Goal: Entertainment & Leisure: Consume media (video, audio)

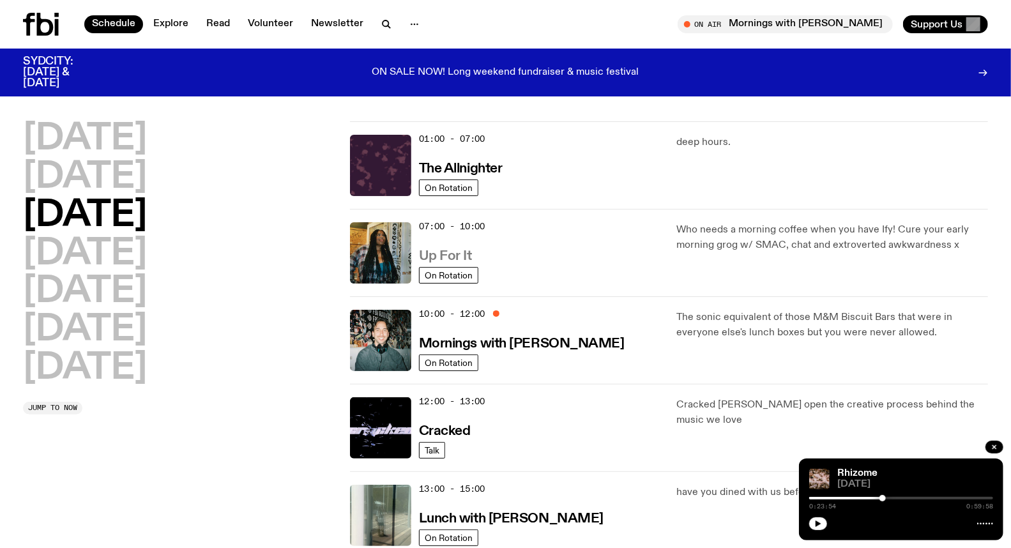
click at [455, 256] on h3 "Up For It" at bounding box center [445, 256] width 53 height 13
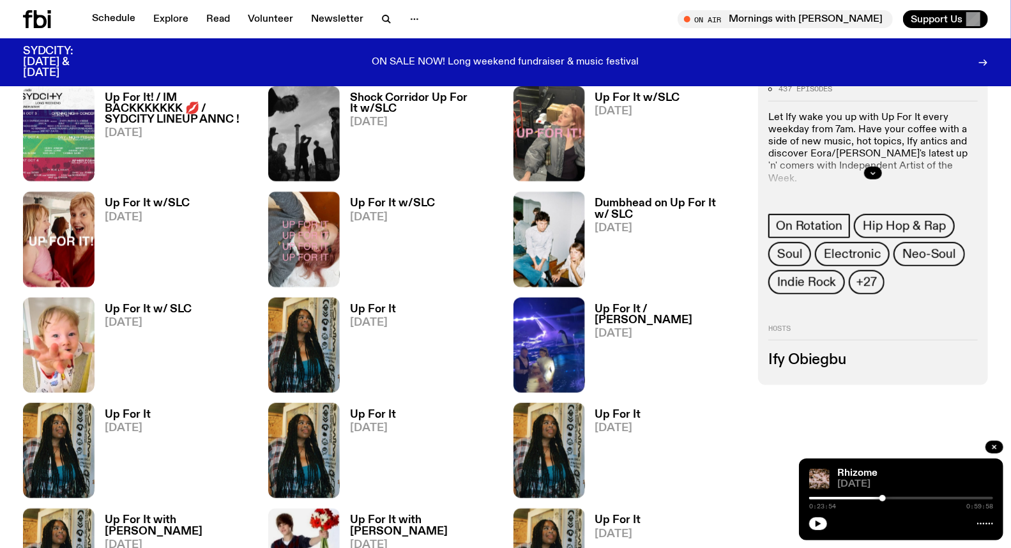
scroll to position [777, 0]
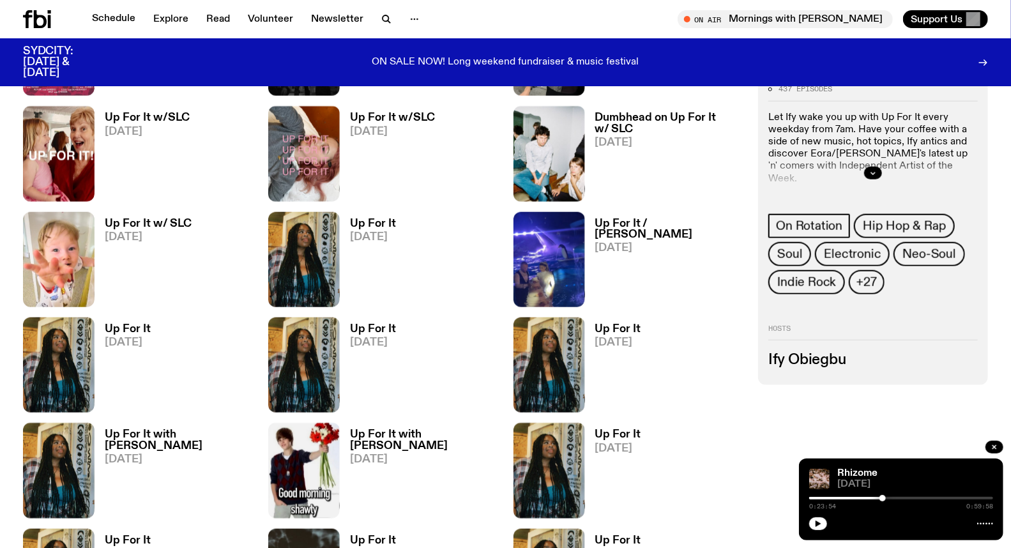
click at [148, 218] on h3 "Up For It w/ SLC" at bounding box center [148, 223] width 87 height 11
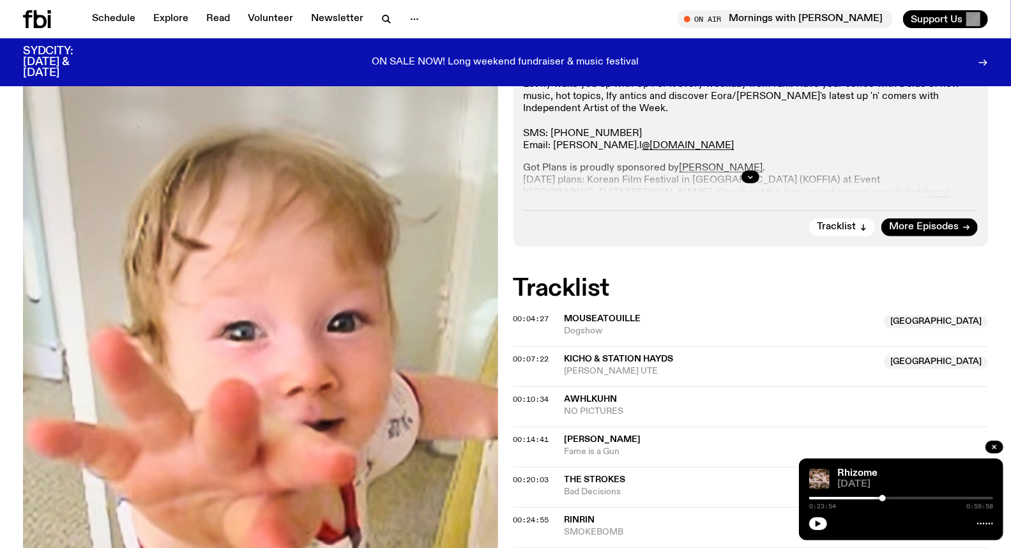
scroll to position [141, 0]
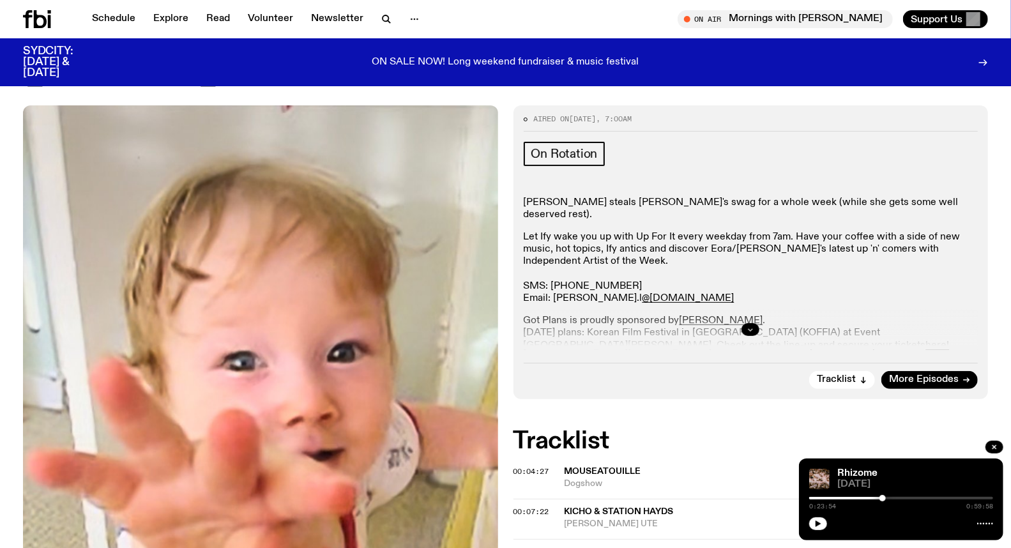
click at [754, 326] on button "button" at bounding box center [751, 329] width 18 height 13
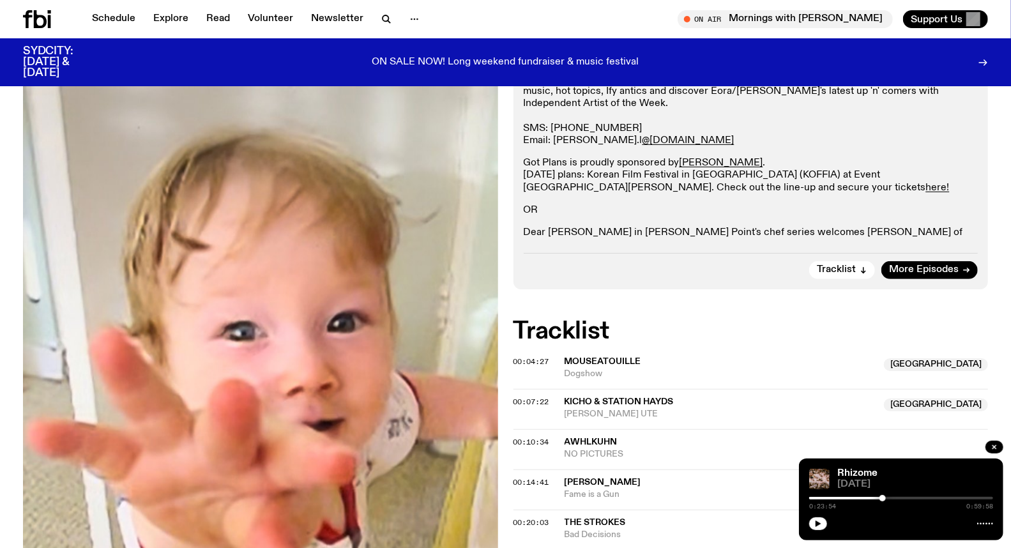
scroll to position [283, 0]
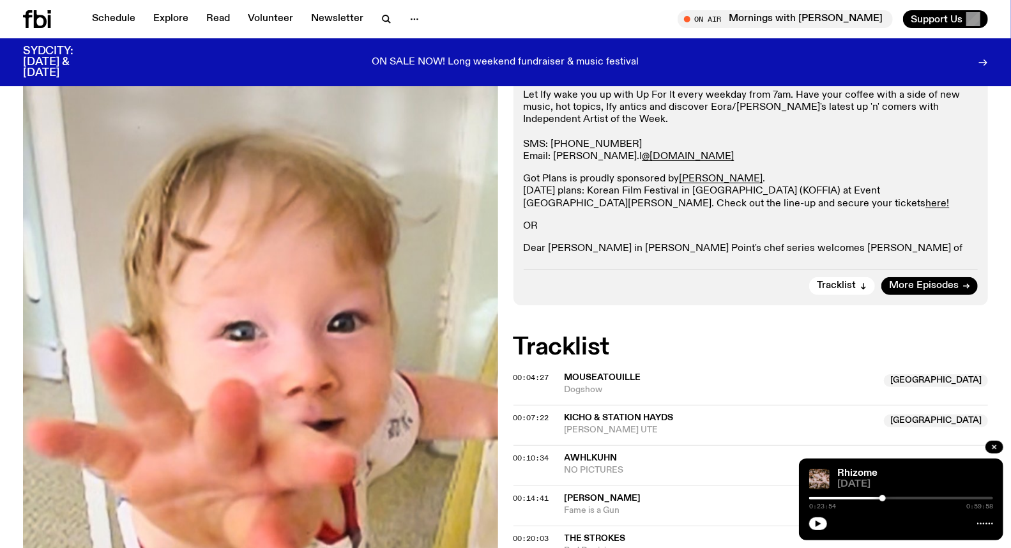
click at [590, 374] on span "Mouseatouille" at bounding box center [603, 377] width 77 height 9
click at [534, 377] on span "00:04:27" at bounding box center [532, 377] width 36 height 10
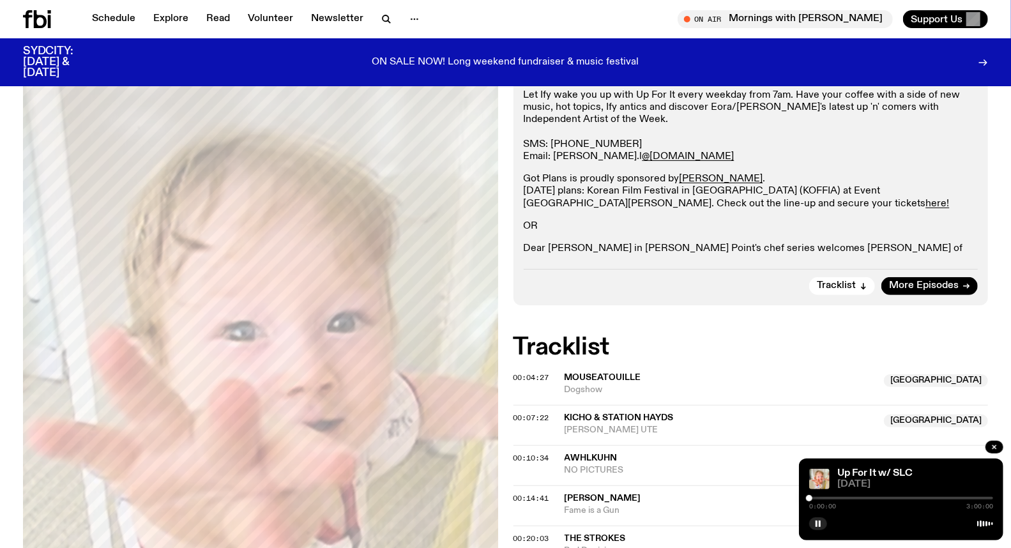
drag, startPoint x: 815, startPoint y: 497, endPoint x: 790, endPoint y: 498, distance: 24.9
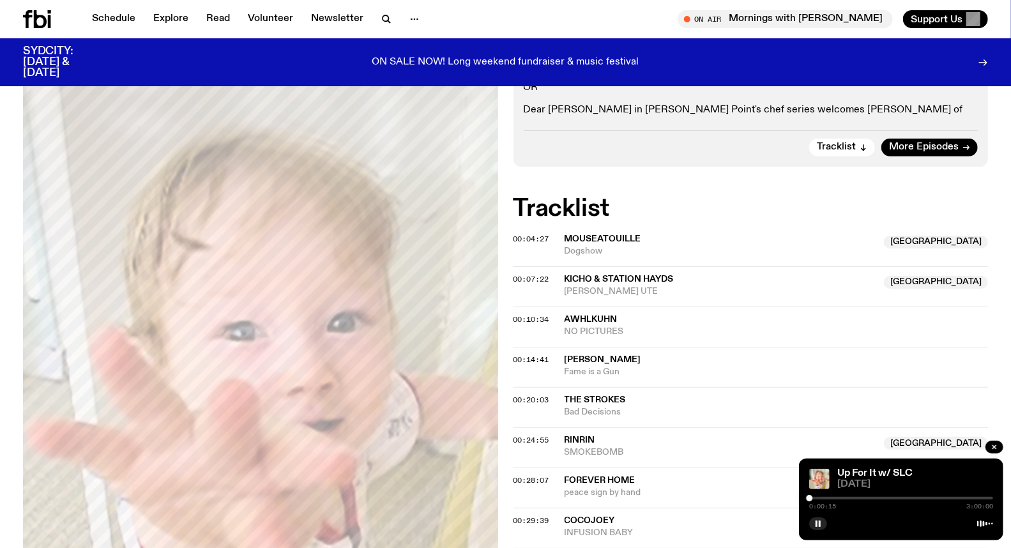
scroll to position [493, 0]
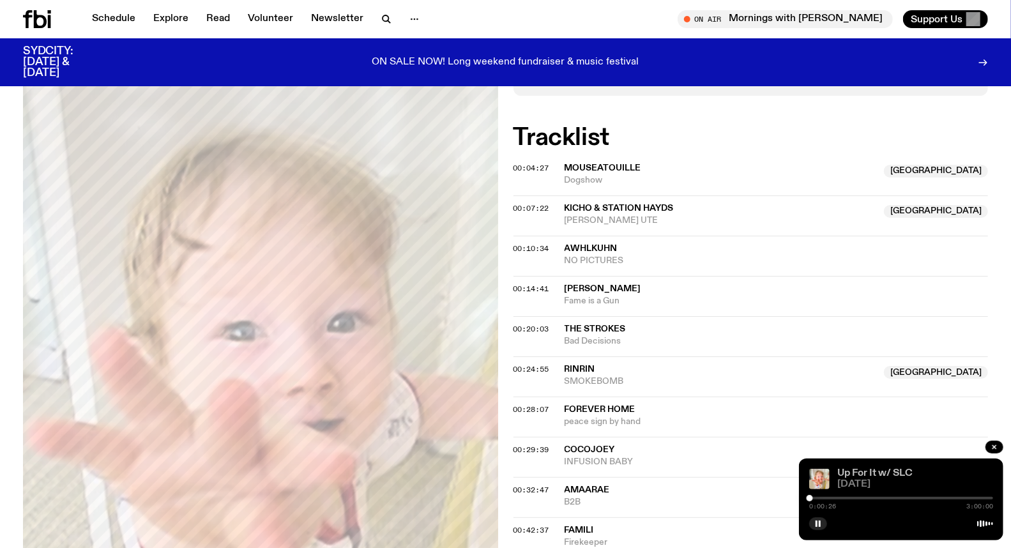
click at [902, 477] on link "Up For It w/ SLC" at bounding box center [875, 473] width 75 height 10
click at [813, 498] on div at bounding box center [810, 498] width 6 height 6
click at [864, 497] on div at bounding box center [901, 498] width 184 height 3
click at [873, 496] on div "0:53:34 3:00:00" at bounding box center [901, 501] width 184 height 15
click at [874, 497] on div at bounding box center [901, 498] width 184 height 3
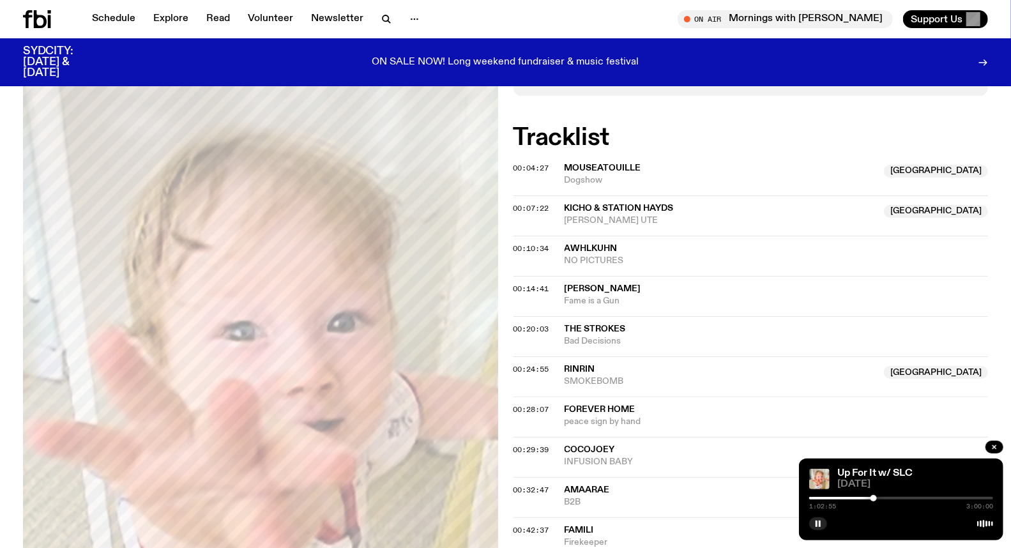
click at [885, 496] on div "1:02:55 3:00:00" at bounding box center [901, 501] width 184 height 15
drag, startPoint x: 869, startPoint y: 498, endPoint x: 899, endPoint y: 500, distance: 29.4
click at [899, 500] on div "1:02:58 3:00:00" at bounding box center [901, 501] width 184 height 15
click at [883, 496] on div "1:02:59 3:00:00" at bounding box center [901, 501] width 184 height 15
click at [883, 498] on div at bounding box center [901, 498] width 184 height 3
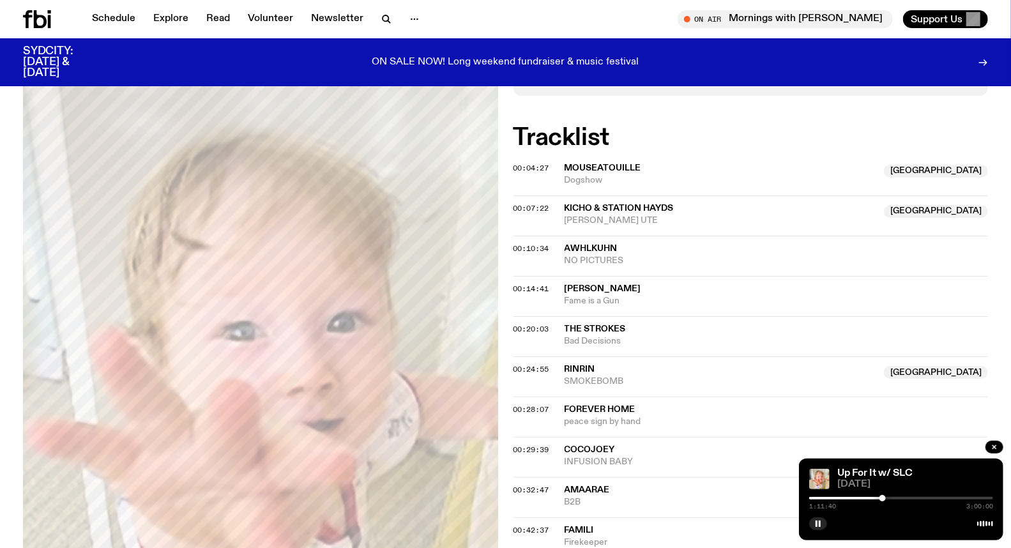
click at [898, 498] on div at bounding box center [901, 498] width 184 height 3
click at [887, 499] on div at bounding box center [806, 498] width 184 height 3
click at [890, 496] on div "1:15:26 3:00:00" at bounding box center [901, 501] width 184 height 15
click at [890, 498] on div at bounding box center [901, 498] width 184 height 3
click at [893, 500] on div at bounding box center [901, 498] width 184 height 3
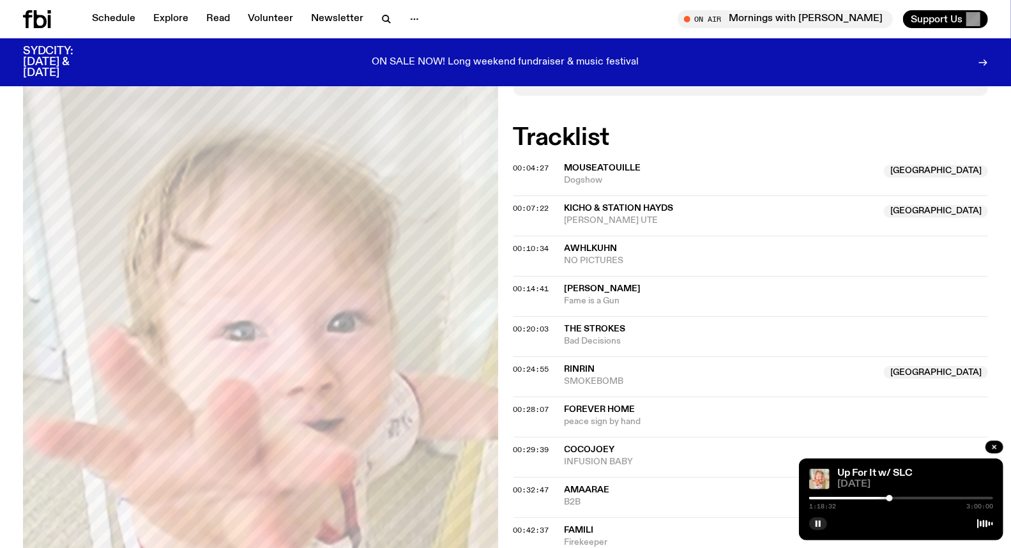
click at [890, 499] on div at bounding box center [890, 498] width 6 height 6
click at [977, 500] on div at bounding box center [901, 498] width 184 height 3
click at [985, 499] on div at bounding box center [901, 498] width 184 height 3
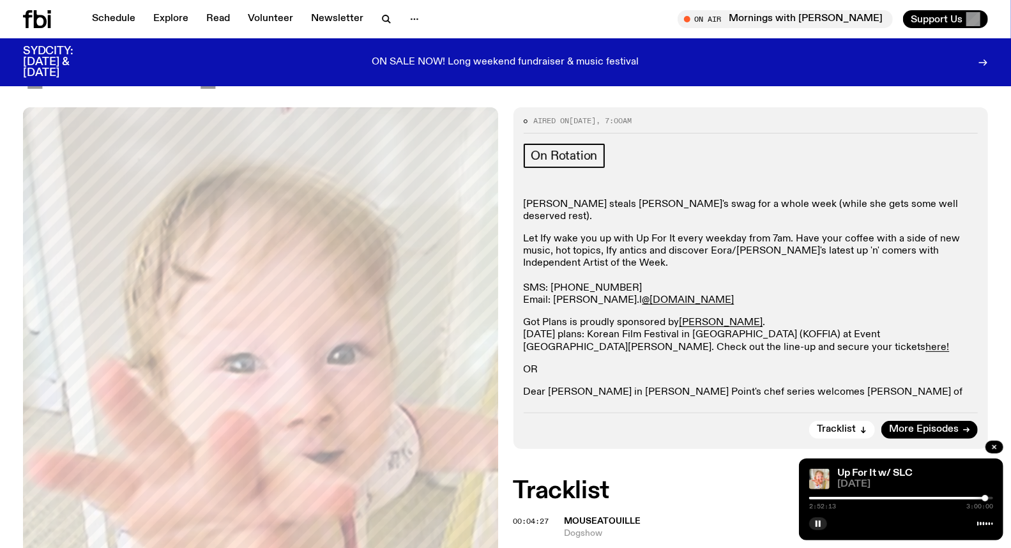
scroll to position [0, 0]
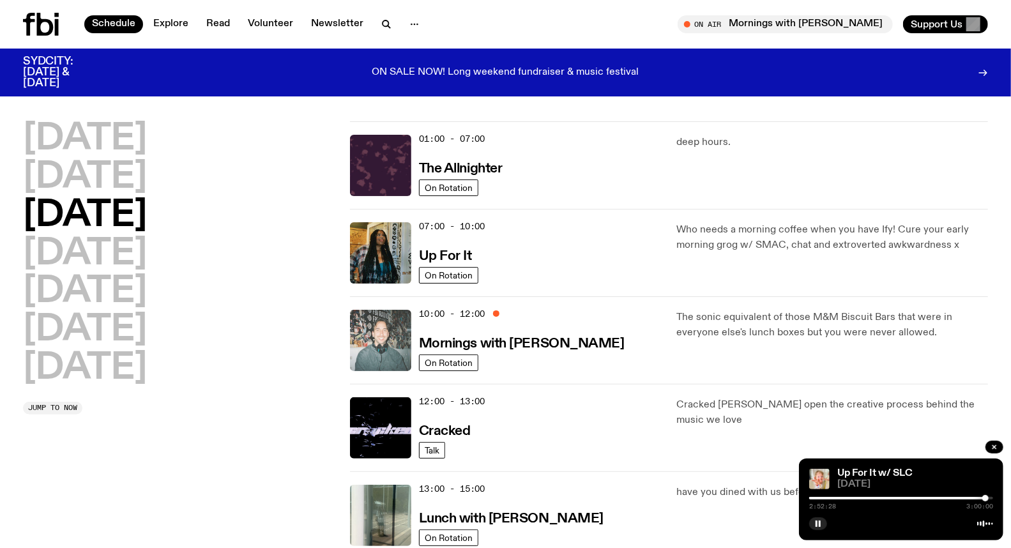
click at [394, 333] on img at bounding box center [380, 340] width 61 height 61
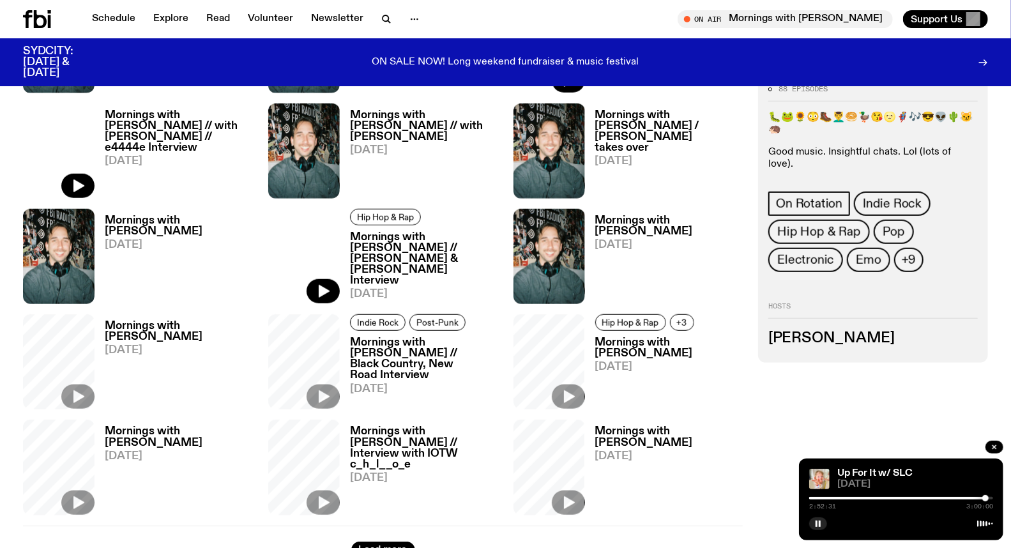
scroll to position [560, 0]
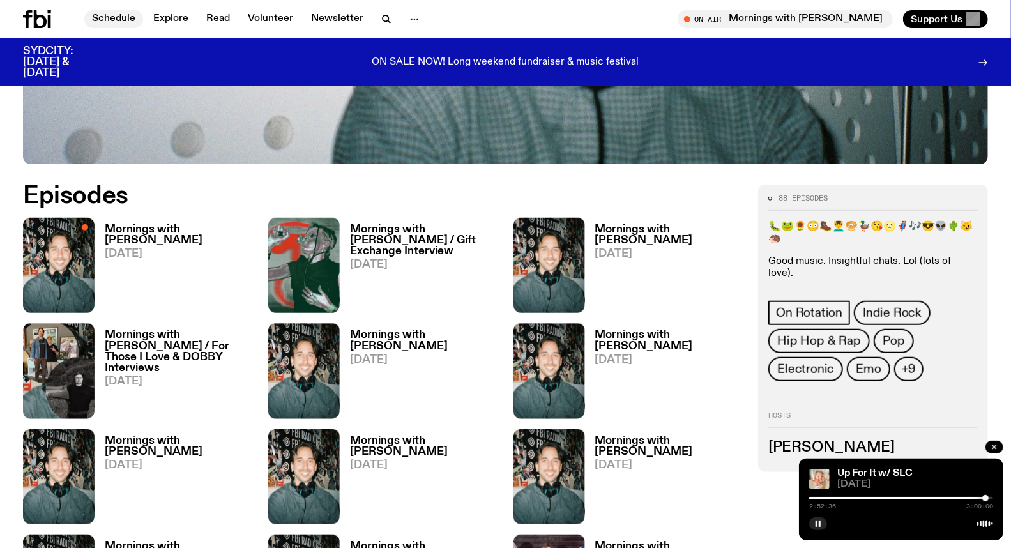
click at [103, 13] on link "Schedule" at bounding box center [113, 19] width 59 height 18
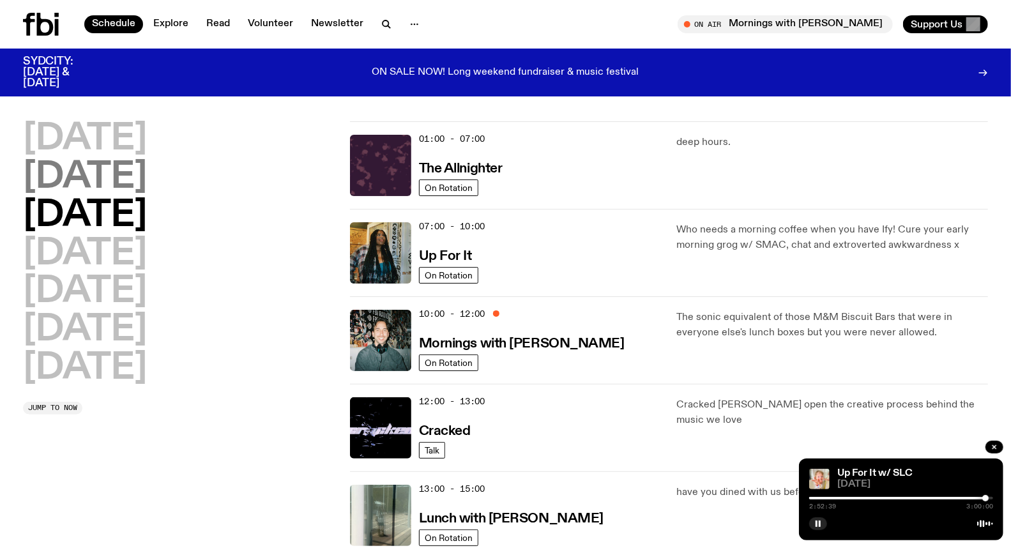
click at [141, 170] on h2 "[DATE]" at bounding box center [85, 178] width 124 height 36
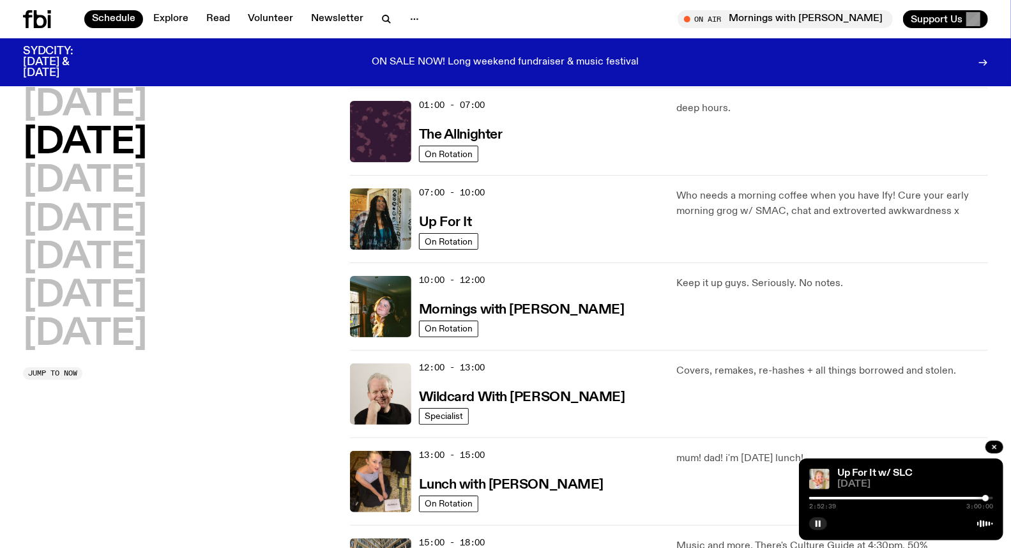
scroll to position [35, 0]
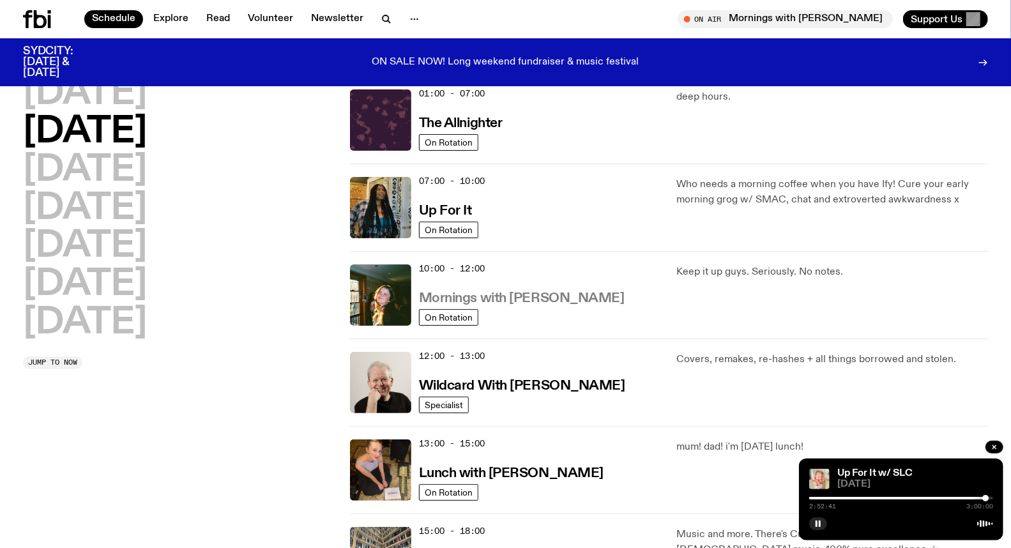
click at [516, 296] on h3 "Mornings with [PERSON_NAME]" at bounding box center [522, 298] width 206 height 13
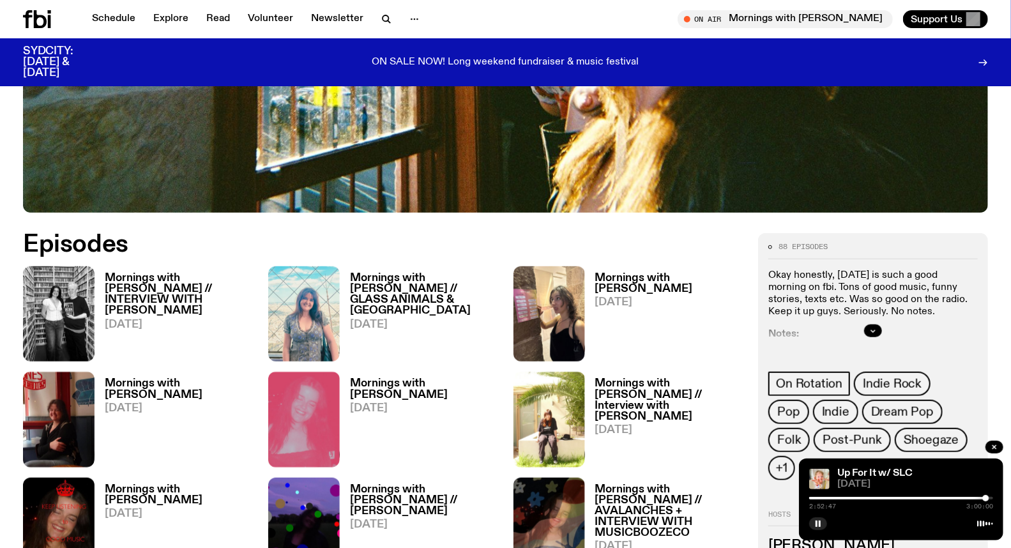
scroll to position [565, 0]
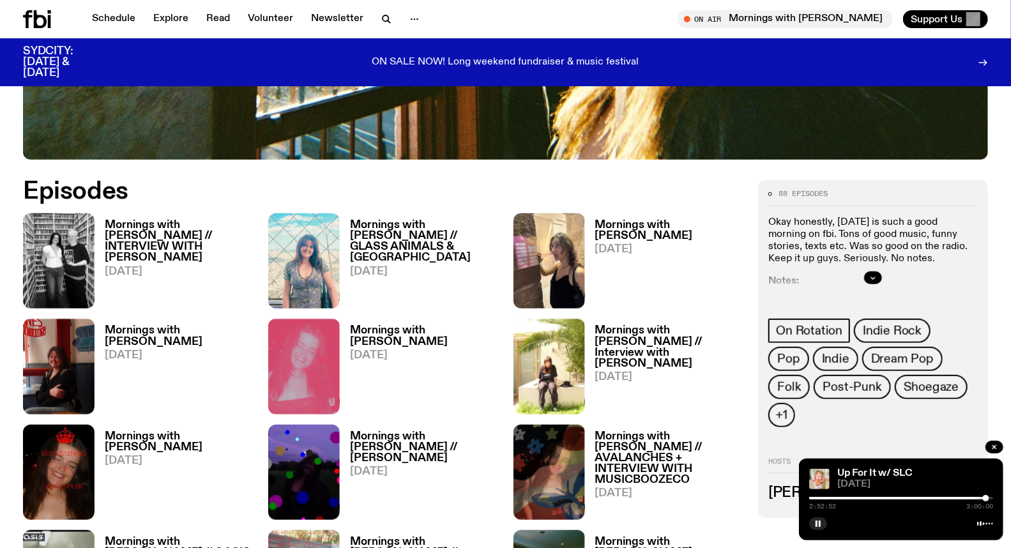
click at [362, 233] on h3 "Mornings with [PERSON_NAME] // GLASS ANIMALS & [GEOGRAPHIC_DATA]" at bounding box center [424, 241] width 148 height 43
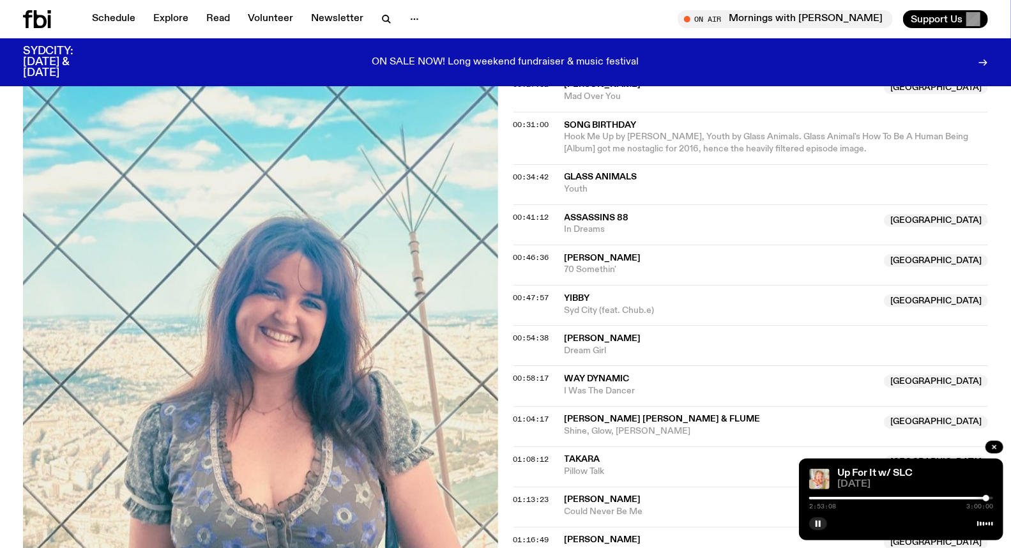
scroll to position [915, 0]
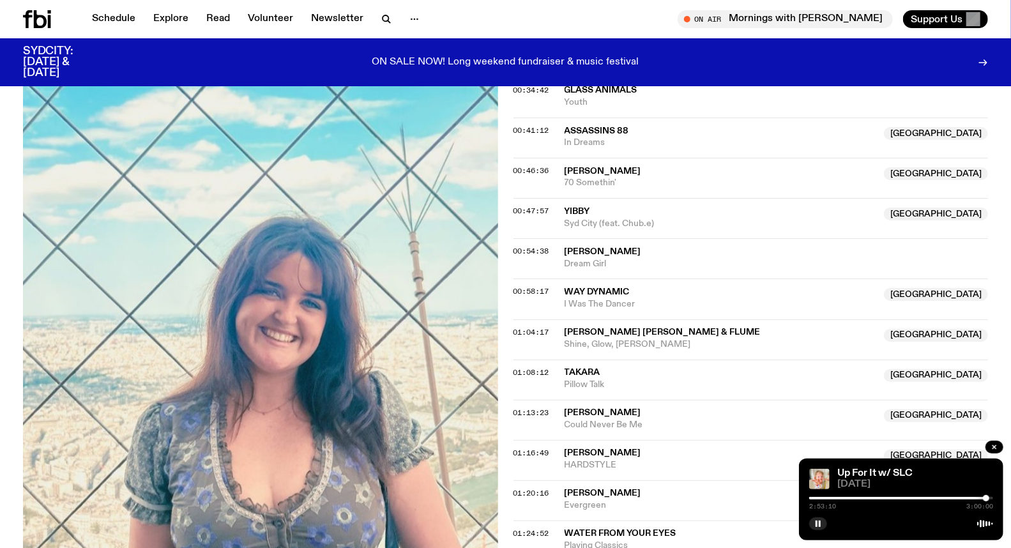
click at [595, 489] on span "[PERSON_NAME]" at bounding box center [603, 493] width 77 height 9
click at [528, 488] on span "01:20:16" at bounding box center [532, 493] width 36 height 10
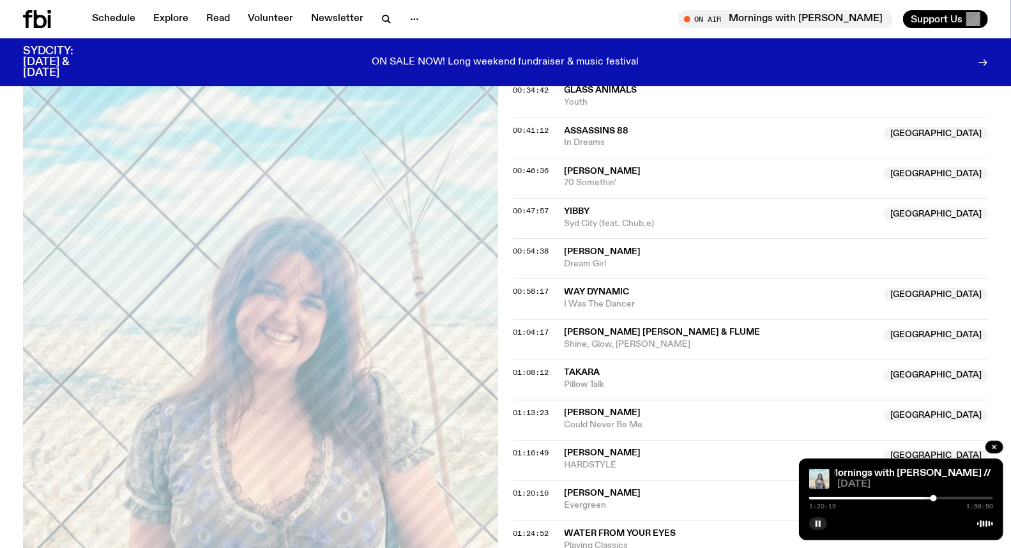
click at [930, 498] on div at bounding box center [842, 498] width 184 height 3
click at [931, 499] on div at bounding box center [931, 498] width 6 height 6
click at [933, 500] on div at bounding box center [933, 498] width 6 height 6
click at [933, 498] on div at bounding box center [933, 498] width 6 height 6
click at [928, 498] on div at bounding box center [841, 498] width 184 height 3
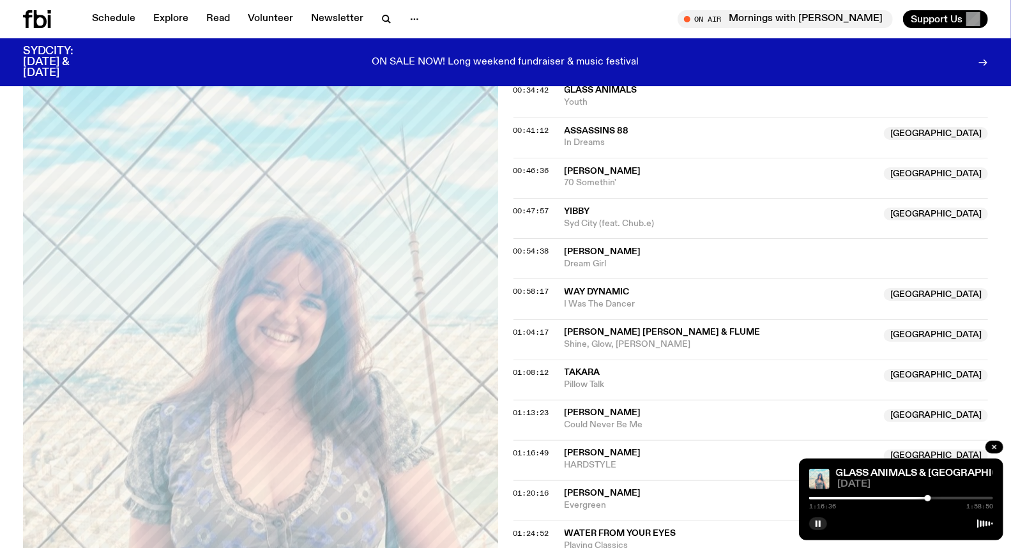
click at [928, 498] on div at bounding box center [928, 498] width 6 height 6
click at [930, 498] on div at bounding box center [929, 498] width 6 height 6
click at [930, 499] on div at bounding box center [929, 498] width 6 height 6
click at [931, 497] on div at bounding box center [931, 498] width 6 height 6
click at [935, 498] on div at bounding box center [901, 498] width 184 height 3
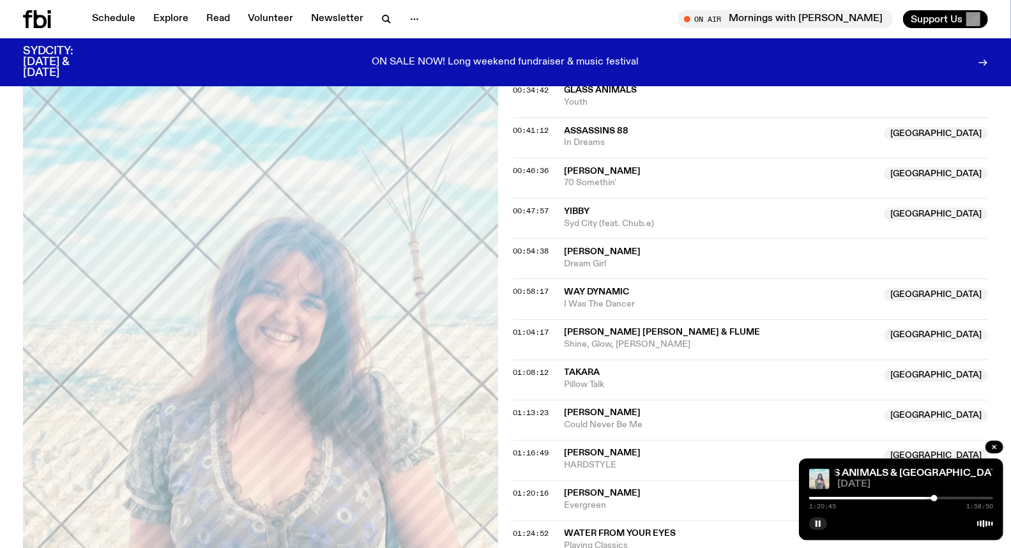
click at [933, 497] on div at bounding box center [934, 498] width 6 height 6
click at [931, 499] on div at bounding box center [931, 498] width 6 height 6
click at [933, 497] on div at bounding box center [931, 498] width 6 height 6
click at [820, 515] on div at bounding box center [901, 522] width 184 height 15
click at [818, 523] on icon "button" at bounding box center [819, 524] width 8 height 8
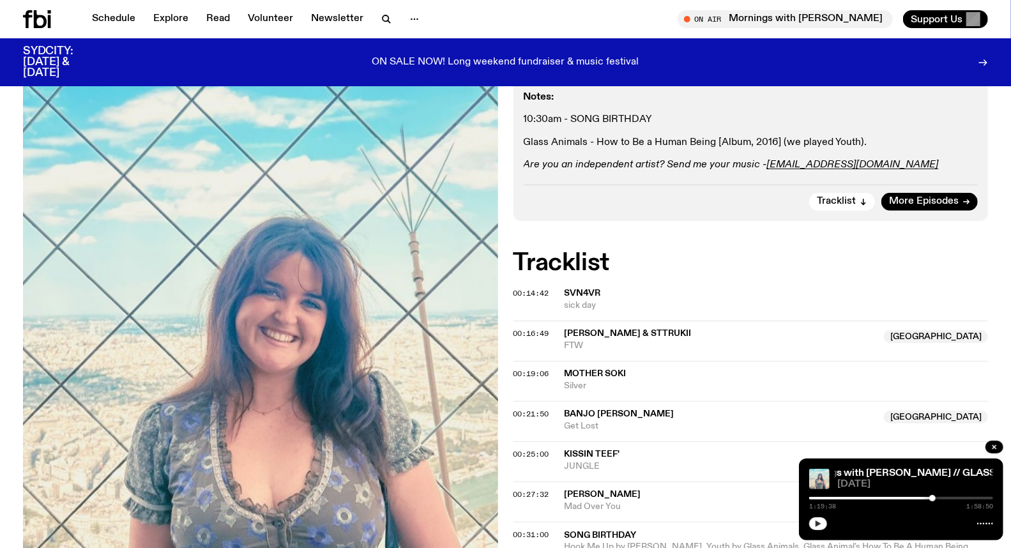
scroll to position [0, 0]
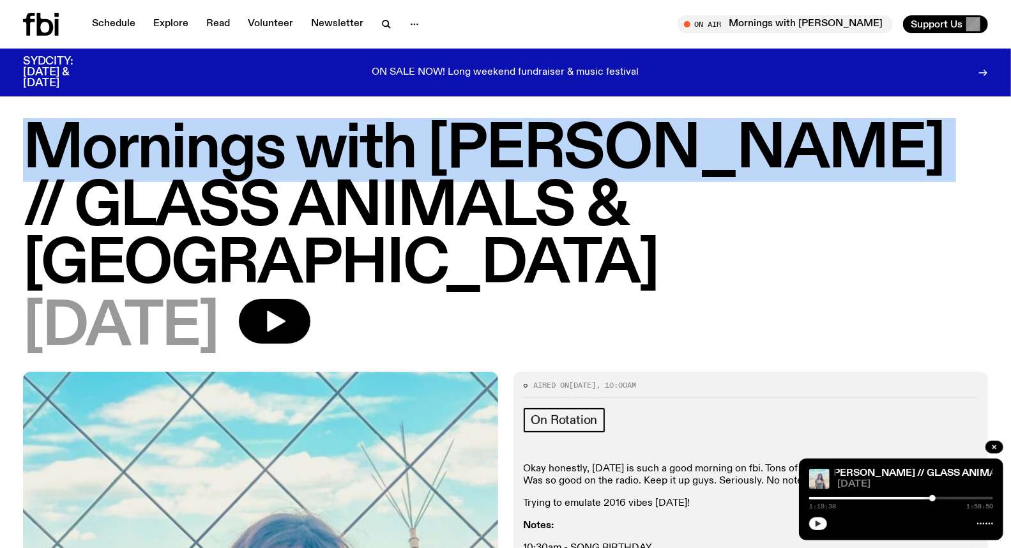
drag, startPoint x: 38, startPoint y: 149, endPoint x: 801, endPoint y: 136, distance: 762.9
click at [801, 136] on h1 "Mornings with [PERSON_NAME] // GLASS ANIMALS & [GEOGRAPHIC_DATA]" at bounding box center [505, 207] width 965 height 172
copy h1 "Mornings with [PERSON_NAME]"
click at [121, 22] on link "Schedule" at bounding box center [113, 24] width 59 height 18
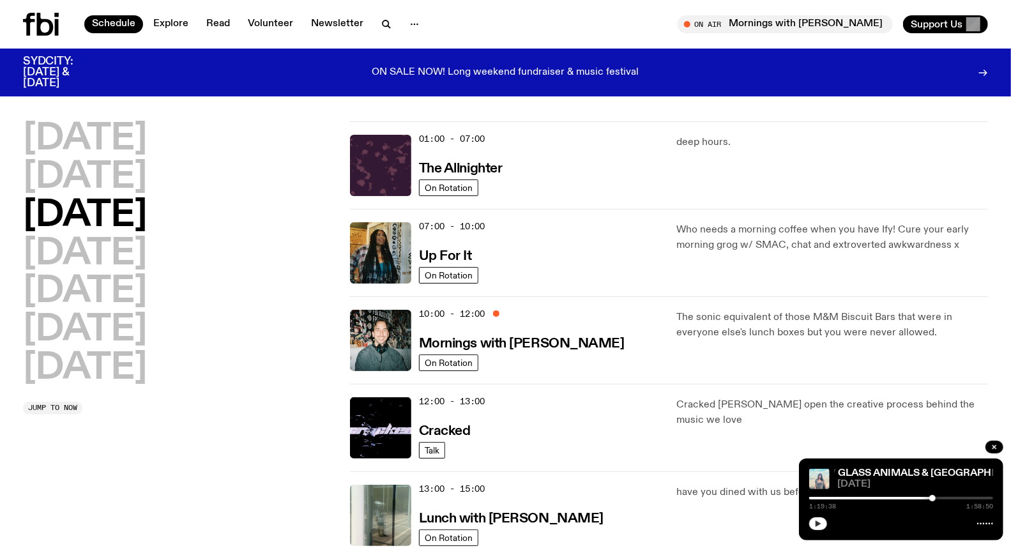
click at [130, 211] on h2 "[DATE]" at bounding box center [85, 216] width 124 height 36
click at [450, 253] on h3 "Up For It" at bounding box center [445, 256] width 53 height 13
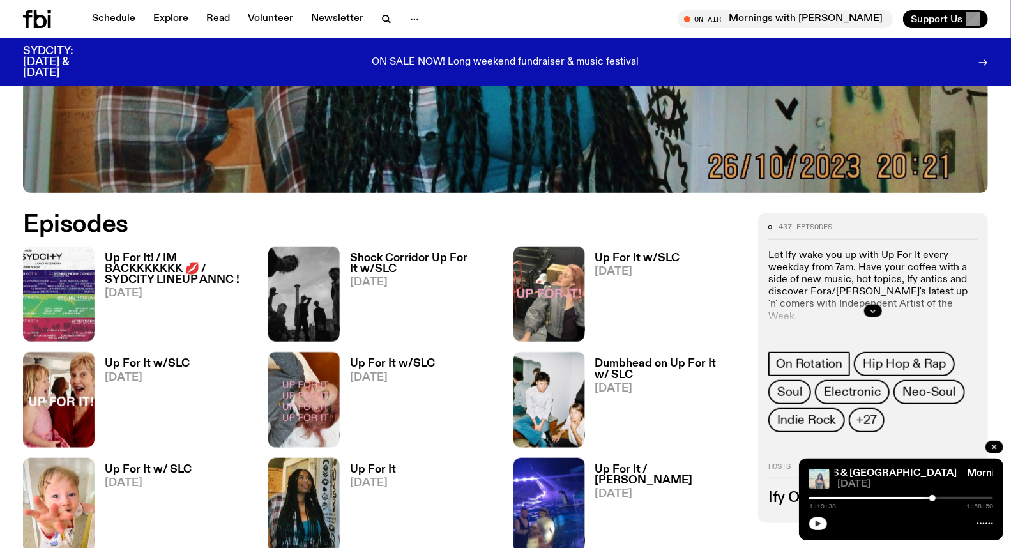
scroll to position [563, 0]
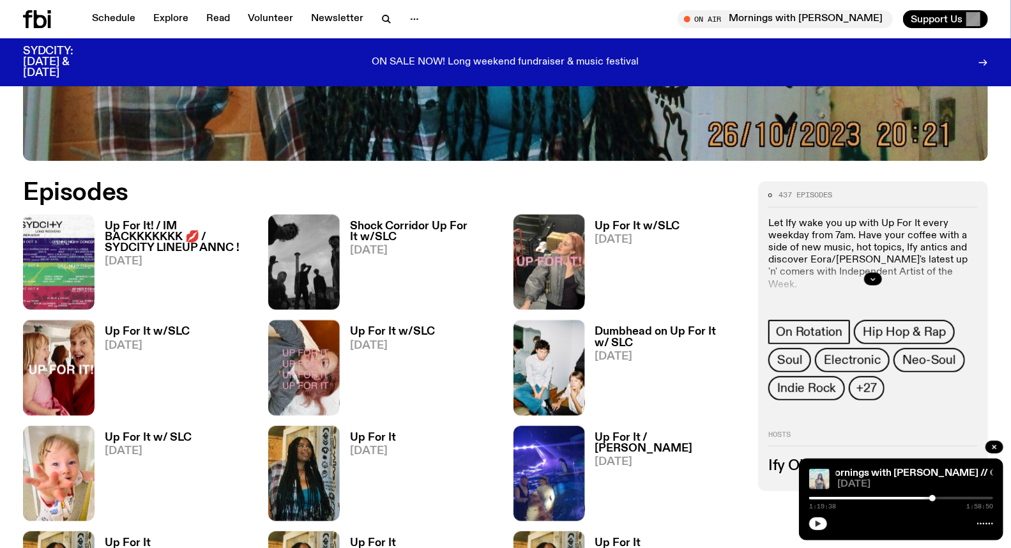
click at [621, 328] on h3 "Dumbhead on Up For It w/ SLC" at bounding box center [669, 337] width 148 height 22
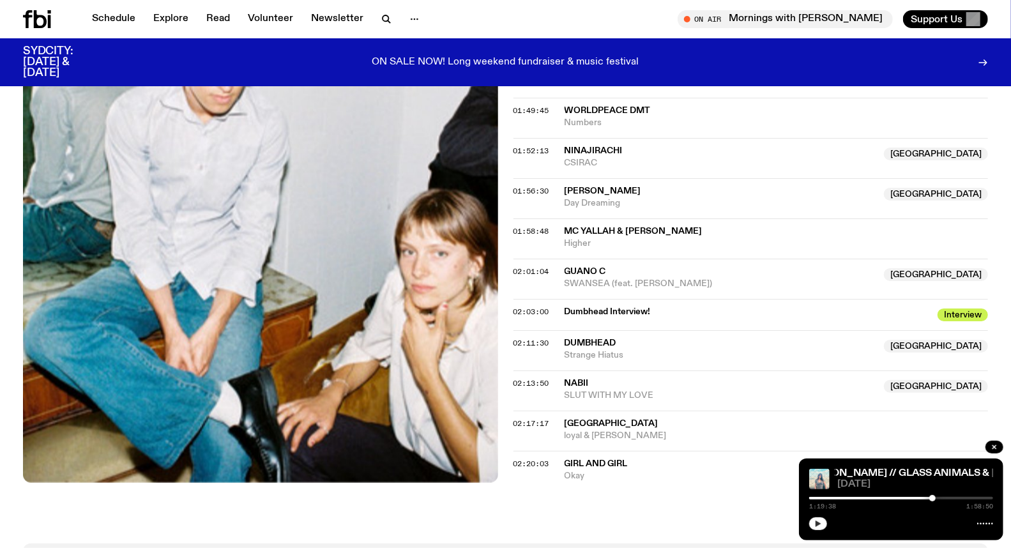
scroll to position [1561, 0]
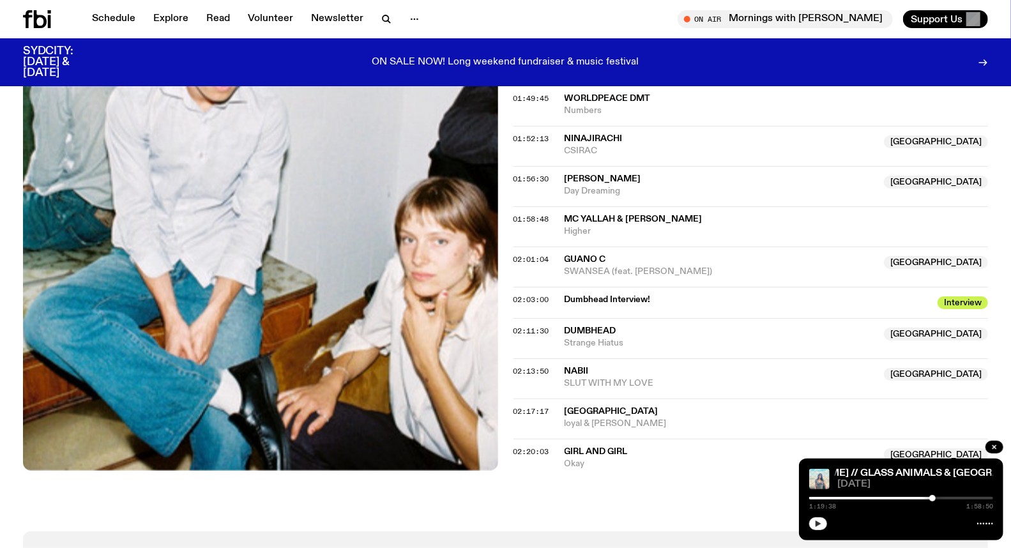
click at [597, 448] on span "Girl and Girl" at bounding box center [721, 452] width 312 height 12
click at [532, 454] on span "02:20:03" at bounding box center [532, 452] width 36 height 10
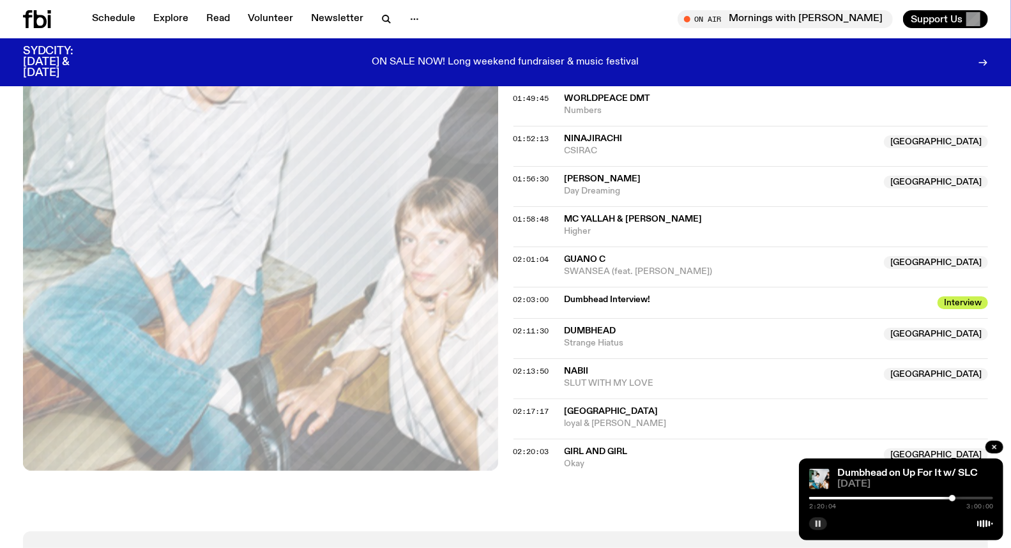
click at [972, 500] on div at bounding box center [901, 498] width 184 height 3
click at [990, 496] on div "2:40:15 3:00:00" at bounding box center [901, 501] width 184 height 15
drag, startPoint x: 973, startPoint y: 496, endPoint x: 989, endPoint y: 502, distance: 17.2
click at [989, 502] on div "2:55:24 3:00:00" at bounding box center [901, 501] width 184 height 15
click at [991, 496] on div at bounding box center [991, 498] width 6 height 6
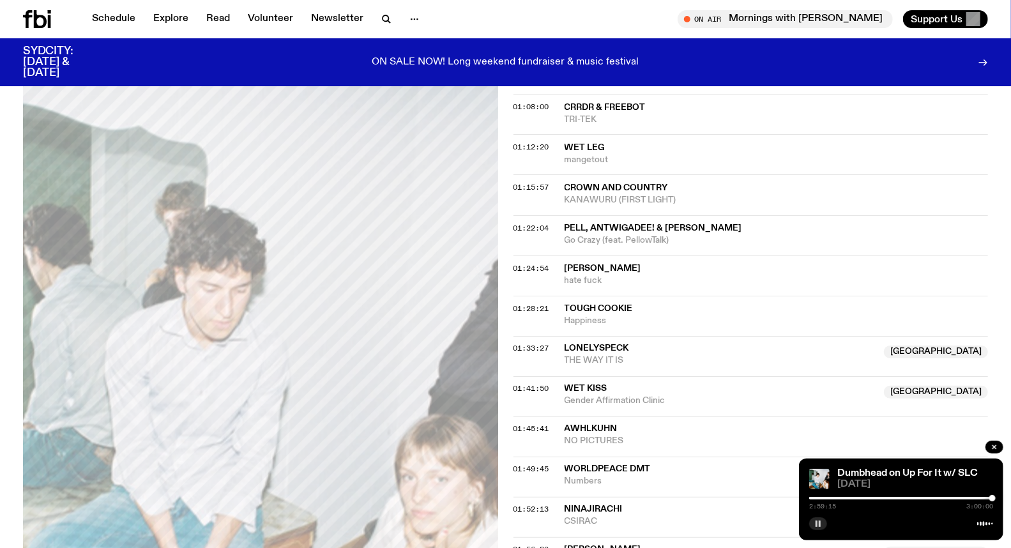
scroll to position [993, 0]
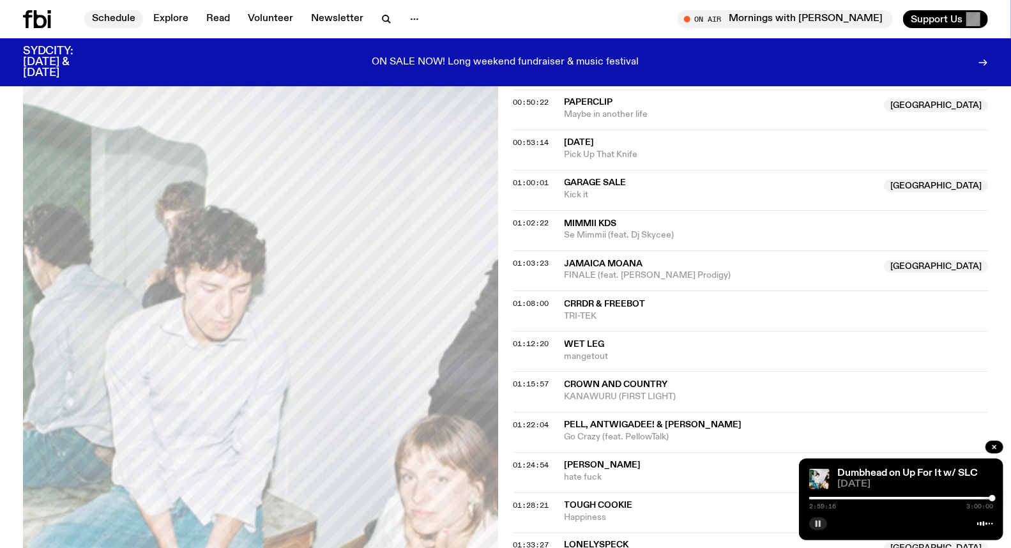
click at [103, 18] on link "Schedule" at bounding box center [113, 19] width 59 height 18
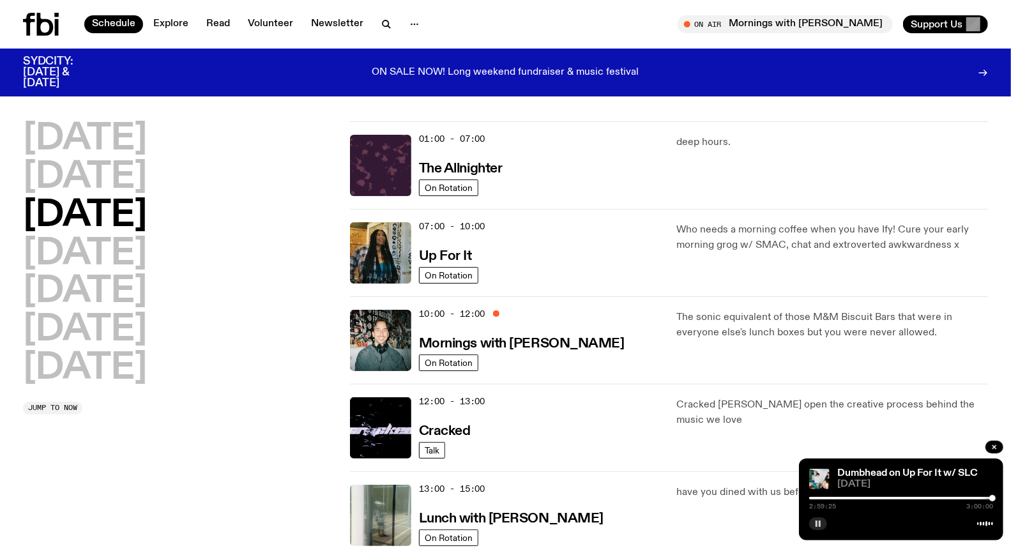
click at [147, 215] on h2 "[DATE]" at bounding box center [85, 216] width 124 height 36
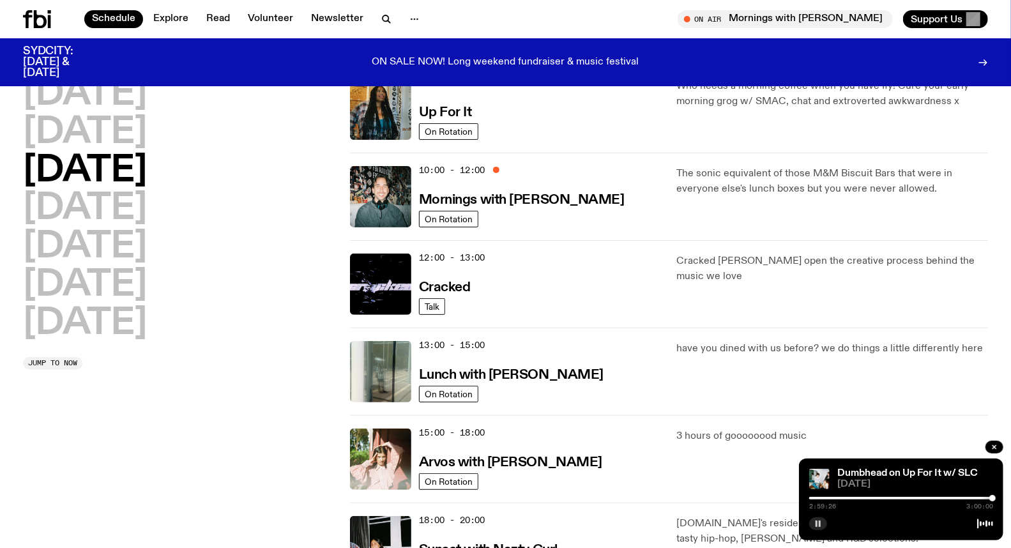
scroll to position [139, 0]
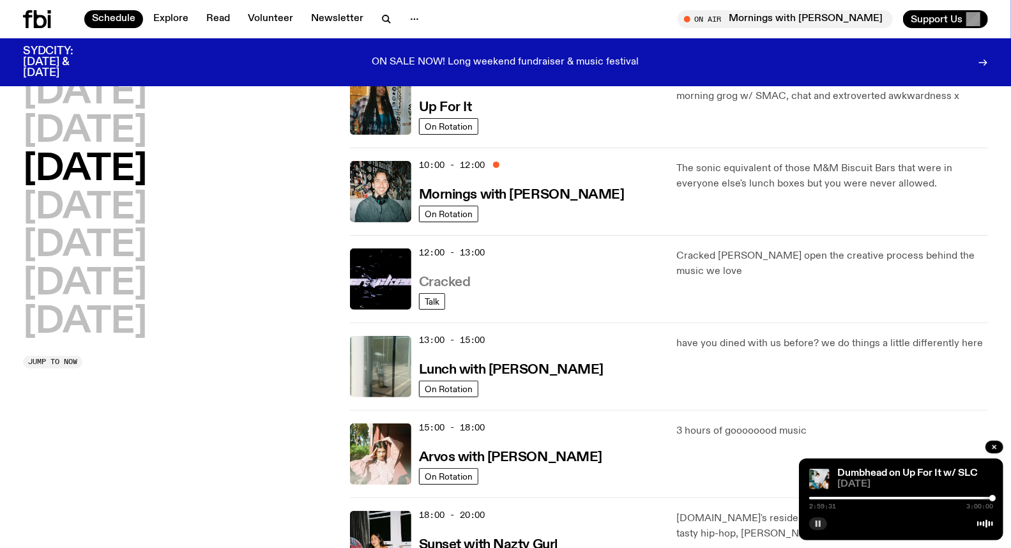
click at [430, 281] on h3 "Cracked" at bounding box center [445, 282] width 52 height 13
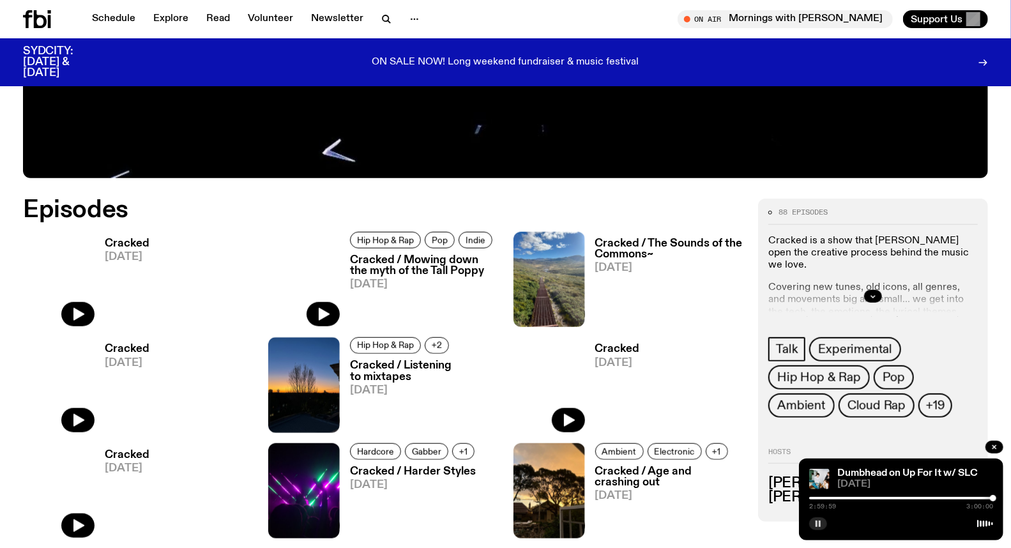
scroll to position [562, 0]
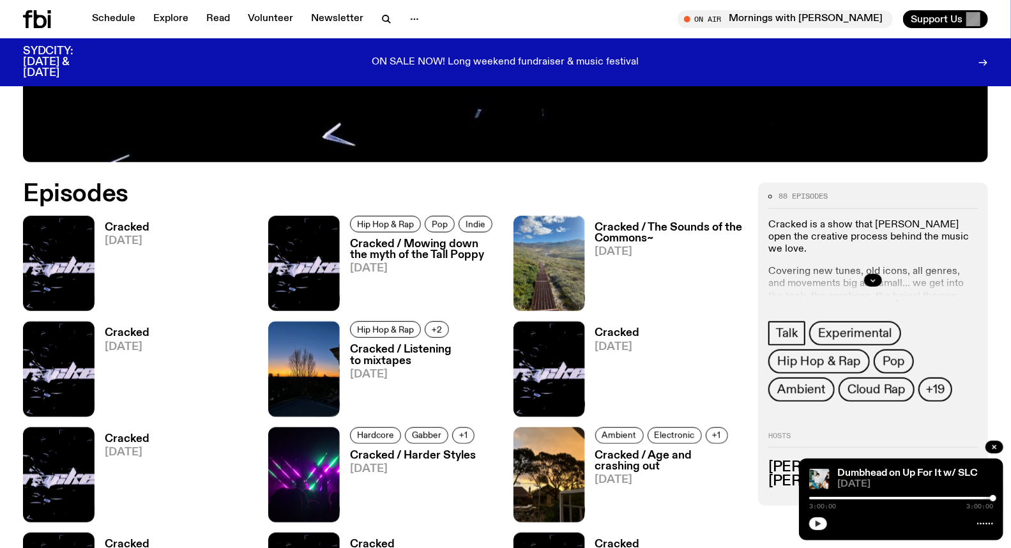
click at [102, 227] on link "Cracked [DATE]" at bounding box center [122, 266] width 55 height 89
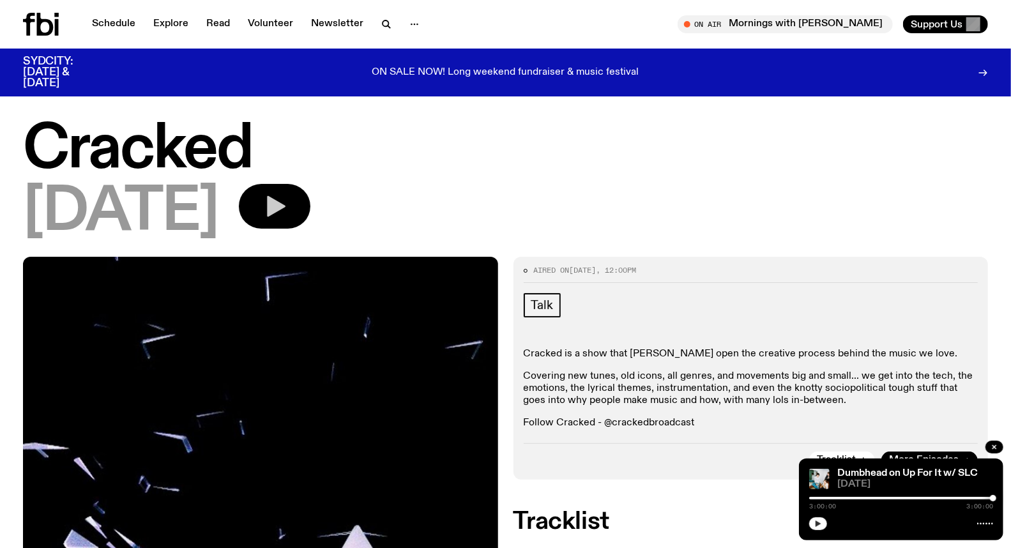
click at [301, 195] on button "button" at bounding box center [275, 206] width 72 height 45
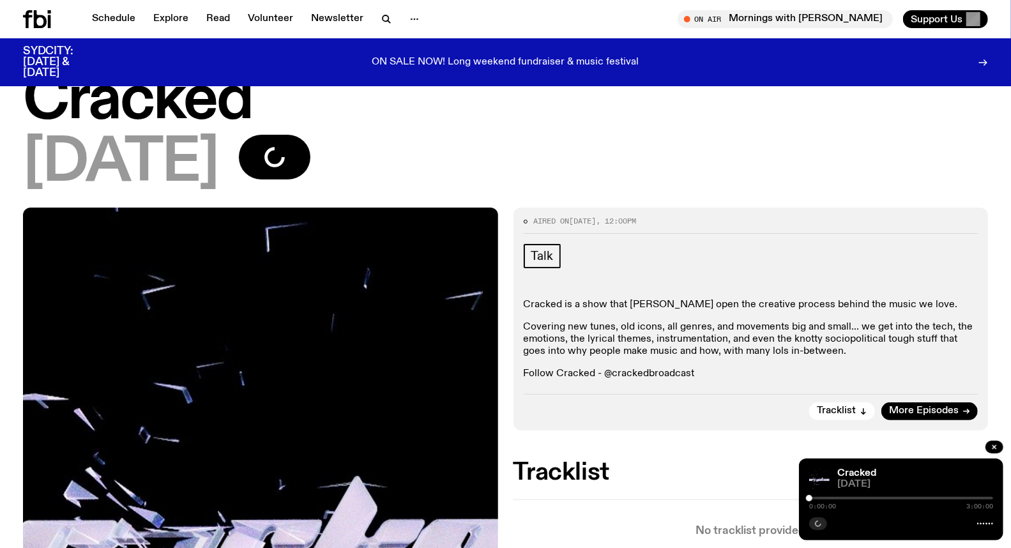
scroll to position [71, 0]
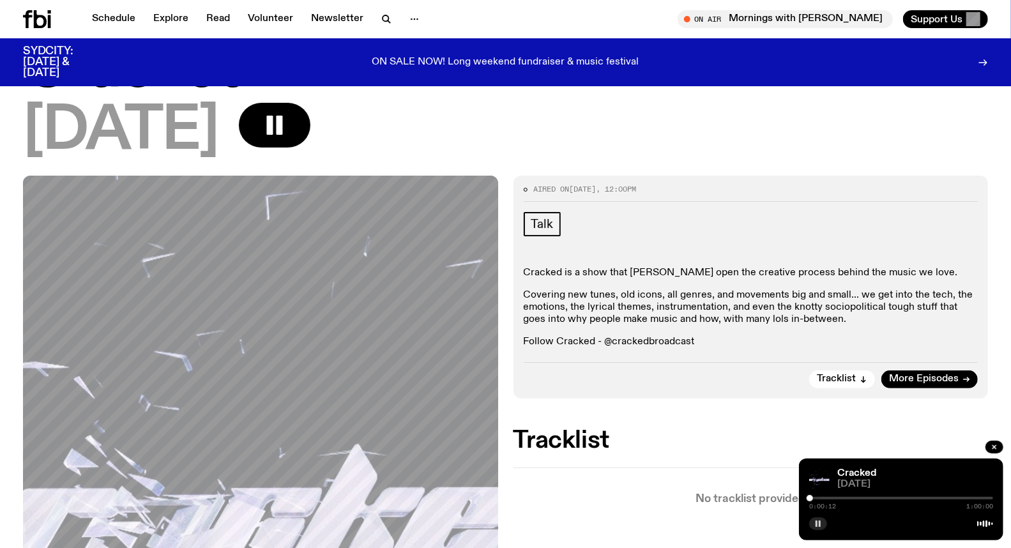
click at [841, 498] on div at bounding box center [901, 498] width 184 height 3
click at [860, 496] on div "0:10:32 1:00:00" at bounding box center [901, 501] width 184 height 15
click at [857, 498] on div at bounding box center [901, 498] width 184 height 3
click at [953, 498] on div at bounding box center [901, 498] width 184 height 3
click at [988, 499] on div at bounding box center [901, 498] width 184 height 3
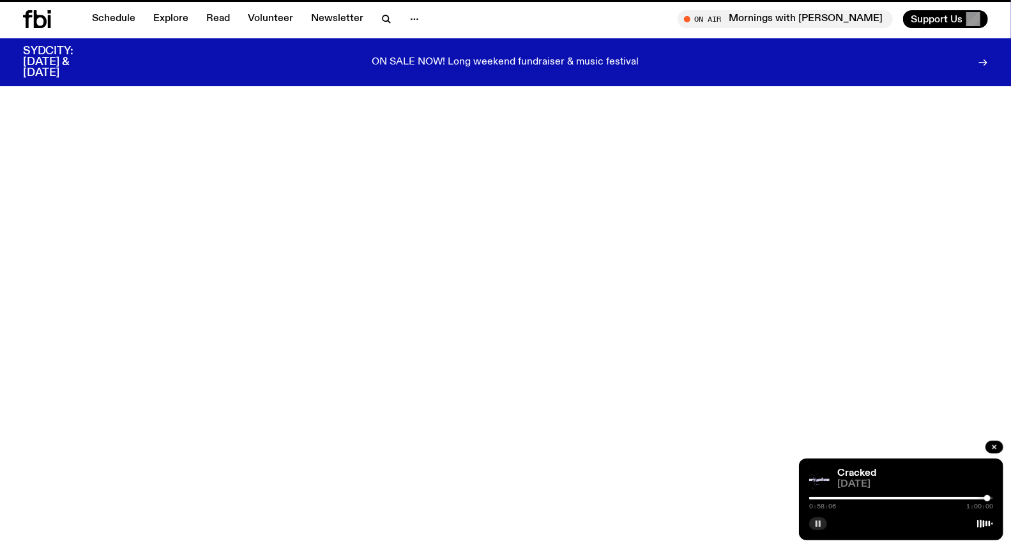
scroll to position [562, 0]
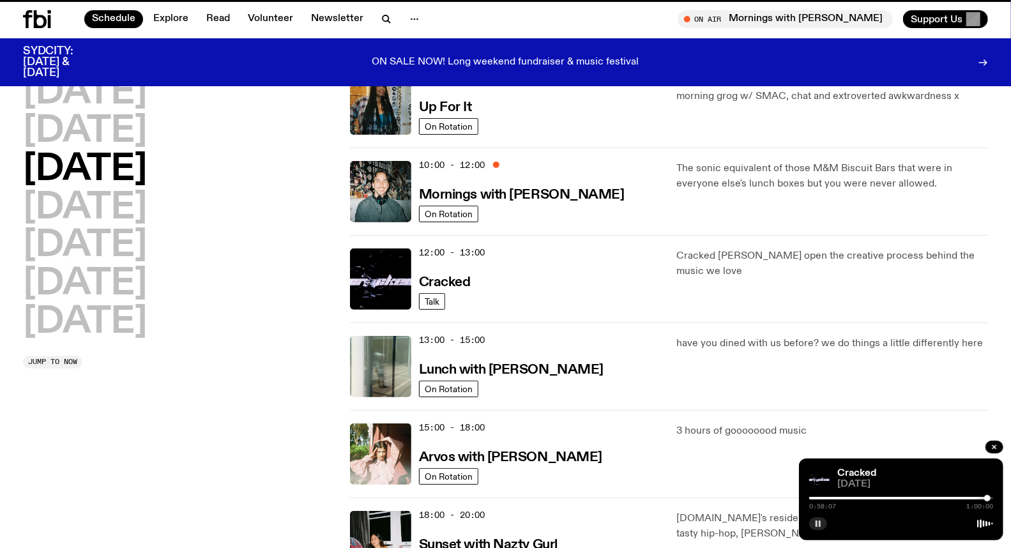
click at [484, 445] on div "[DATE] [DATE] [DATE] [DATE] [DATE] [DATE] [DATE] Jump to now 01:00 - 07:00 The …" at bounding box center [505, 411] width 1011 height 876
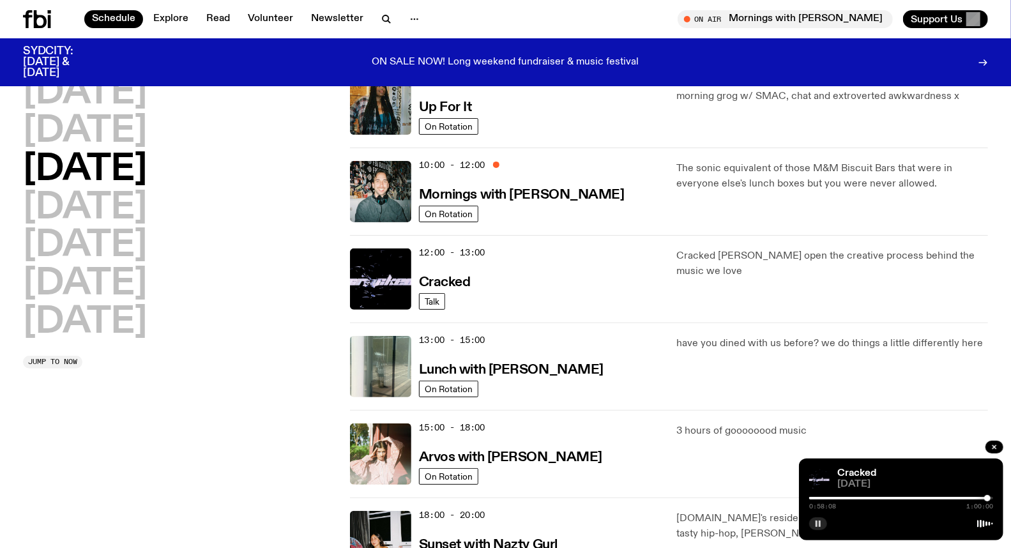
click at [682, 323] on div "12:00 - 13:00 Cracked Talk Cracked [PERSON_NAME] open the creative process behi…" at bounding box center [669, 367] width 638 height 88
click at [592, 353] on div "13:00 - 15:00 Lunch with [PERSON_NAME]" at bounding box center [540, 366] width 243 height 61
click at [456, 381] on link "On Rotation" at bounding box center [448, 389] width 59 height 17
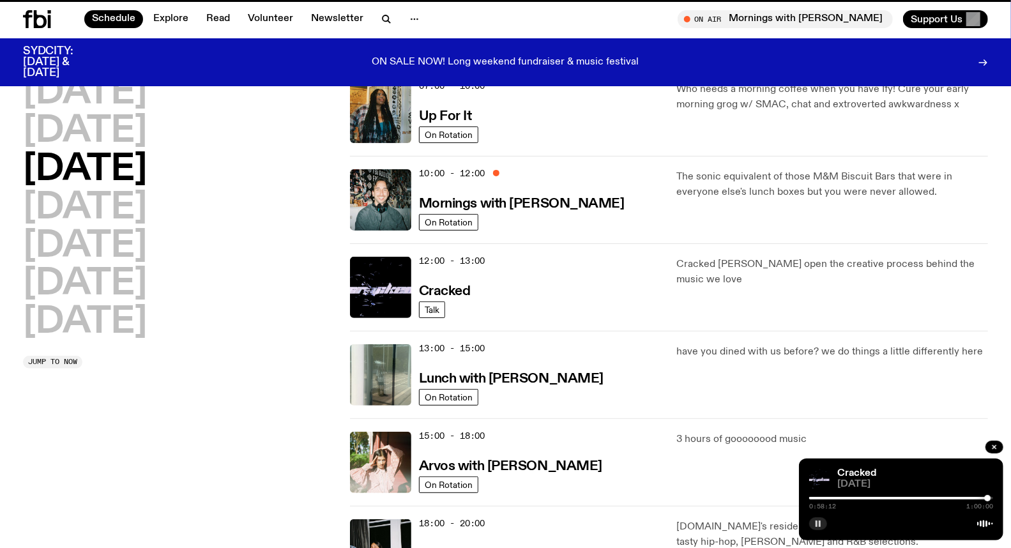
scroll to position [129, 0]
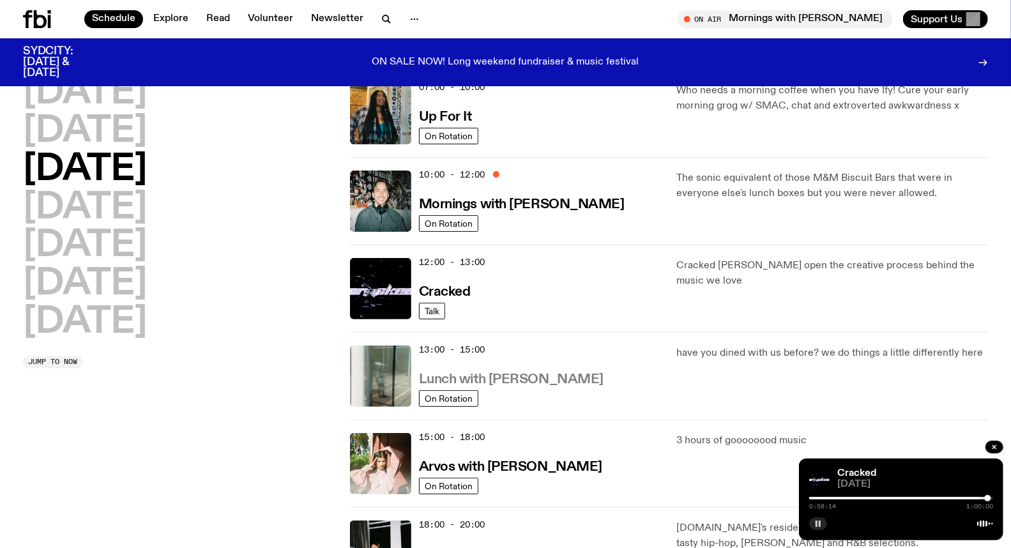
click at [556, 378] on h3 "Lunch with [PERSON_NAME]" at bounding box center [511, 379] width 185 height 13
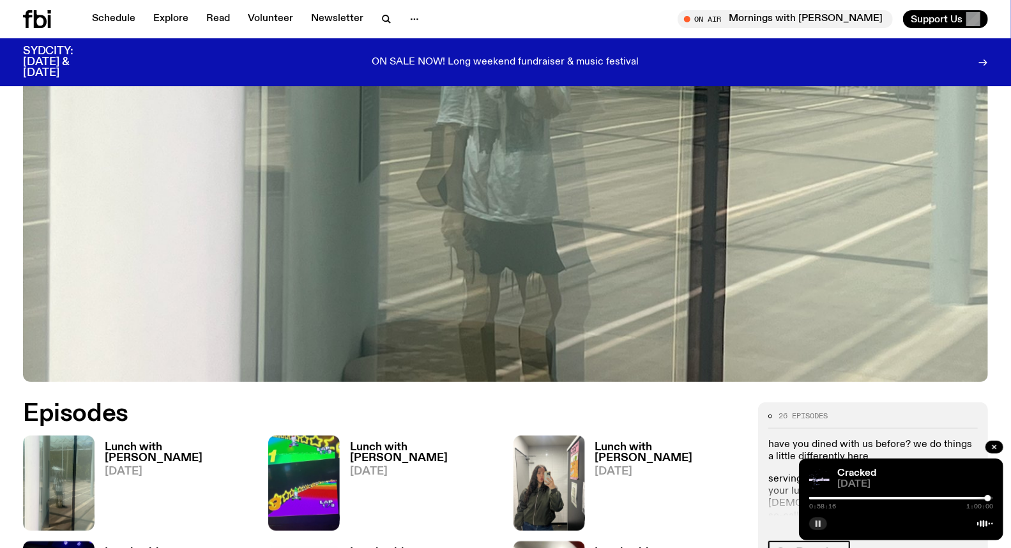
scroll to position [489, 0]
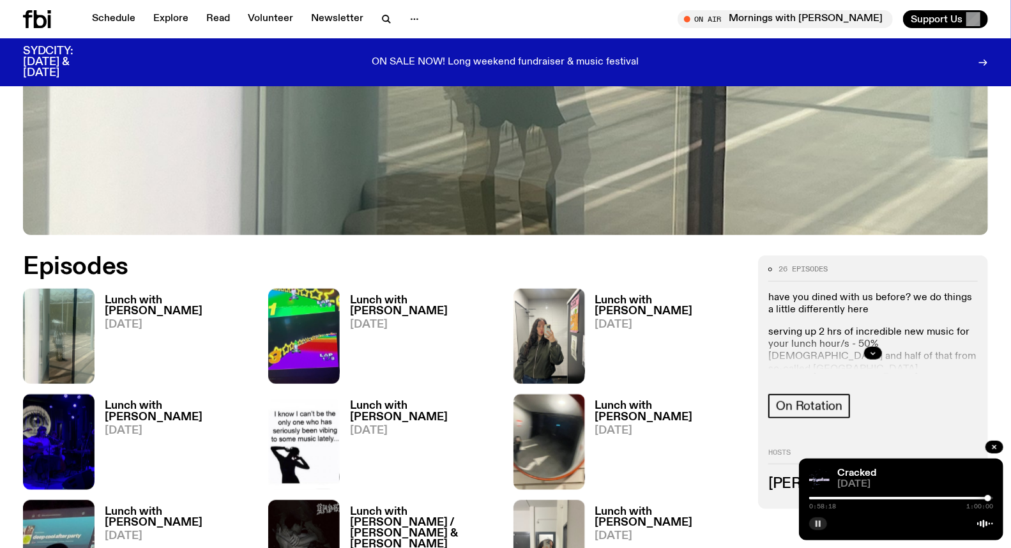
click at [217, 298] on h3 "Lunch with [PERSON_NAME]" at bounding box center [179, 306] width 148 height 22
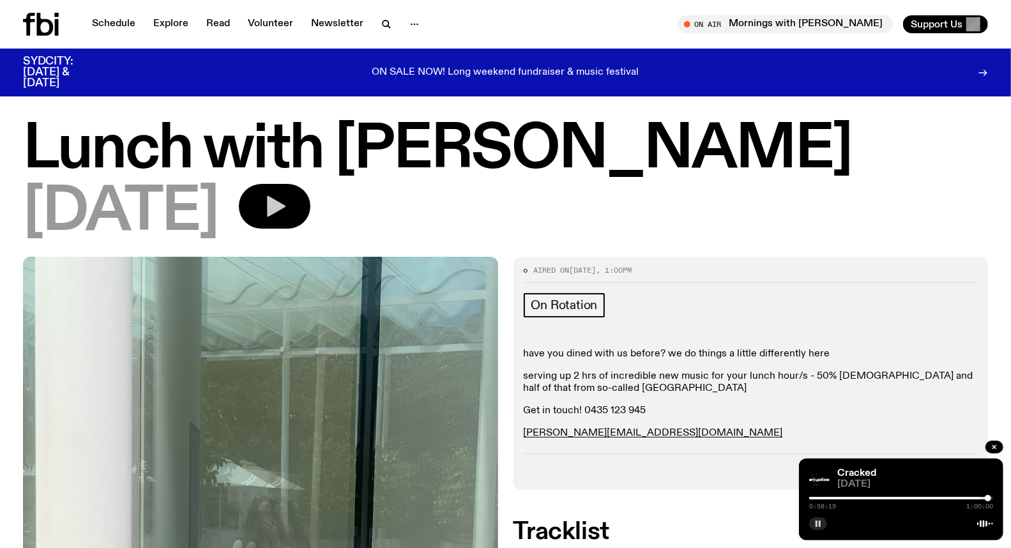
click at [287, 206] on icon "button" at bounding box center [275, 207] width 26 height 26
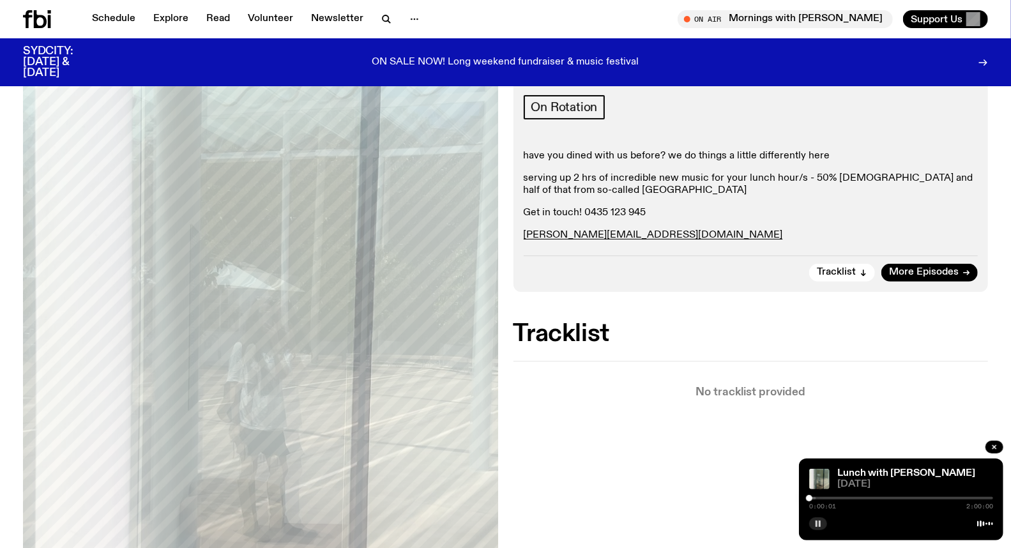
scroll to position [213, 0]
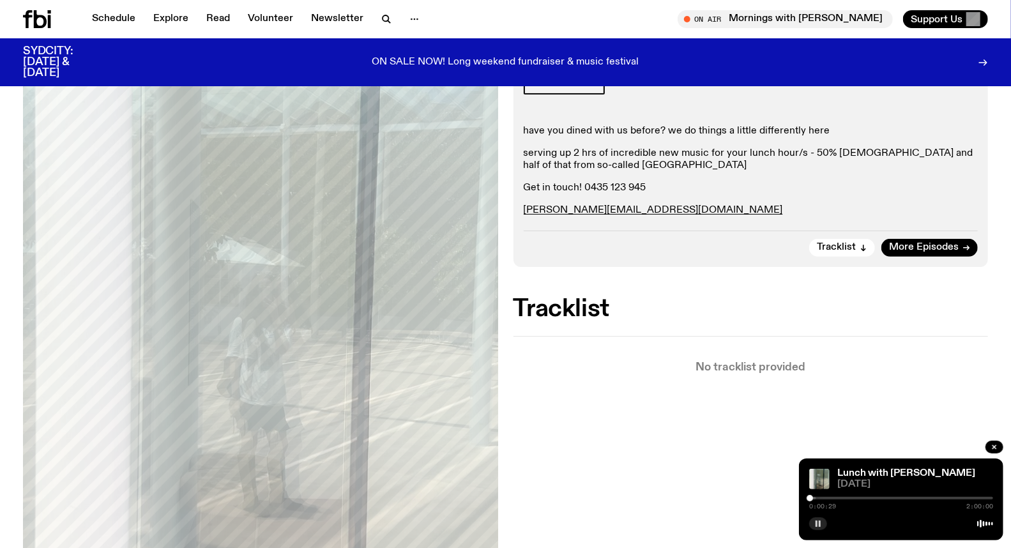
click at [842, 499] on div at bounding box center [901, 498] width 184 height 3
click at [839, 499] on div at bounding box center [839, 498] width 6 height 6
click at [677, 425] on div "Aired on [DATE] 1:00pm On Rotation have you dined with us before? we do things …" at bounding box center [505, 381] width 1011 height 694
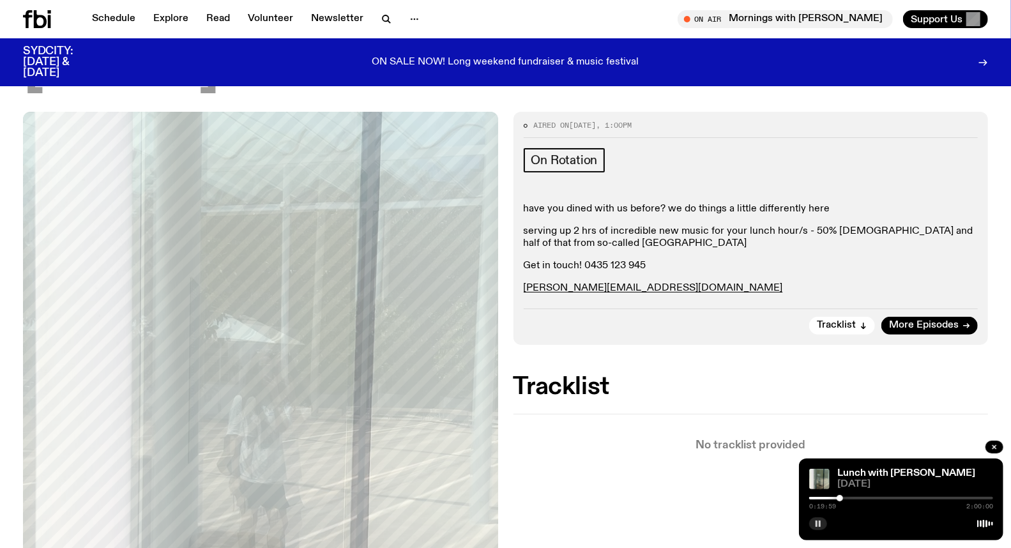
scroll to position [0, 0]
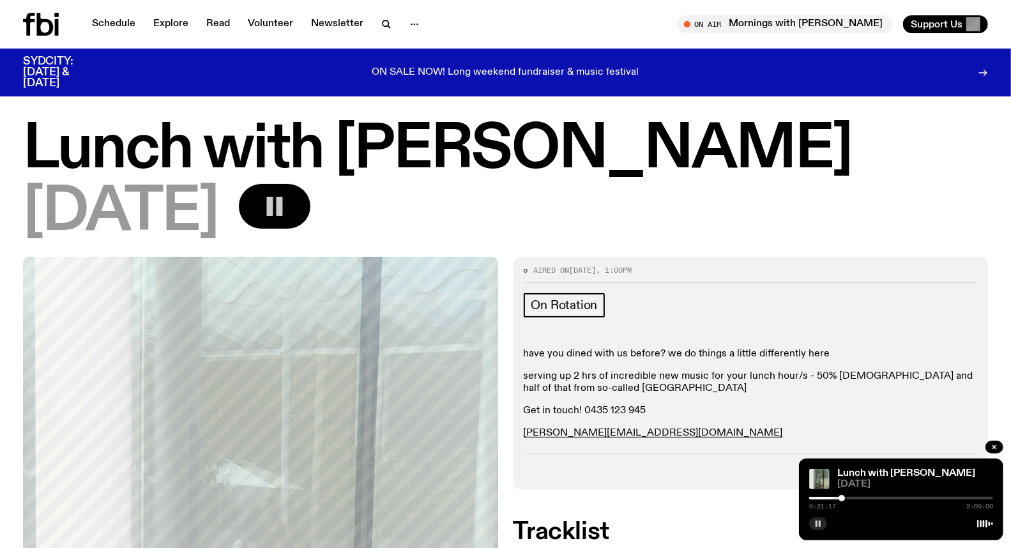
click at [910, 496] on div "0:21:17 2:00:00" at bounding box center [901, 501] width 184 height 15
click at [873, 498] on div at bounding box center [901, 498] width 184 height 3
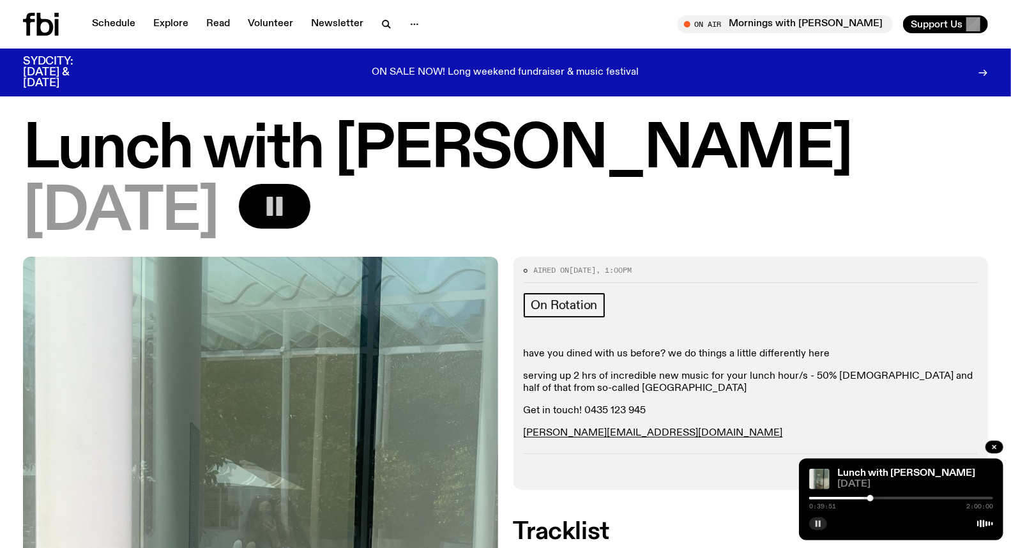
click at [871, 499] on div at bounding box center [871, 498] width 6 height 6
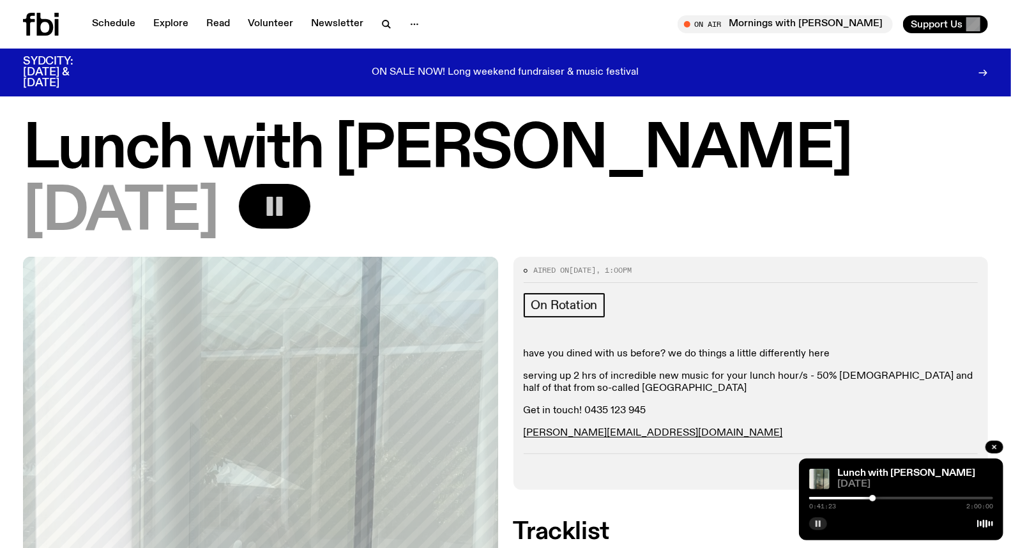
click at [820, 524] on rect "button" at bounding box center [820, 524] width 2 height 6
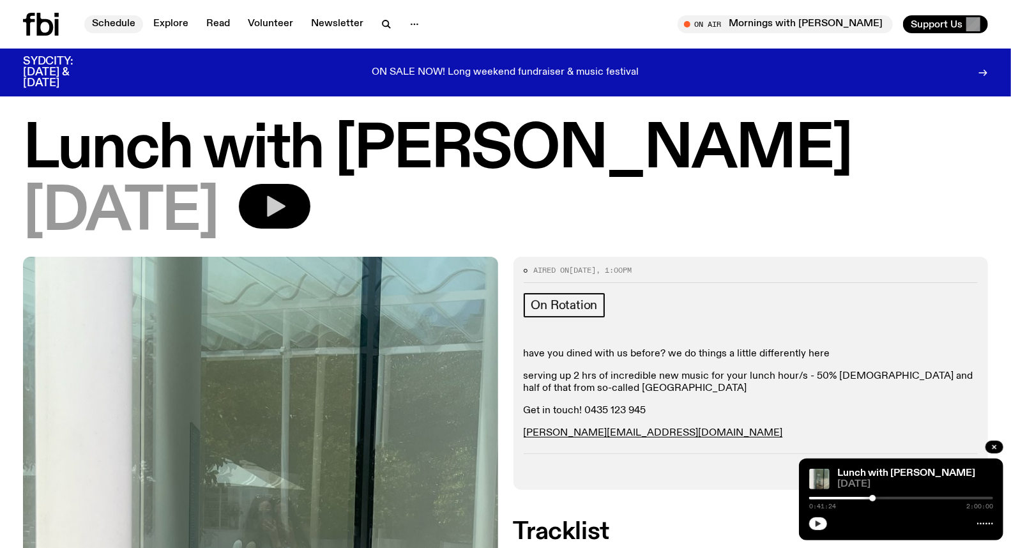
click at [102, 20] on link "Schedule" at bounding box center [113, 24] width 59 height 18
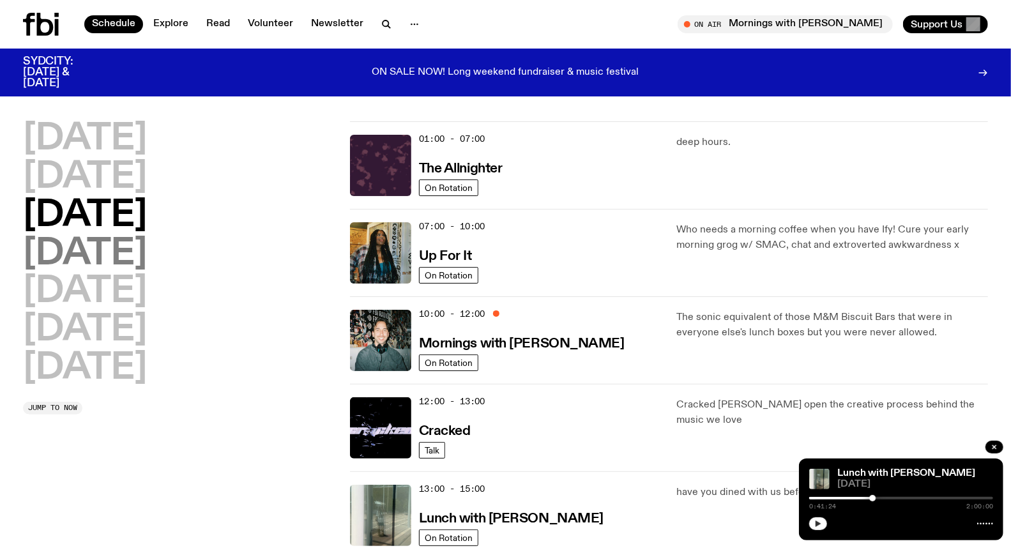
click at [115, 248] on h2 "[DATE]" at bounding box center [85, 254] width 124 height 36
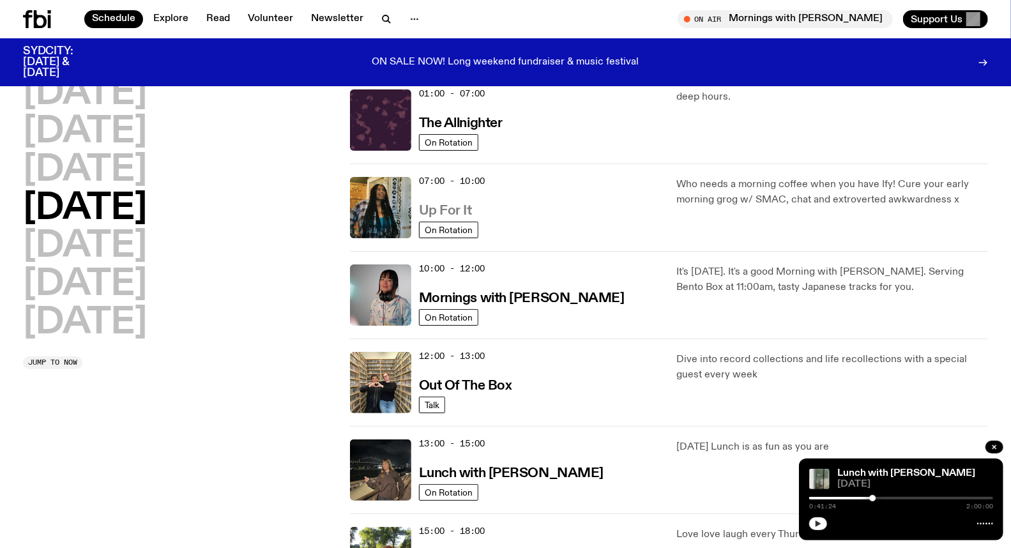
click at [438, 204] on h3 "Up For It" at bounding box center [445, 210] width 53 height 13
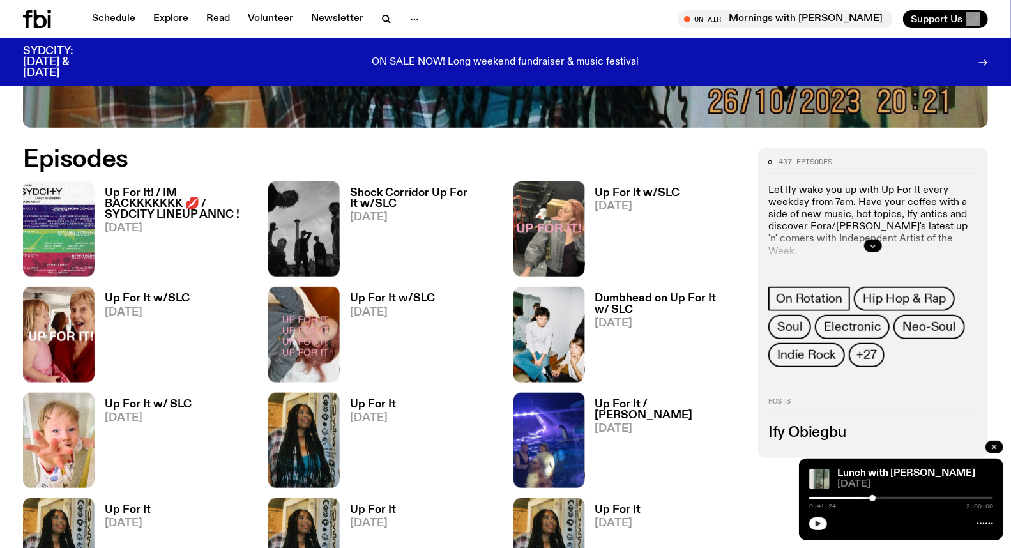
scroll to position [634, 0]
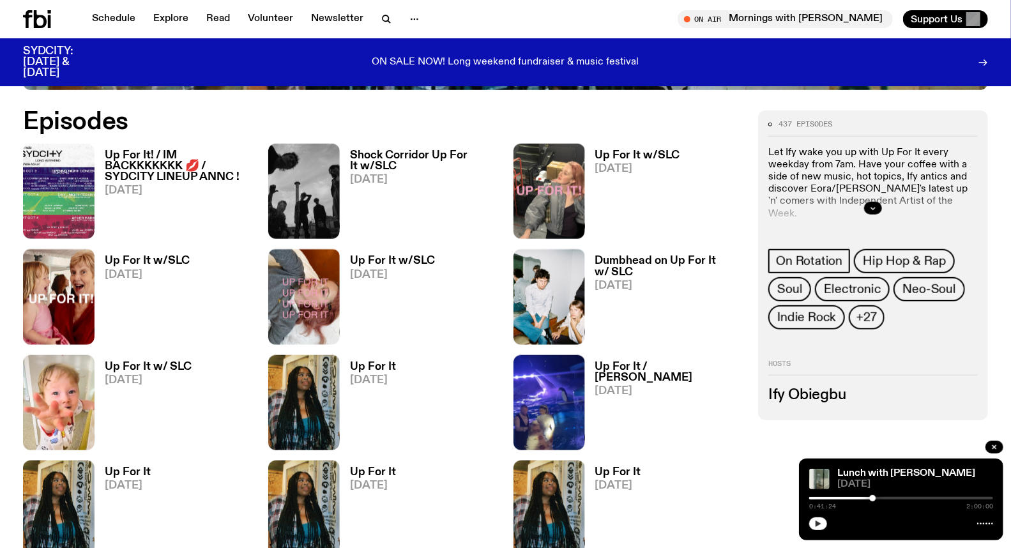
click at [376, 270] on span "[DATE]" at bounding box center [392, 275] width 85 height 11
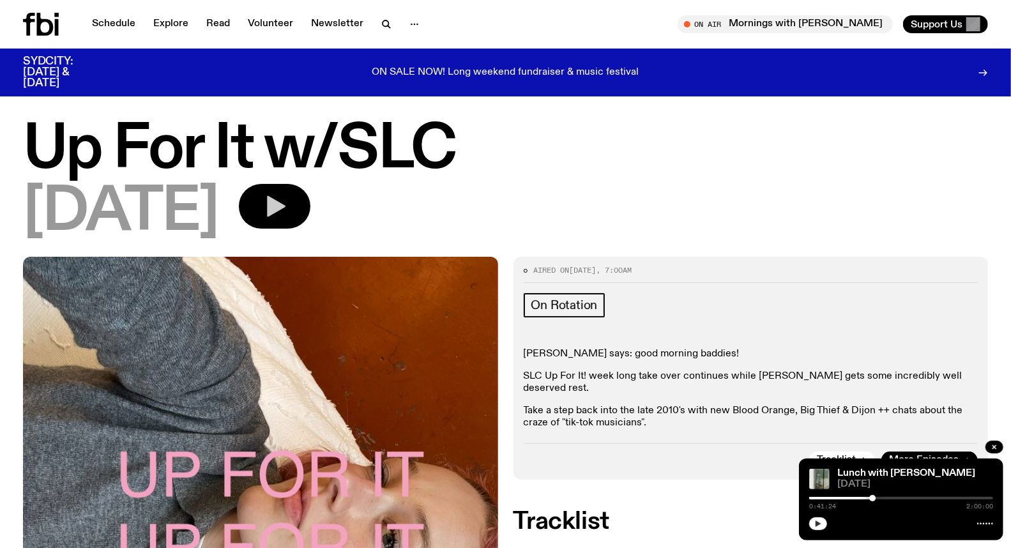
drag, startPoint x: 319, startPoint y: 206, endPoint x: 365, endPoint y: 224, distance: 48.8
click at [287, 206] on icon "button" at bounding box center [275, 207] width 26 height 26
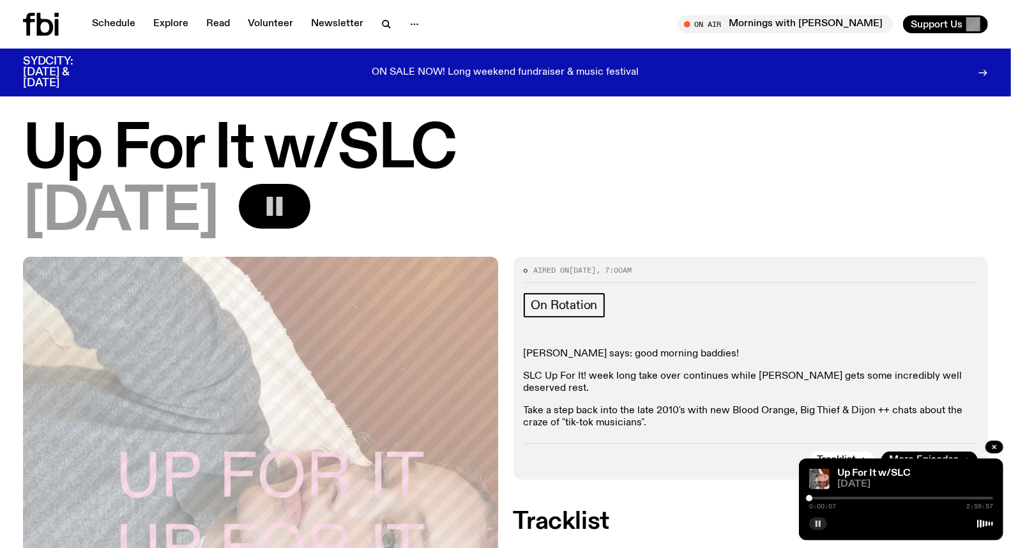
click at [820, 521] on icon "button" at bounding box center [819, 524] width 8 height 8
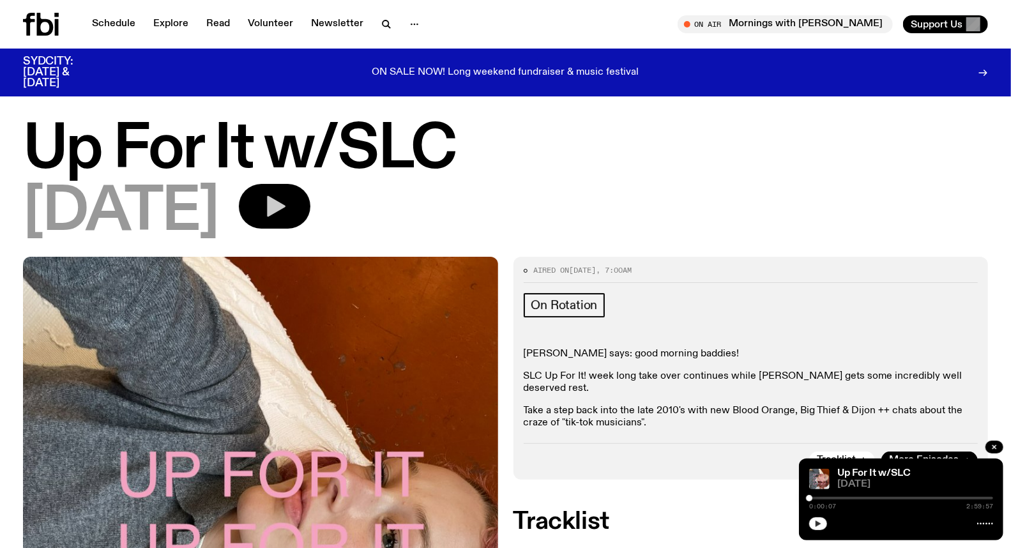
click at [810, 520] on button "button" at bounding box center [818, 523] width 18 height 13
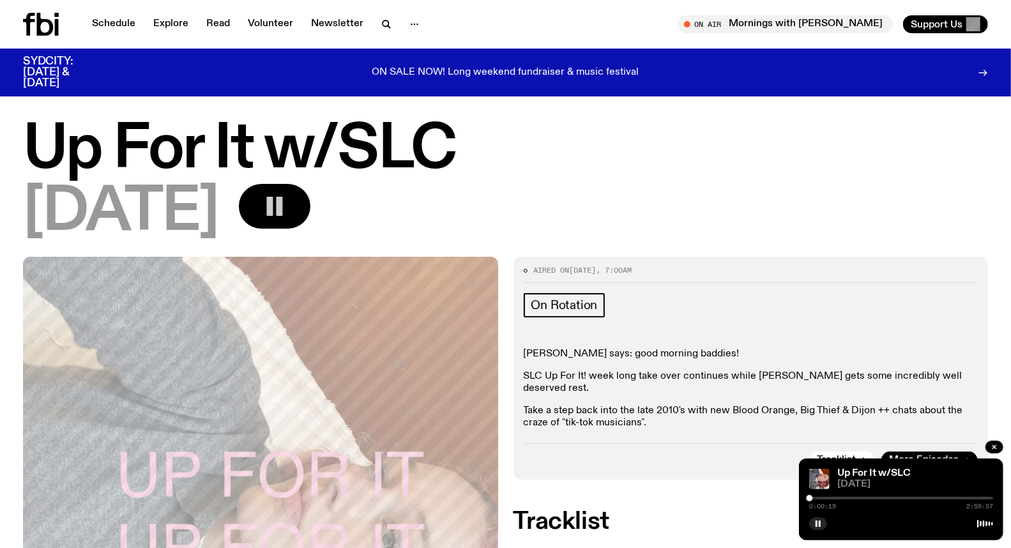
click at [967, 499] on div at bounding box center [901, 498] width 184 height 3
click at [820, 525] on rect "button" at bounding box center [820, 524] width 2 height 6
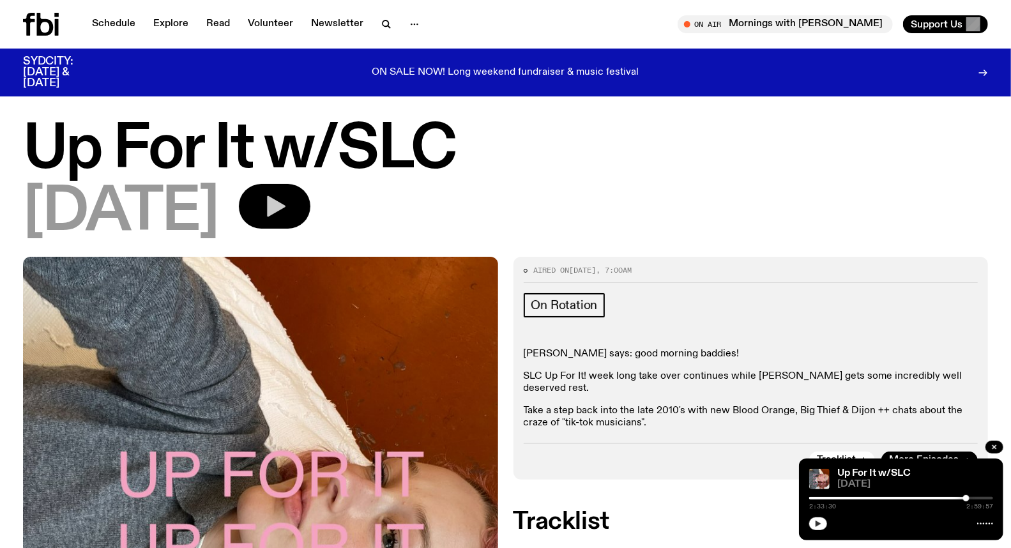
click at [986, 500] on div at bounding box center [901, 498] width 184 height 3
click at [984, 496] on div at bounding box center [984, 498] width 6 height 6
click at [981, 498] on div at bounding box center [981, 498] width 6 height 6
click at [827, 521] on div at bounding box center [901, 522] width 184 height 15
click at [822, 524] on button "button" at bounding box center [818, 523] width 18 height 13
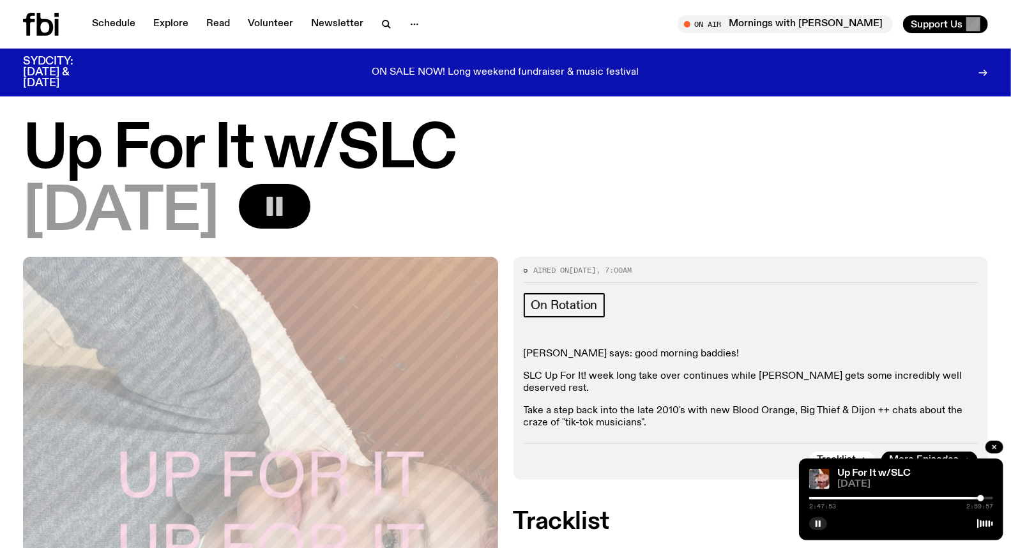
click at [984, 499] on div at bounding box center [981, 498] width 6 height 6
click at [984, 500] on div at bounding box center [984, 498] width 6 height 6
click at [981, 498] on div at bounding box center [981, 498] width 6 height 6
click at [979, 499] on div at bounding box center [981, 498] width 6 height 6
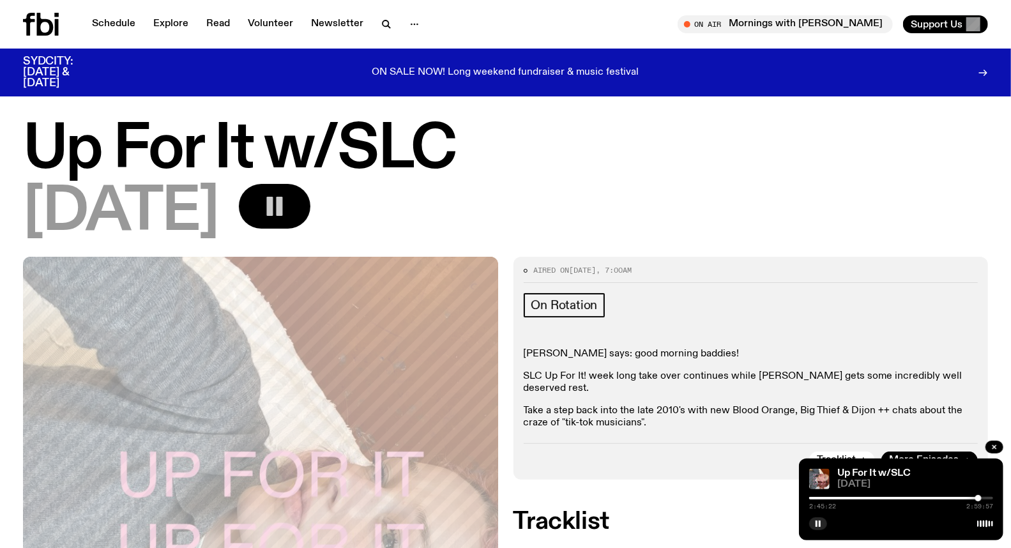
click at [981, 497] on div at bounding box center [978, 498] width 6 height 6
click at [982, 496] on div at bounding box center [982, 498] width 6 height 6
click at [983, 497] on div at bounding box center [982, 498] width 6 height 6
click at [714, 510] on h2 "Tracklist" at bounding box center [751, 521] width 475 height 23
drag, startPoint x: 812, startPoint y: 528, endPoint x: 826, endPoint y: 528, distance: 14.1
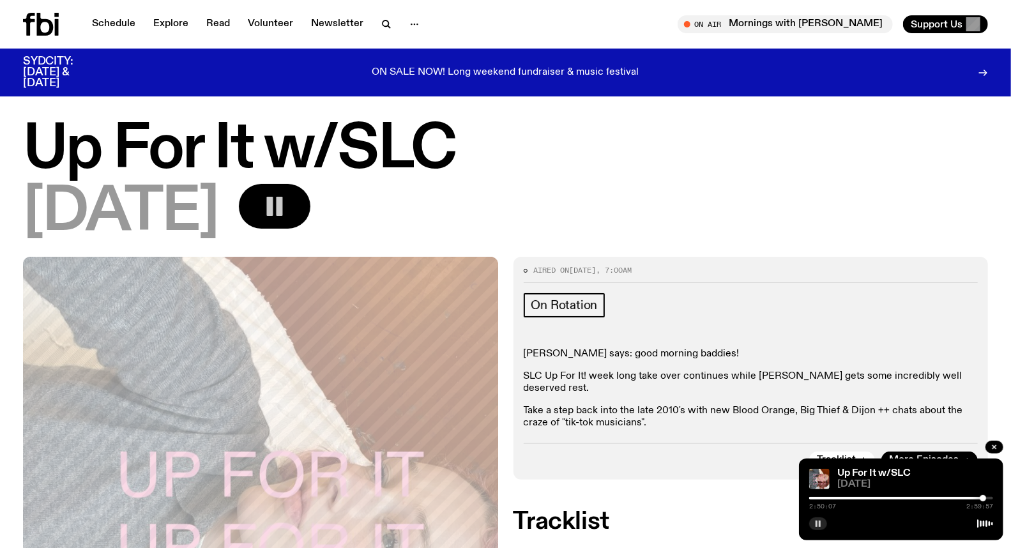
click at [813, 528] on button "button" at bounding box center [818, 523] width 18 height 13
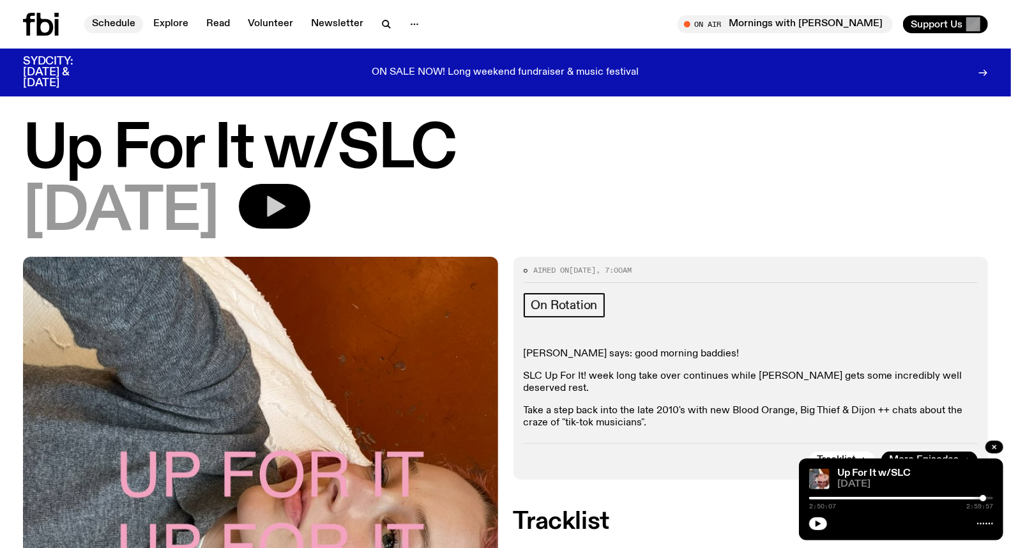
click at [128, 33] on link "Schedule" at bounding box center [113, 24] width 59 height 18
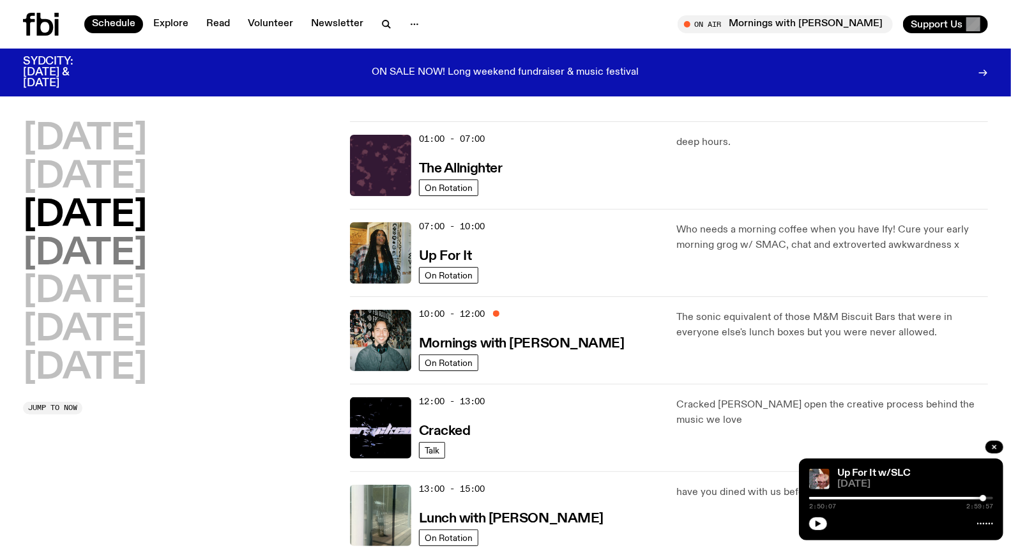
click at [89, 245] on h2 "[DATE]" at bounding box center [85, 254] width 124 height 36
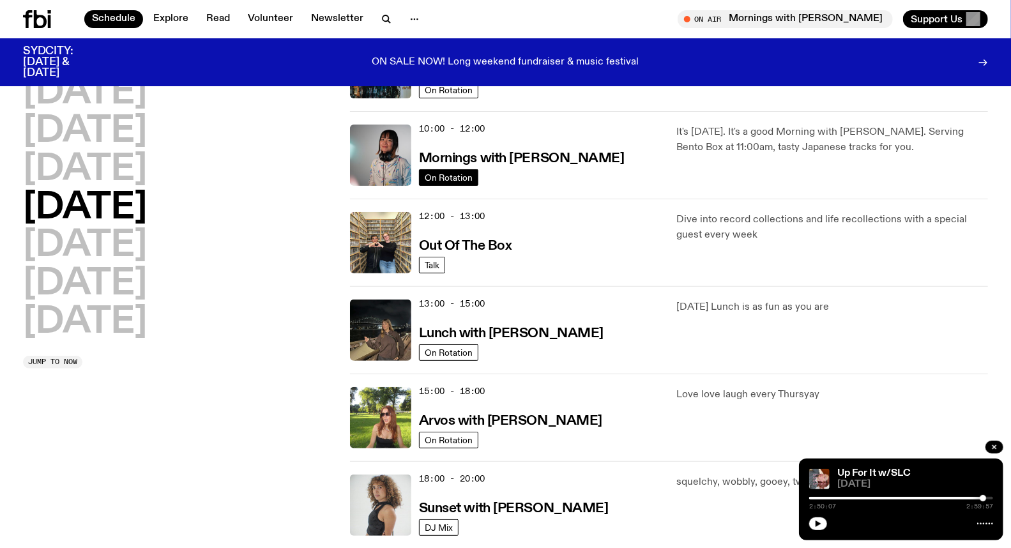
scroll to position [177, 0]
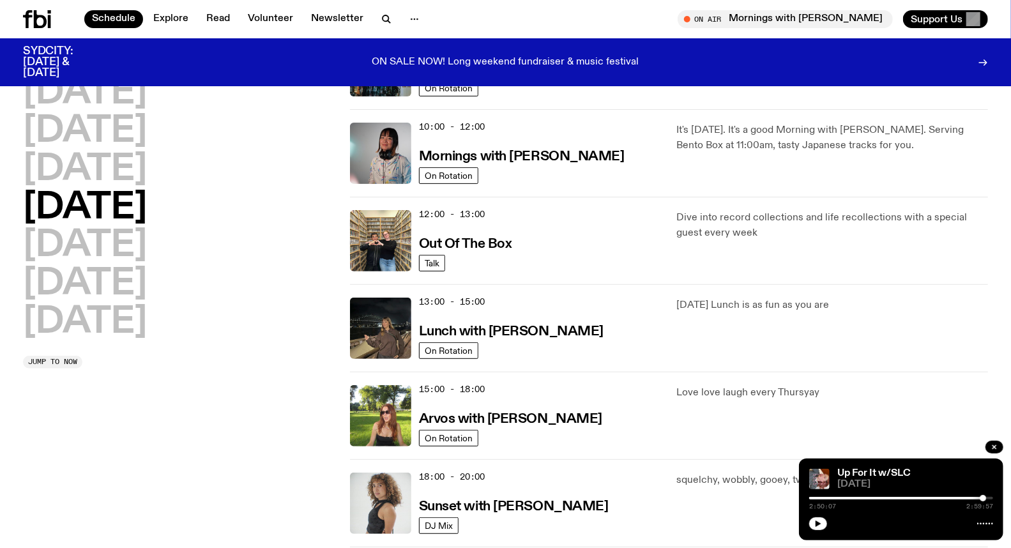
click at [470, 211] on span "12:00 - 13:00" at bounding box center [452, 214] width 66 height 12
click at [372, 222] on img at bounding box center [380, 240] width 61 height 61
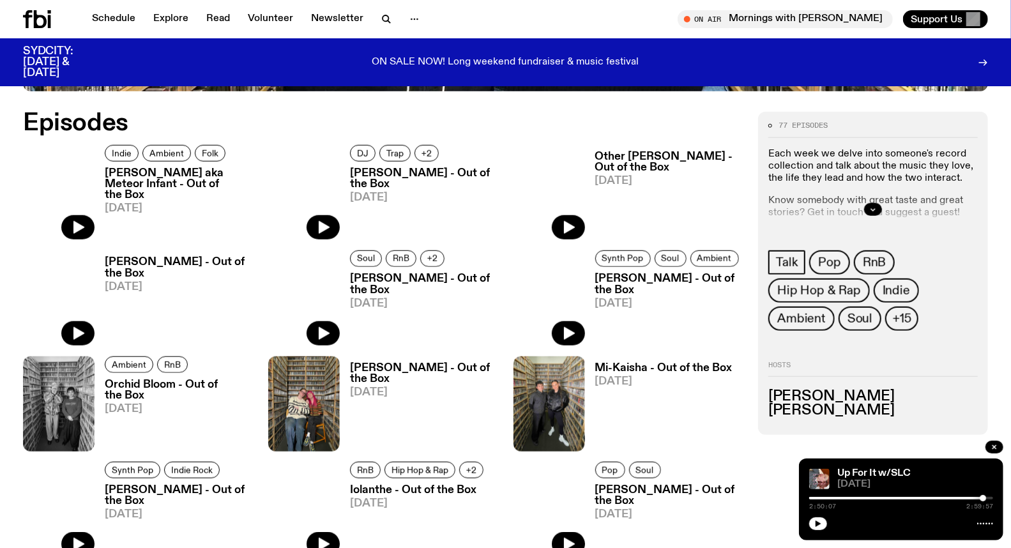
scroll to position [639, 0]
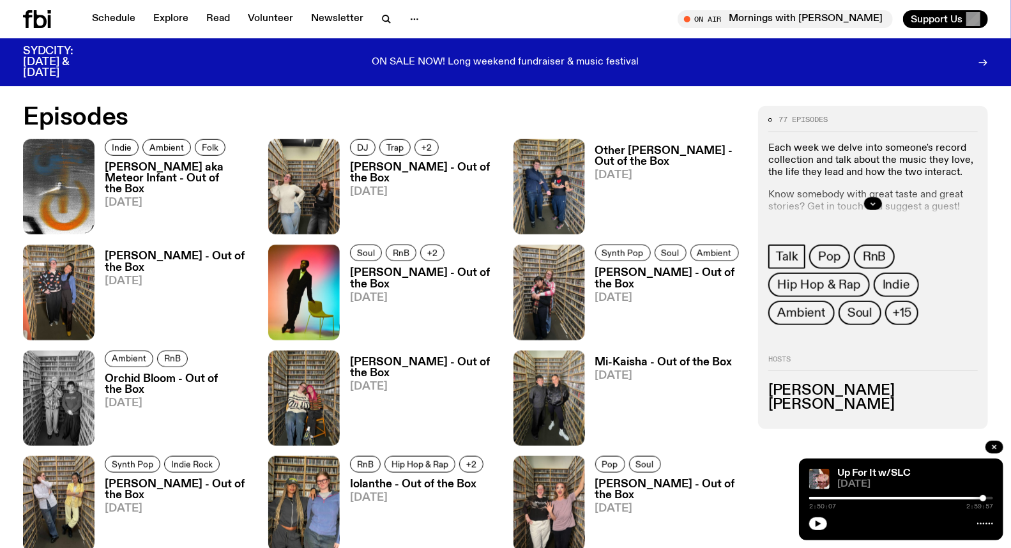
click at [168, 174] on h3 "[PERSON_NAME] aka Meteor Infant - Out of the Box" at bounding box center [179, 178] width 148 height 33
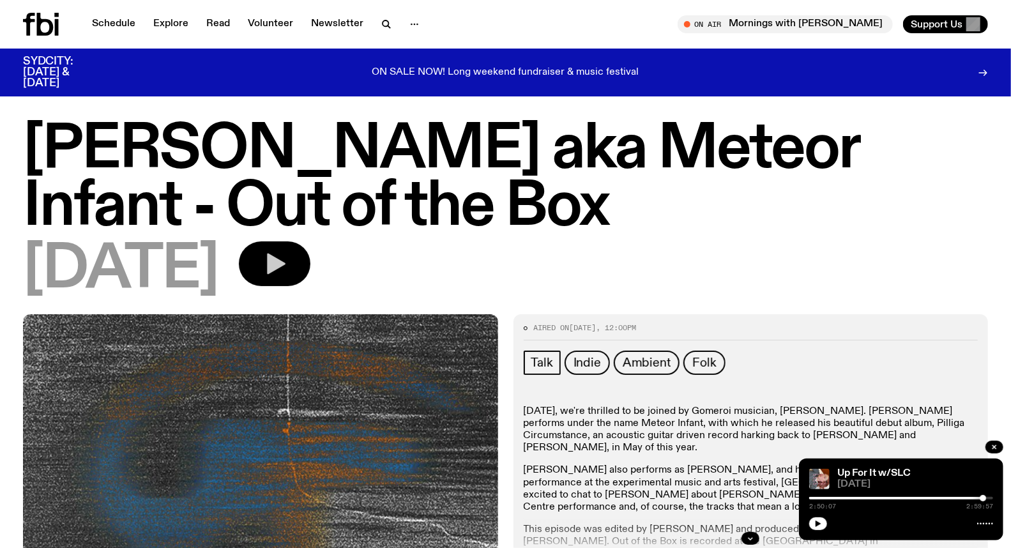
click at [309, 254] on button "button" at bounding box center [275, 263] width 72 height 45
click at [986, 496] on div "0:00:00 2:59:57" at bounding box center [901, 501] width 184 height 15
click at [988, 496] on div "0:00:00 2:59:57" at bounding box center [901, 501] width 184 height 15
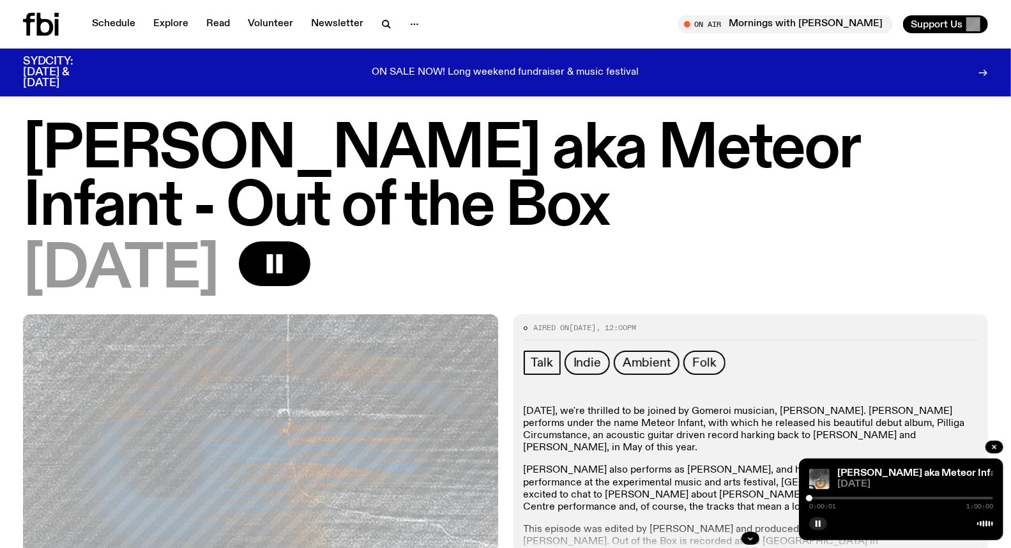
click at [990, 497] on div at bounding box center [901, 498] width 184 height 3
click at [23, 147] on h1 "[PERSON_NAME] aka Meteor Infant - Out of the Box" at bounding box center [505, 178] width 965 height 115
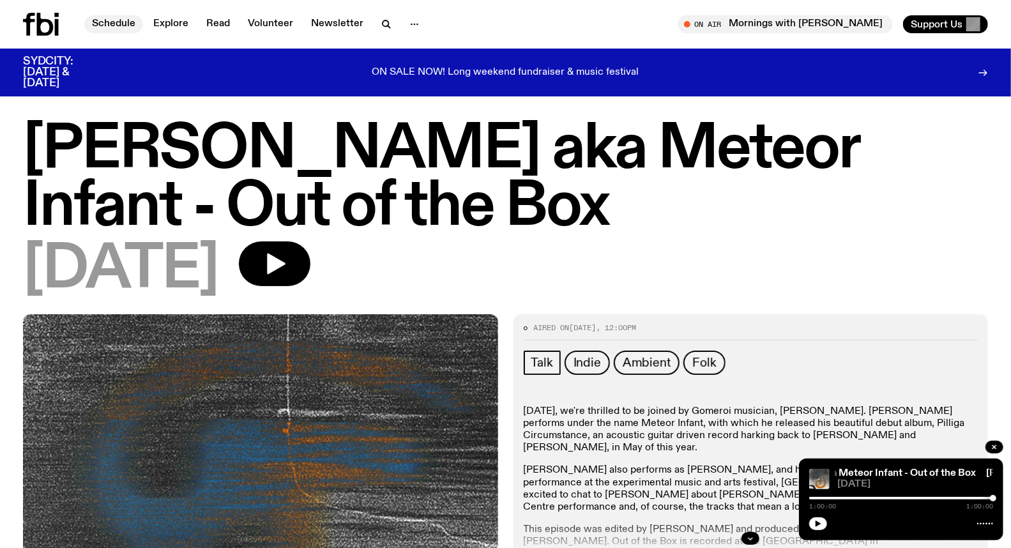
click at [114, 26] on link "Schedule" at bounding box center [113, 24] width 59 height 18
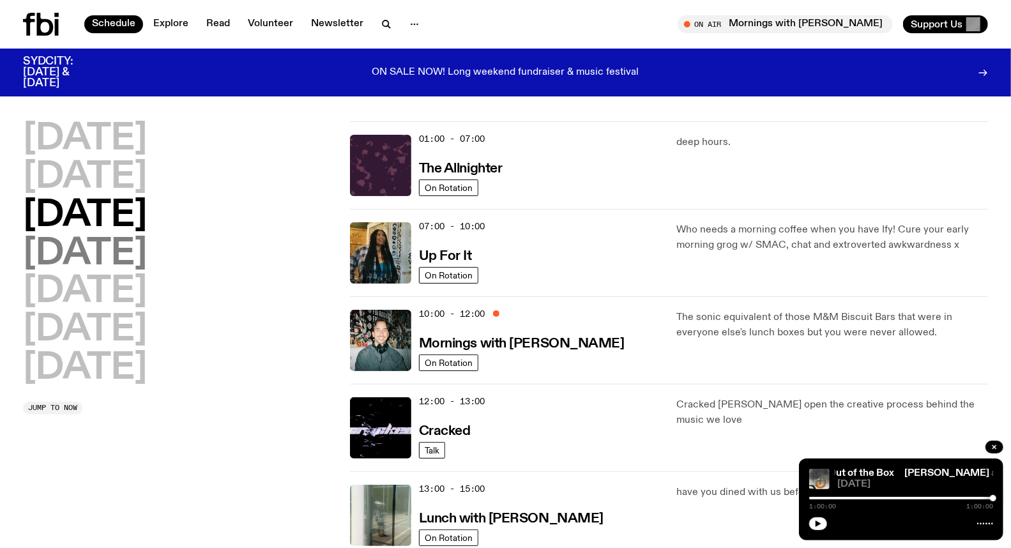
click at [147, 248] on h2 "[DATE]" at bounding box center [85, 254] width 124 height 36
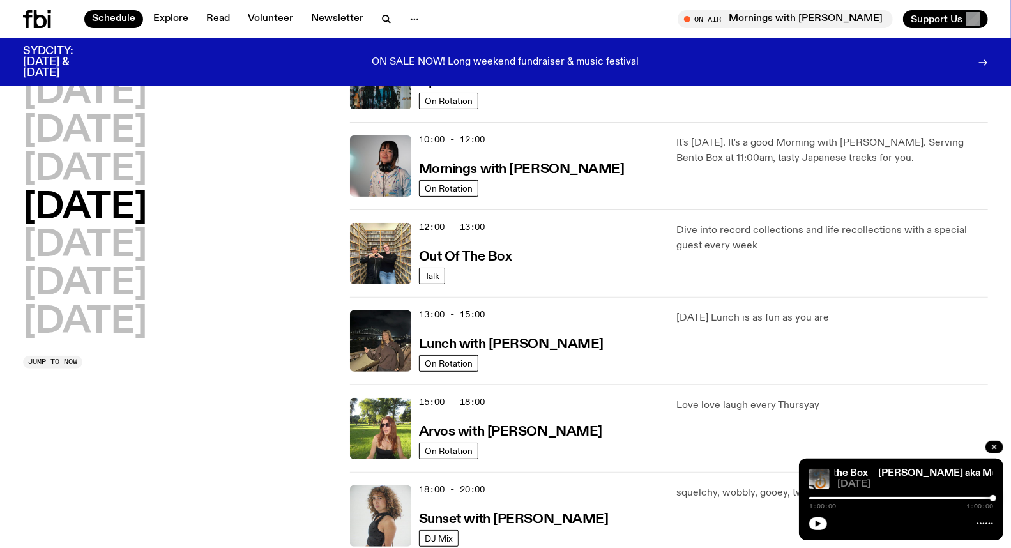
scroll to position [177, 0]
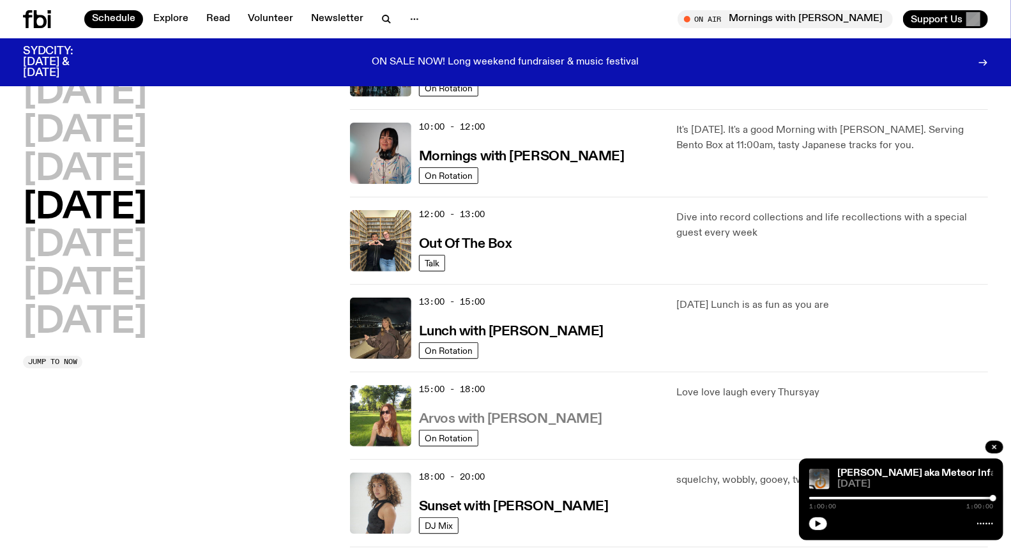
click at [514, 418] on h3 "Arvos with [PERSON_NAME]" at bounding box center [510, 419] width 183 height 13
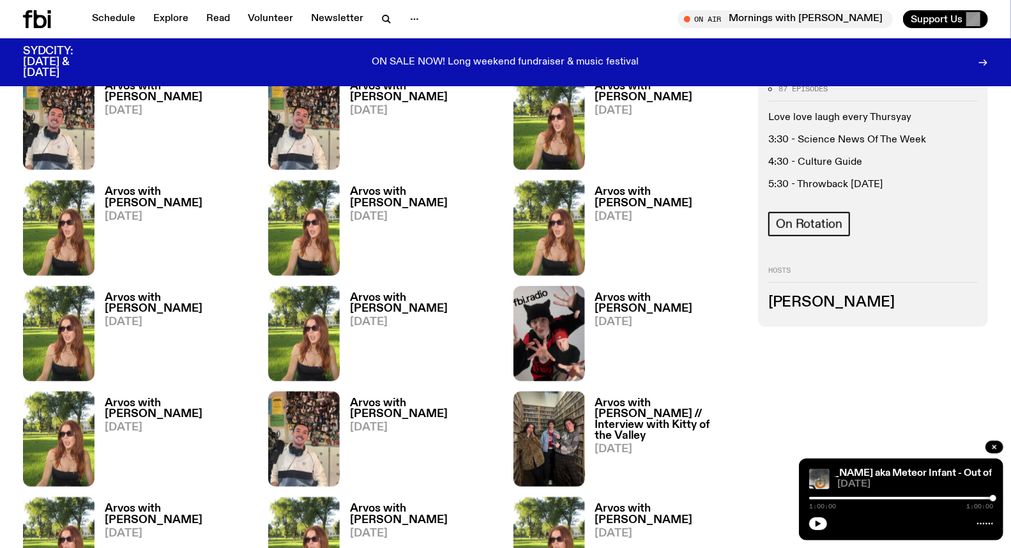
scroll to position [704, 0]
click at [103, 91] on link "Arvos with [PERSON_NAME] [DATE]" at bounding box center [174, 124] width 158 height 89
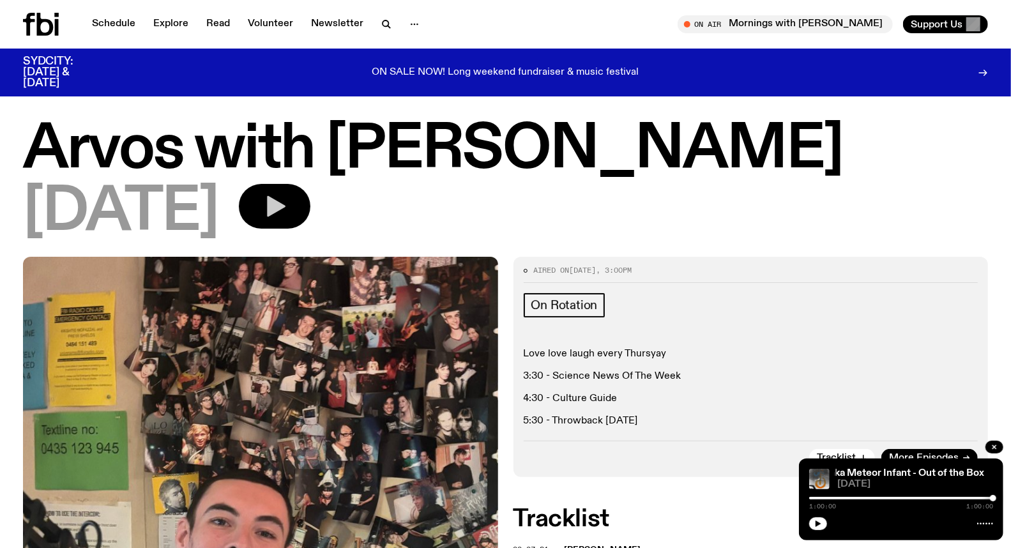
click at [287, 194] on icon "button" at bounding box center [275, 207] width 26 height 26
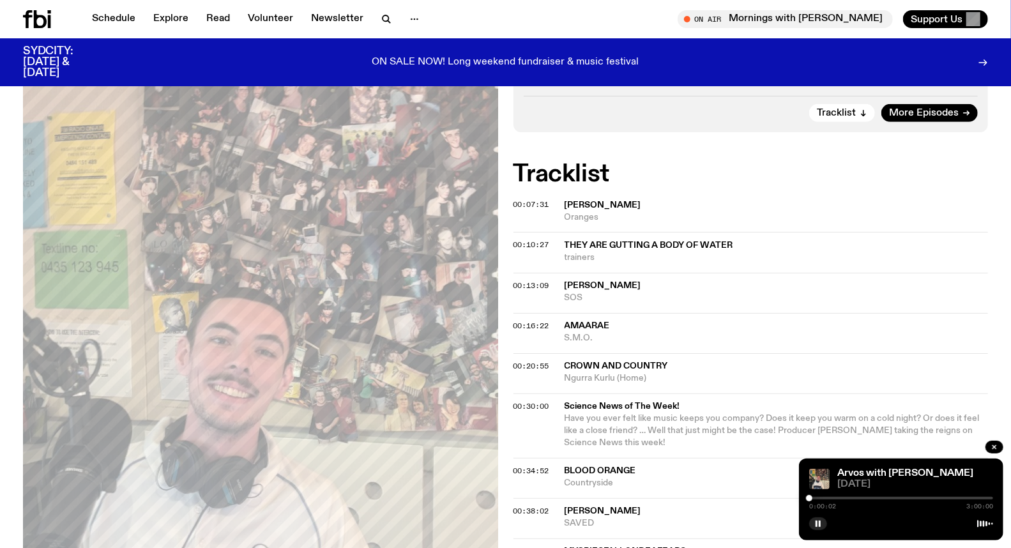
scroll to position [350, 0]
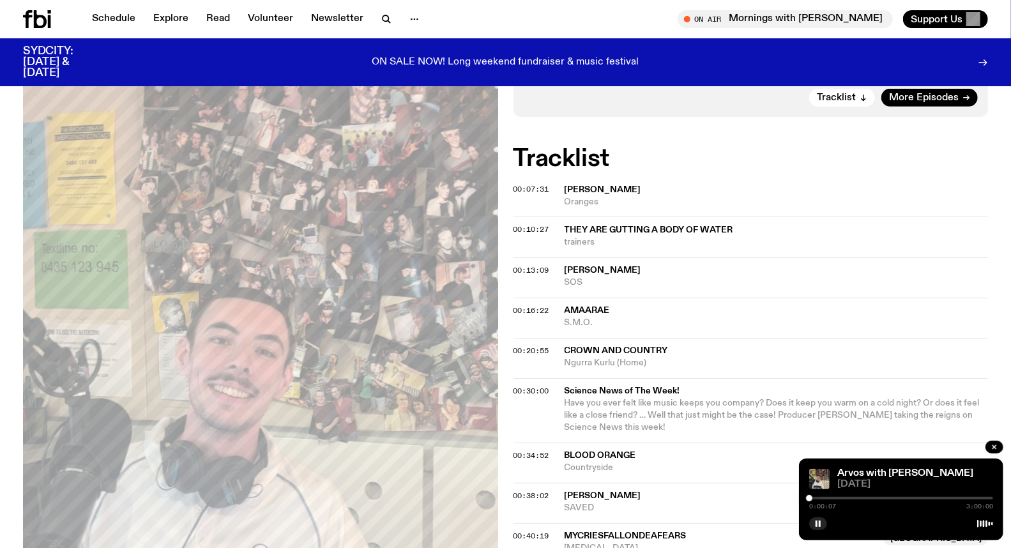
click at [728, 463] on span "Countryside" at bounding box center [777, 468] width 424 height 12
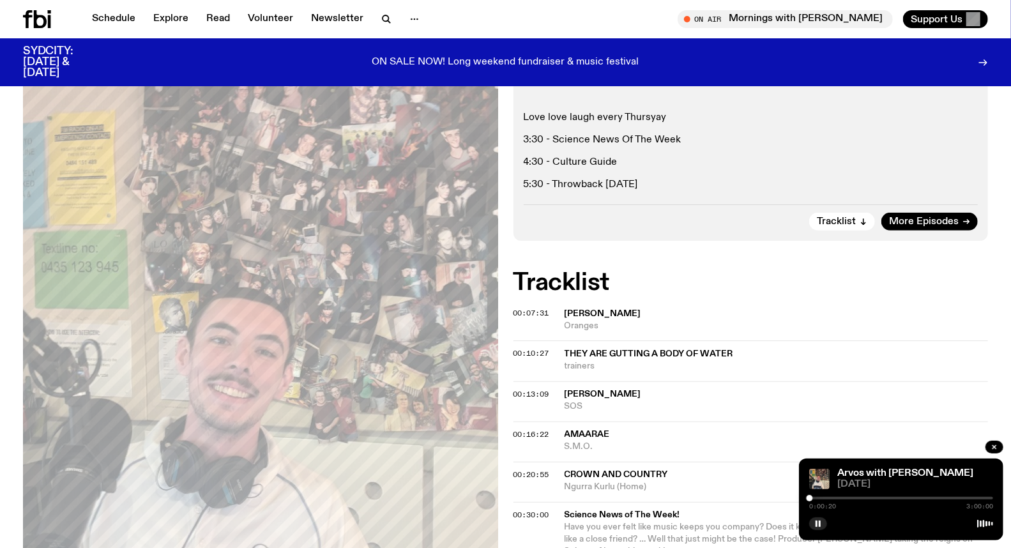
scroll to position [0, 0]
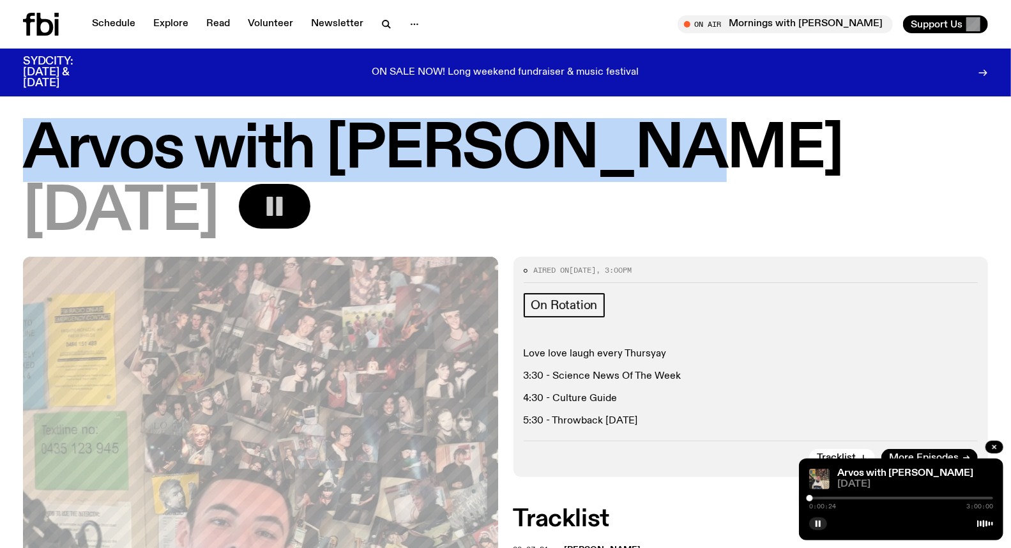
drag, startPoint x: 626, startPoint y: 168, endPoint x: 19, endPoint y: 107, distance: 609.9
copy h1 "Arvos with [PERSON_NAME]"
click at [112, 17] on link "Schedule" at bounding box center [113, 24] width 59 height 18
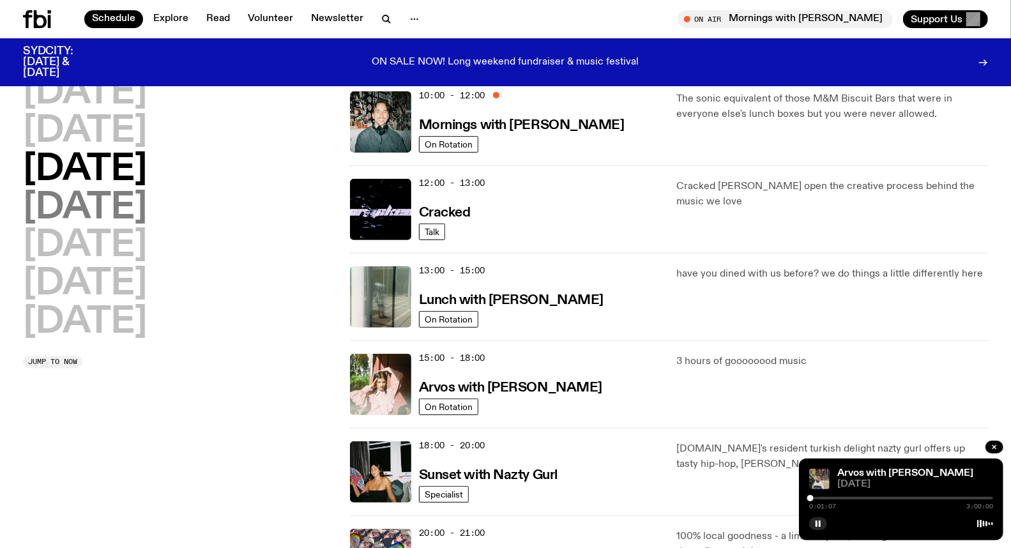
click at [138, 195] on h2 "[DATE]" at bounding box center [85, 208] width 124 height 36
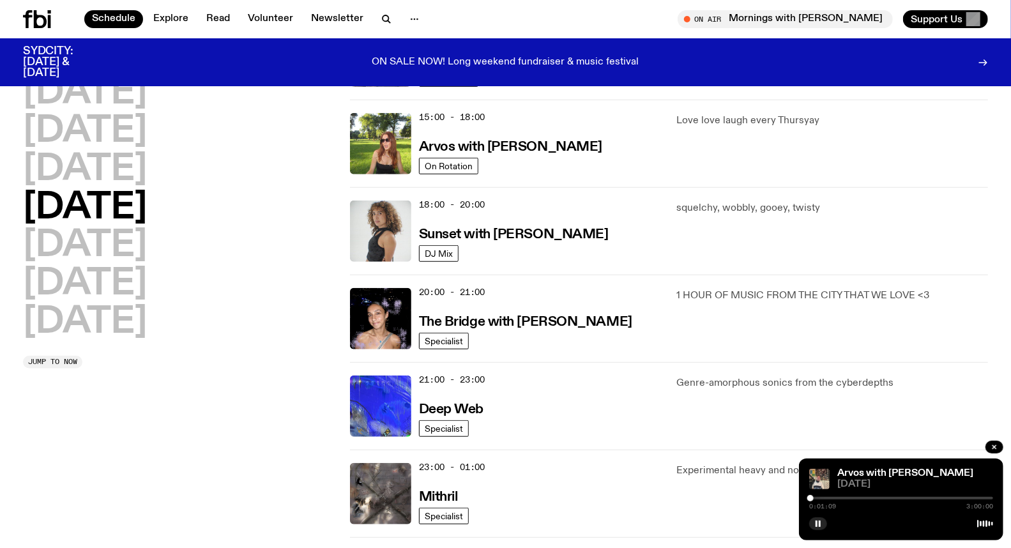
scroll to position [461, 0]
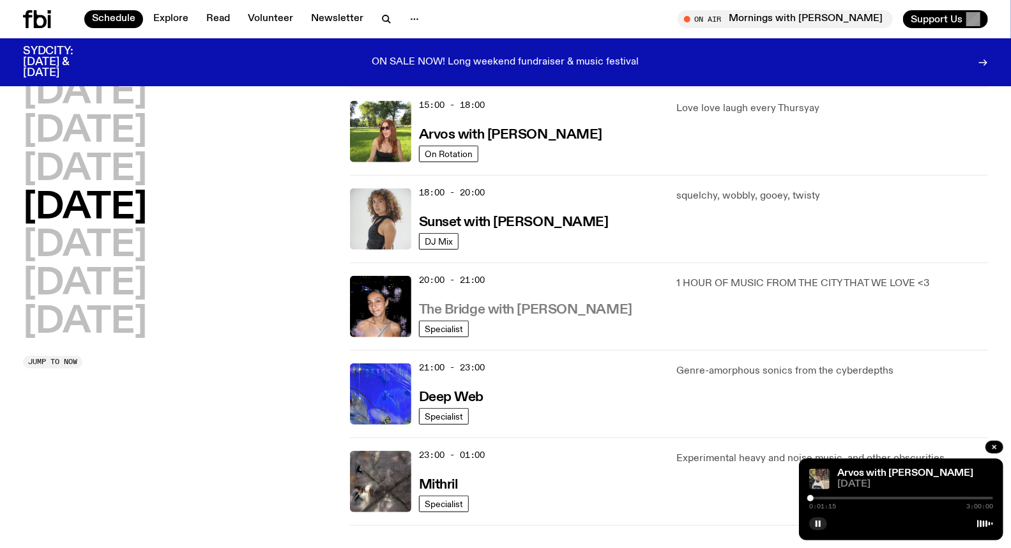
click at [520, 307] on h3 "The Bridge with [PERSON_NAME]" at bounding box center [525, 309] width 213 height 13
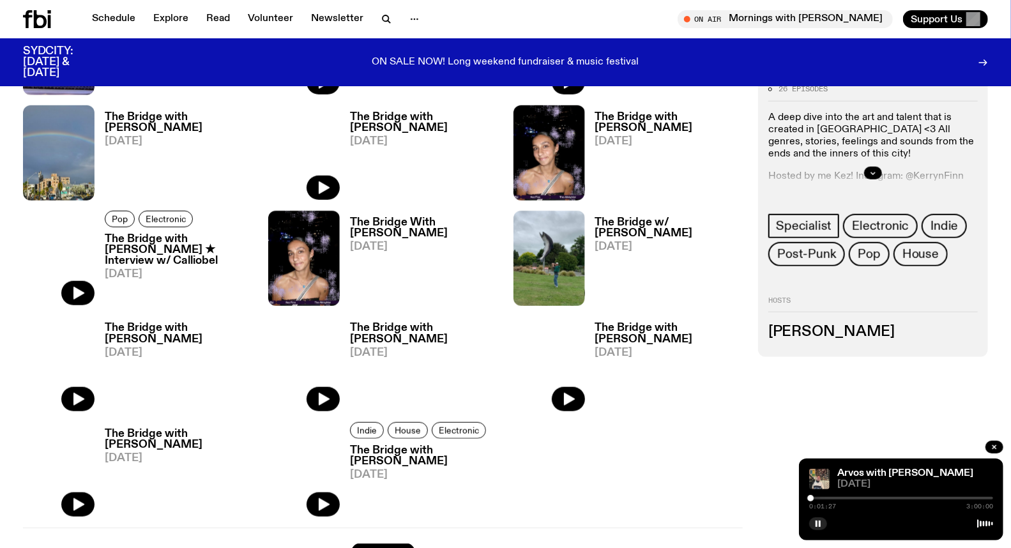
scroll to position [633, 0]
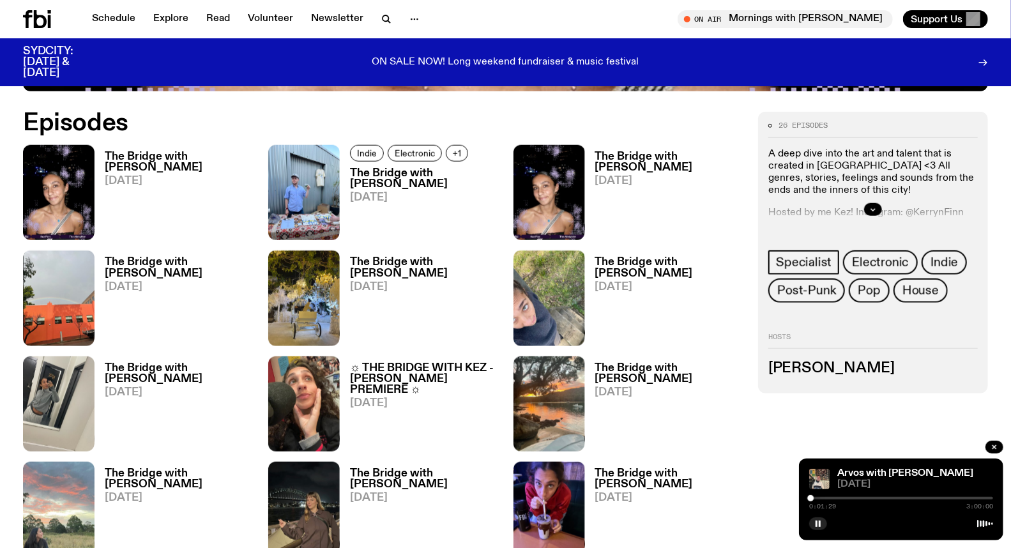
click at [160, 161] on h3 "The Bridge with [PERSON_NAME]" at bounding box center [179, 162] width 148 height 22
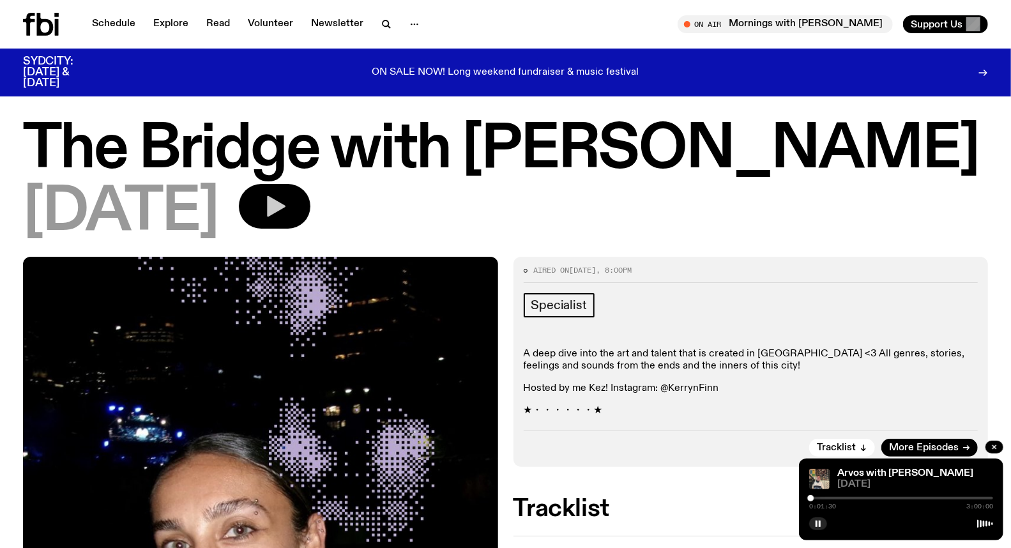
click at [310, 198] on button "button" at bounding box center [275, 206] width 72 height 45
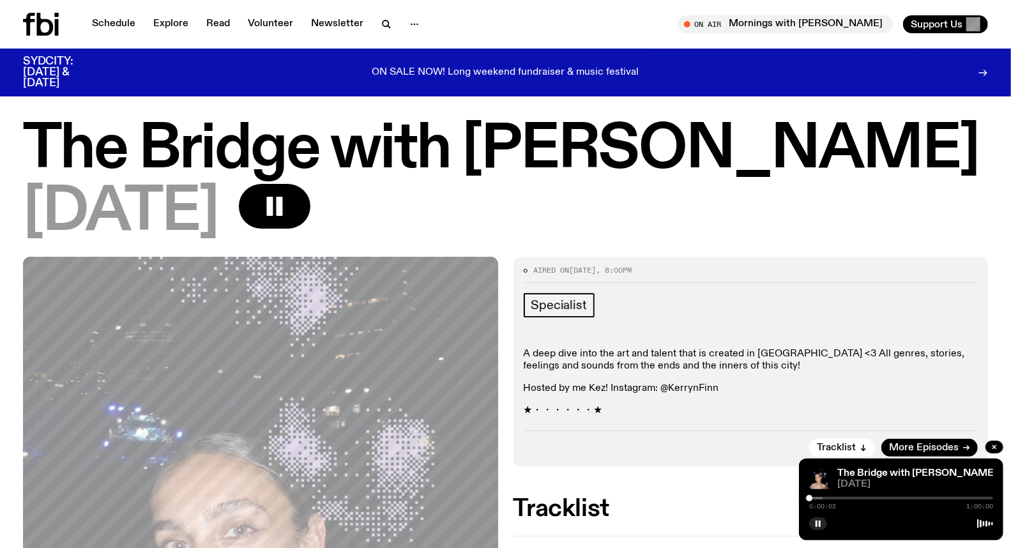
click at [825, 496] on div "0:00:02 1:00:00" at bounding box center [901, 501] width 184 height 15
click at [840, 499] on div at bounding box center [901, 498] width 184 height 3
click at [864, 496] on div "0:09:57 1:00:00" at bounding box center [901, 501] width 184 height 15
click at [864, 497] on div at bounding box center [901, 498] width 184 height 3
click at [869, 497] on div at bounding box center [901, 498] width 184 height 3
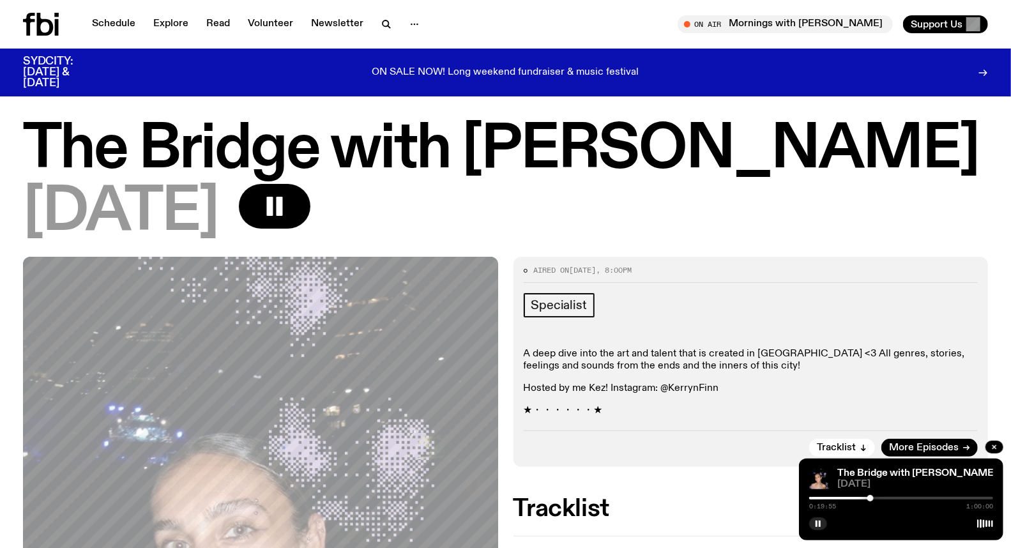
click at [871, 496] on div at bounding box center [871, 498] width 6 height 6
click at [928, 496] on div "0:21:20 1:00:00" at bounding box center [901, 501] width 184 height 15
click at [922, 496] on div "0:21:21 1:00:00" at bounding box center [901, 501] width 184 height 15
click at [922, 498] on div at bounding box center [901, 498] width 184 height 3
click at [924, 499] on div at bounding box center [924, 498] width 6 height 6
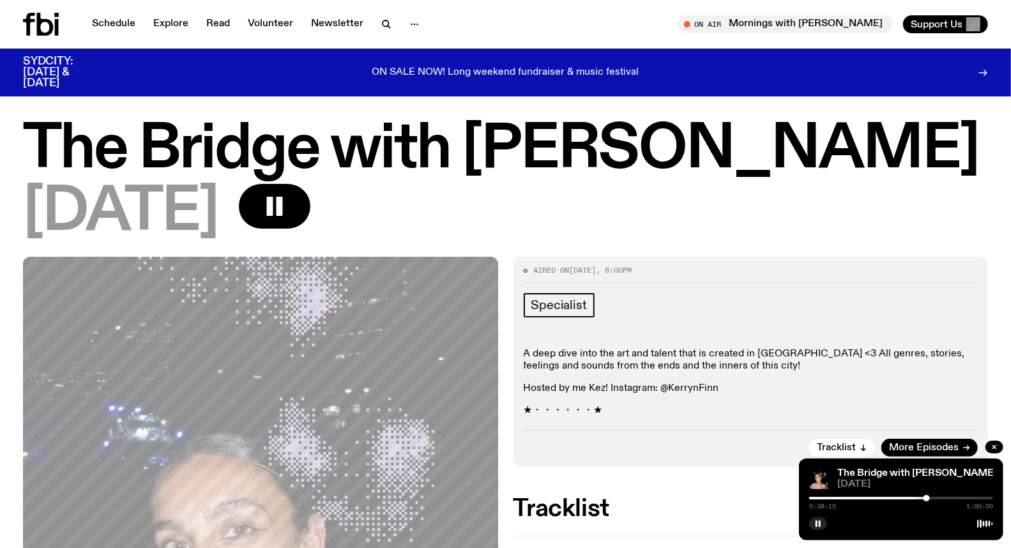
click at [927, 496] on div at bounding box center [927, 498] width 6 height 6
click at [925, 496] on div at bounding box center [927, 498] width 6 height 6
click at [929, 499] on div at bounding box center [901, 498] width 184 height 3
click at [931, 498] on div at bounding box center [930, 498] width 6 height 6
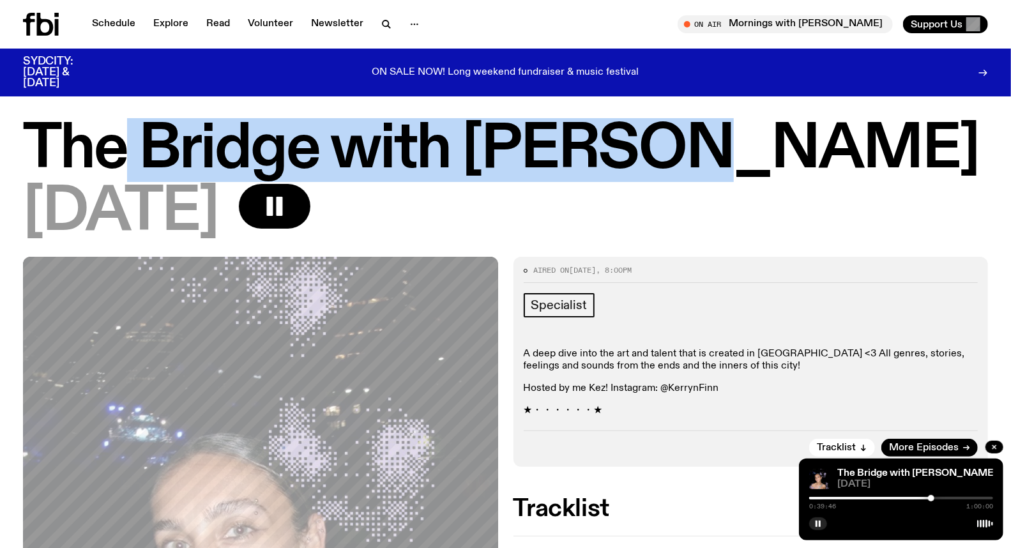
drag, startPoint x: 669, startPoint y: 166, endPoint x: 114, endPoint y: 175, distance: 555.9
click at [114, 175] on h1 "The Bridge with [PERSON_NAME]" at bounding box center [505, 149] width 965 height 57
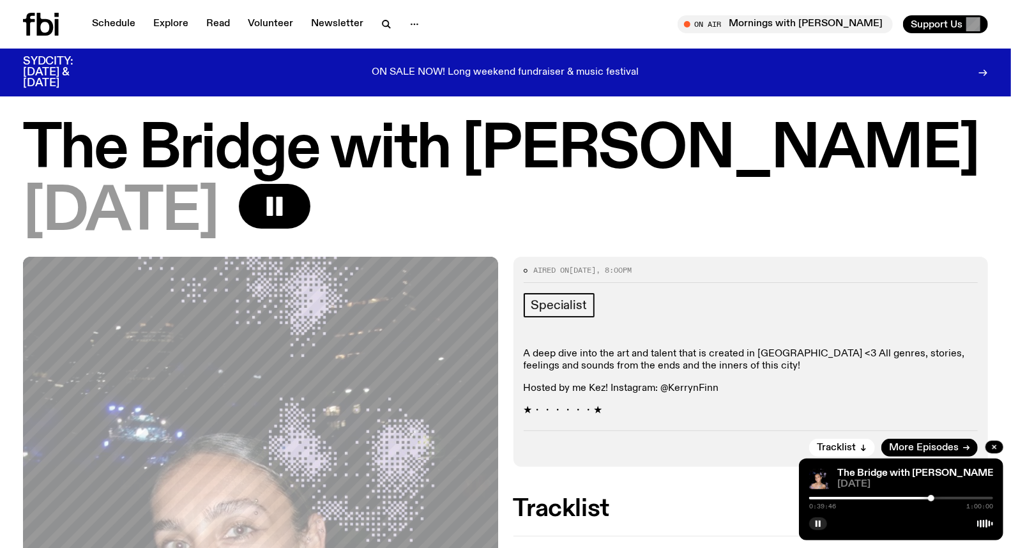
click at [709, 152] on h1 "The Bridge with [PERSON_NAME]" at bounding box center [505, 149] width 965 height 57
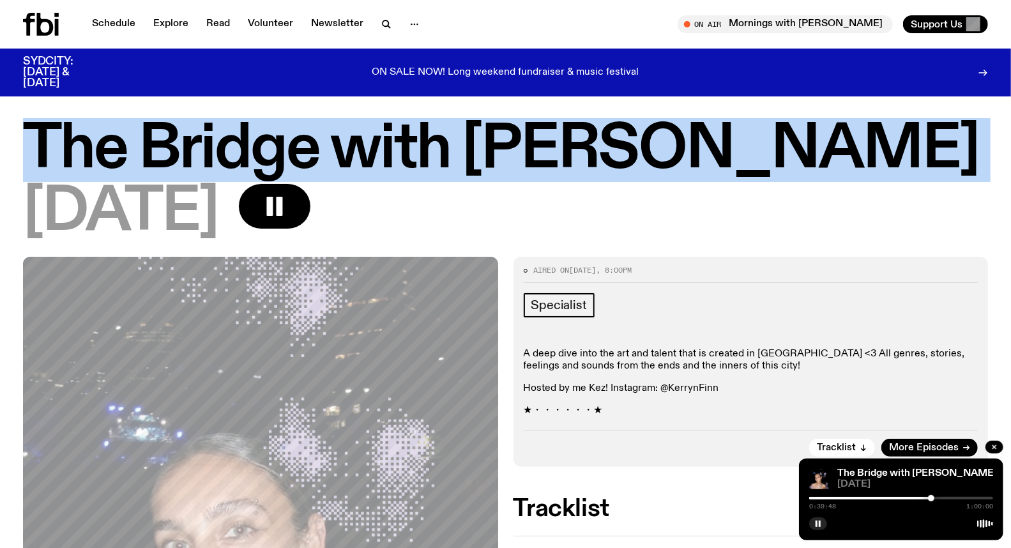
drag, startPoint x: 709, startPoint y: 152, endPoint x: 45, endPoint y: 164, distance: 663.8
click at [45, 164] on h1 "The Bridge with [PERSON_NAME]" at bounding box center [505, 149] width 965 height 57
copy h1 "The Bridge with [PERSON_NAME]"
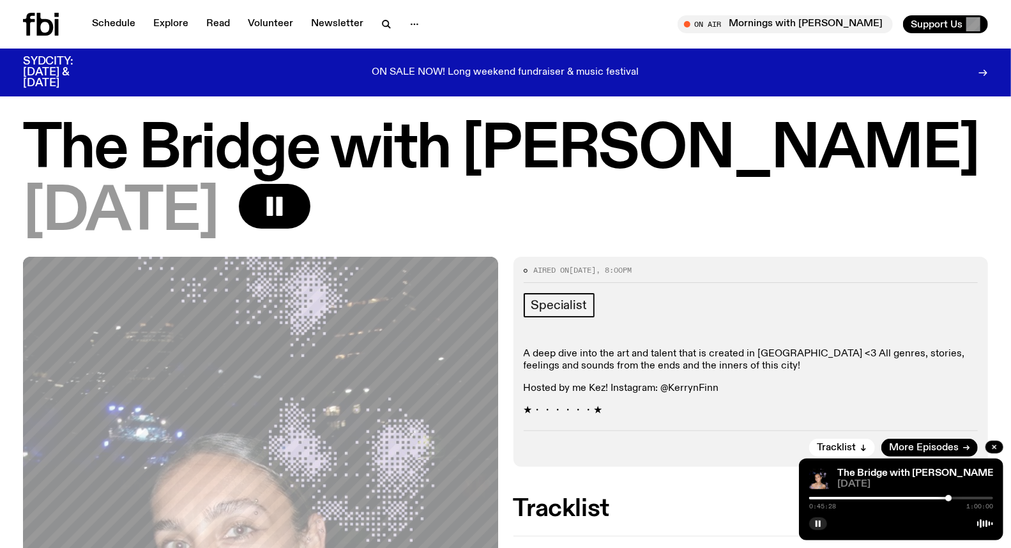
click at [107, 14] on div "Schedule Explore Read Volunteer Newsletter" at bounding box center [262, 24] width 478 height 23
click at [109, 20] on link "Schedule" at bounding box center [113, 24] width 59 height 18
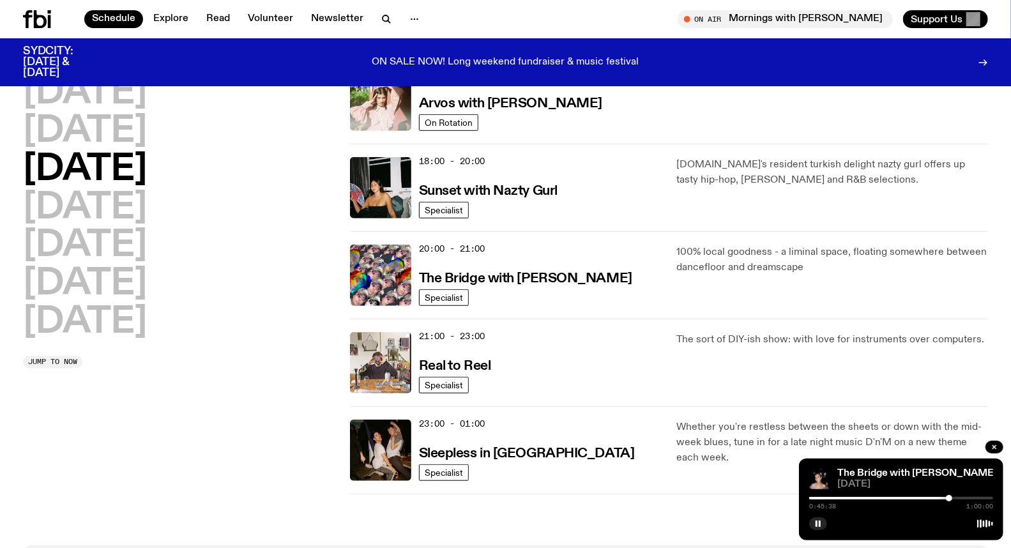
scroll to position [563, 0]
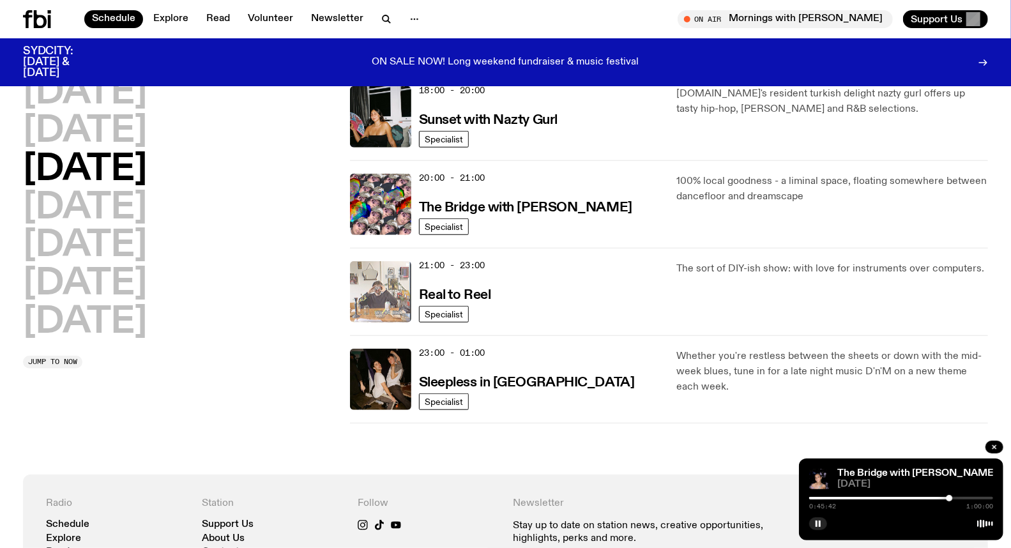
click at [383, 290] on img at bounding box center [380, 291] width 61 height 61
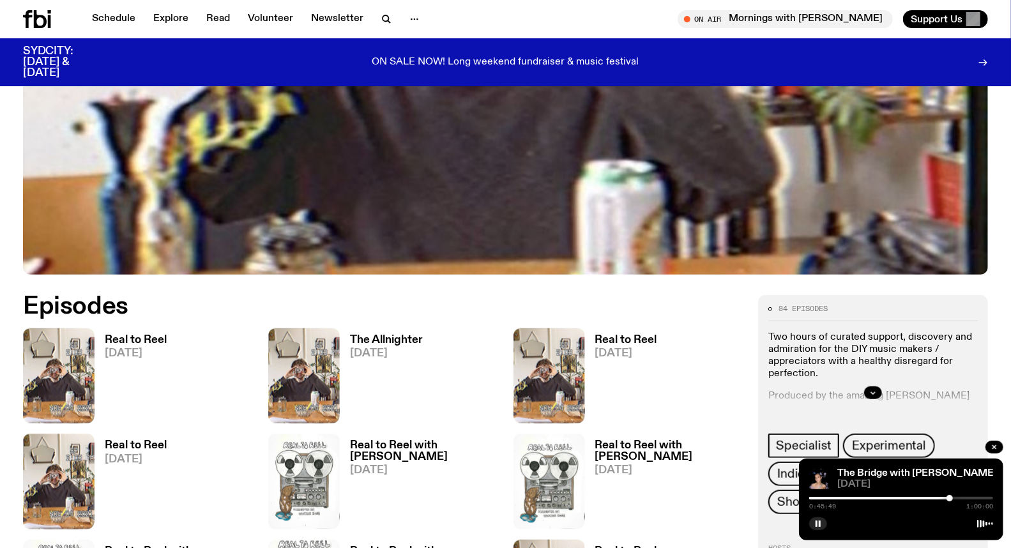
scroll to position [631, 0]
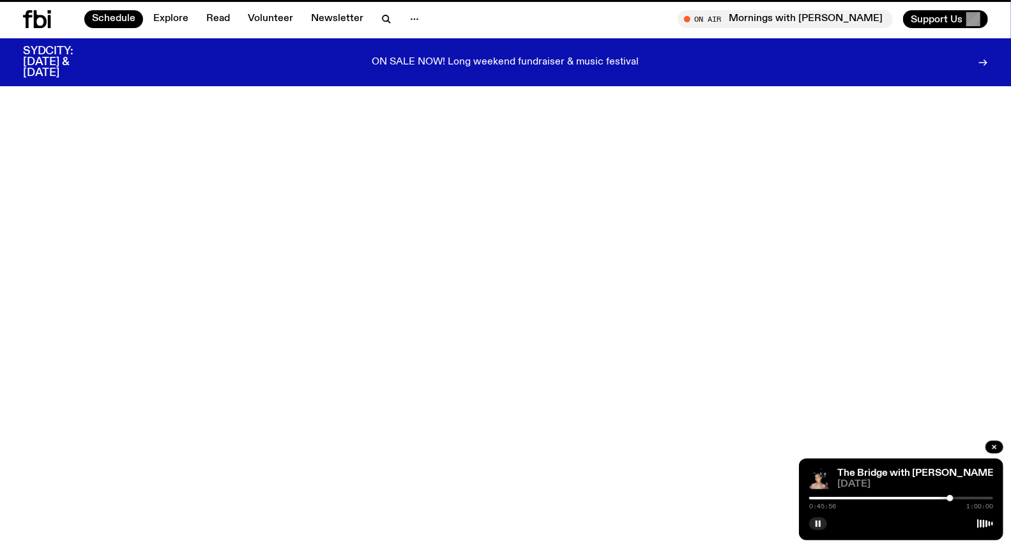
scroll to position [563, 0]
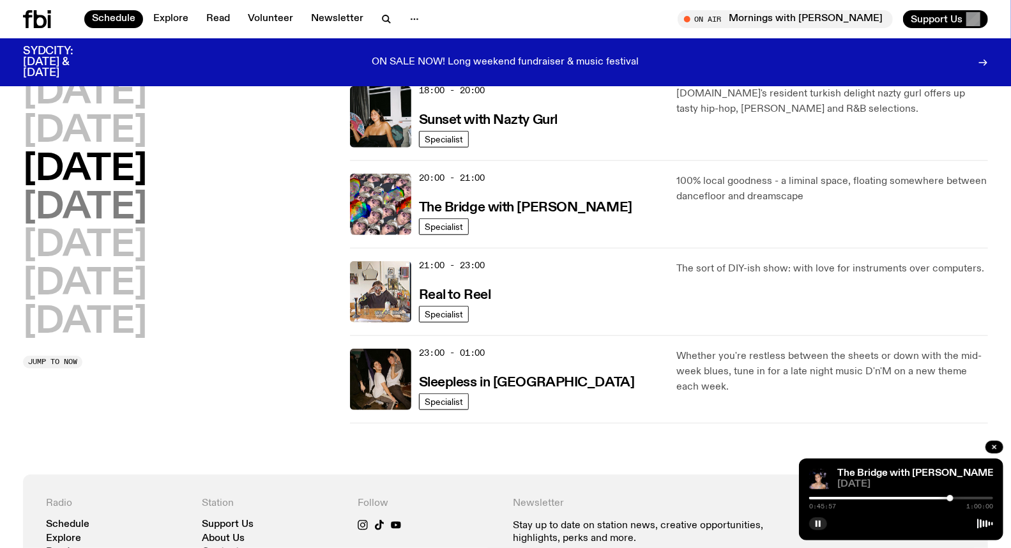
click at [147, 201] on h2 "[DATE]" at bounding box center [85, 208] width 124 height 36
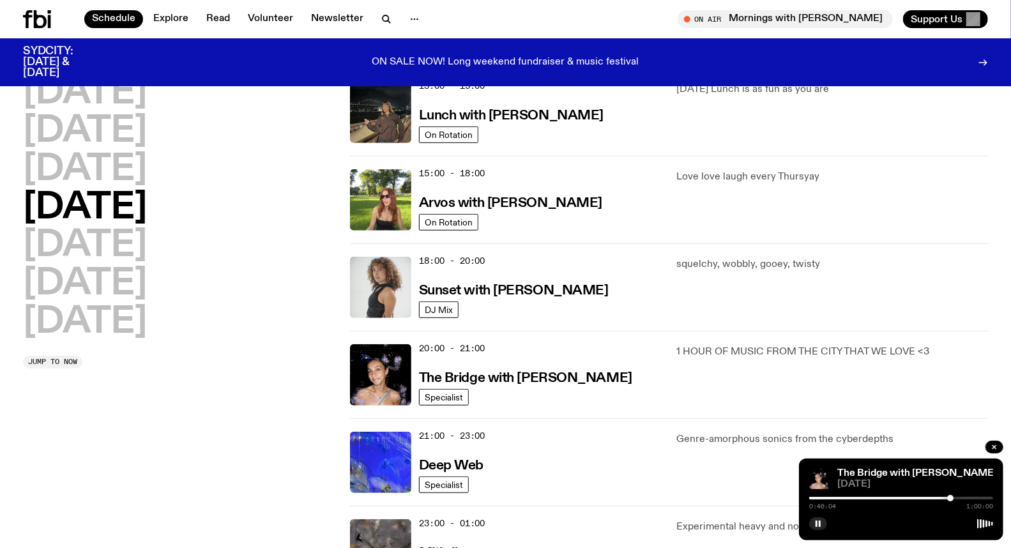
scroll to position [464, 0]
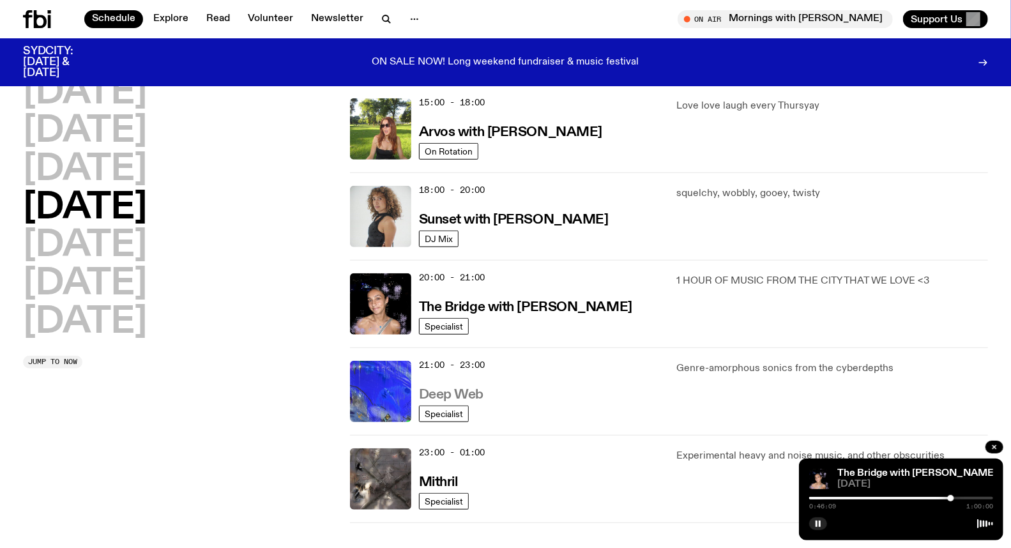
click at [468, 392] on h3 "Deep Web" at bounding box center [451, 394] width 65 height 13
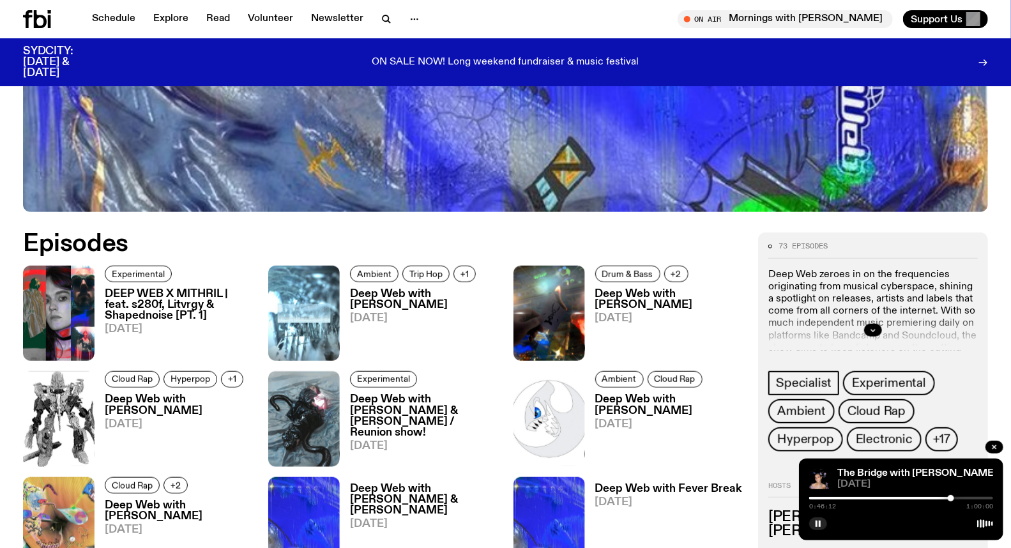
scroll to position [560, 0]
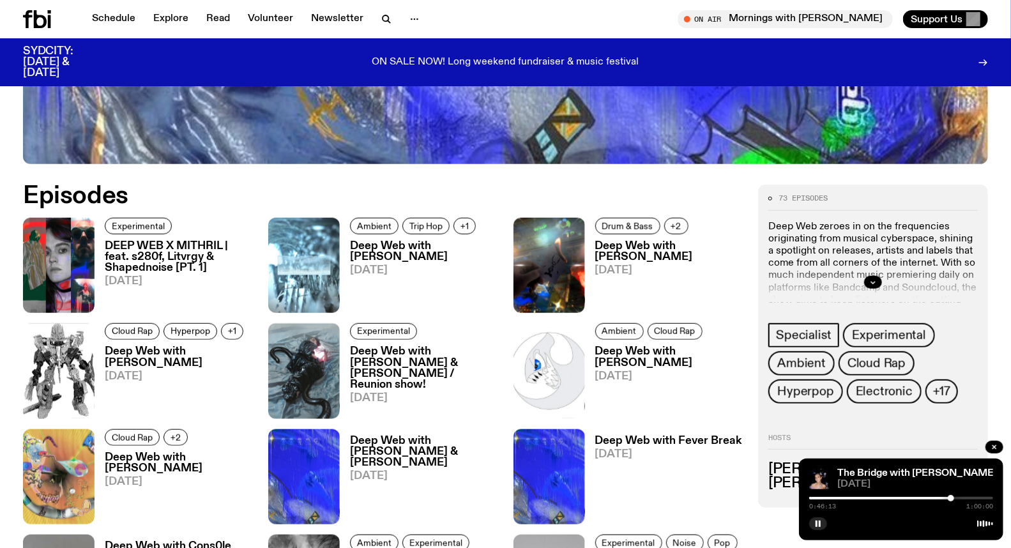
click at [178, 261] on h3 "DEEP WEB X MITHRIL | feat. s280f, Litvrgy & Shapednoise [PT. 1]" at bounding box center [179, 257] width 148 height 33
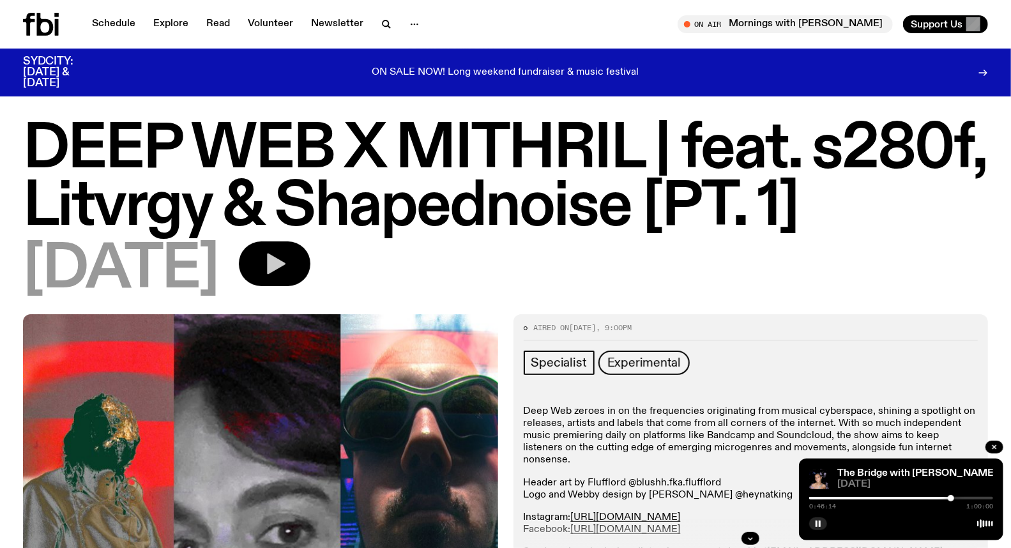
click at [287, 258] on icon "button" at bounding box center [275, 264] width 26 height 26
click at [910, 495] on div "0:00:00 2:00:00" at bounding box center [901, 501] width 184 height 15
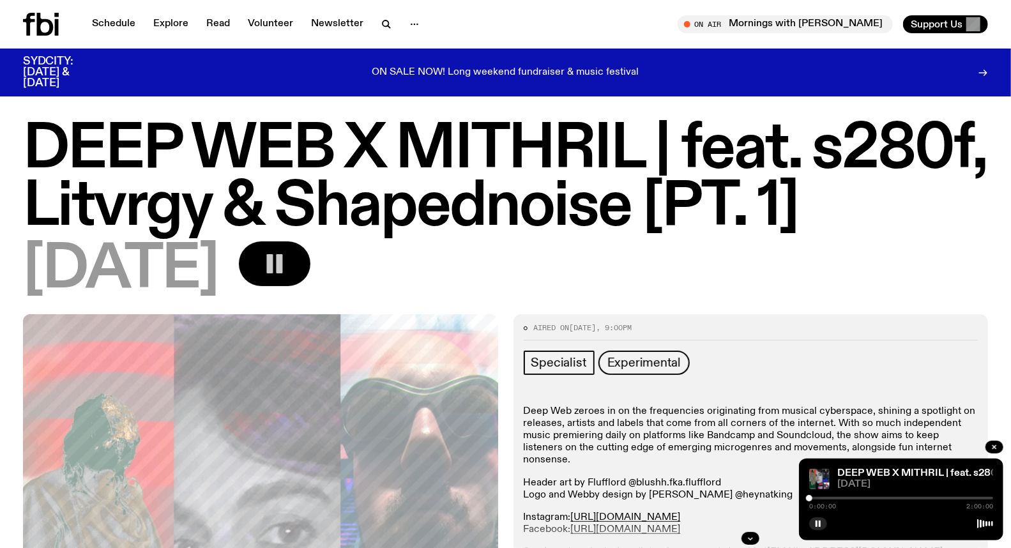
click at [919, 494] on div "0:00:00 2:00:00" at bounding box center [901, 501] width 184 height 15
click at [925, 496] on div "0:00:01 2:00:00" at bounding box center [901, 501] width 184 height 15
drag, startPoint x: 879, startPoint y: 497, endPoint x: 898, endPoint y: 503, distance: 20.0
click at [879, 499] on div at bounding box center [901, 498] width 184 height 3
click at [909, 497] on div at bounding box center [901, 498] width 184 height 3
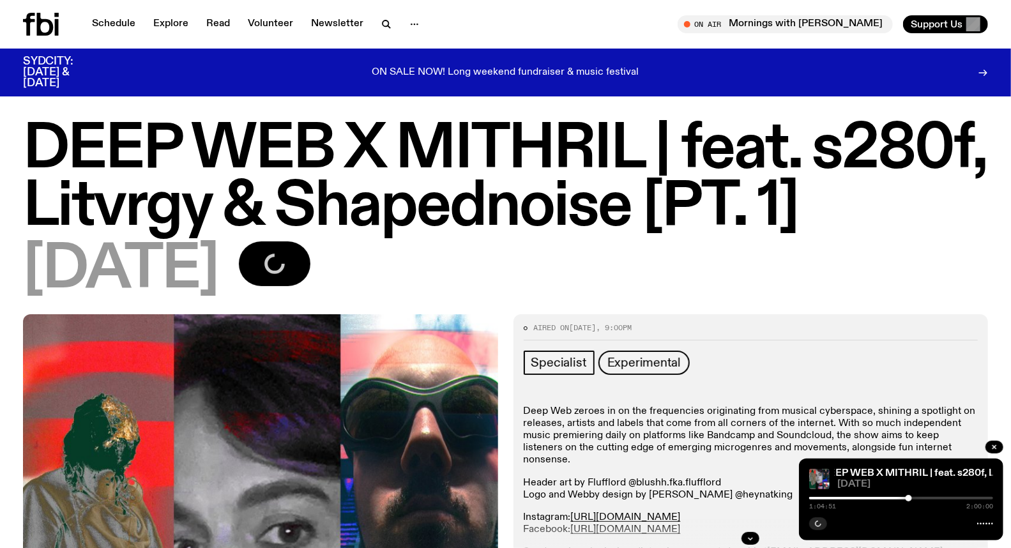
click at [924, 500] on div at bounding box center [901, 498] width 184 height 3
click at [934, 500] on div at bounding box center [901, 498] width 184 height 3
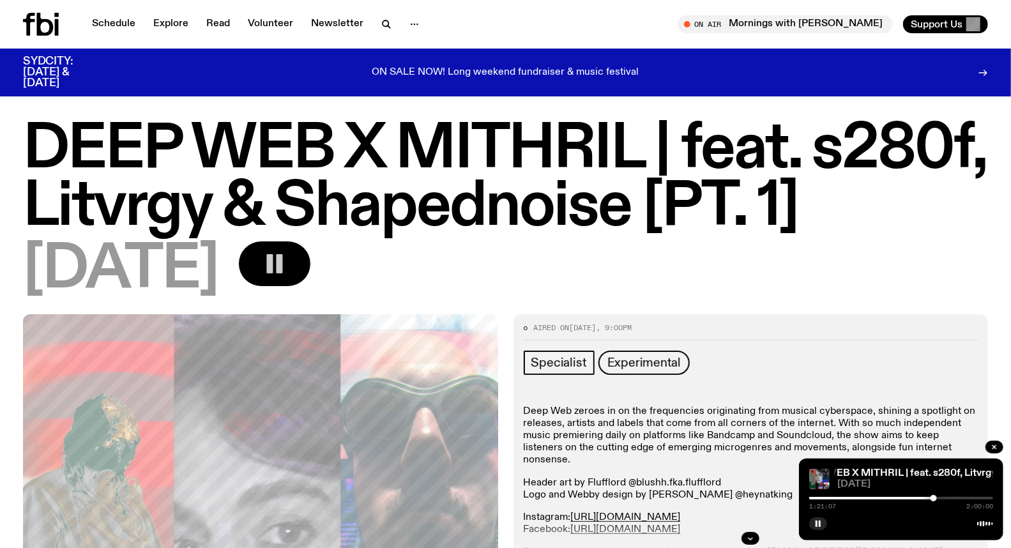
click at [940, 500] on div at bounding box center [901, 498] width 184 height 3
drag, startPoint x: 943, startPoint y: 498, endPoint x: 954, endPoint y: 499, distance: 10.9
click at [944, 498] on div at bounding box center [901, 498] width 184 height 3
click at [951, 500] on div at bounding box center [901, 498] width 184 height 3
click at [946, 499] on div at bounding box center [859, 498] width 184 height 3
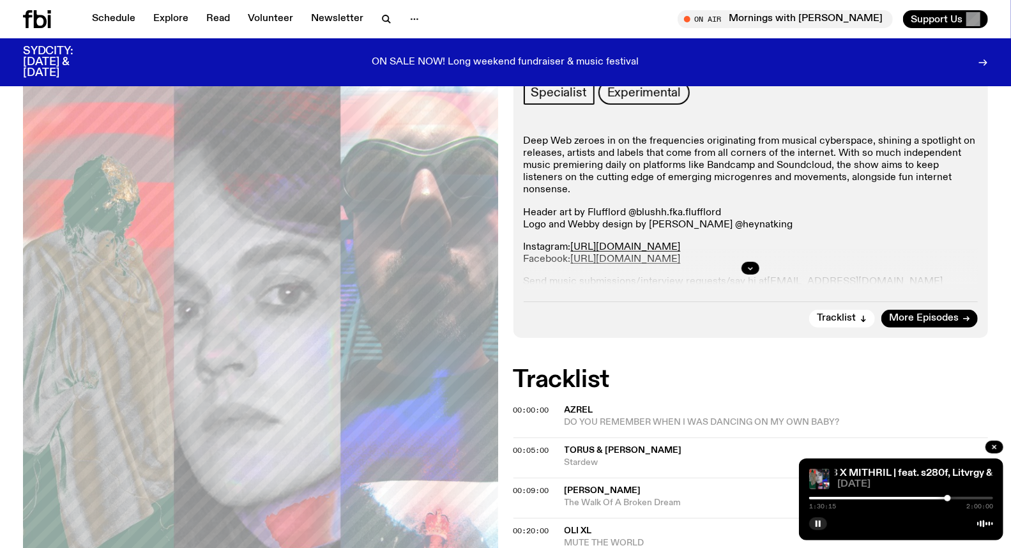
scroll to position [284, 0]
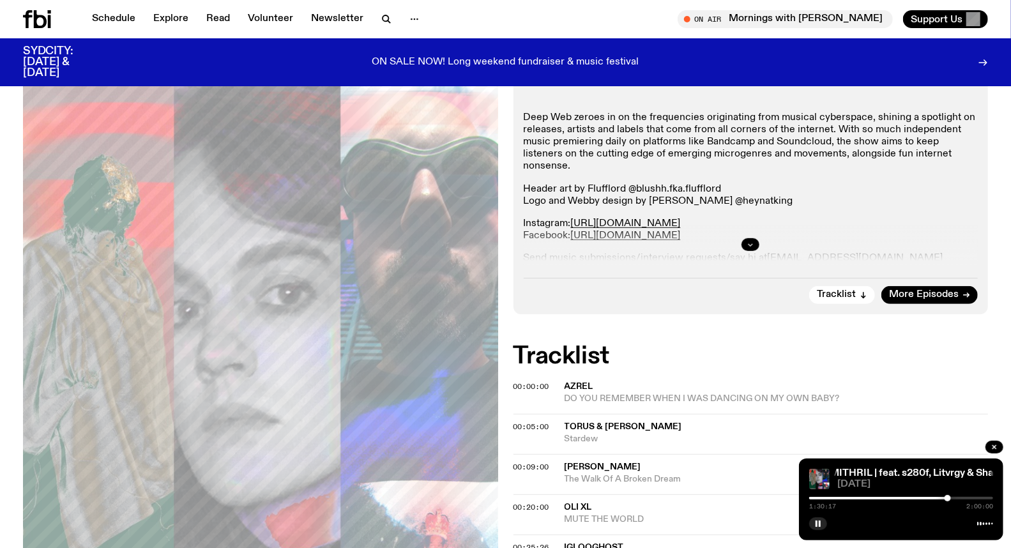
click at [758, 244] on button "button" at bounding box center [751, 244] width 18 height 13
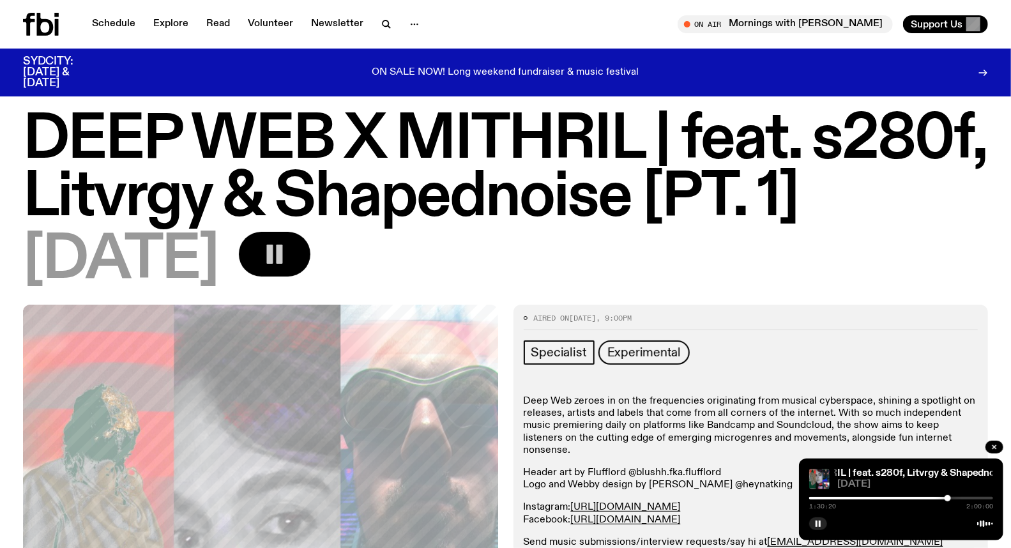
scroll to position [0, 0]
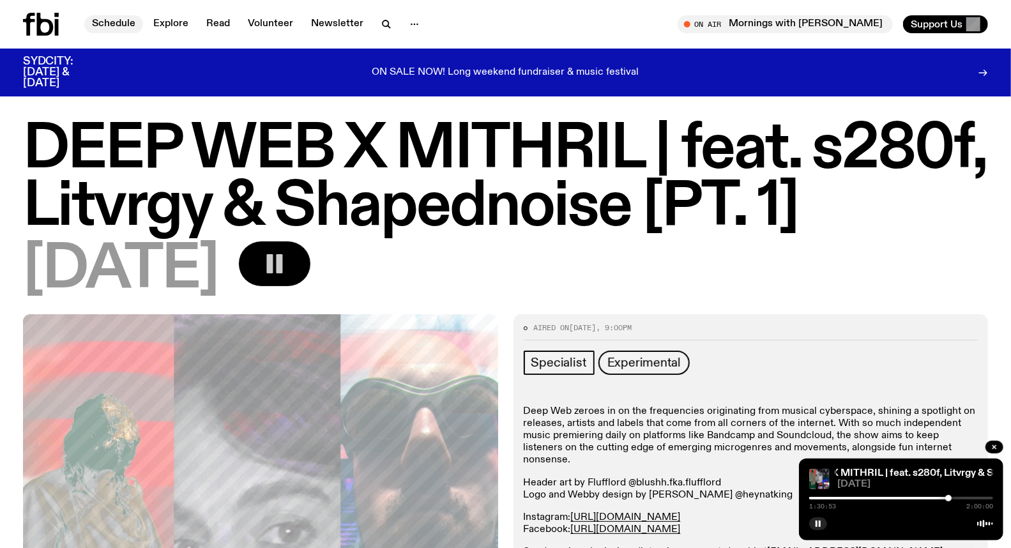
click at [117, 22] on link "Schedule" at bounding box center [113, 24] width 59 height 18
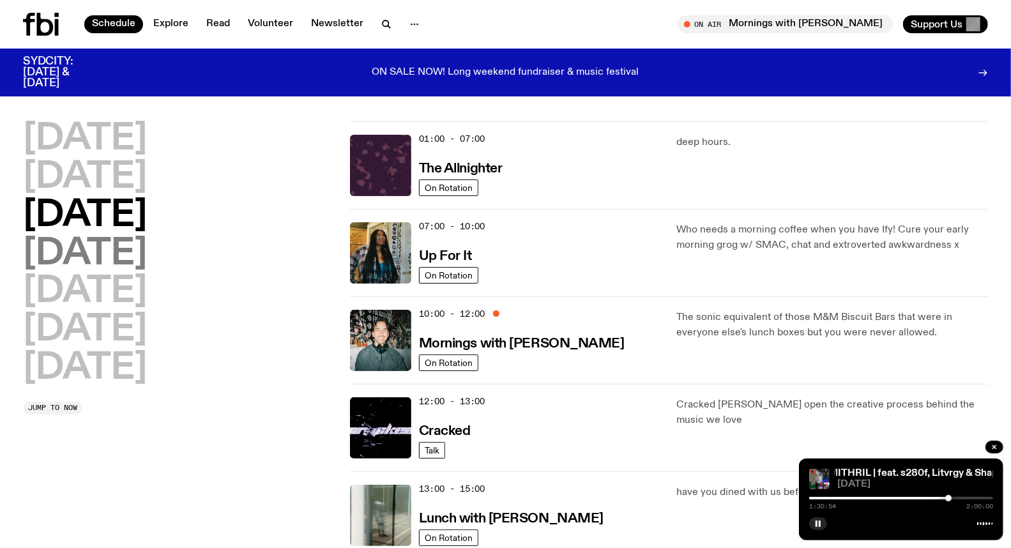
click at [125, 241] on h2 "[DATE]" at bounding box center [85, 254] width 124 height 36
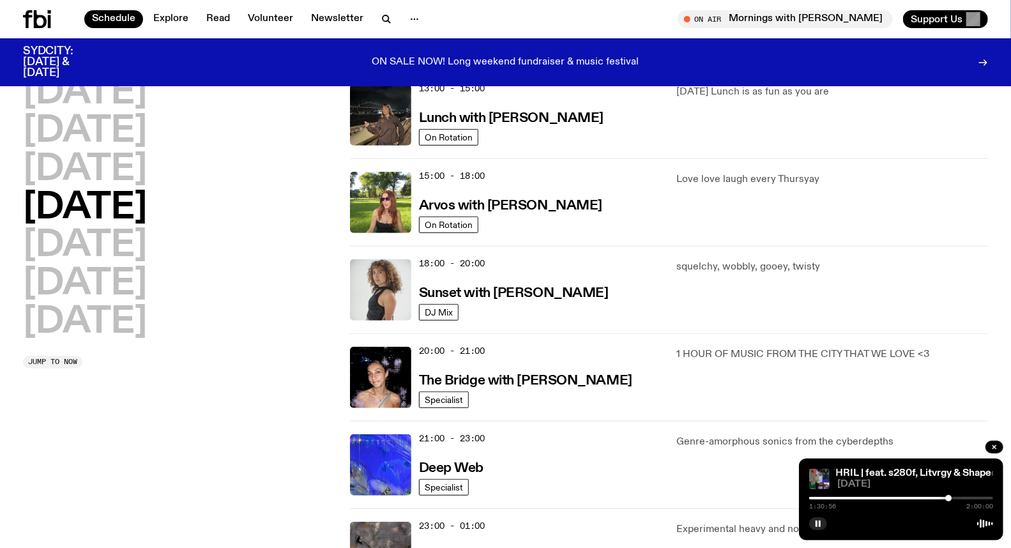
scroll to position [745, 0]
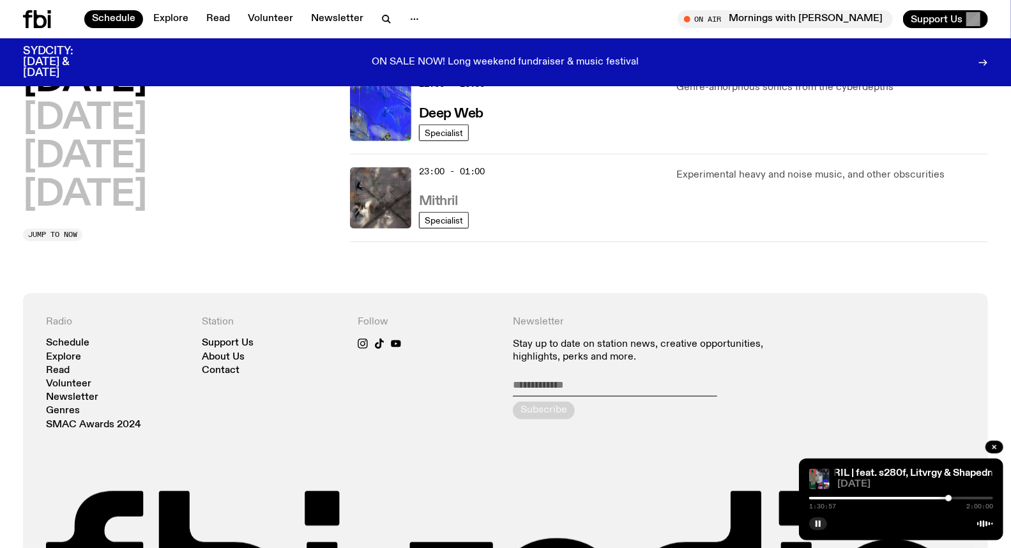
click at [452, 193] on link "Mithril" at bounding box center [438, 200] width 39 height 16
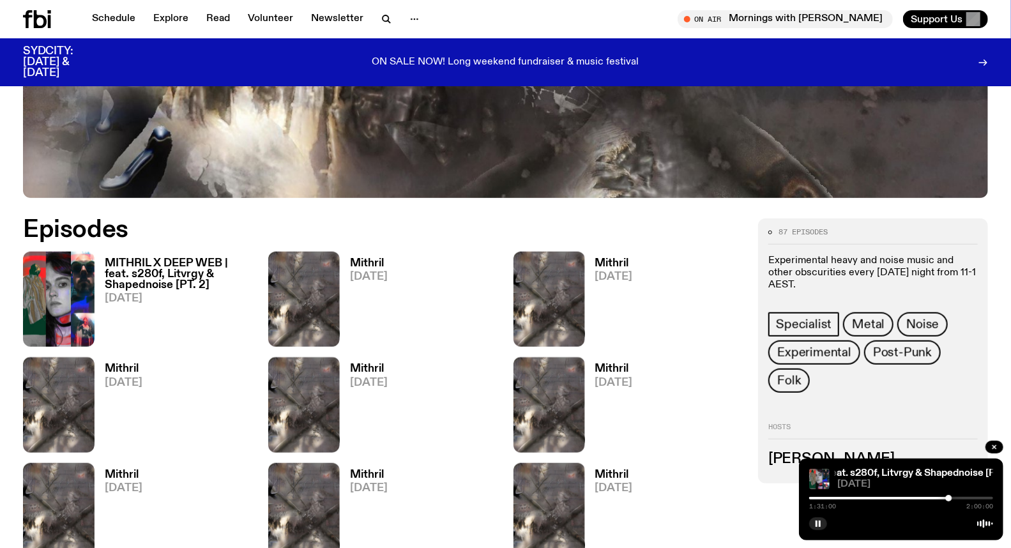
scroll to position [562, 0]
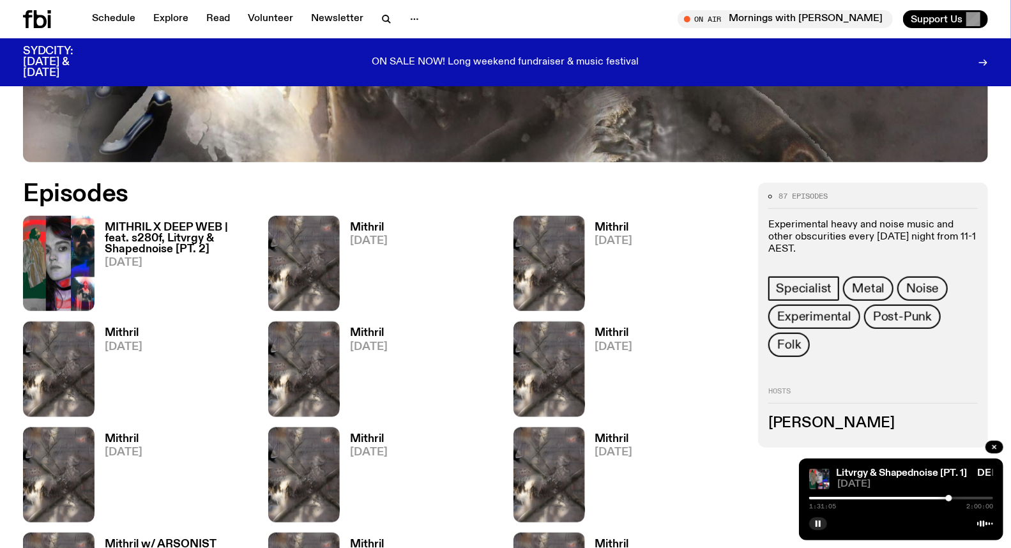
click at [163, 240] on h3 "MITHRIL X DEEP WEB | feat. s280f, Litvrgy & Shapednoise [PT. 2]" at bounding box center [179, 238] width 148 height 33
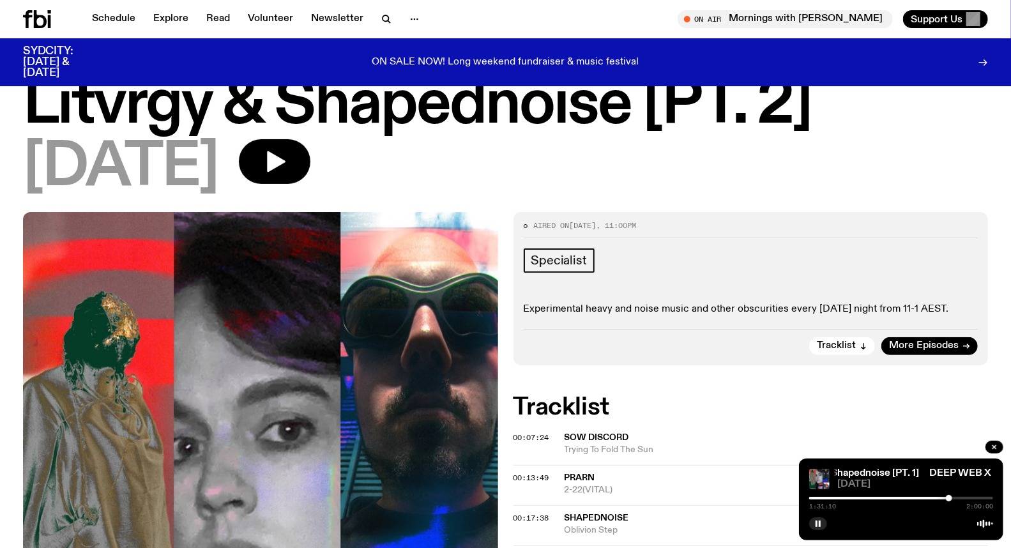
scroll to position [66, 0]
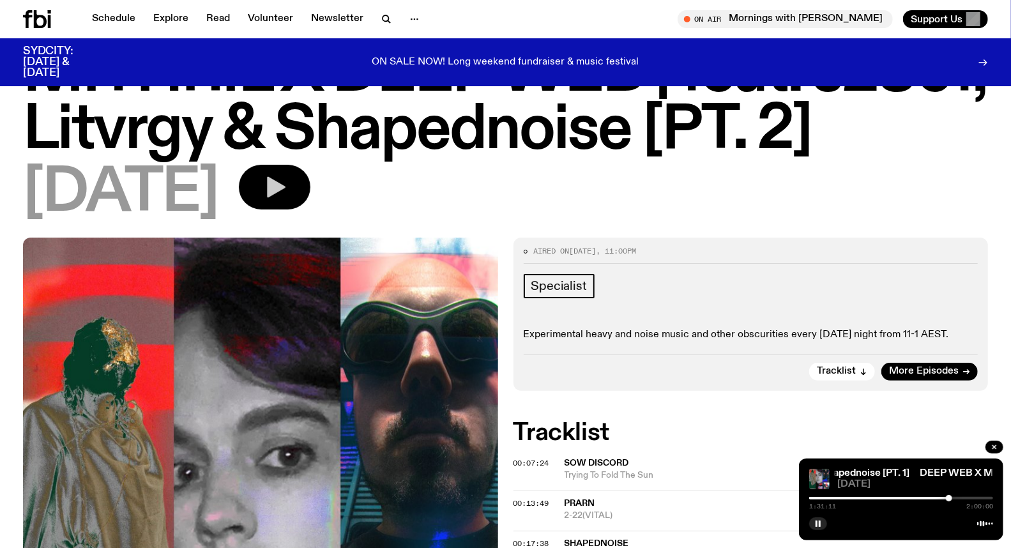
click at [310, 188] on button "button" at bounding box center [275, 187] width 72 height 45
click at [850, 500] on div at bounding box center [901, 498] width 184 height 3
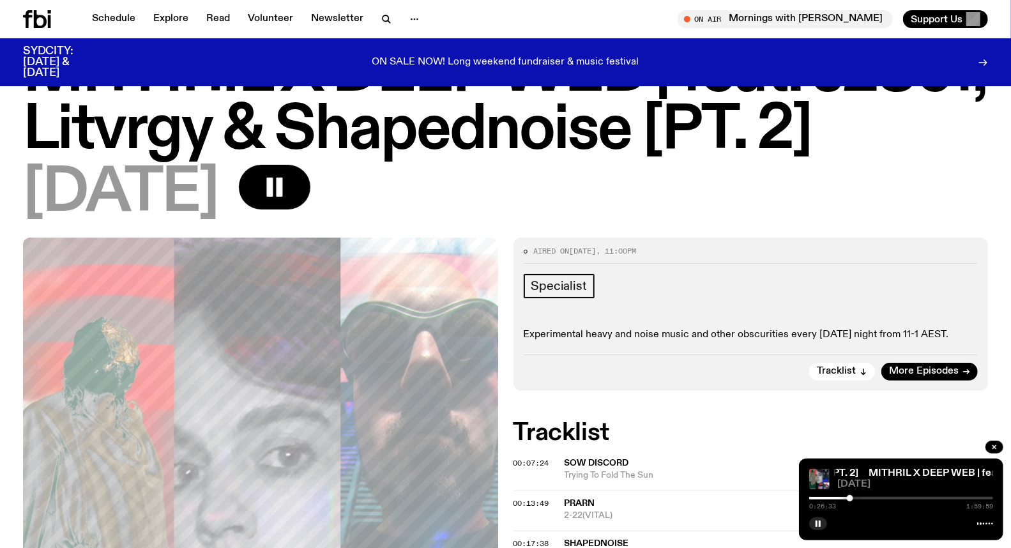
click at [854, 497] on div at bounding box center [901, 498] width 184 height 3
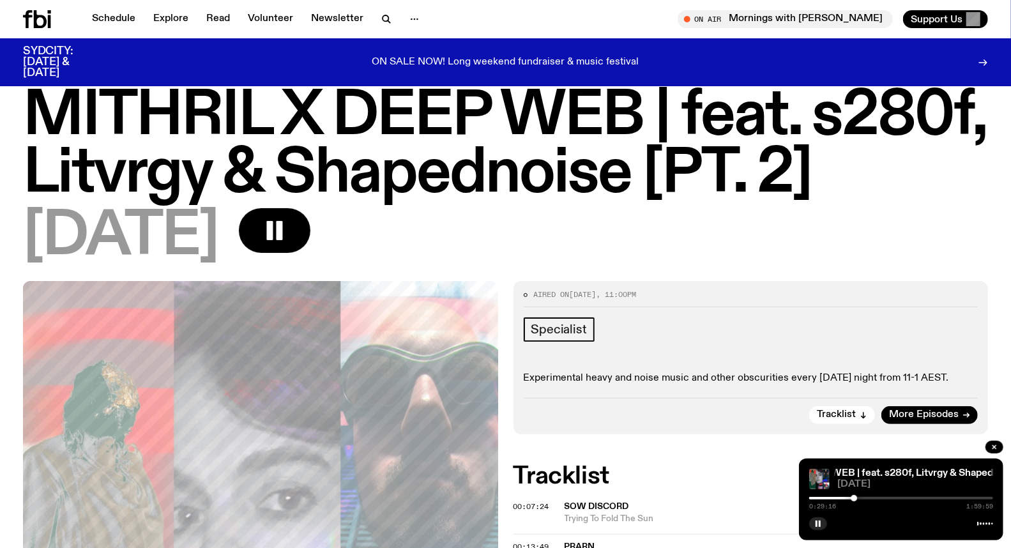
scroll to position [0, 0]
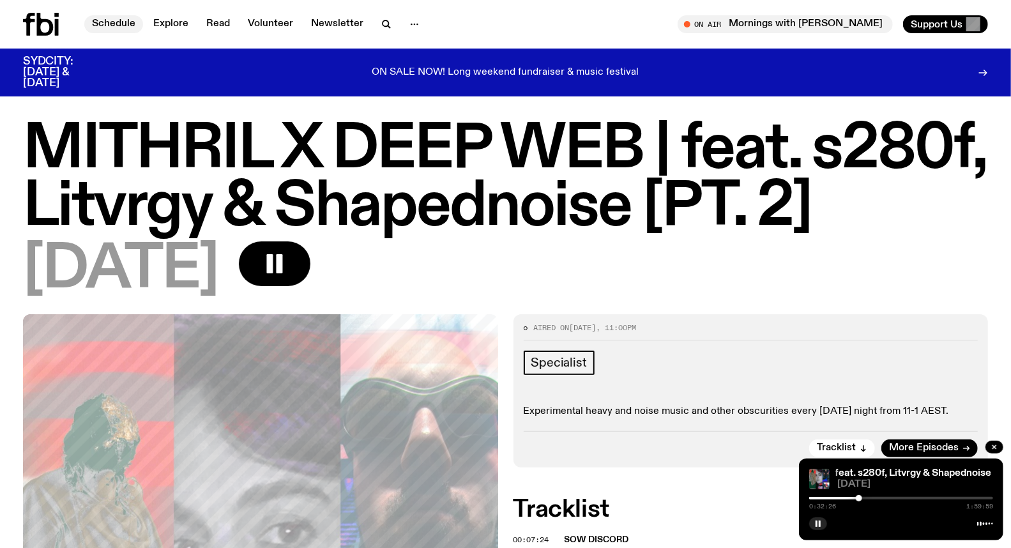
click at [131, 24] on link "Schedule" at bounding box center [113, 24] width 59 height 18
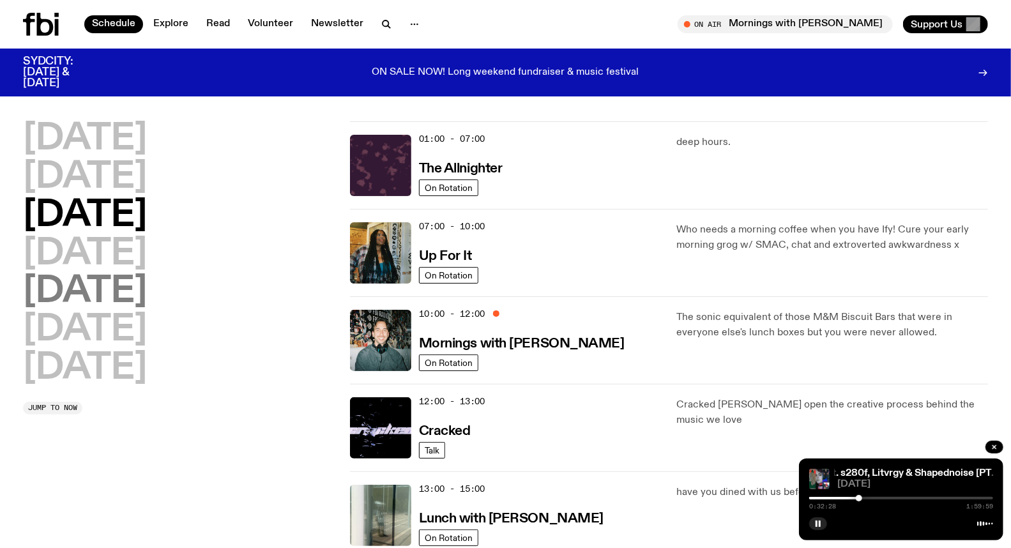
click at [96, 288] on h2 "[DATE]" at bounding box center [85, 292] width 124 height 36
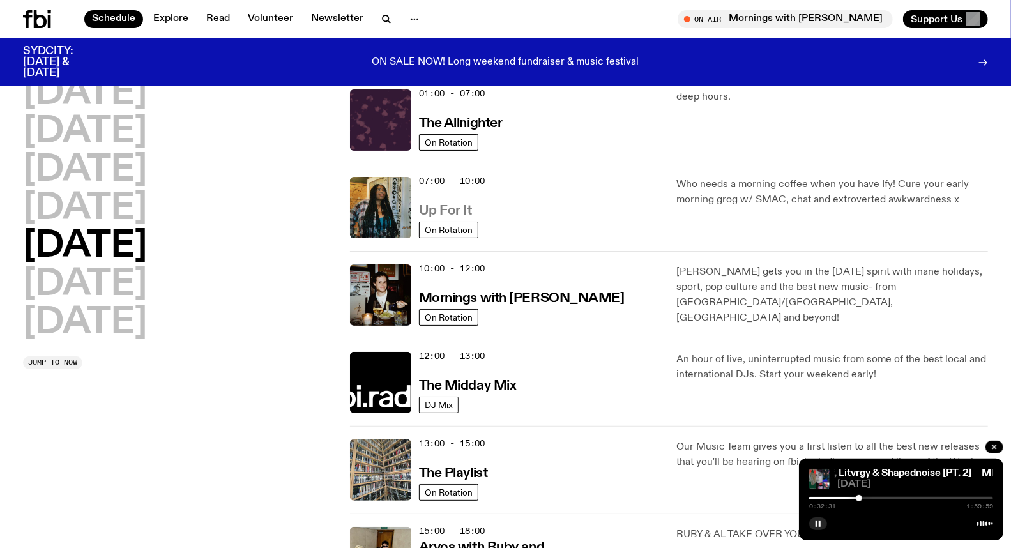
click at [452, 209] on h3 "Up For It" at bounding box center [445, 210] width 53 height 13
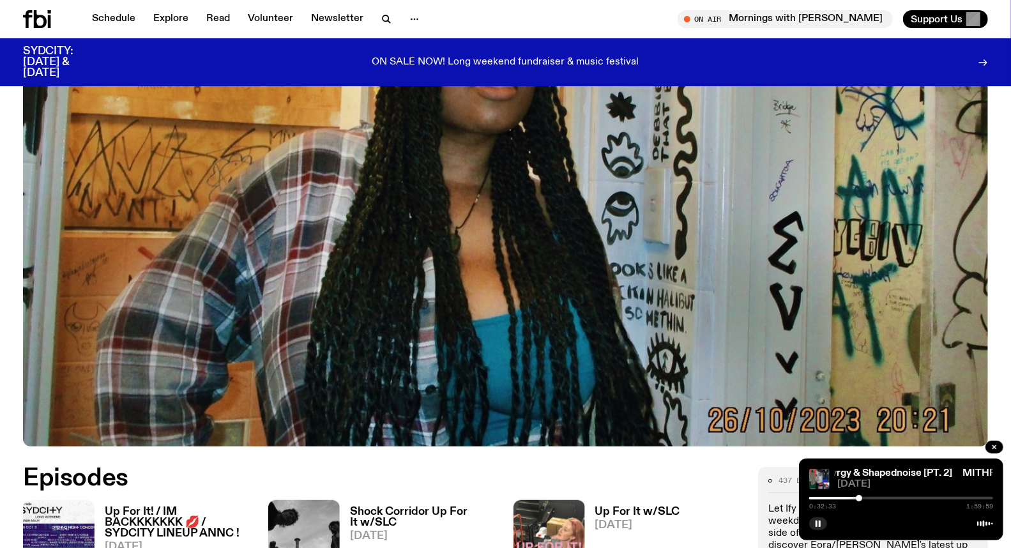
scroll to position [562, 0]
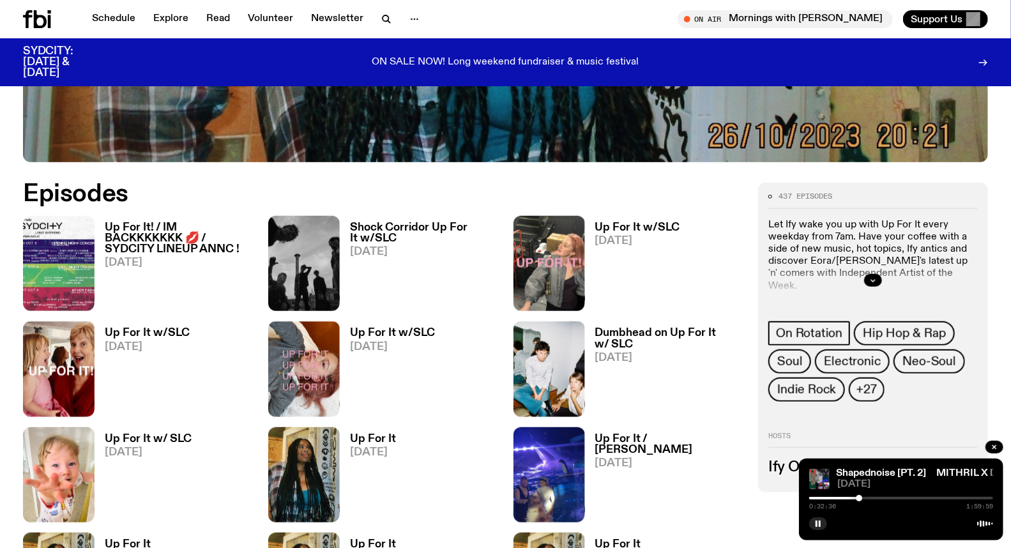
click at [157, 328] on h3 "Up For It w/SLC" at bounding box center [147, 333] width 85 height 11
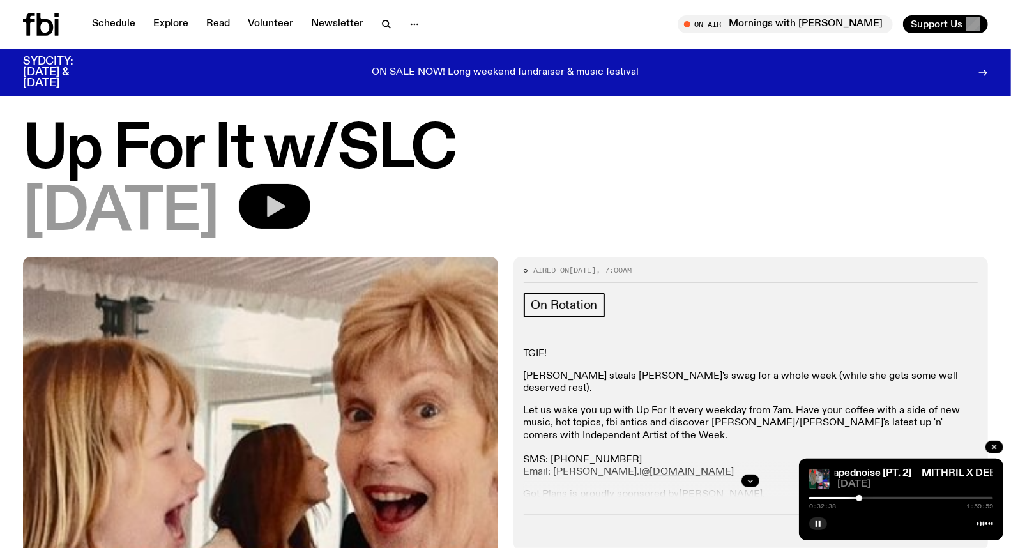
click at [305, 204] on button "button" at bounding box center [275, 206] width 72 height 45
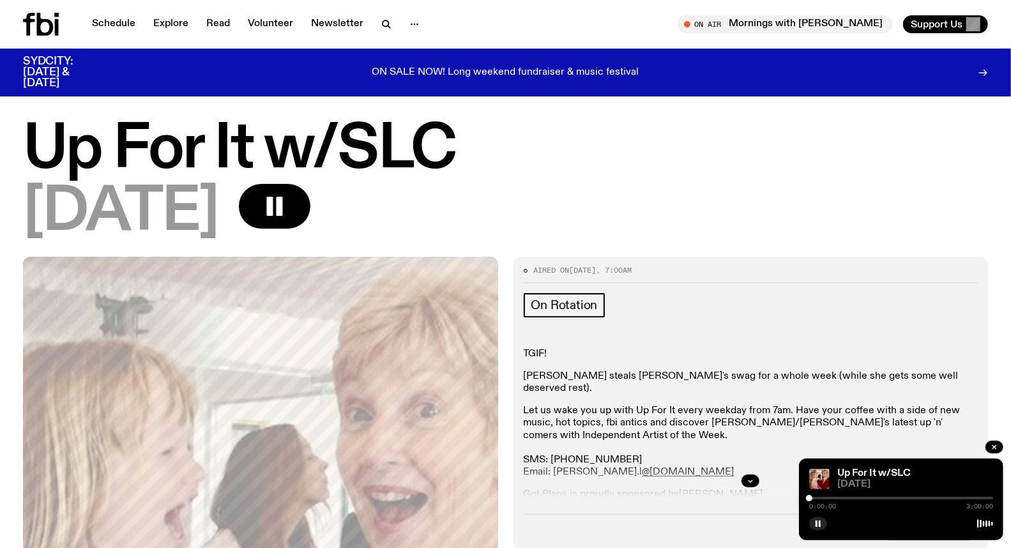
click at [669, 511] on div "Aired on [DATE] 7:00am On Rotation TGIF! [PERSON_NAME] steals [PERSON_NAME]'s s…" at bounding box center [751, 403] width 475 height 293
click at [840, 497] on div at bounding box center [901, 498] width 184 height 3
click at [850, 500] on div at bounding box center [901, 498] width 184 height 3
click at [710, 512] on div "Aired on [DATE] 7:00am On Rotation TGIF! [PERSON_NAME] steals [PERSON_NAME]'s s…" at bounding box center [751, 403] width 475 height 293
click at [126, 18] on link "Schedule" at bounding box center [113, 24] width 59 height 18
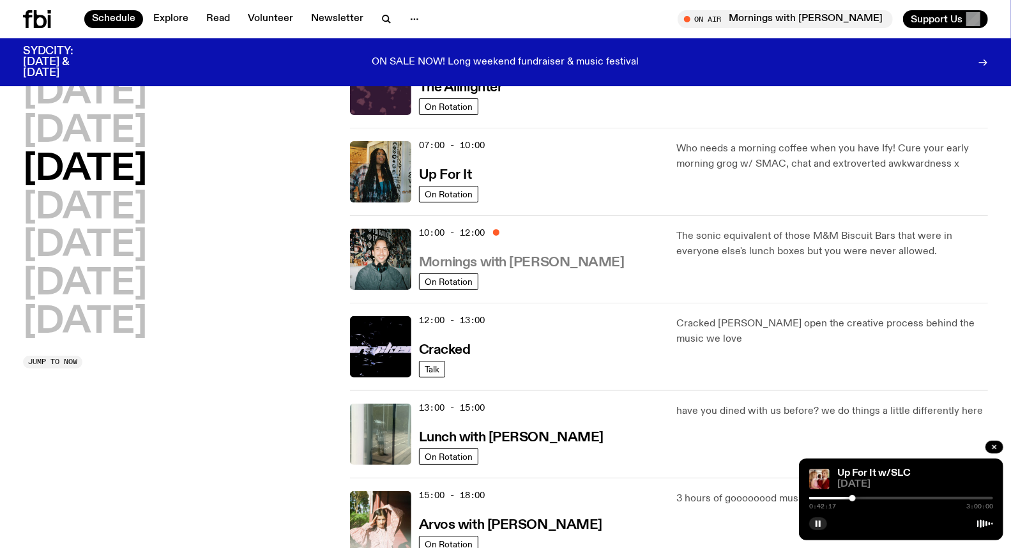
scroll to position [142, 0]
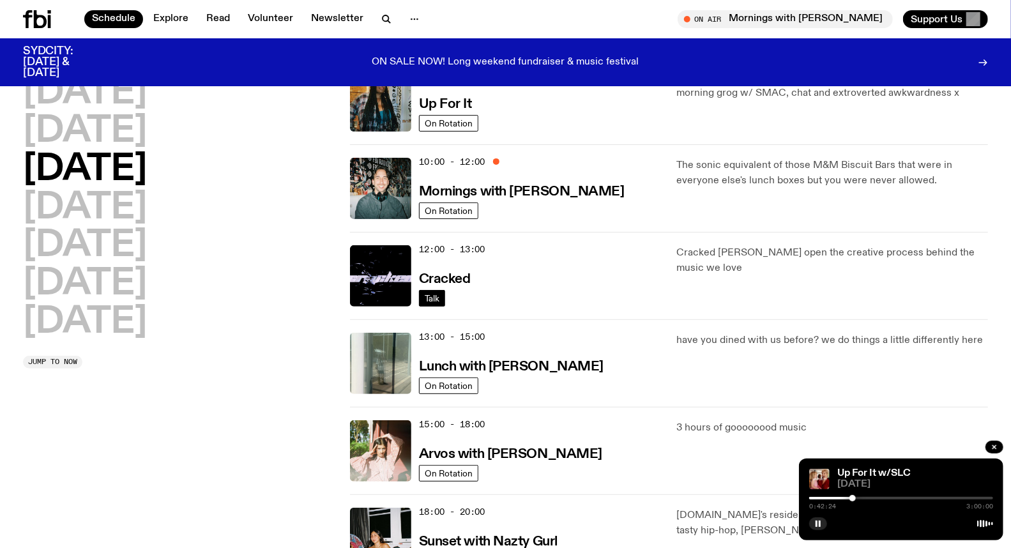
click at [439, 298] on span "Talk" at bounding box center [432, 298] width 15 height 10
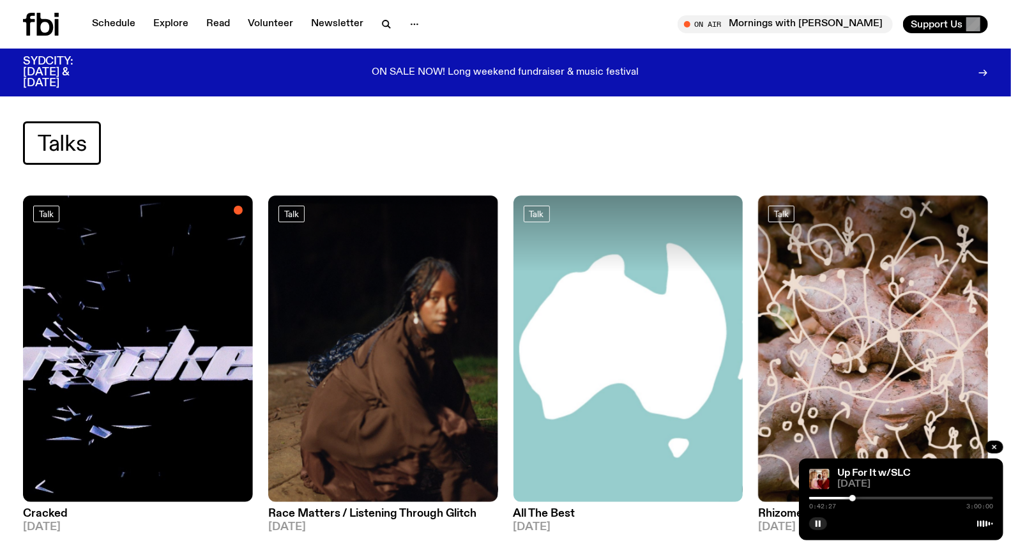
drag, startPoint x: 164, startPoint y: 287, endPoint x: 156, endPoint y: 282, distance: 9.2
click at [164, 288] on img at bounding box center [138, 348] width 230 height 307
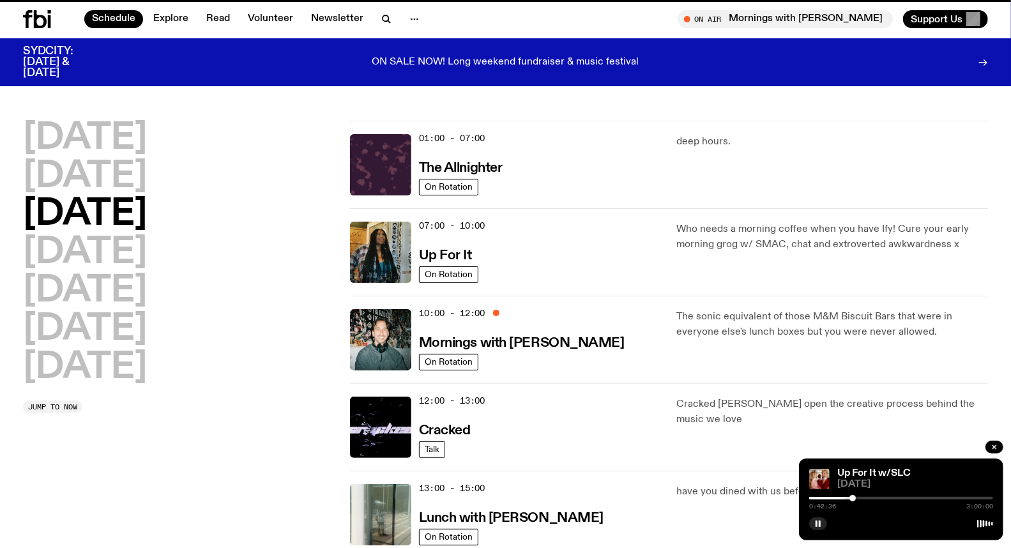
scroll to position [132, 0]
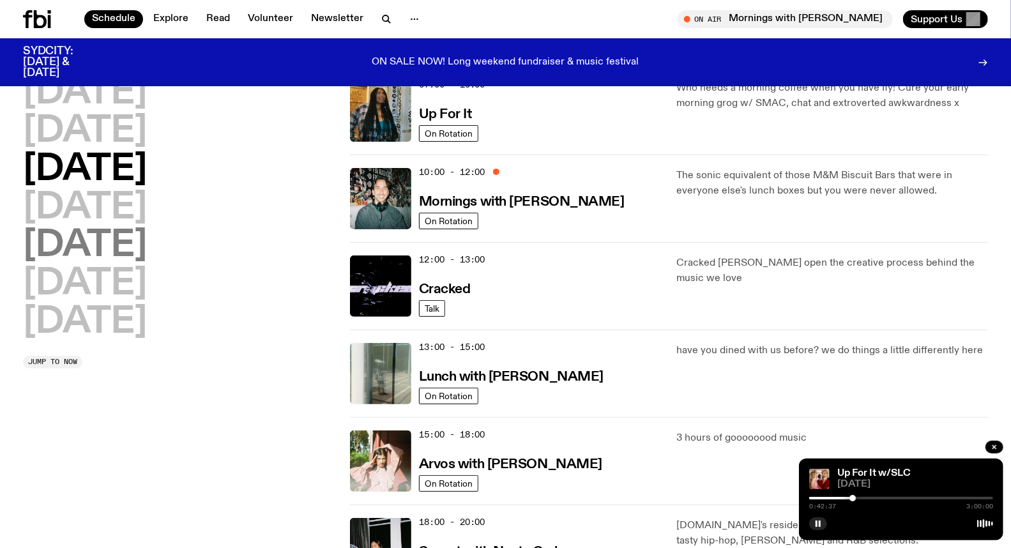
click at [119, 234] on h2 "[DATE]" at bounding box center [85, 246] width 124 height 36
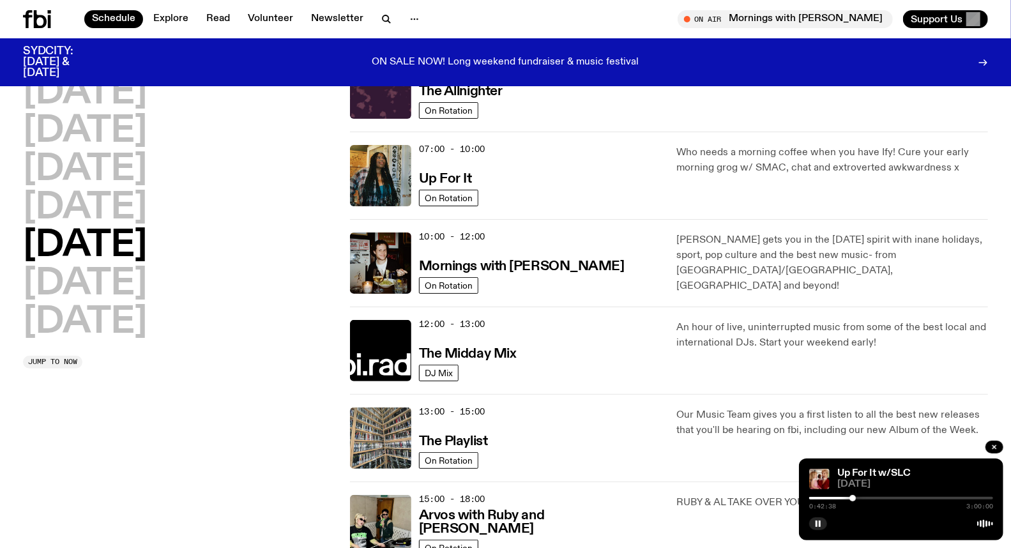
scroll to position [35, 0]
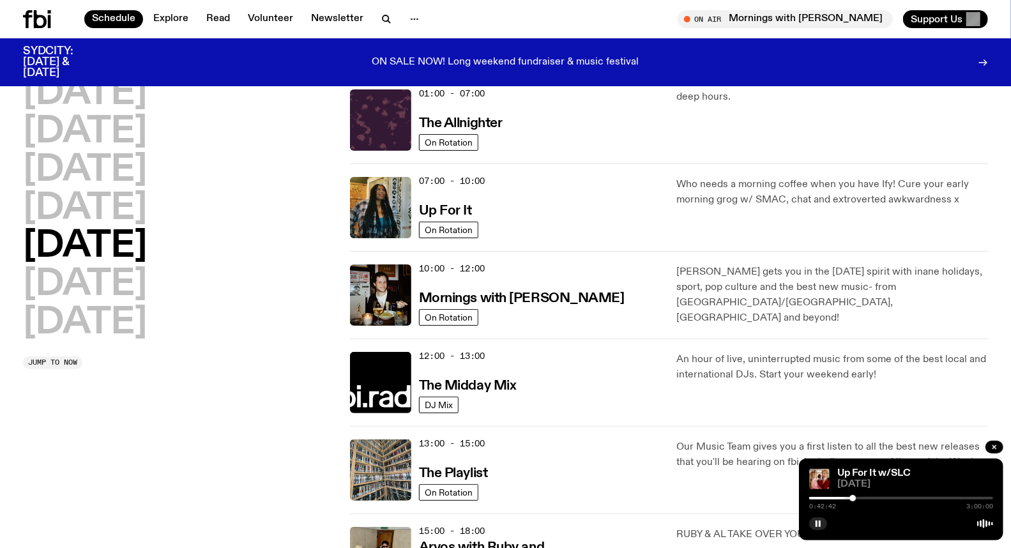
click at [926, 474] on div "Up For It w/SLC" at bounding box center [914, 474] width 158 height 10
click at [901, 497] on div at bounding box center [901, 498] width 184 height 3
click at [896, 497] on div at bounding box center [809, 498] width 184 height 3
click at [894, 498] on div at bounding box center [894, 498] width 6 height 6
click at [891, 499] on div at bounding box center [890, 498] width 6 height 6
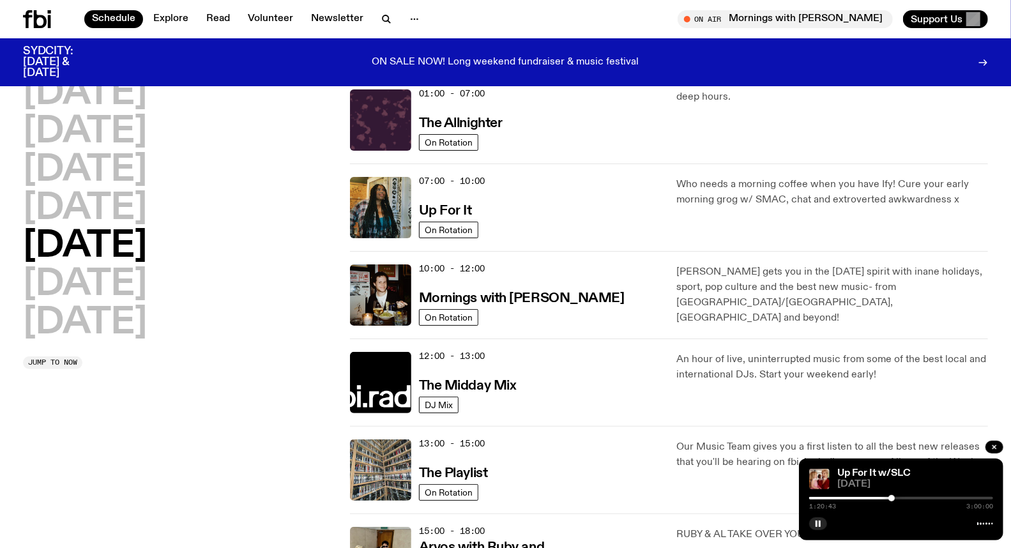
click at [1004, 415] on div "[DATE] [DATE] [DATE] [DATE] [DATE] [DATE] [DATE] Jump to now 01:00 - 07:00 The …" at bounding box center [505, 470] width 1011 height 788
click at [914, 499] on div at bounding box center [901, 498] width 184 height 3
click at [910, 498] on div at bounding box center [822, 498] width 184 height 3
click at [914, 497] on div at bounding box center [913, 498] width 6 height 6
click at [910, 497] on div at bounding box center [910, 498] width 6 height 6
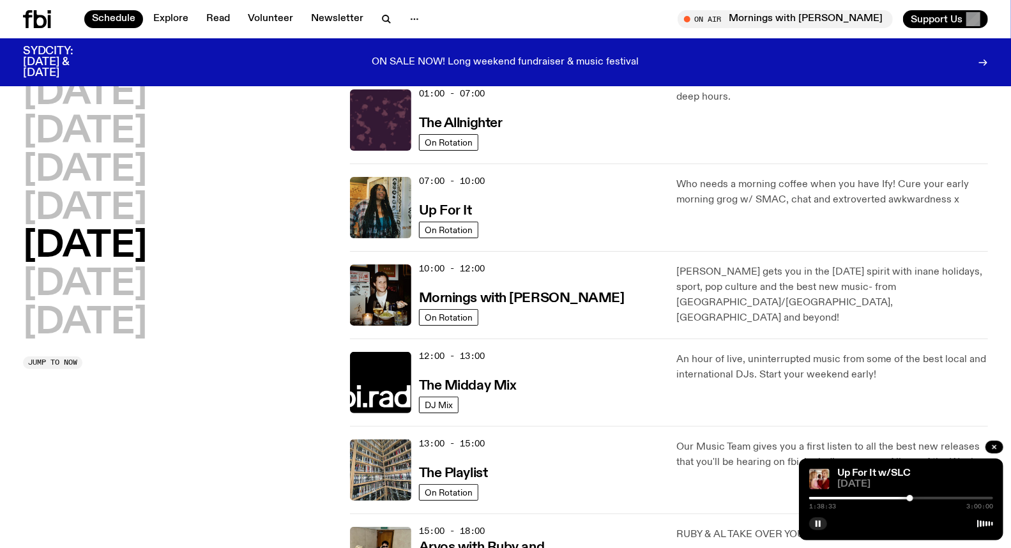
click at [914, 497] on div at bounding box center [901, 498] width 184 height 3
click at [914, 497] on div at bounding box center [913, 498] width 6 height 6
click at [912, 499] on div at bounding box center [913, 498] width 6 height 6
click at [909, 499] on div at bounding box center [909, 498] width 6 height 6
click at [912, 498] on div at bounding box center [911, 498] width 6 height 6
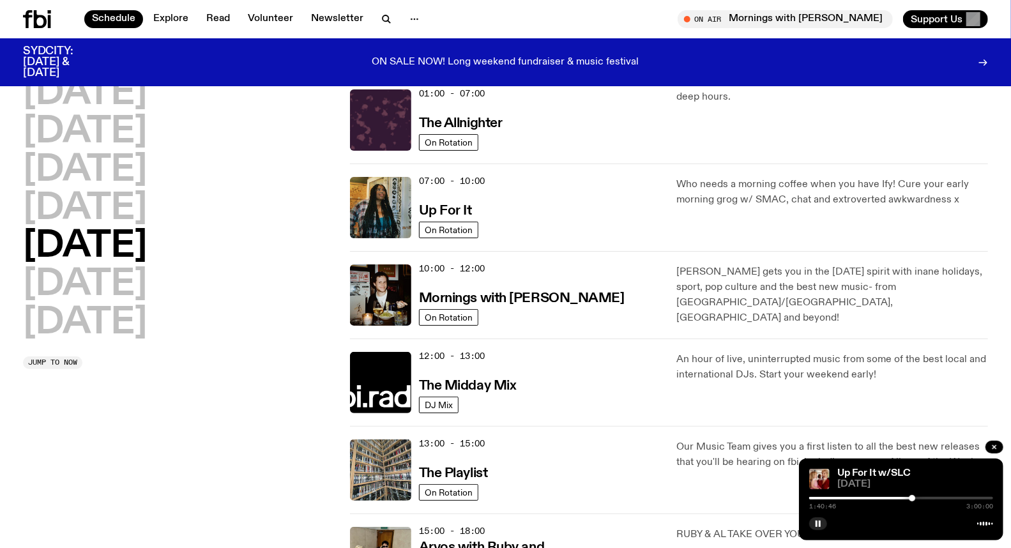
click at [946, 500] on div at bounding box center [901, 498] width 184 height 3
click at [949, 499] on div at bounding box center [901, 498] width 184 height 3
click at [953, 498] on div at bounding box center [901, 498] width 184 height 3
click at [952, 498] on div at bounding box center [952, 498] width 6 height 6
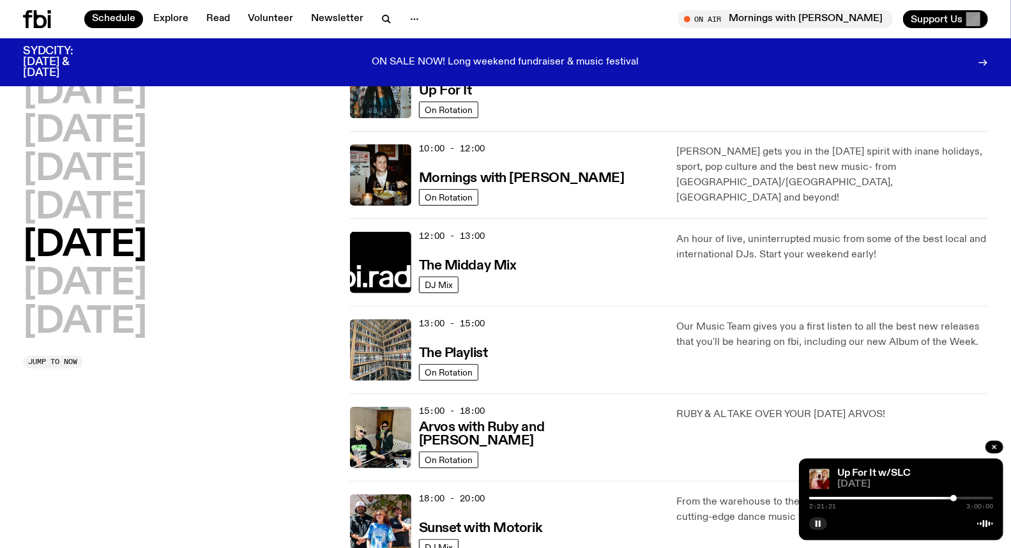
scroll to position [177, 0]
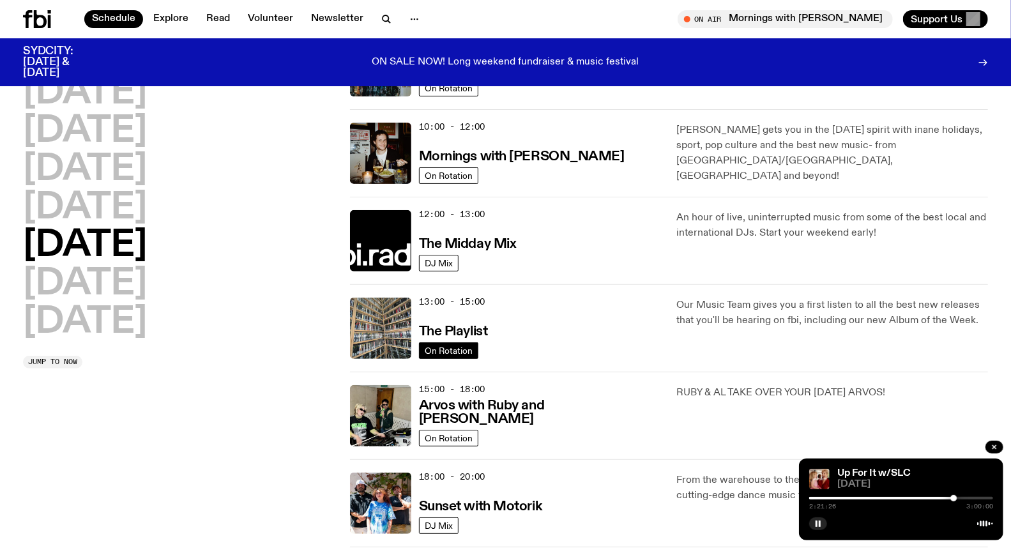
click at [438, 344] on link "On Rotation" at bounding box center [448, 350] width 59 height 17
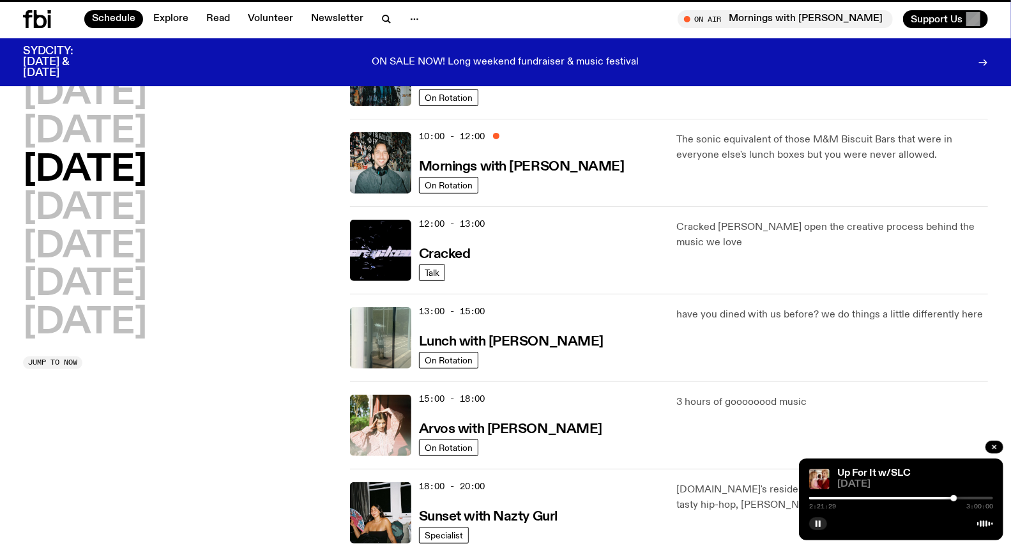
scroll to position [167, 0]
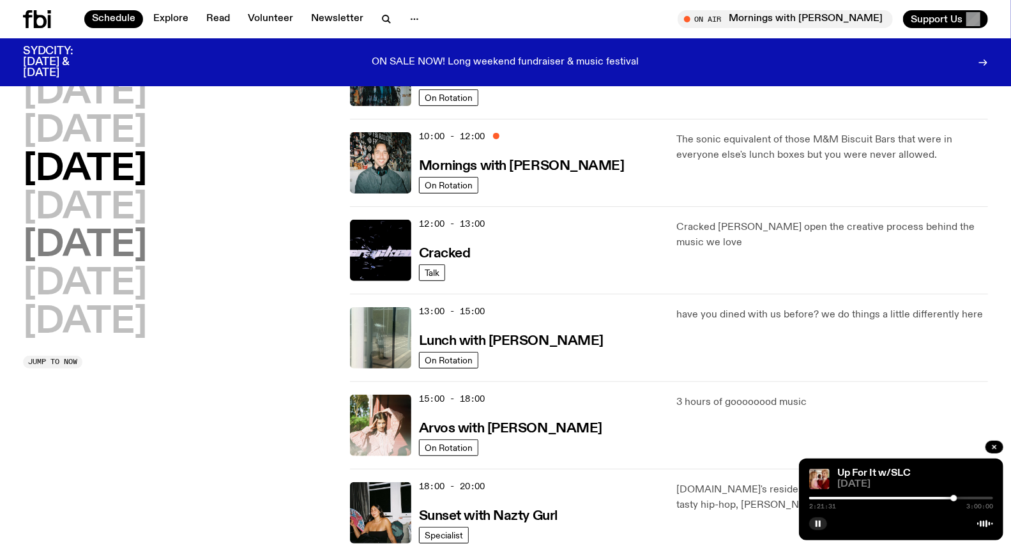
click at [122, 234] on h2 "[DATE]" at bounding box center [85, 246] width 124 height 36
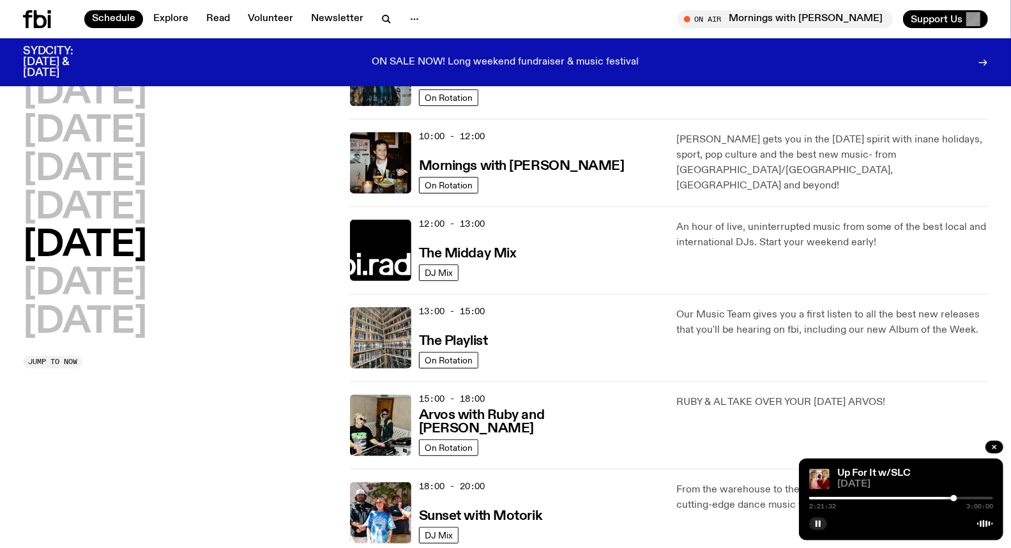
scroll to position [177, 0]
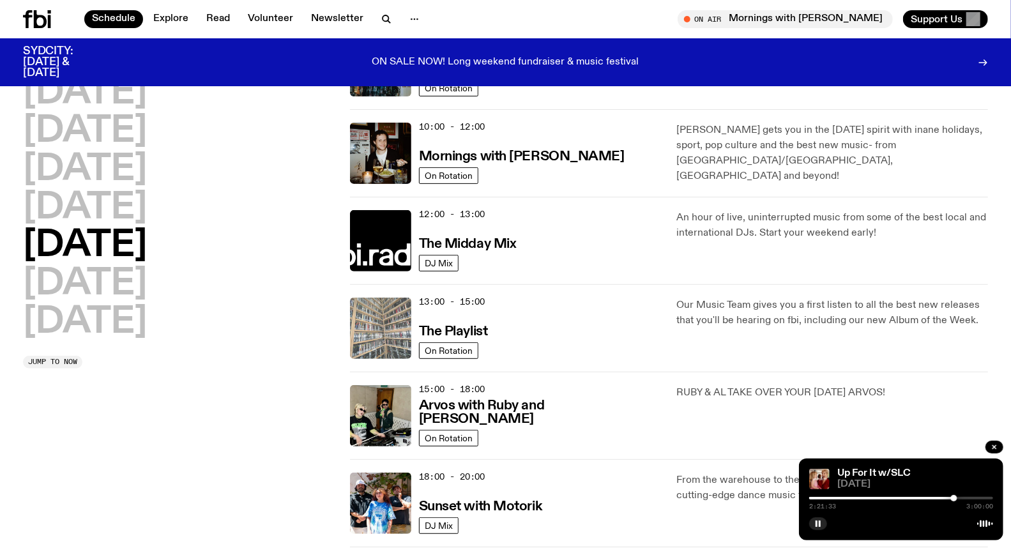
click at [393, 328] on img at bounding box center [380, 328] width 61 height 61
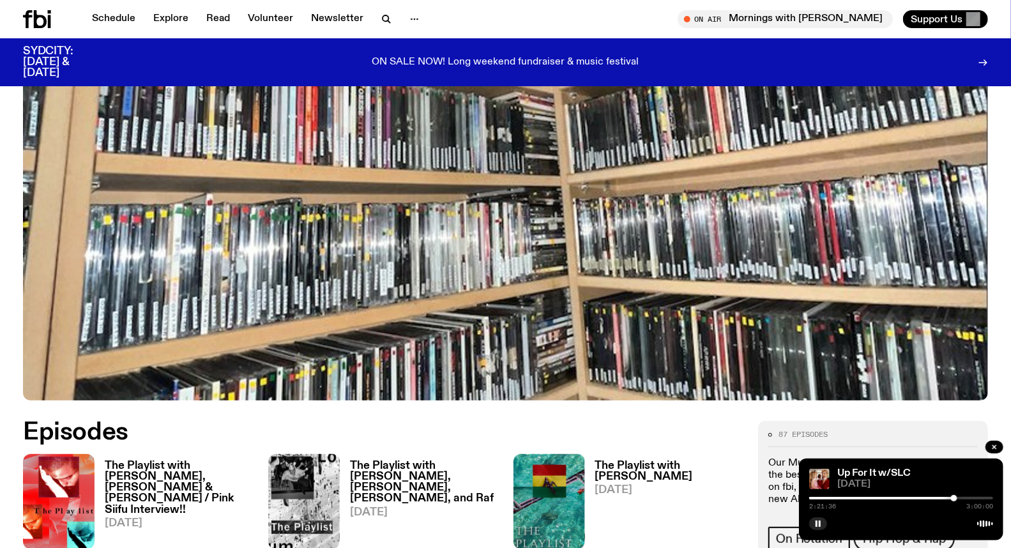
scroll to position [491, 0]
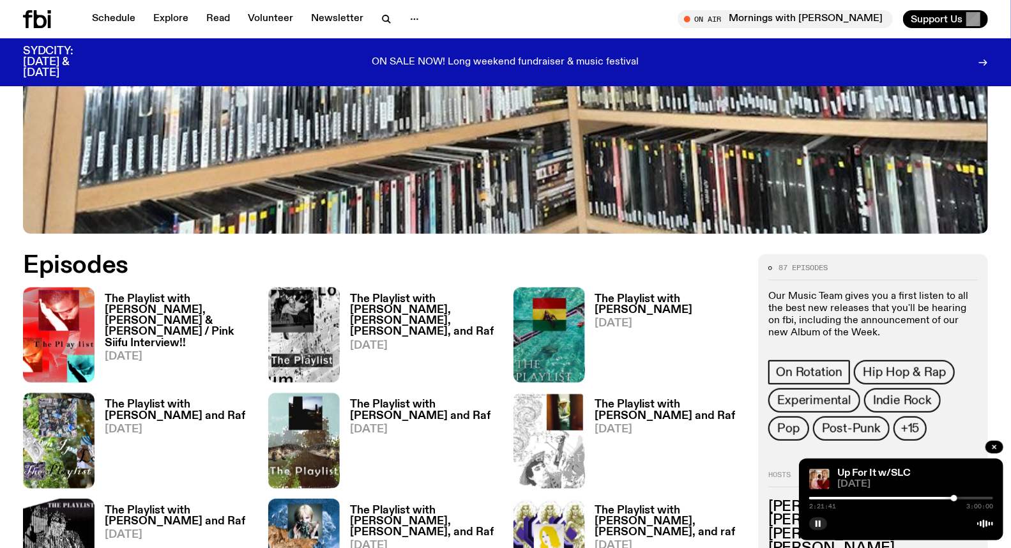
click at [160, 310] on h3 "The Playlist with [PERSON_NAME], [PERSON_NAME] & [PERSON_NAME] / Pink Siifu Int…" at bounding box center [179, 321] width 148 height 54
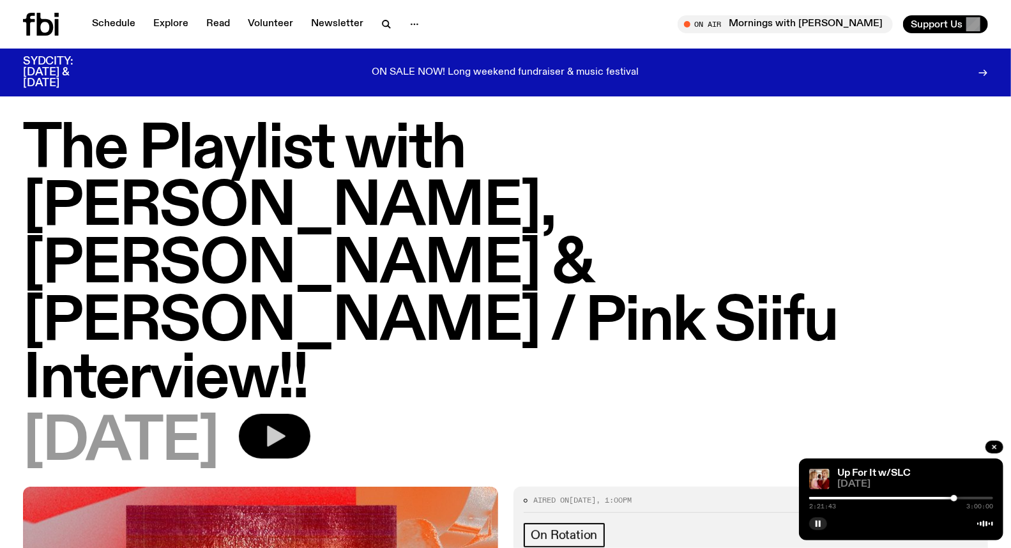
drag, startPoint x: 347, startPoint y: 250, endPoint x: 339, endPoint y: 257, distance: 10.0
click at [310, 414] on button "button" at bounding box center [275, 436] width 72 height 45
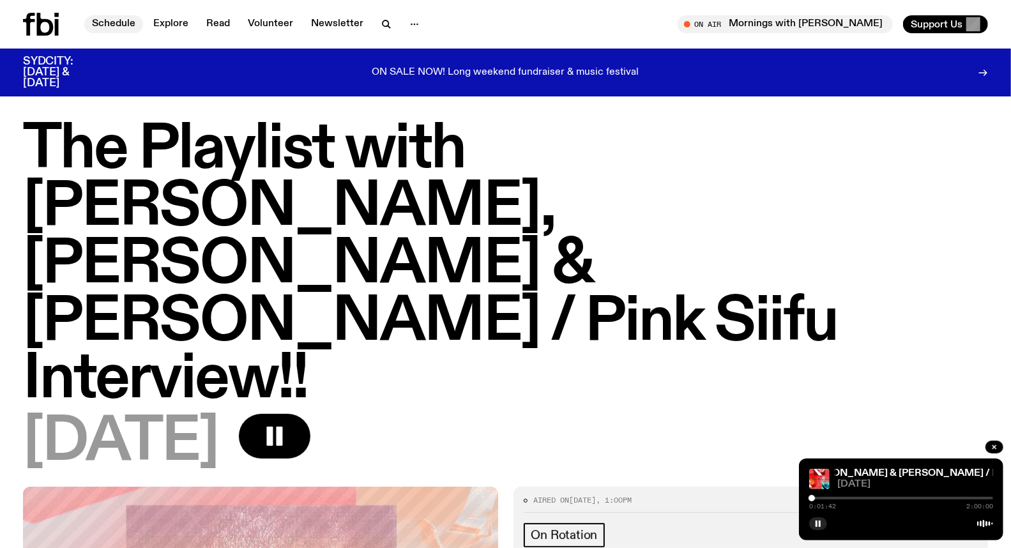
click at [123, 27] on link "Schedule" at bounding box center [113, 24] width 59 height 18
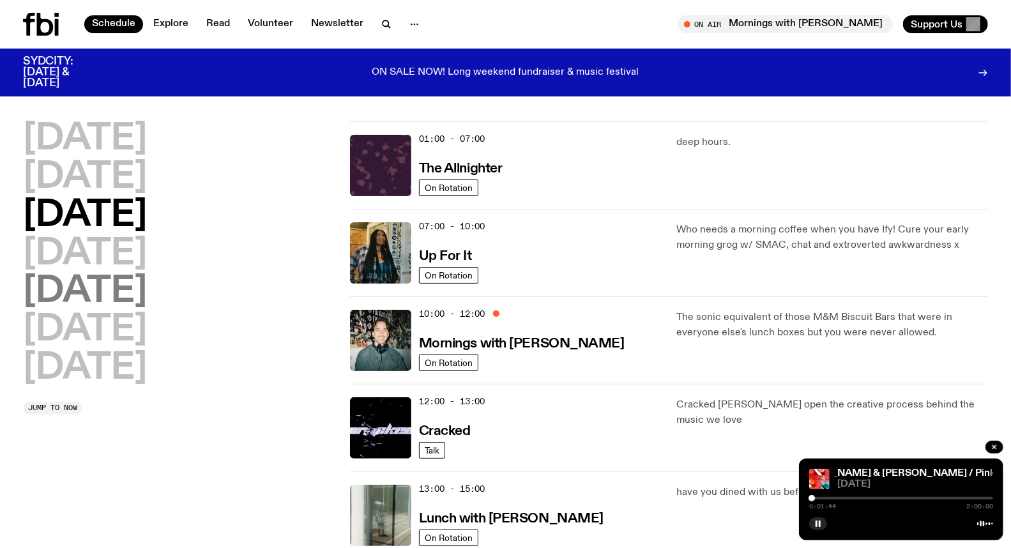
click at [95, 305] on h2 "[DATE]" at bounding box center [85, 292] width 124 height 36
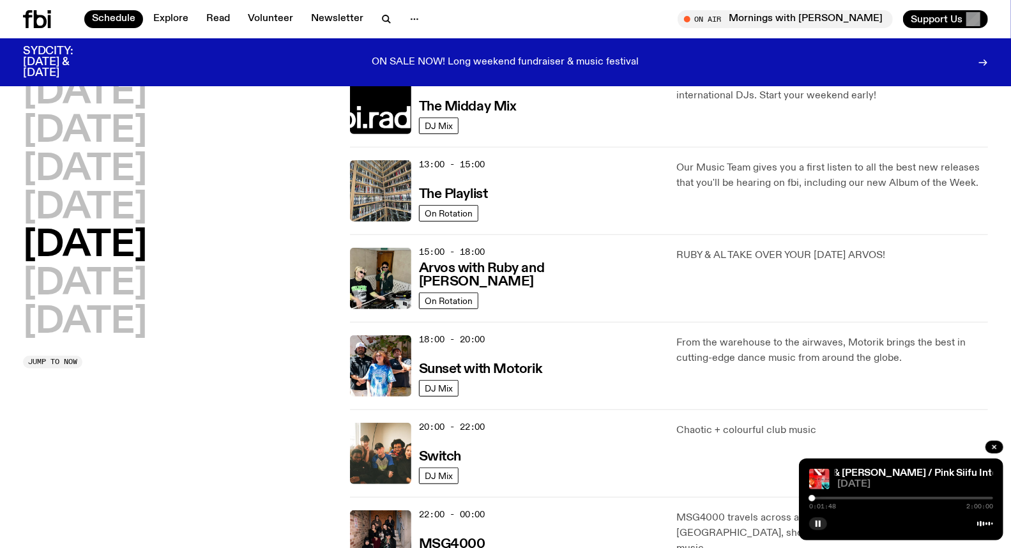
scroll to position [319, 0]
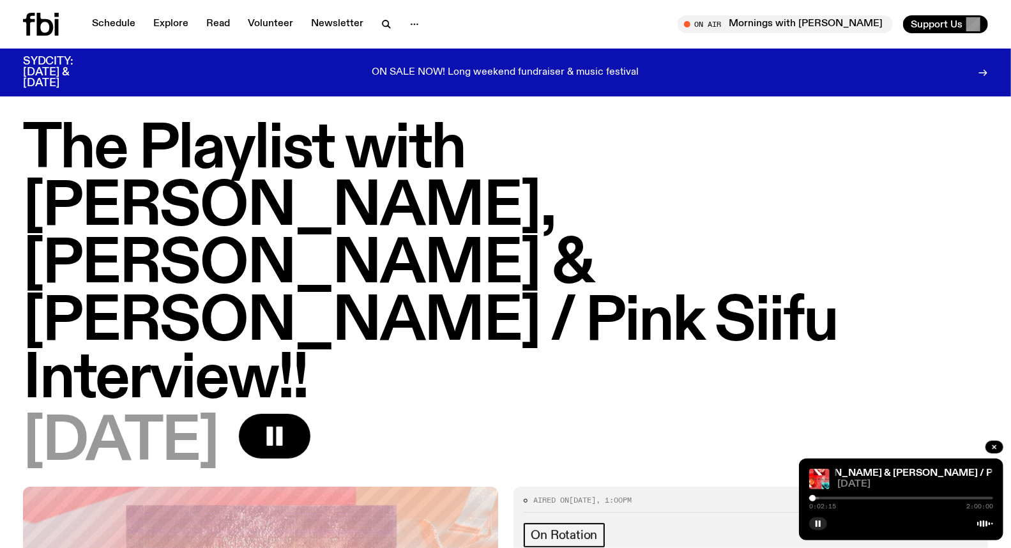
click at [942, 499] on div at bounding box center [901, 498] width 184 height 3
click at [954, 496] on div "1:26:07 2:00:00" at bounding box center [901, 501] width 184 height 15
click at [949, 496] on div "1:26:08 2:00:00" at bounding box center [901, 501] width 184 height 15
drag, startPoint x: 944, startPoint y: 499, endPoint x: 963, endPoint y: 494, distance: 19.8
click at [963, 494] on div "The Playlist with [PERSON_NAME], [PERSON_NAME] & [PERSON_NAME] / Pink Siifu Int…" at bounding box center [901, 500] width 204 height 82
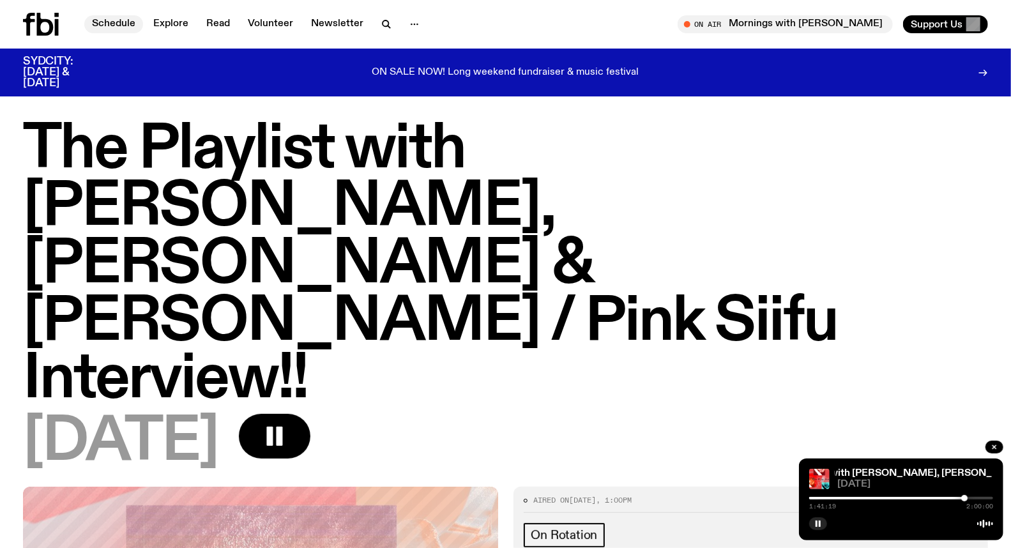
click at [117, 27] on link "Schedule" at bounding box center [113, 24] width 59 height 18
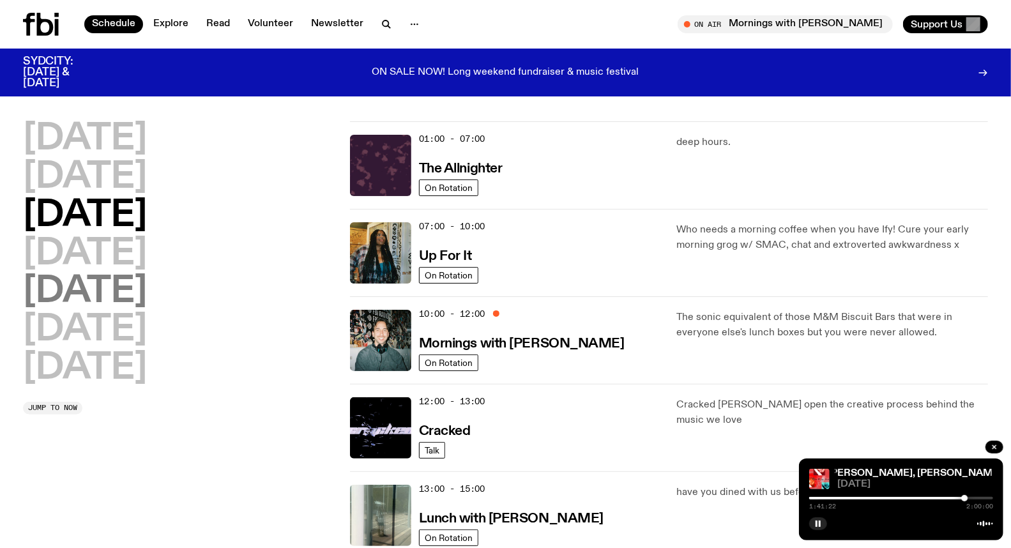
click at [125, 295] on h2 "[DATE]" at bounding box center [85, 292] width 124 height 36
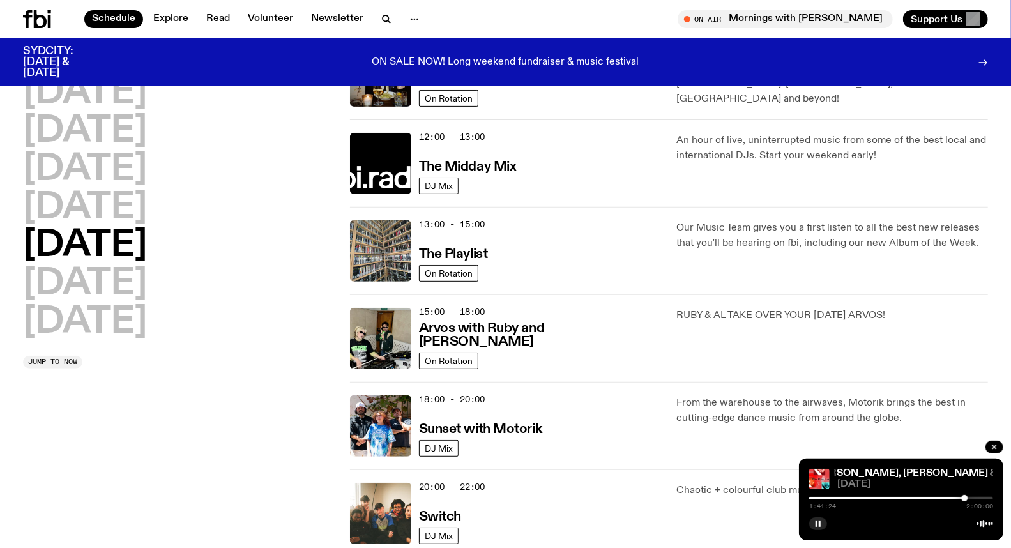
scroll to position [319, 0]
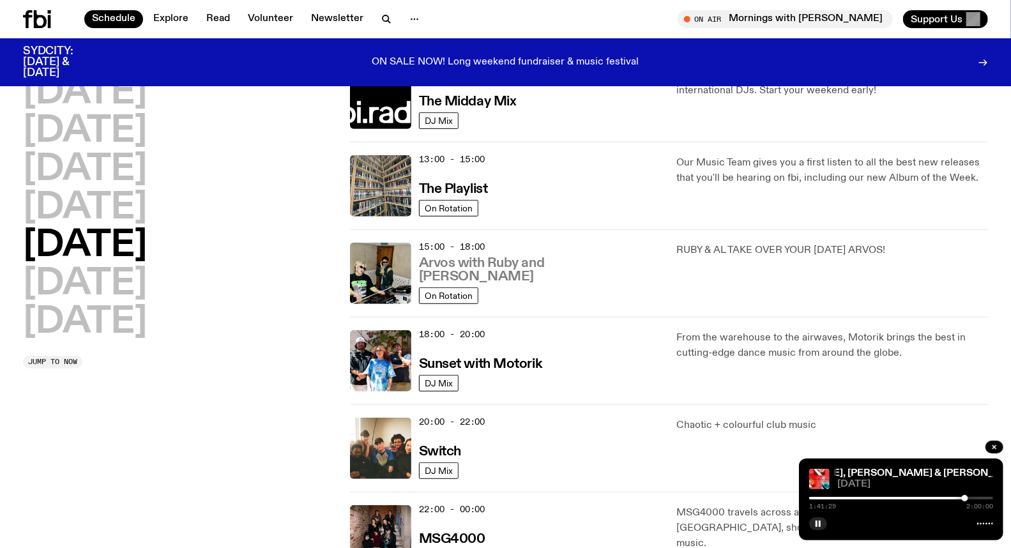
click at [501, 276] on h3 "Arvos with Ruby and [PERSON_NAME]" at bounding box center [540, 270] width 243 height 27
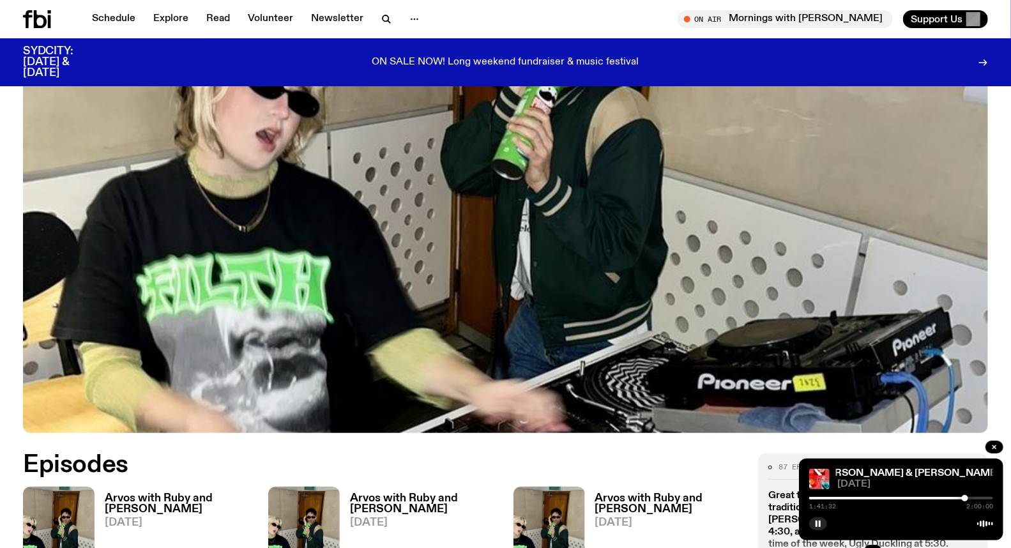
scroll to position [420, 0]
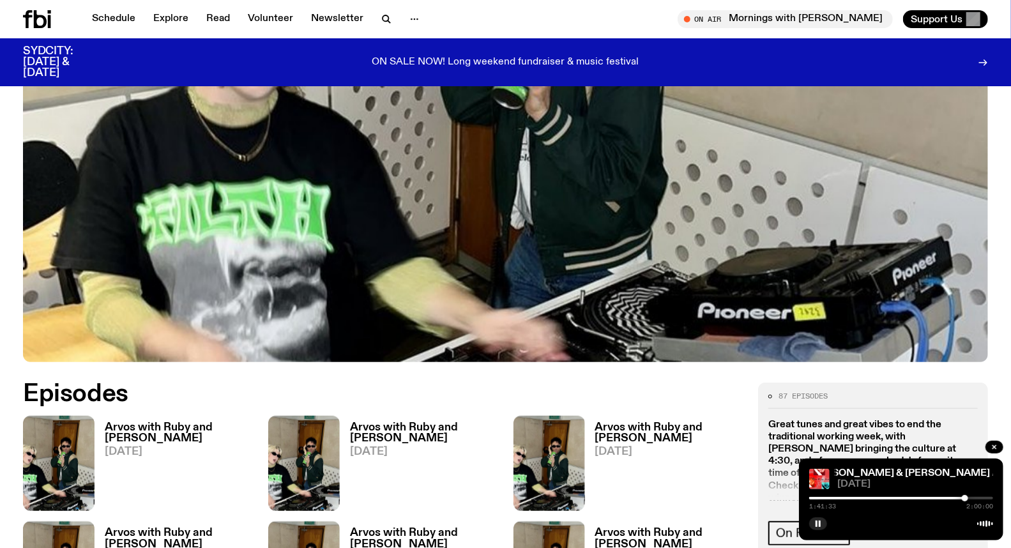
click at [189, 422] on h3 "Arvos with Ruby and [PERSON_NAME]" at bounding box center [179, 433] width 148 height 22
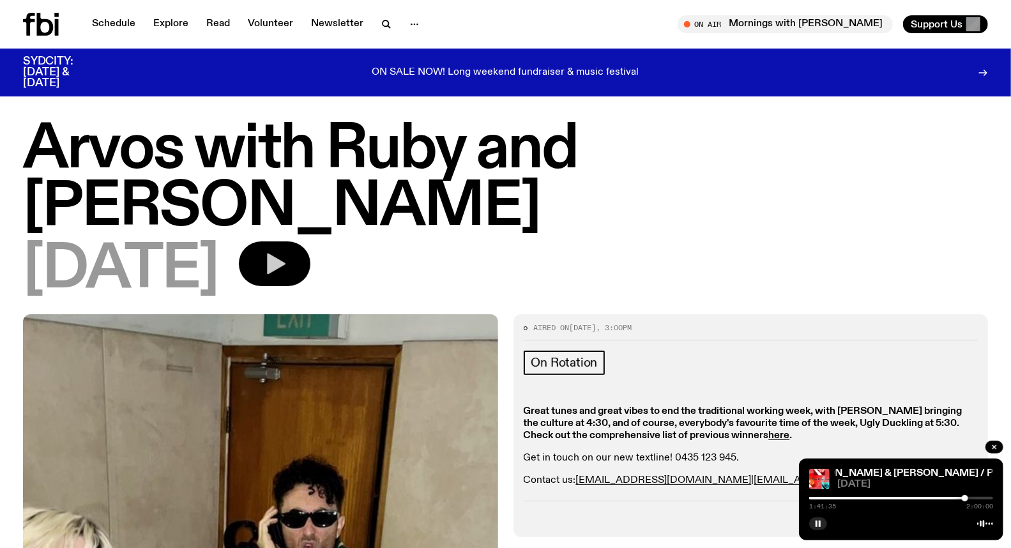
click at [286, 254] on icon "button" at bounding box center [276, 264] width 19 height 21
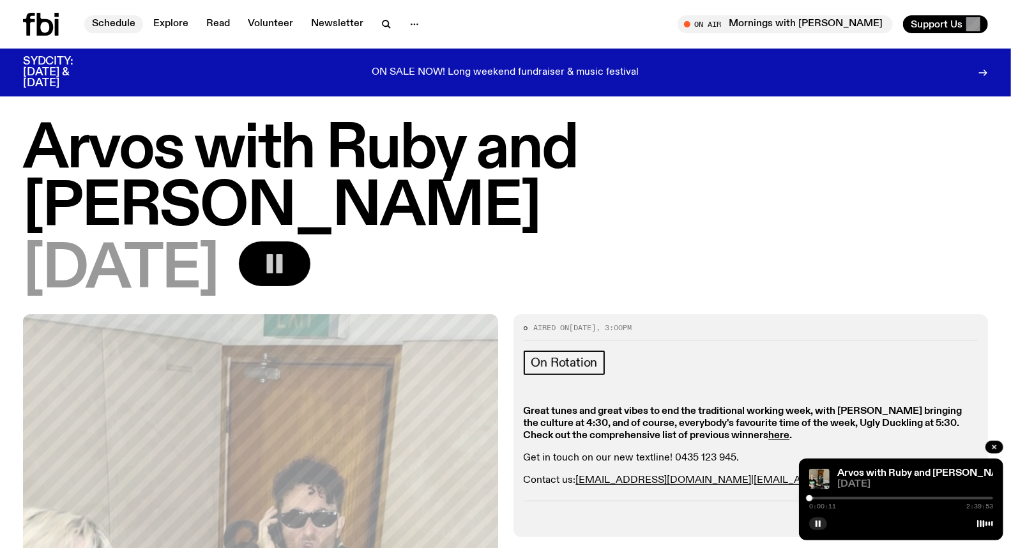
drag, startPoint x: 116, startPoint y: 17, endPoint x: 126, endPoint y: 16, distance: 10.3
click at [115, 17] on link "Schedule" at bounding box center [113, 24] width 59 height 18
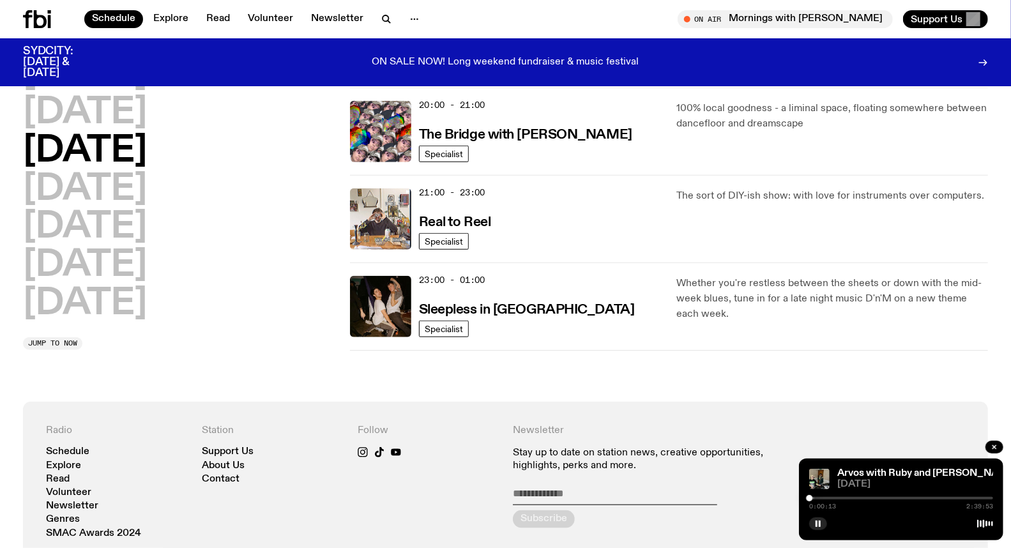
scroll to position [703, 0]
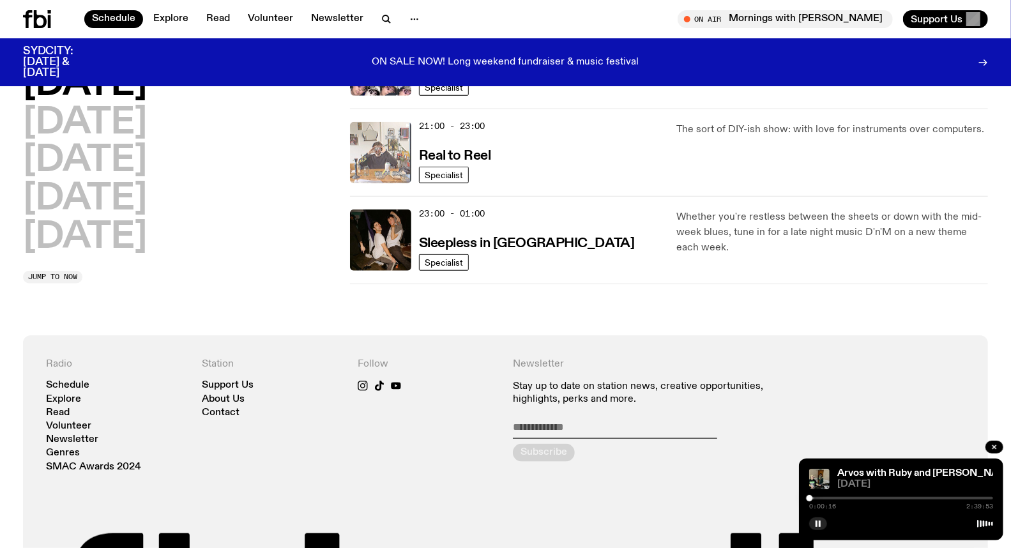
click at [380, 157] on img at bounding box center [380, 152] width 61 height 61
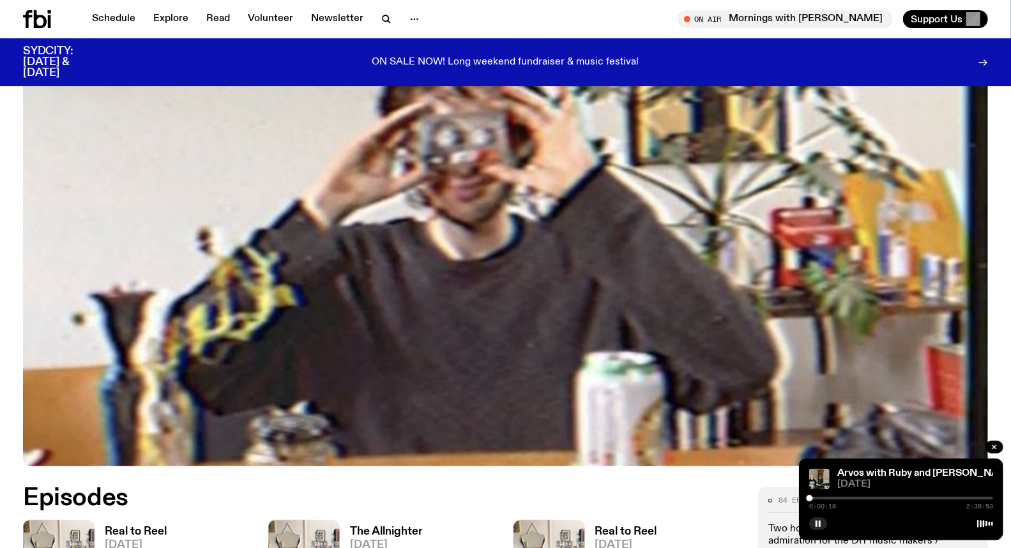
scroll to position [278, 0]
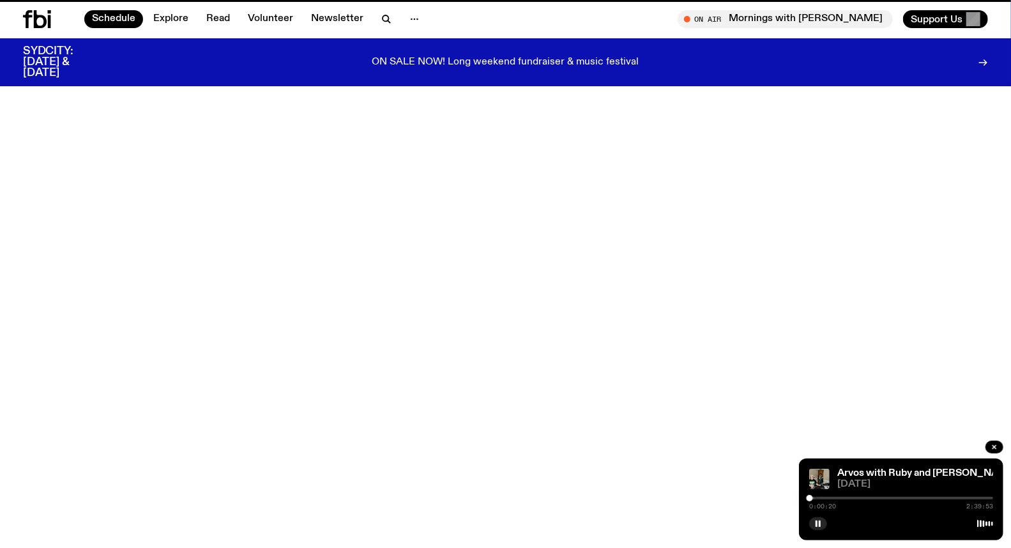
scroll to position [703, 0]
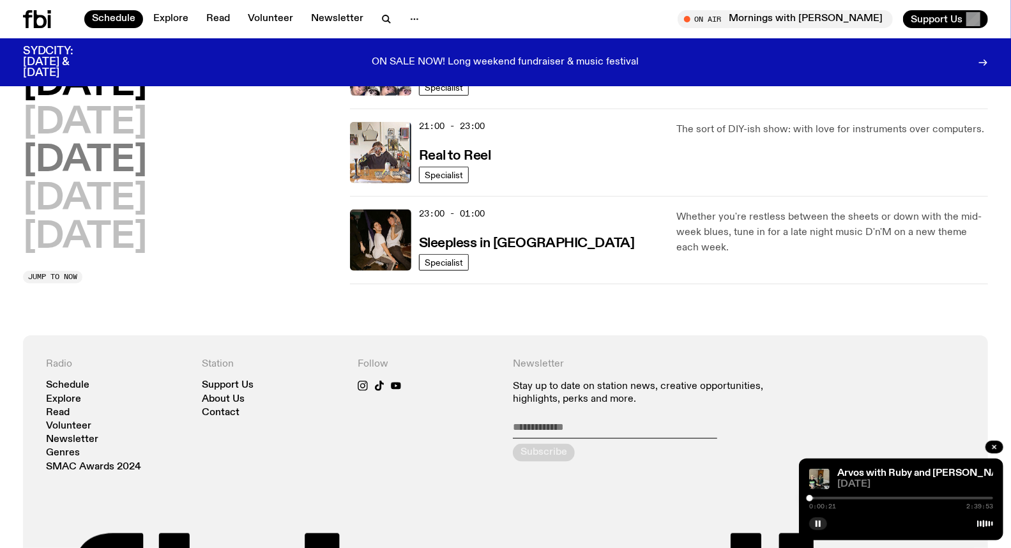
click at [88, 152] on h2 "[DATE]" at bounding box center [85, 162] width 124 height 36
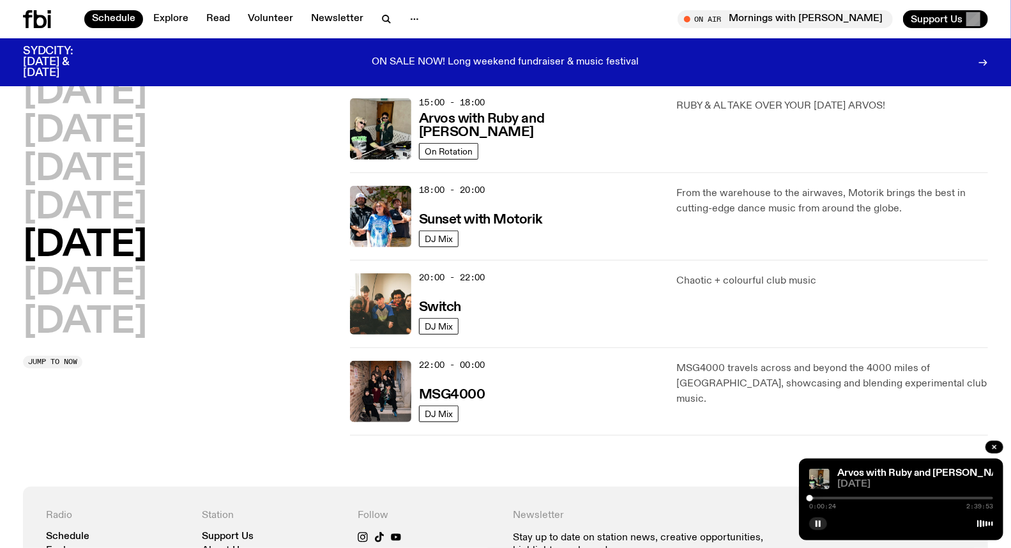
scroll to position [461, 0]
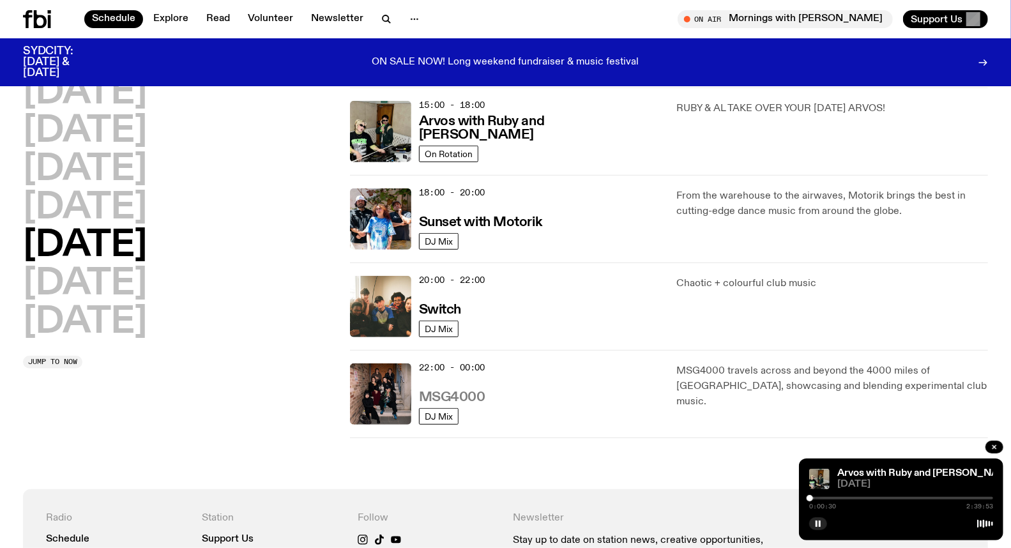
click at [429, 391] on h3 "MSG4000" at bounding box center [452, 397] width 66 height 13
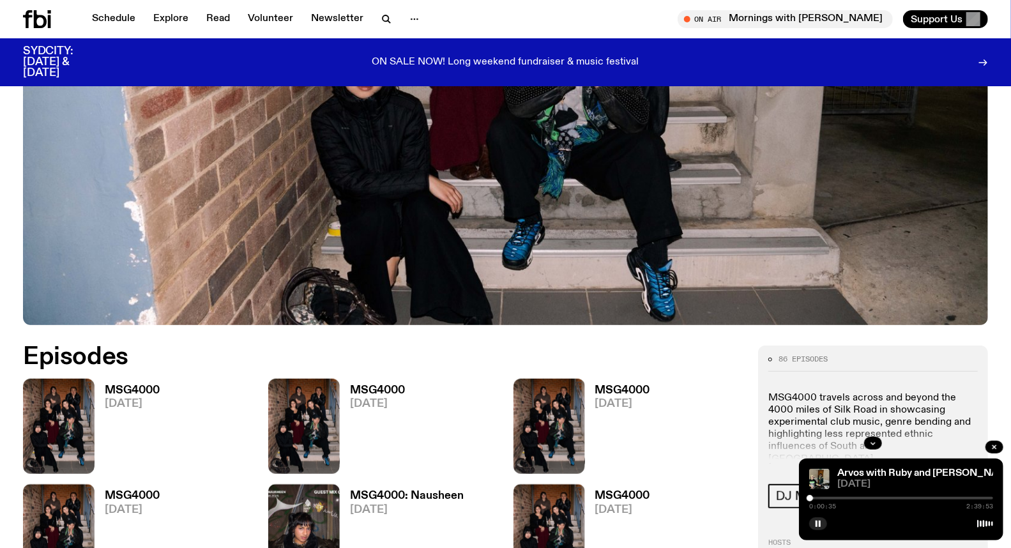
scroll to position [424, 0]
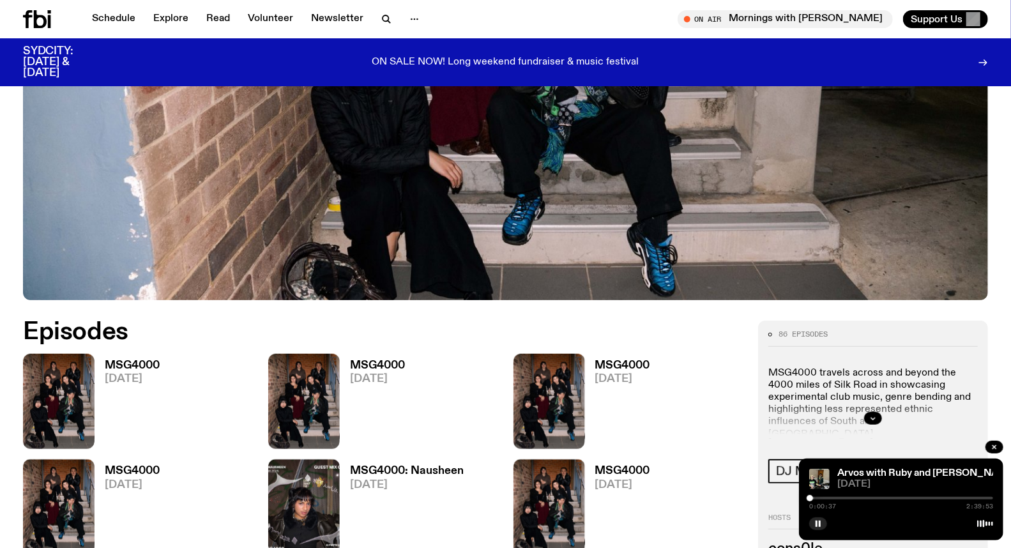
click at [103, 376] on link "MSG4000 29.08.25" at bounding box center [127, 404] width 65 height 89
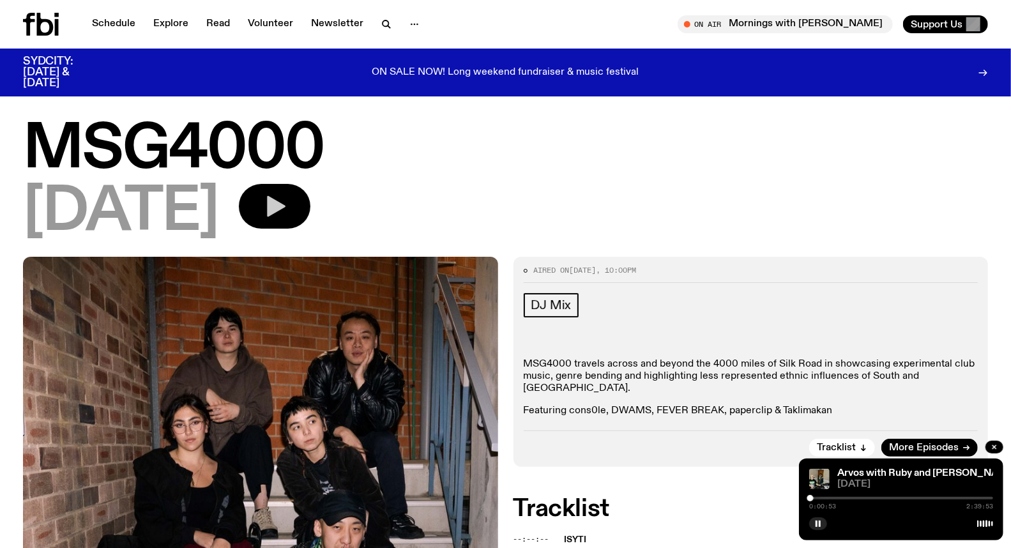
click at [303, 199] on button "button" at bounding box center [275, 206] width 72 height 45
click at [838, 496] on div "0:00:00 1:59:59" at bounding box center [901, 501] width 184 height 15
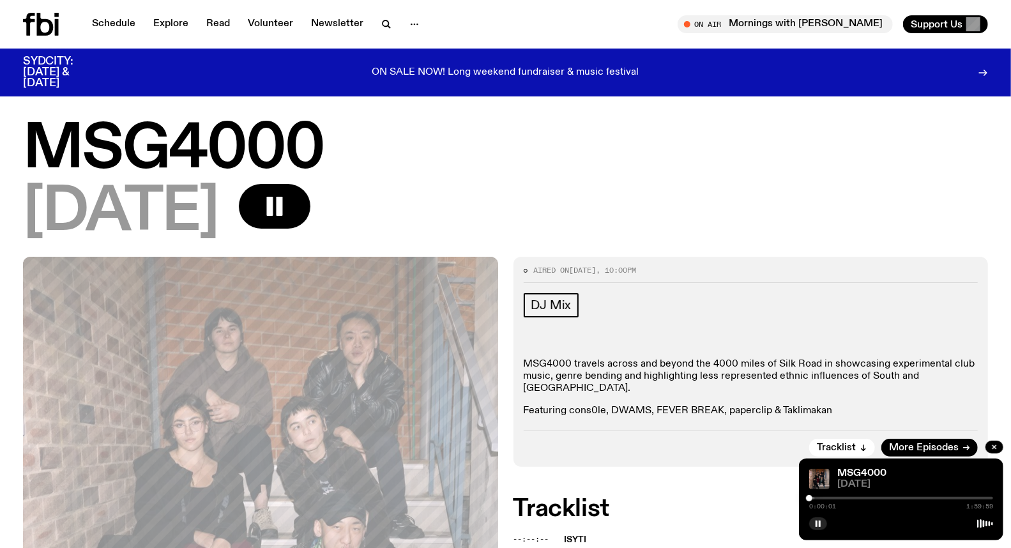
click at [839, 496] on div "0:00:01 1:59:59" at bounding box center [901, 501] width 184 height 15
drag, startPoint x: 807, startPoint y: 496, endPoint x: 839, endPoint y: 513, distance: 36.9
click at [839, 513] on div "MSG4000 29.08.25 0:19:26 1:59:59" at bounding box center [901, 500] width 204 height 82
click at [132, 26] on link "Schedule" at bounding box center [113, 24] width 59 height 18
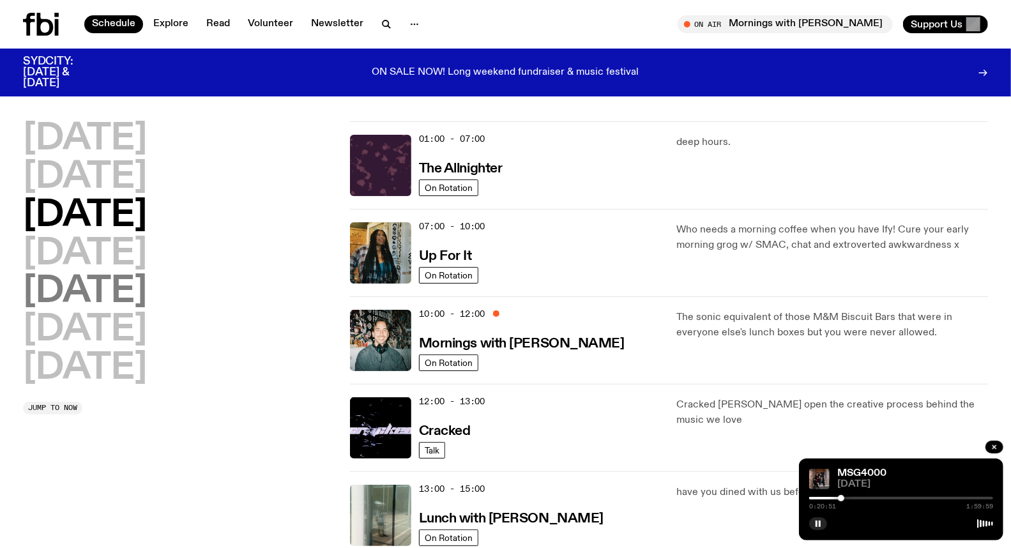
click at [103, 288] on h2 "[DATE]" at bounding box center [85, 292] width 124 height 36
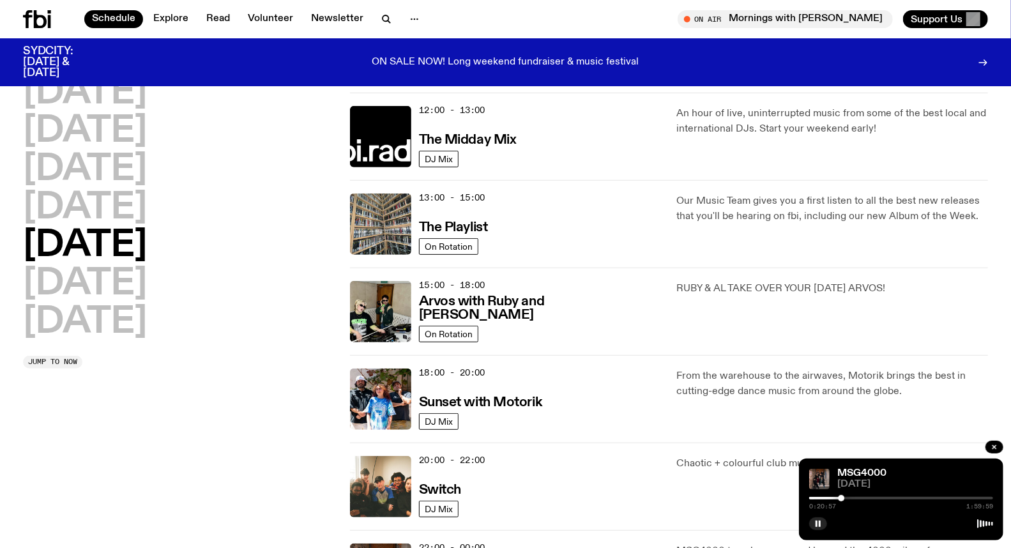
scroll to position [319, 0]
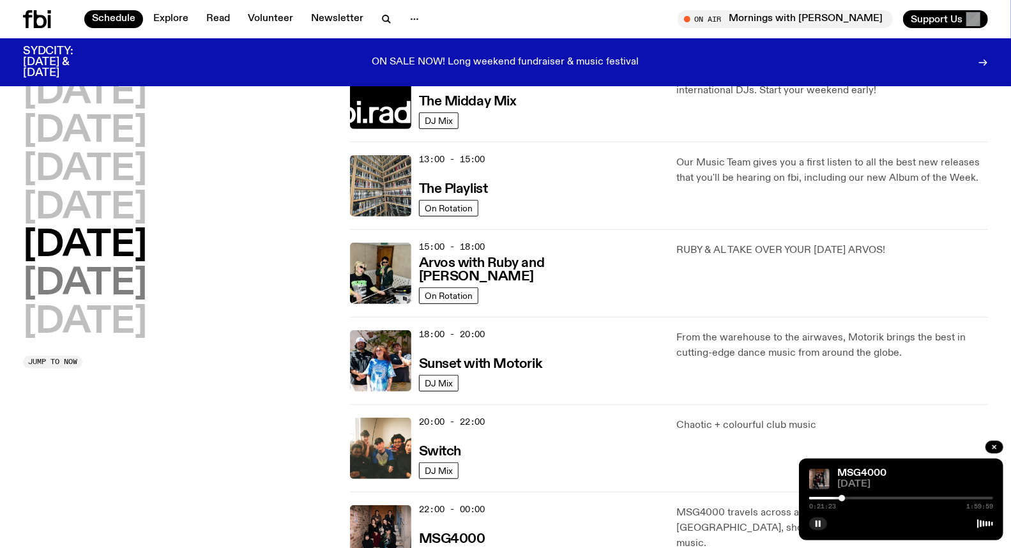
click at [96, 277] on h2 "[DATE]" at bounding box center [85, 284] width 124 height 36
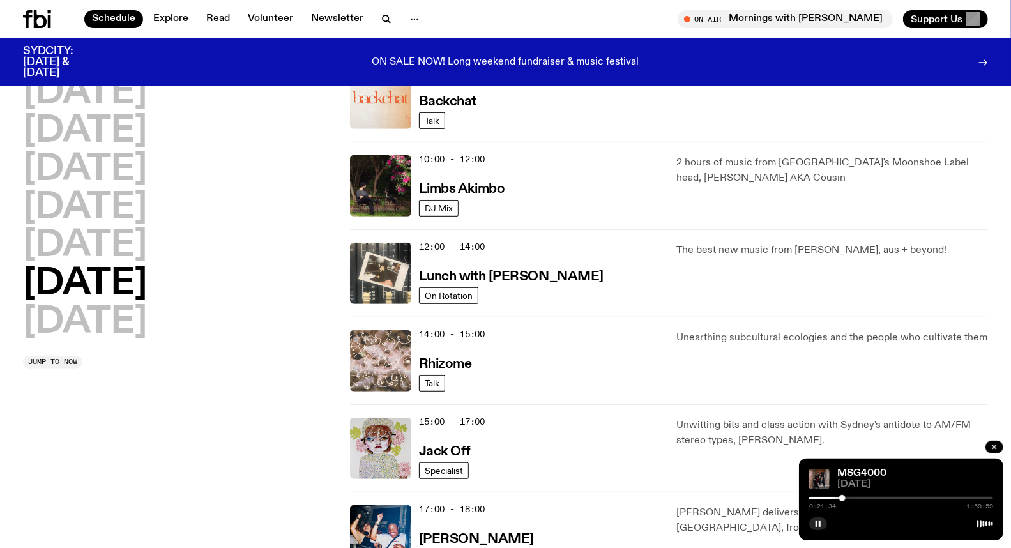
click at [379, 337] on img at bounding box center [380, 360] width 61 height 61
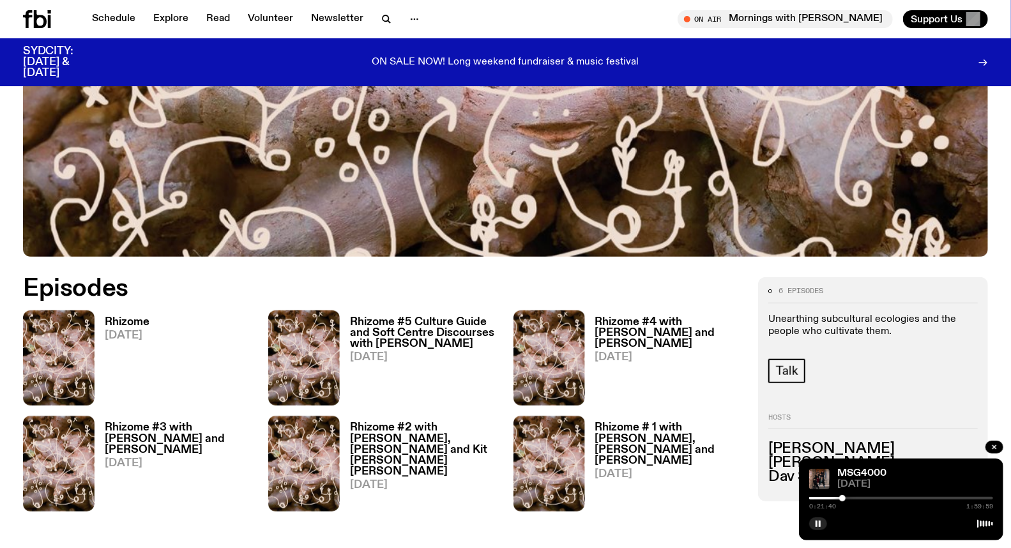
scroll to position [493, 0]
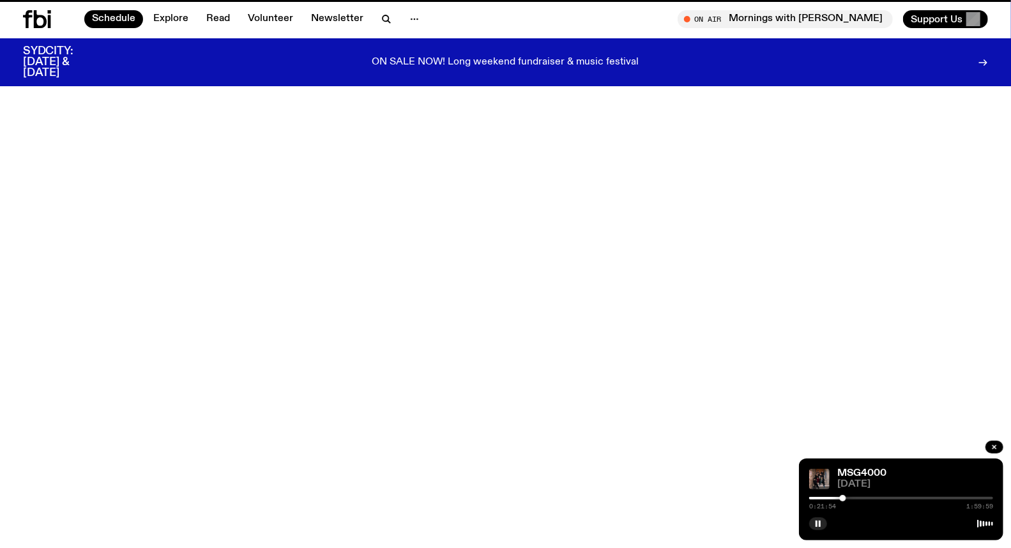
scroll to position [319, 0]
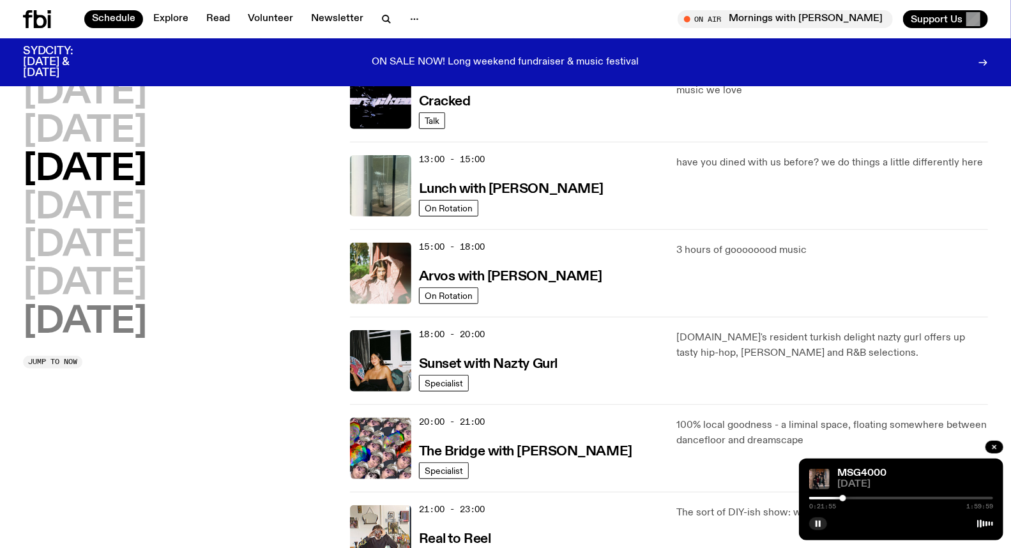
click at [107, 316] on h2 "[DATE]" at bounding box center [85, 323] width 124 height 36
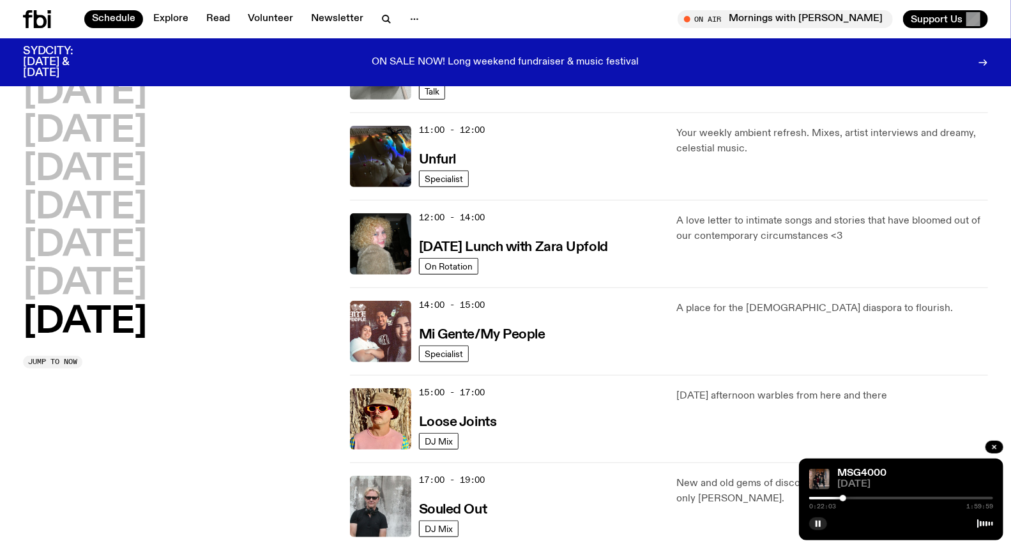
scroll to position [461, 0]
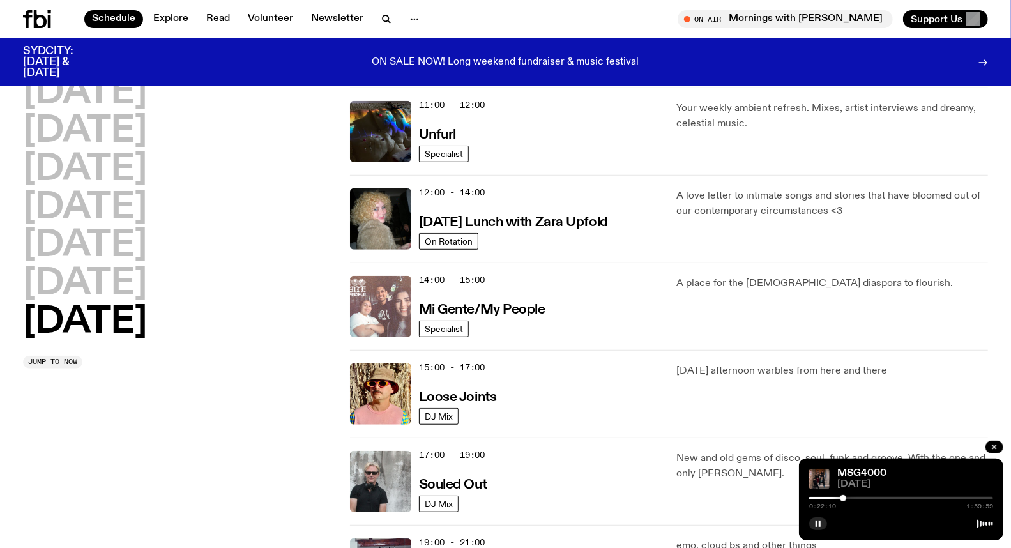
click at [402, 308] on img at bounding box center [380, 306] width 61 height 61
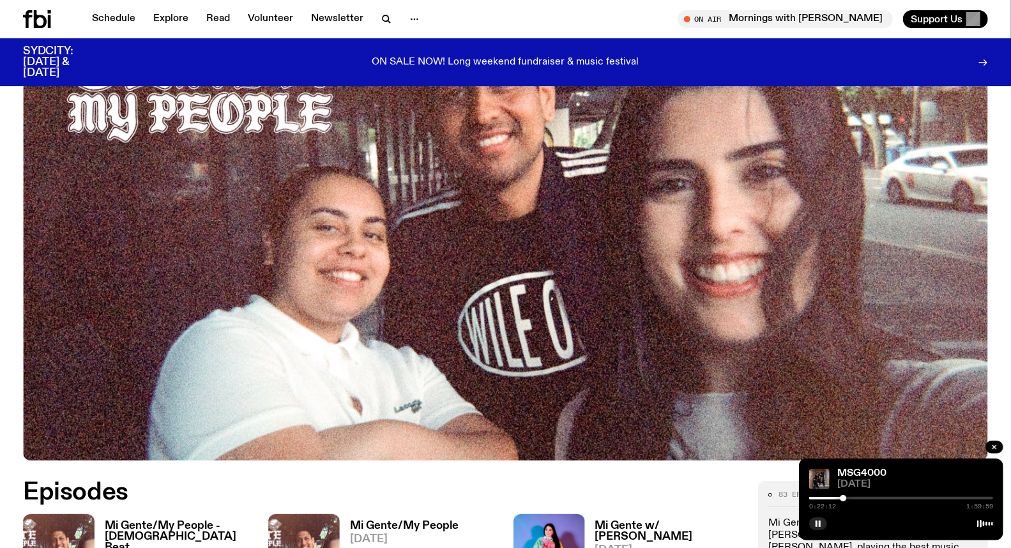
scroll to position [350, 0]
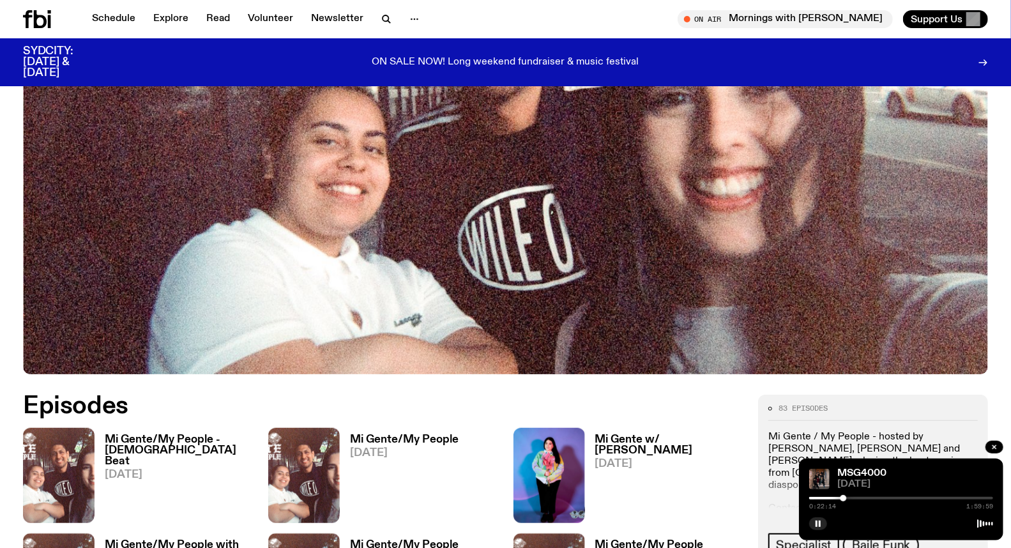
click at [132, 437] on h3 "Mi Gente/My People - Candombe Beat" at bounding box center [179, 450] width 148 height 33
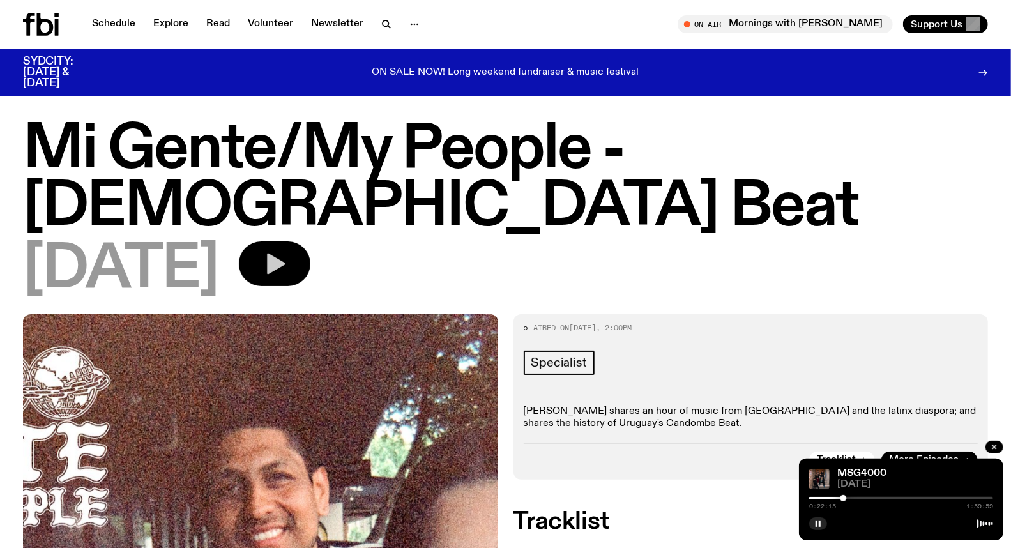
click at [287, 266] on icon "button" at bounding box center [275, 264] width 26 height 26
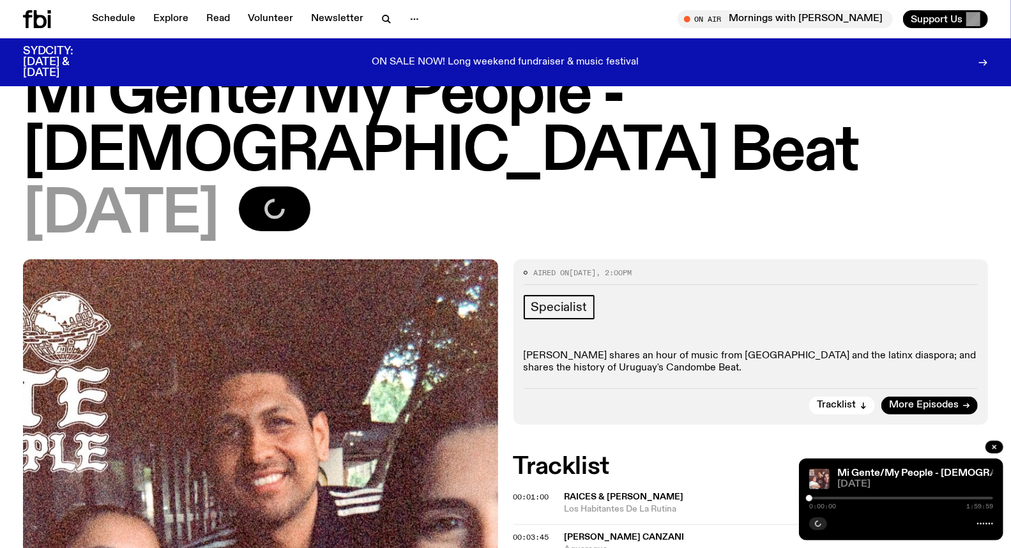
scroll to position [139, 0]
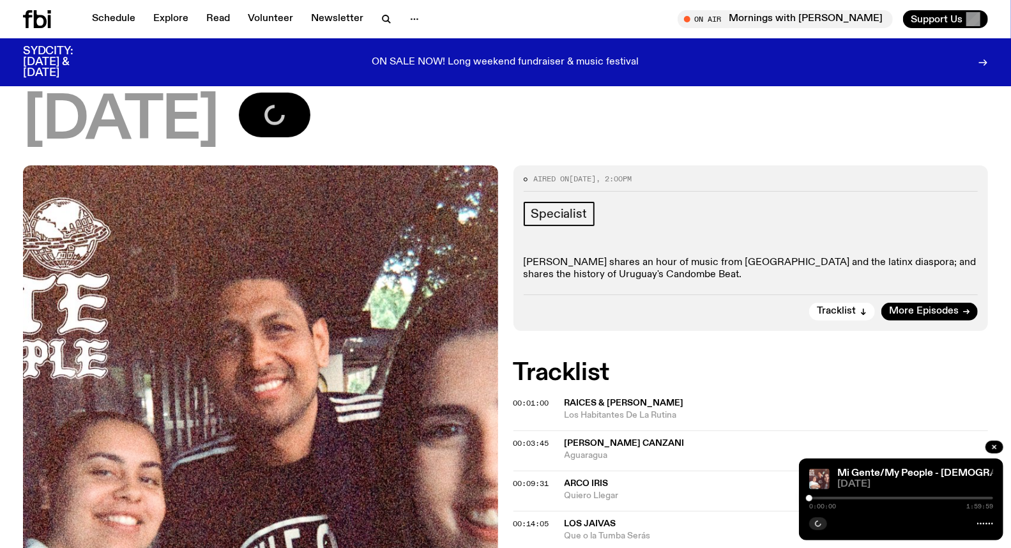
click at [838, 496] on div "0:00:00 1:59:59" at bounding box center [901, 501] width 184 height 15
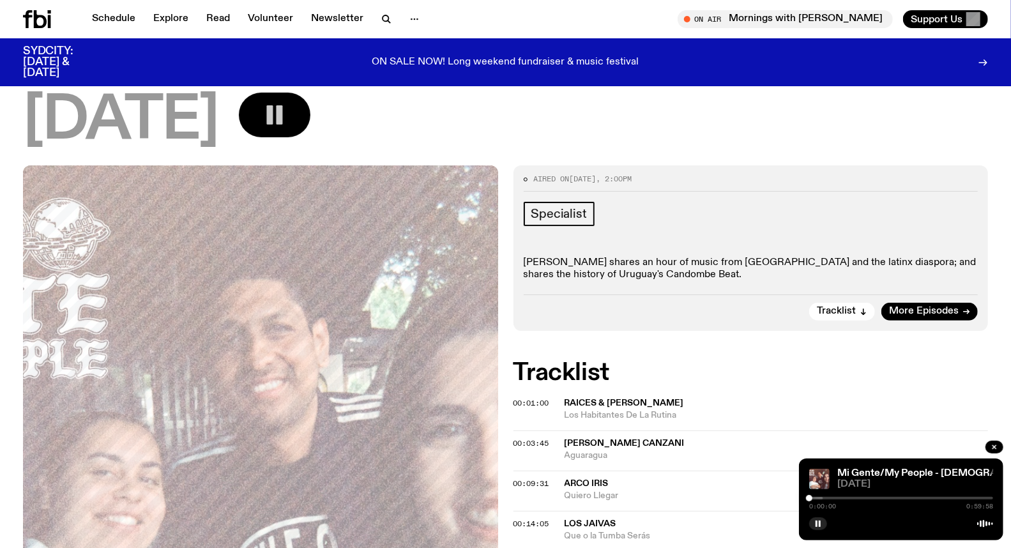
click at [840, 499] on div at bounding box center [901, 498] width 184 height 3
click at [856, 496] on div "0:09:56 0:59:58" at bounding box center [901, 501] width 184 height 15
click at [859, 496] on div "0:09:58 0:59:58" at bounding box center [901, 501] width 184 height 15
drag, startPoint x: 841, startPoint y: 498, endPoint x: 872, endPoint y: 500, distance: 31.3
click at [872, 500] on div at bounding box center [872, 498] width 6 height 6
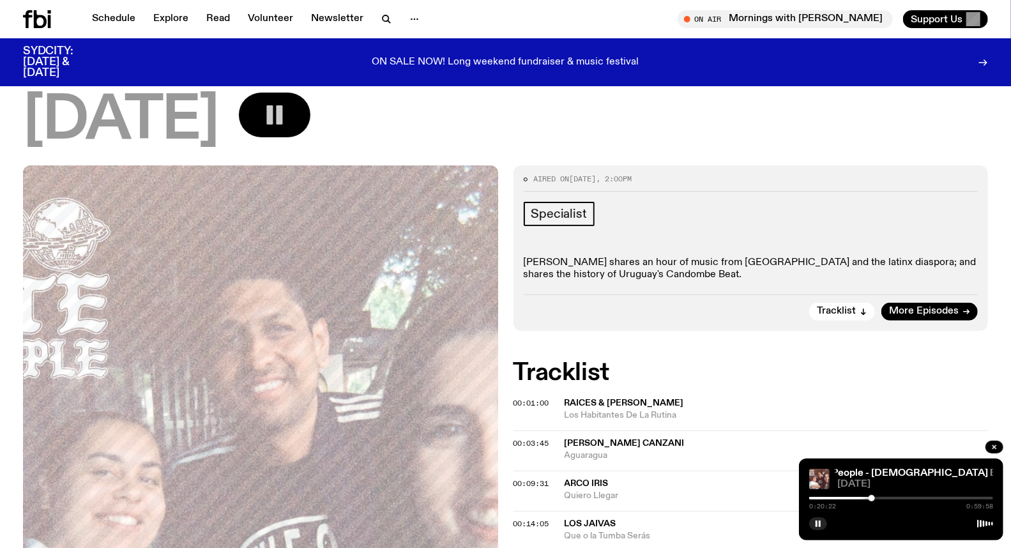
click at [866, 500] on div at bounding box center [780, 498] width 184 height 3
click at [869, 499] on div at bounding box center [901, 498] width 184 height 3
click at [864, 499] on div at bounding box center [777, 498] width 184 height 3
click at [869, 499] on div at bounding box center [901, 498] width 184 height 3
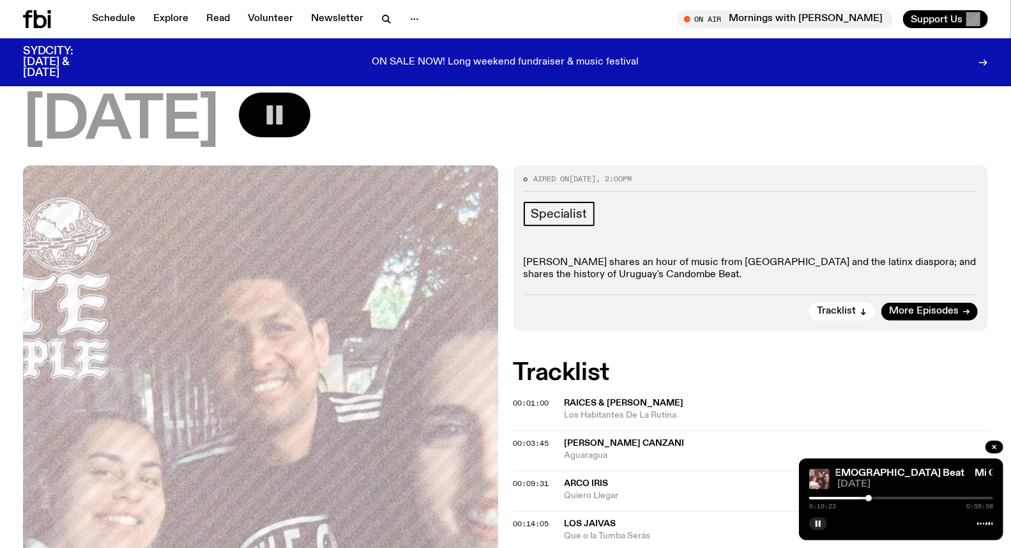
click at [871, 499] on div at bounding box center [869, 498] width 6 height 6
click at [872, 499] on div at bounding box center [872, 498] width 6 height 6
click at [873, 497] on div at bounding box center [872, 498] width 6 height 6
click at [874, 497] on div at bounding box center [874, 498] width 6 height 6
click at [876, 496] on div at bounding box center [876, 498] width 6 height 6
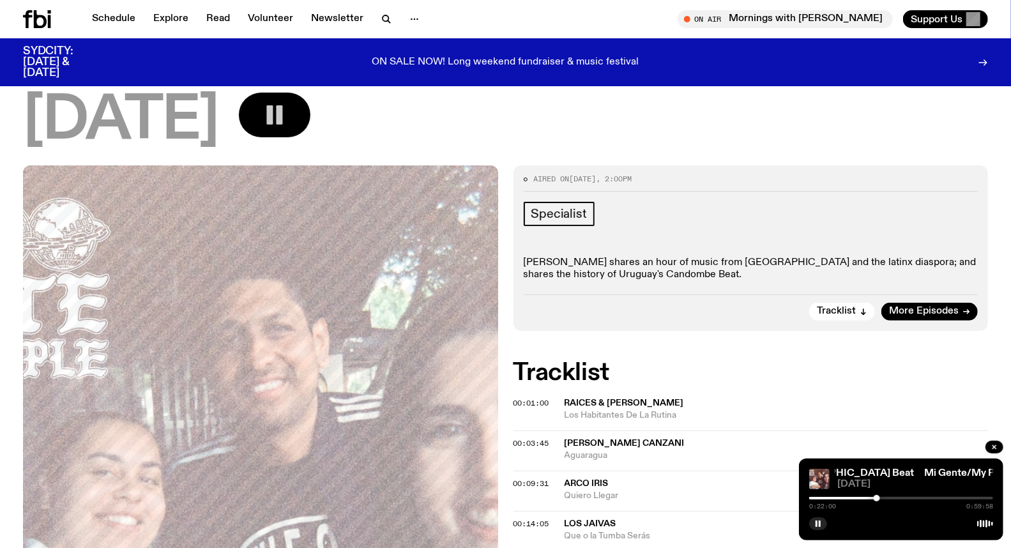
click at [877, 496] on div at bounding box center [877, 498] width 6 height 6
click at [878, 497] on div at bounding box center [877, 498] width 6 height 6
click at [928, 496] on div "0:24:13 0:59:58" at bounding box center [901, 501] width 184 height 15
click at [921, 498] on div at bounding box center [901, 498] width 184 height 3
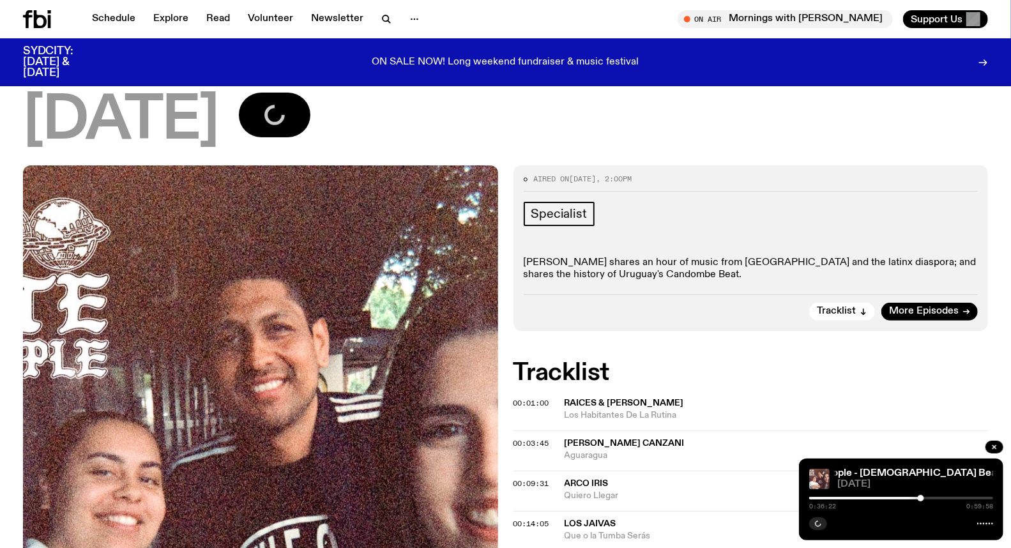
click at [926, 497] on div at bounding box center [901, 498] width 184 height 3
click at [929, 497] on div at bounding box center [926, 498] width 6 height 6
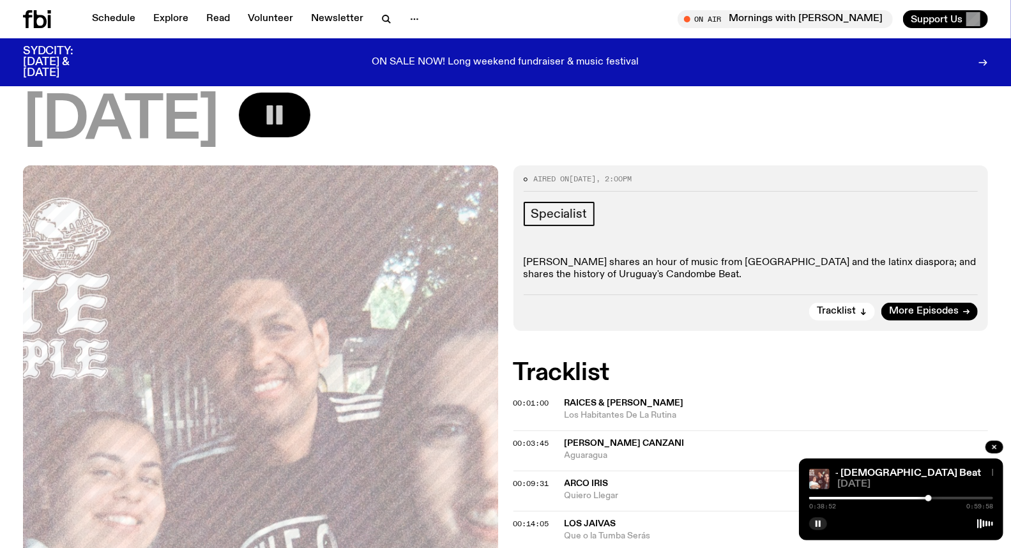
click at [931, 496] on div "0:38:52 0:59:58" at bounding box center [901, 501] width 184 height 15
click at [931, 498] on div at bounding box center [931, 498] width 6 height 6
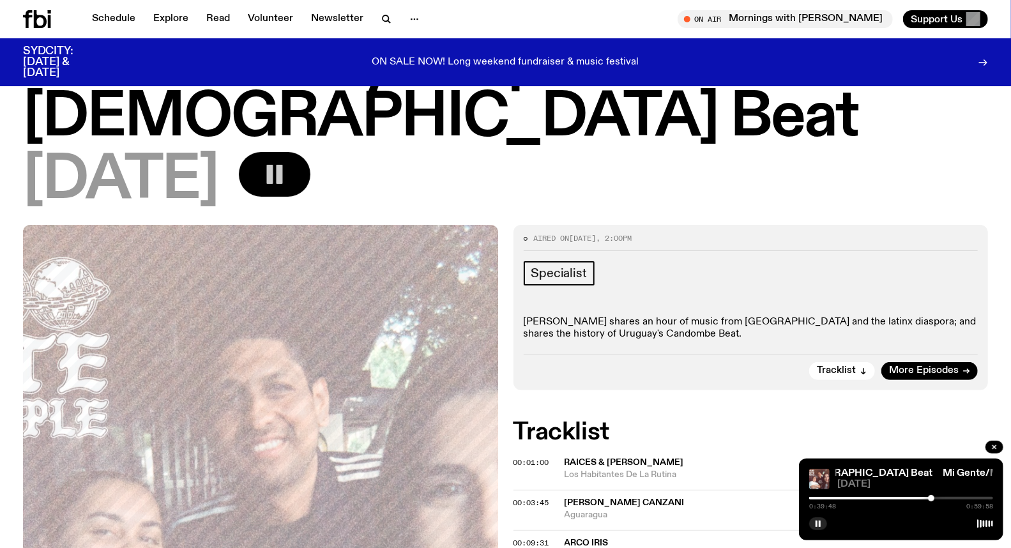
scroll to position [0, 0]
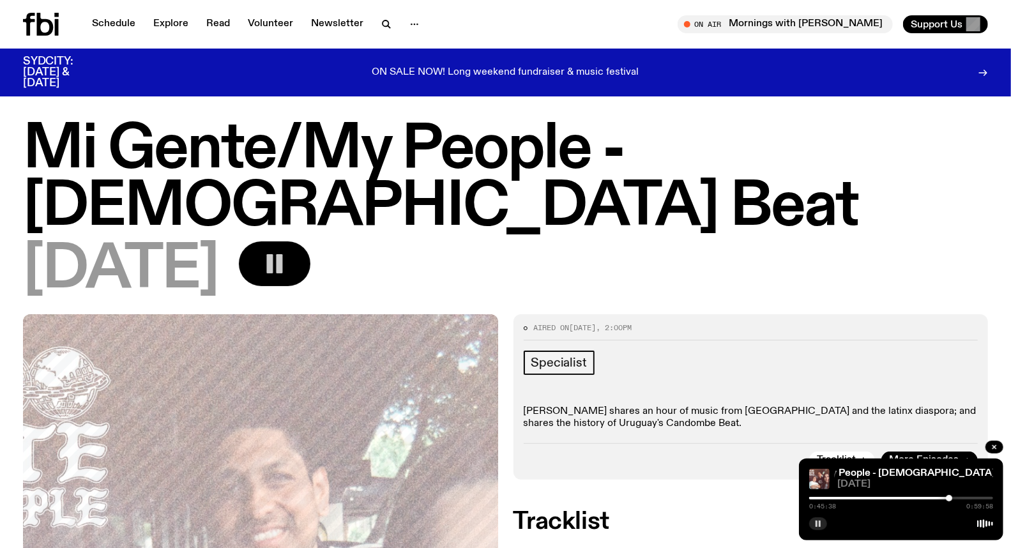
click at [814, 520] on button "button" at bounding box center [818, 523] width 18 height 13
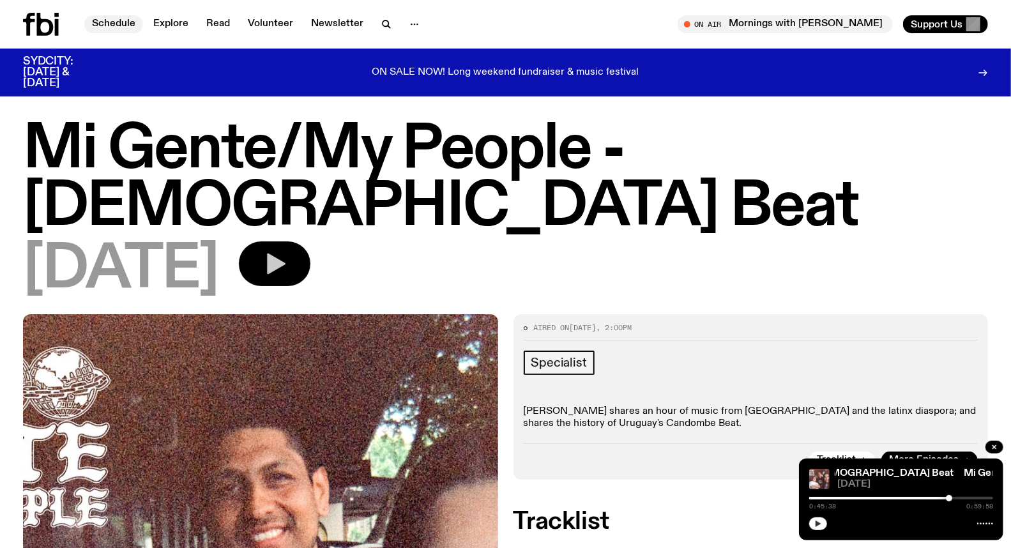
click at [125, 15] on link "Schedule" at bounding box center [113, 24] width 59 height 18
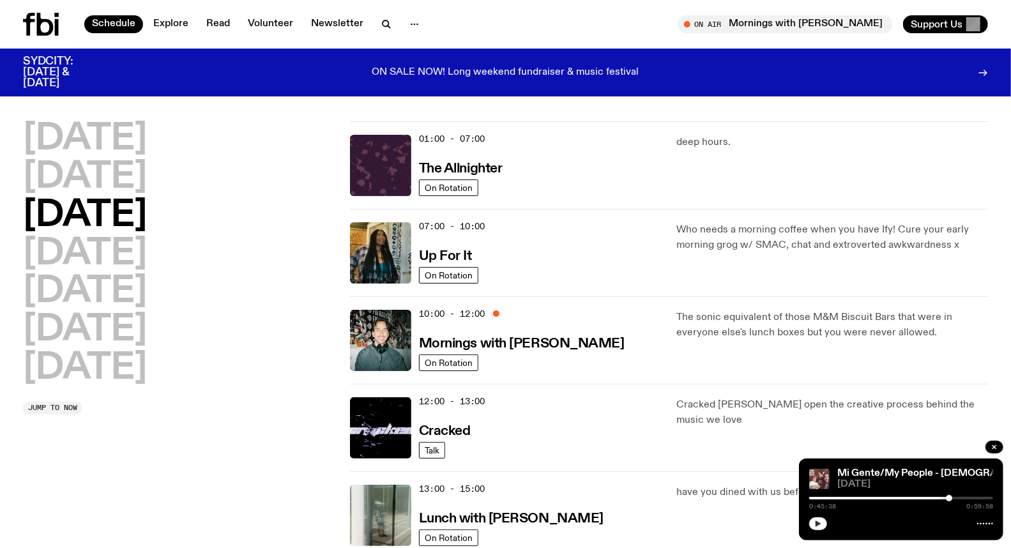
click at [94, 135] on h2 "[DATE]" at bounding box center [85, 139] width 124 height 36
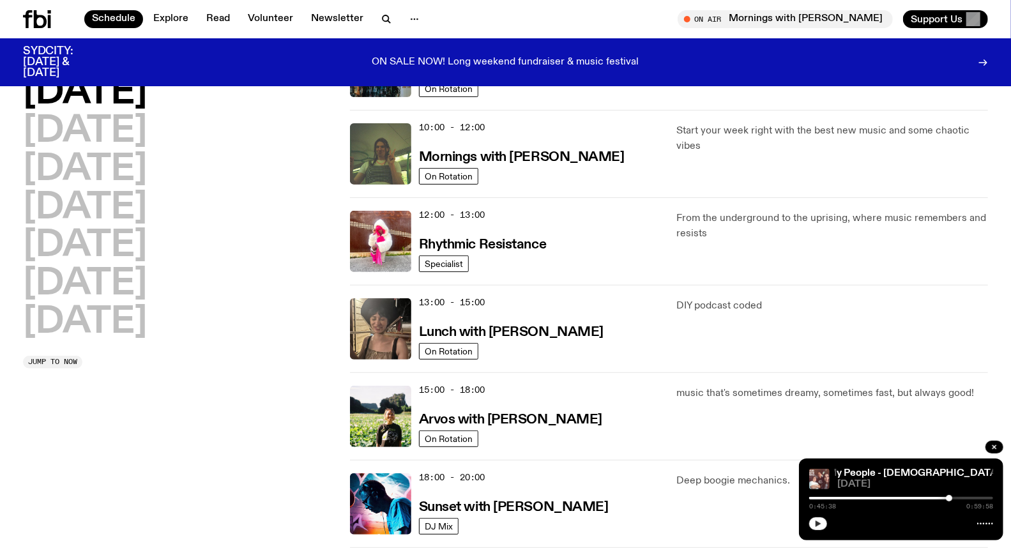
scroll to position [177, 0]
click at [365, 222] on img at bounding box center [380, 240] width 61 height 61
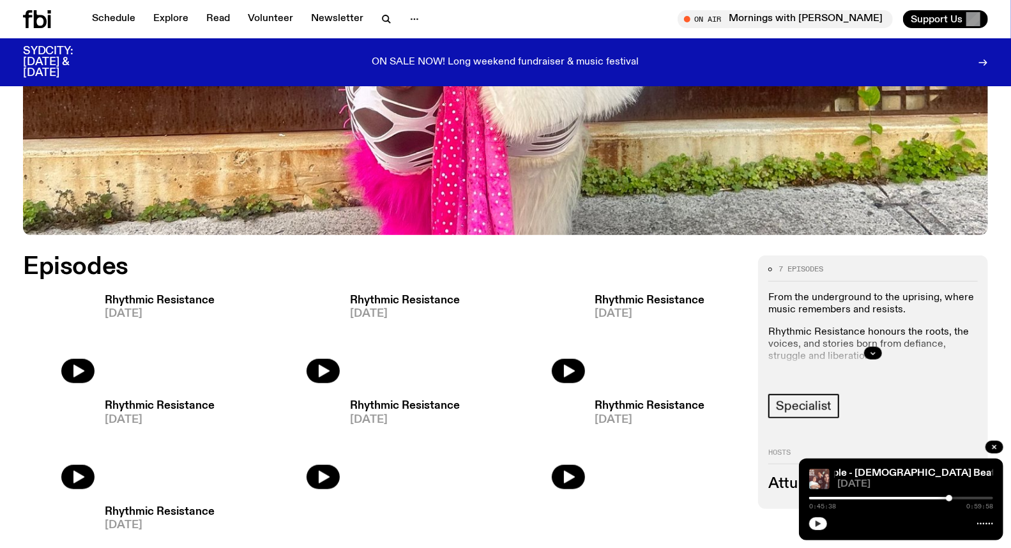
scroll to position [491, 0]
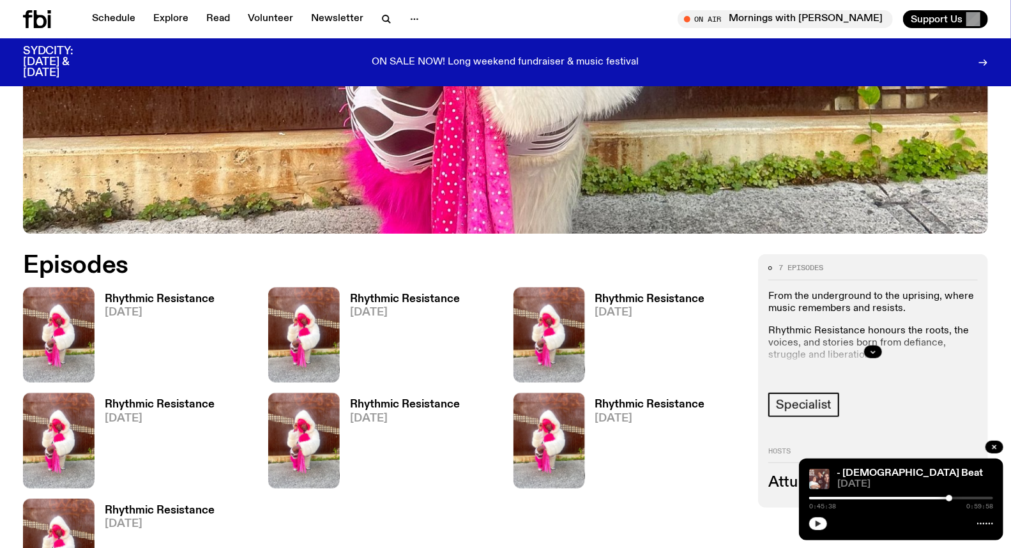
click at [142, 309] on span "[DATE]" at bounding box center [160, 312] width 110 height 11
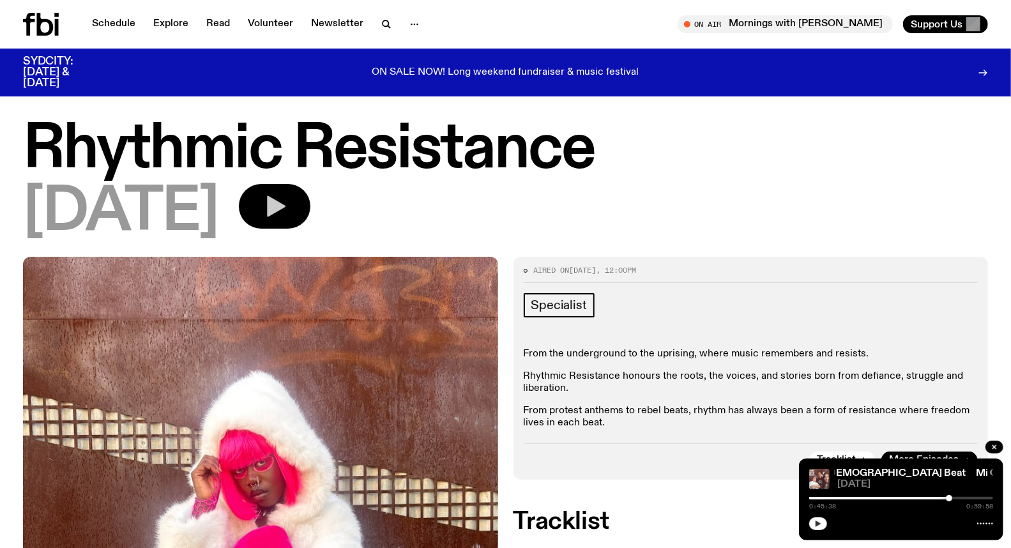
click at [310, 196] on button "button" at bounding box center [275, 206] width 72 height 45
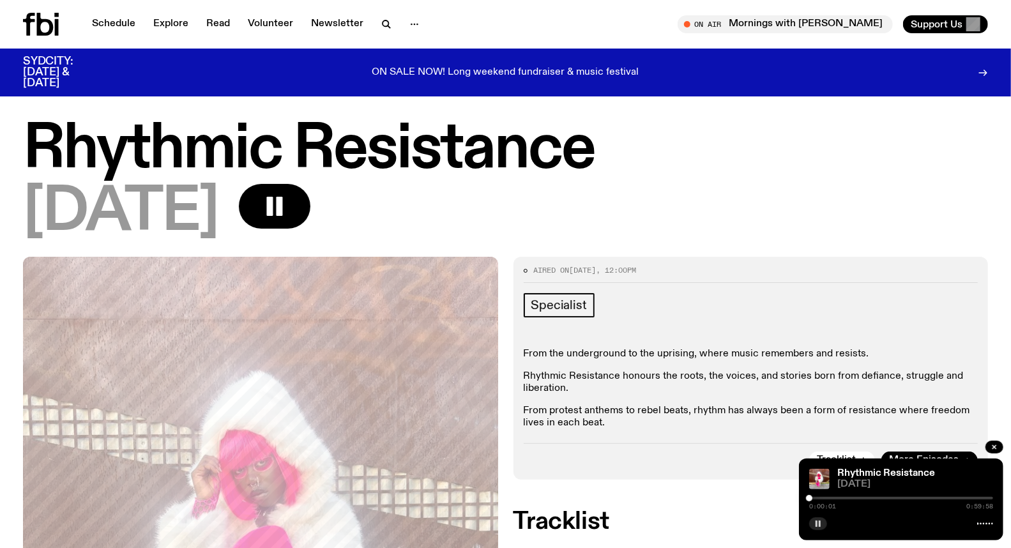
click at [987, 495] on div "0:00:01 0:59:58" at bounding box center [901, 501] width 184 height 15
click at [988, 499] on div at bounding box center [901, 498] width 184 height 3
click at [989, 497] on div at bounding box center [989, 498] width 6 height 6
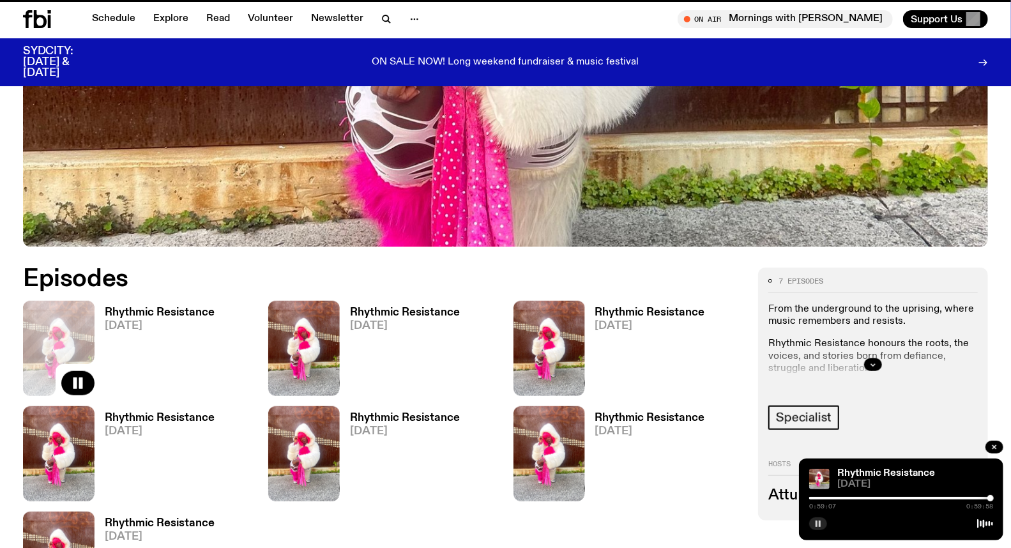
scroll to position [481, 0]
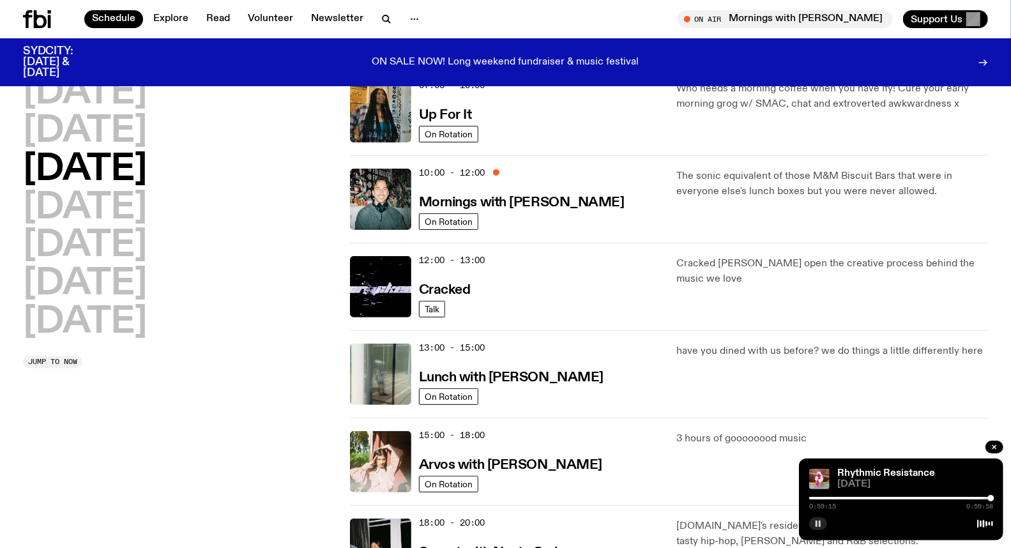
scroll to position [106, 0]
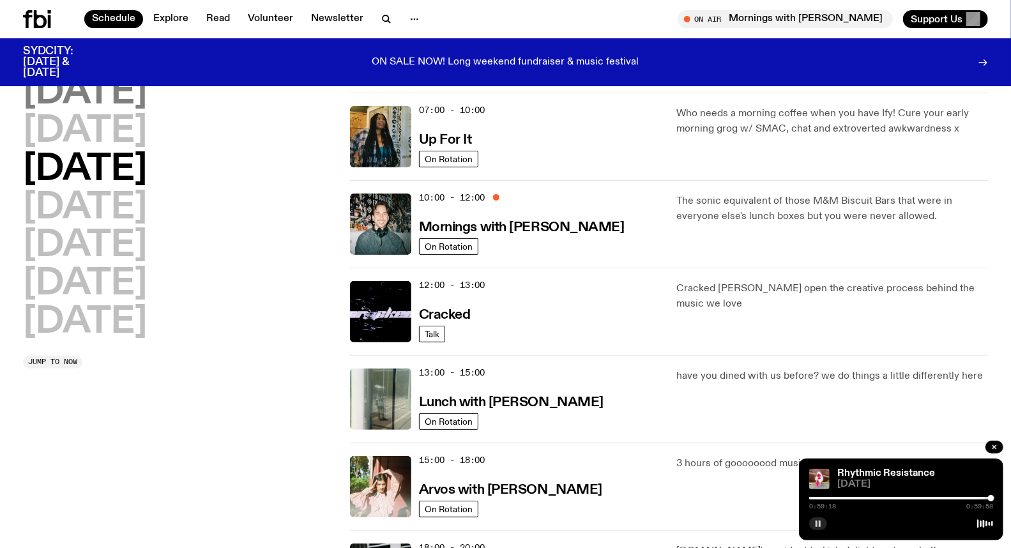
click at [119, 103] on h2 "[DATE]" at bounding box center [85, 93] width 124 height 36
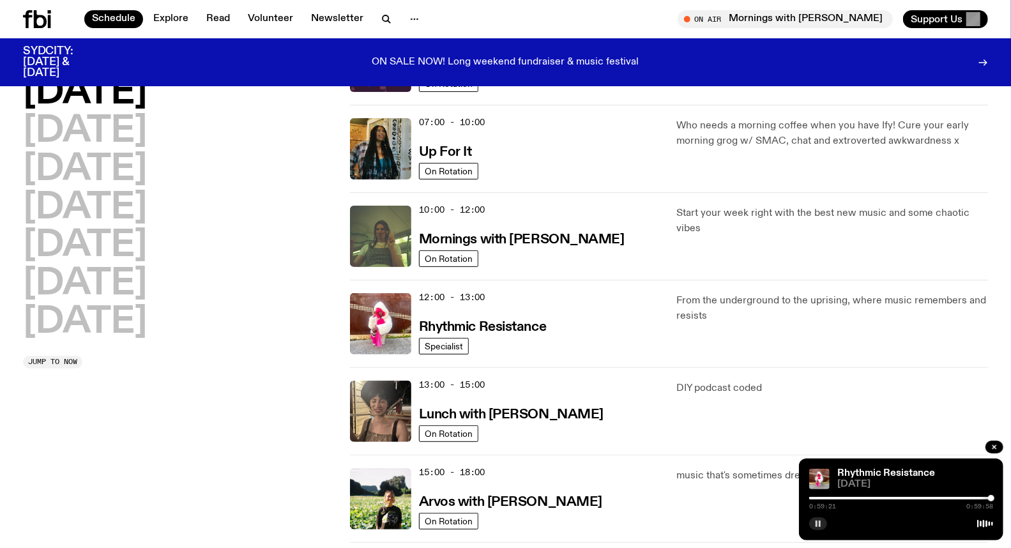
scroll to position [141, 0]
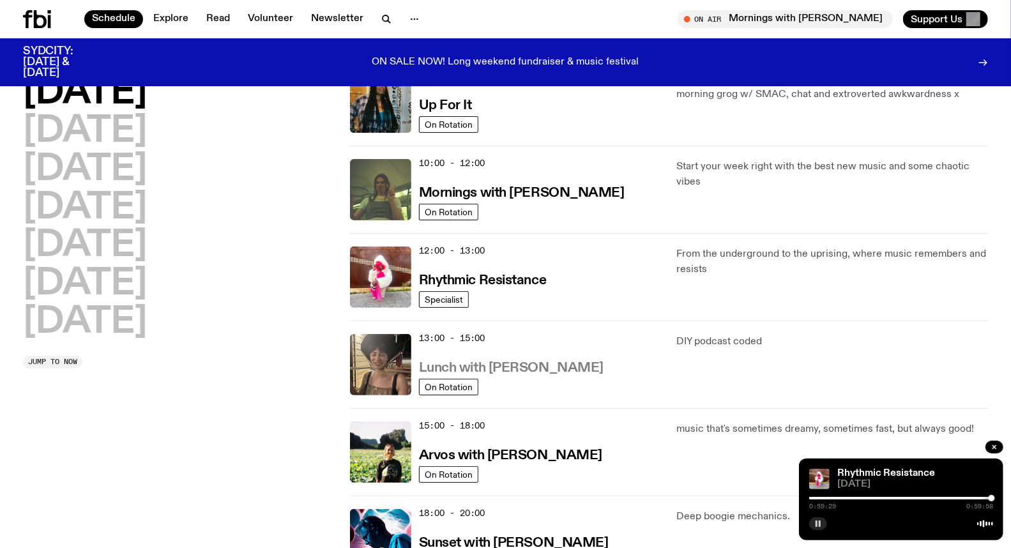
click at [540, 365] on h3 "Lunch with [PERSON_NAME]" at bounding box center [511, 368] width 185 height 13
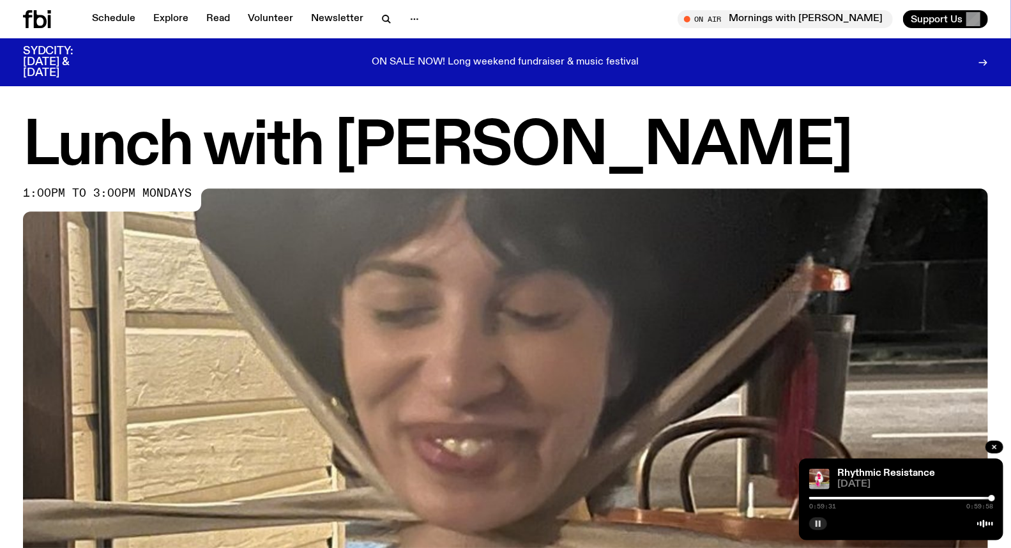
scroll to position [346, 0]
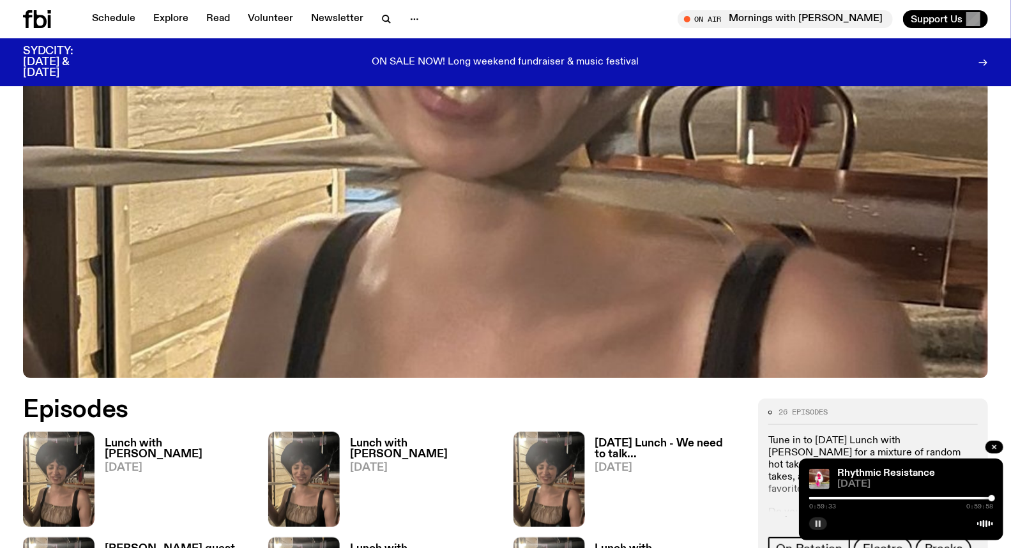
click at [148, 441] on h3 "Lunch with [PERSON_NAME]" at bounding box center [179, 449] width 148 height 22
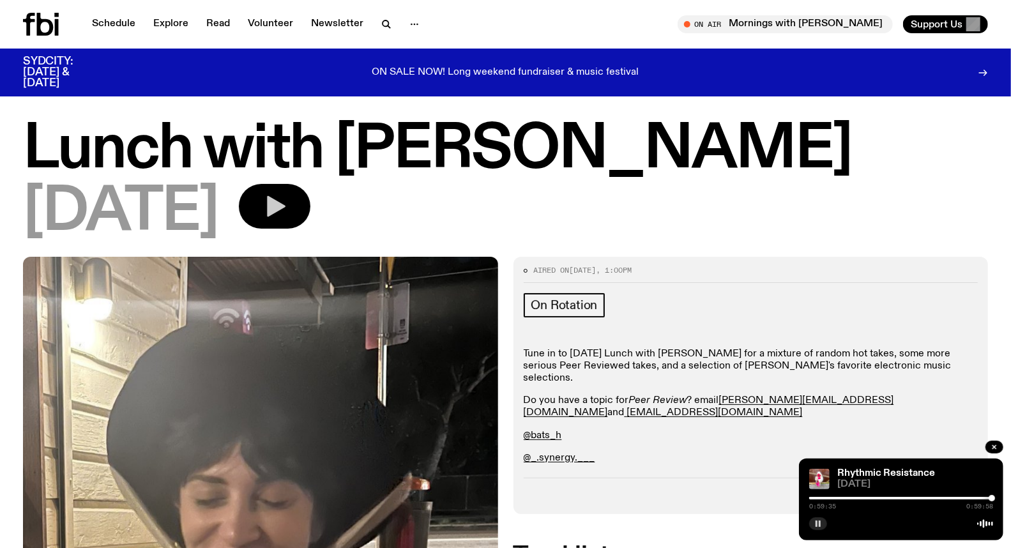
click at [310, 209] on button "button" at bounding box center [275, 206] width 72 height 45
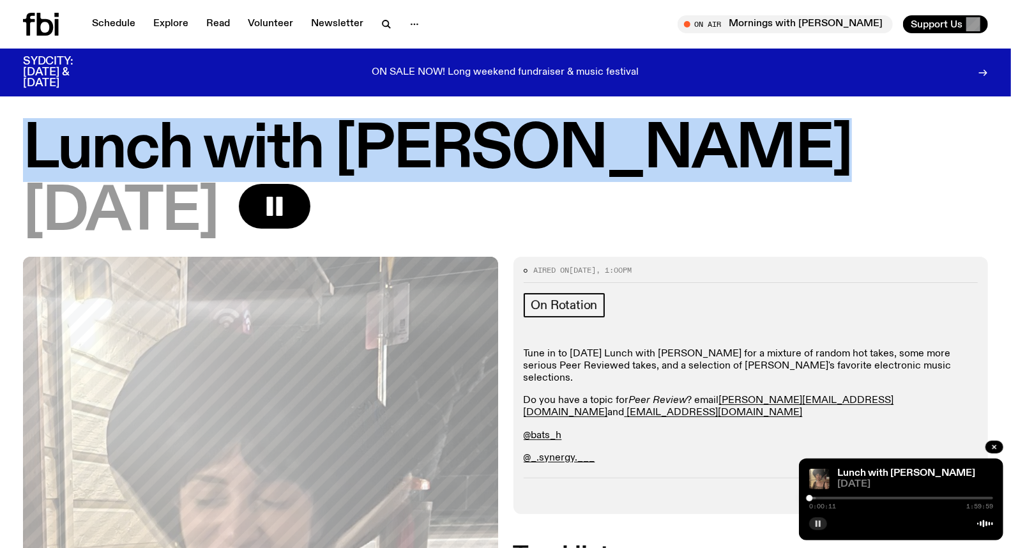
drag, startPoint x: 749, startPoint y: 144, endPoint x: 22, endPoint y: 87, distance: 729.3
copy h1 "Lunch with [PERSON_NAME]"
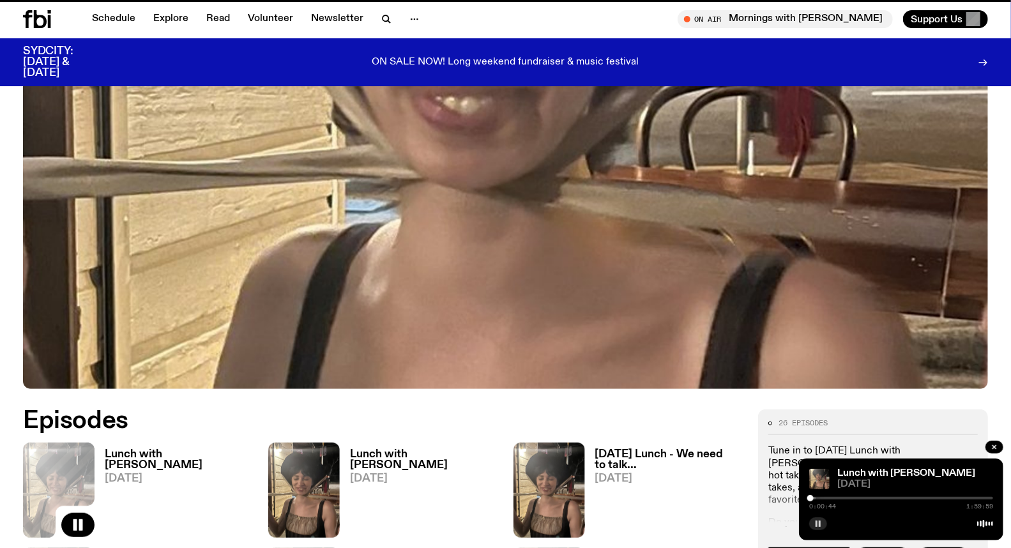
scroll to position [336, 0]
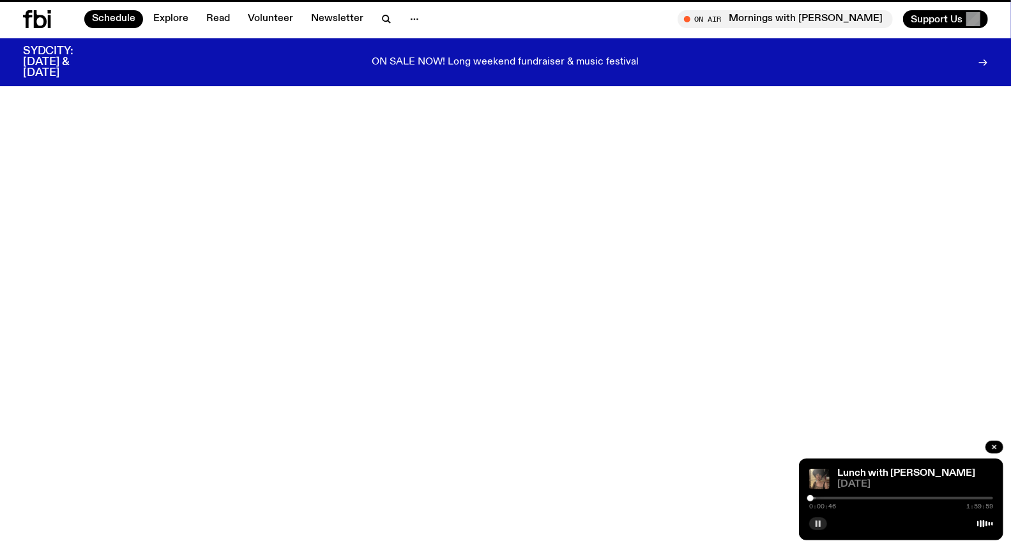
scroll to position [141, 0]
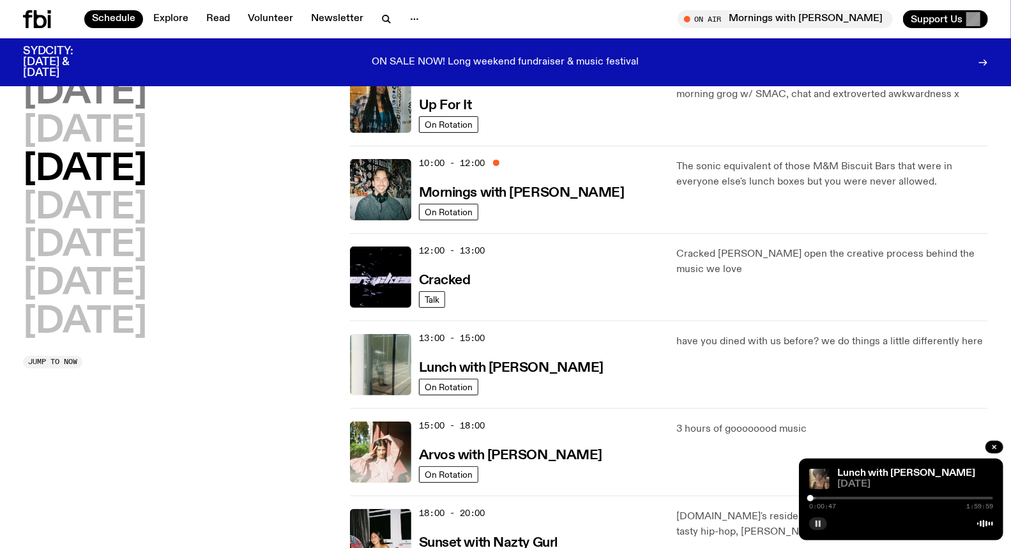
click at [130, 80] on h2 "[DATE]" at bounding box center [85, 93] width 124 height 36
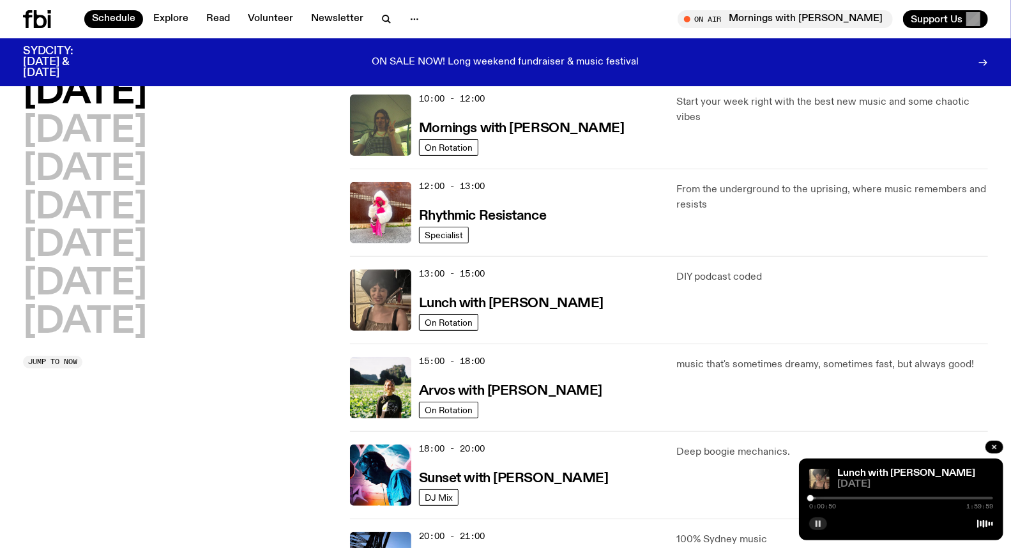
scroll to position [248, 0]
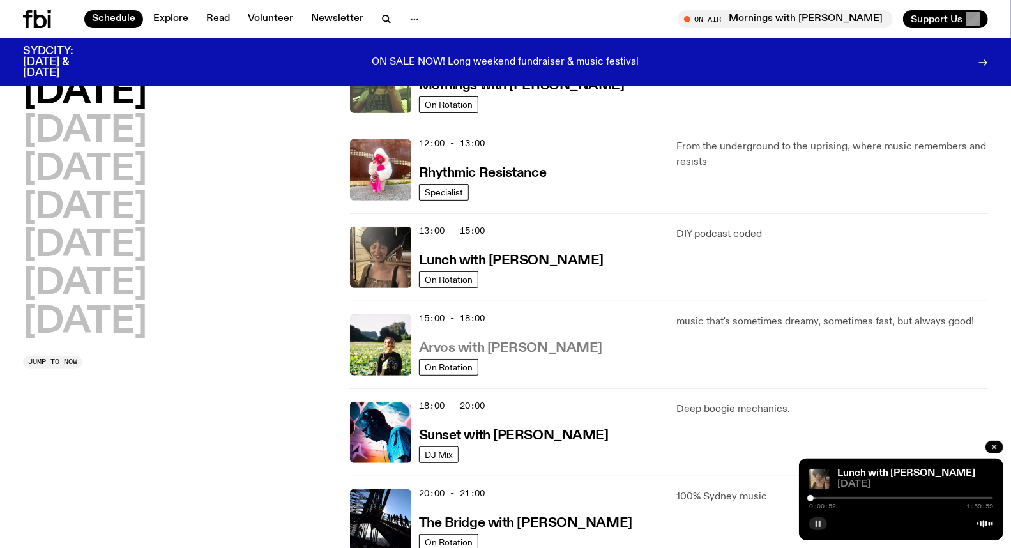
click at [533, 344] on h3 "Arvos with Bri Kennedy" at bounding box center [510, 348] width 183 height 13
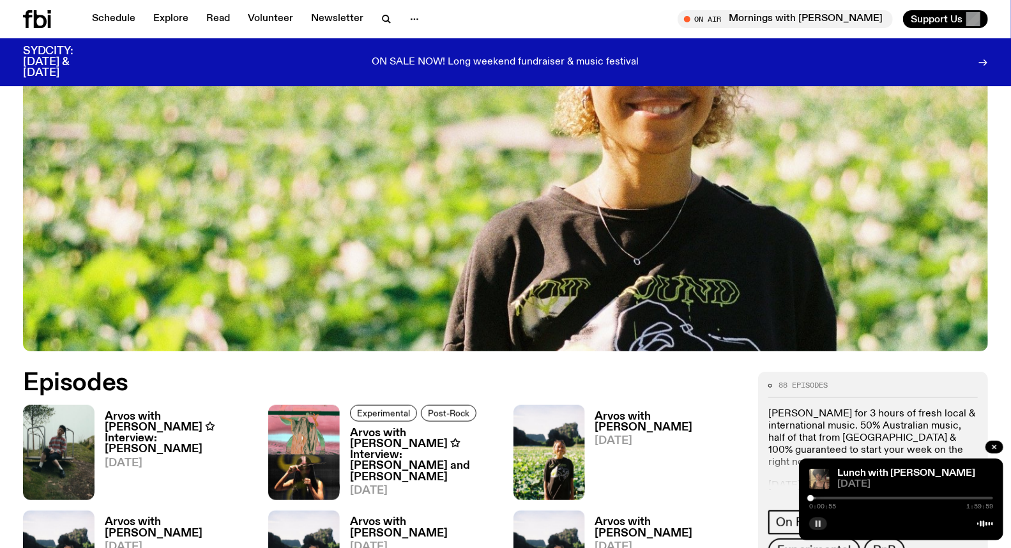
scroll to position [489, 0]
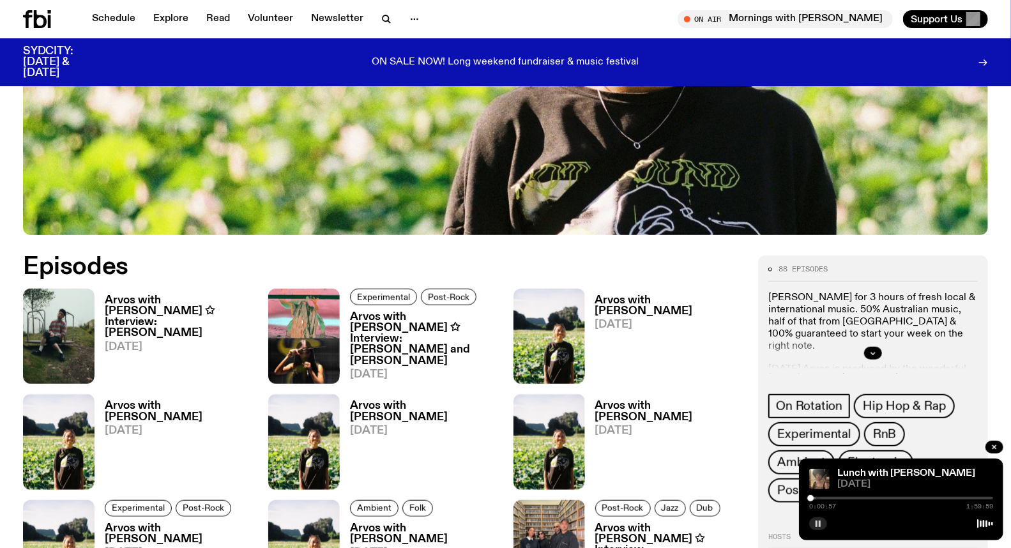
click at [188, 307] on h3 "Arvos with [PERSON_NAME] ✩ Interview: [PERSON_NAME]" at bounding box center [179, 316] width 148 height 43
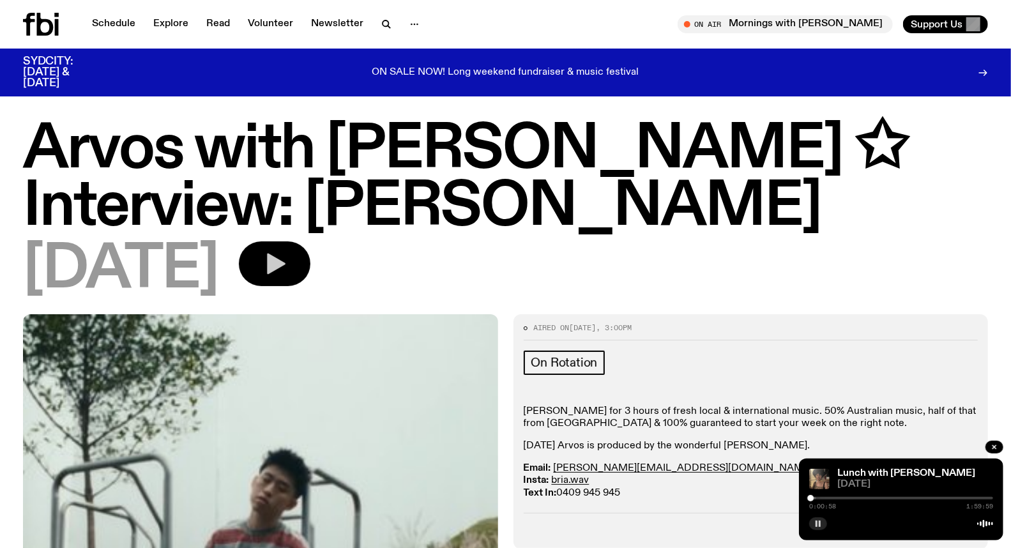
click at [287, 263] on icon "button" at bounding box center [275, 264] width 26 height 26
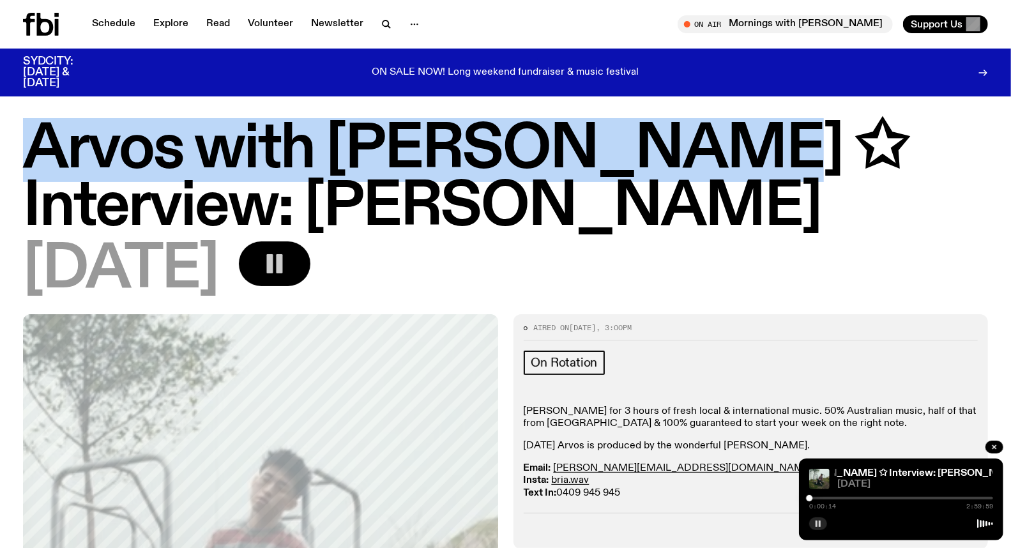
drag, startPoint x: 20, startPoint y: 151, endPoint x: 660, endPoint y: 158, distance: 640.1
click at [660, 158] on div "Arvos with Bri Kennedy ✩ Interview: Rich Brian 01.09.25" at bounding box center [505, 217] width 1011 height 193
copy h1 "Arvos with Bri Kennedy"
click at [135, 23] on link "Schedule" at bounding box center [113, 24] width 59 height 18
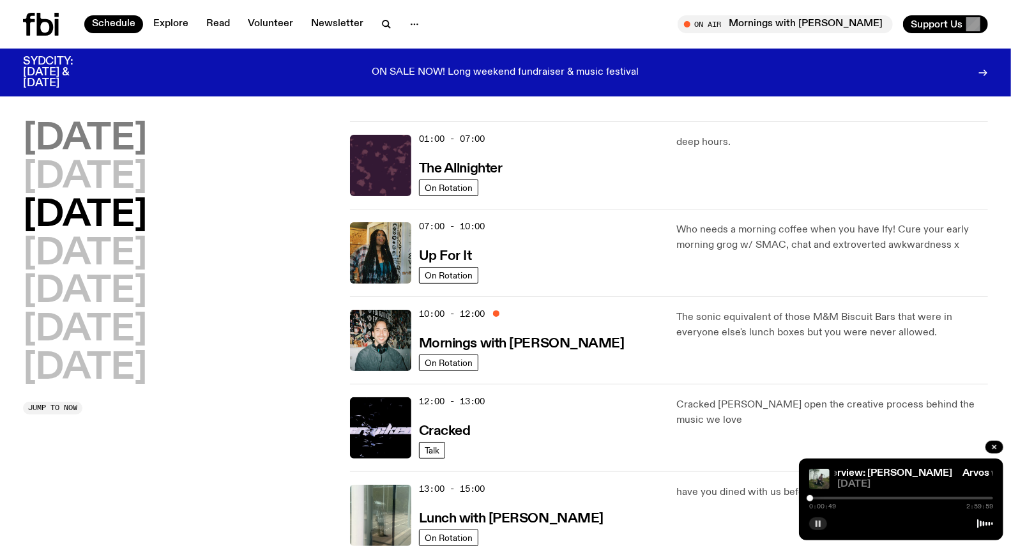
click at [145, 149] on h2 "[DATE]" at bounding box center [85, 139] width 124 height 36
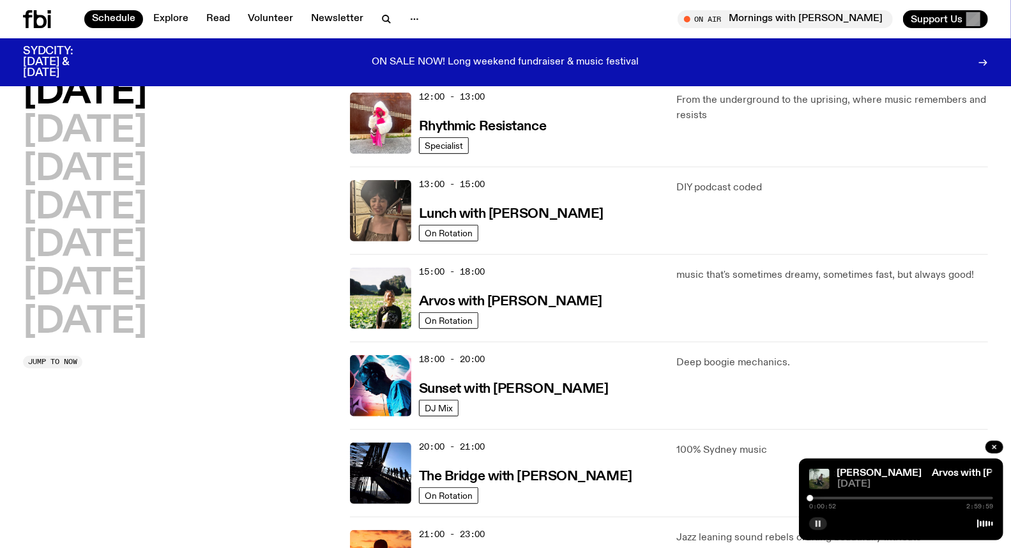
scroll to position [319, 0]
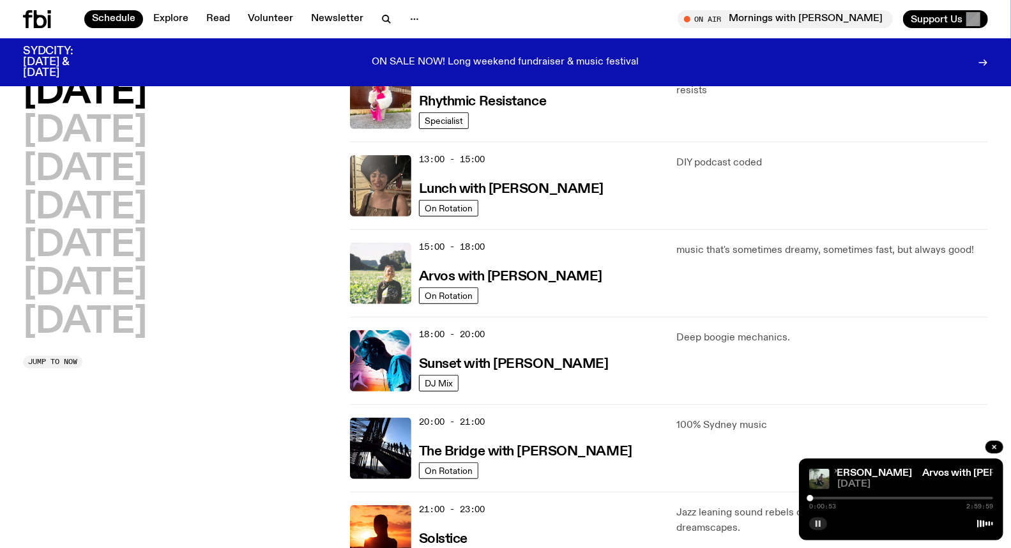
click at [386, 277] on img at bounding box center [380, 273] width 61 height 61
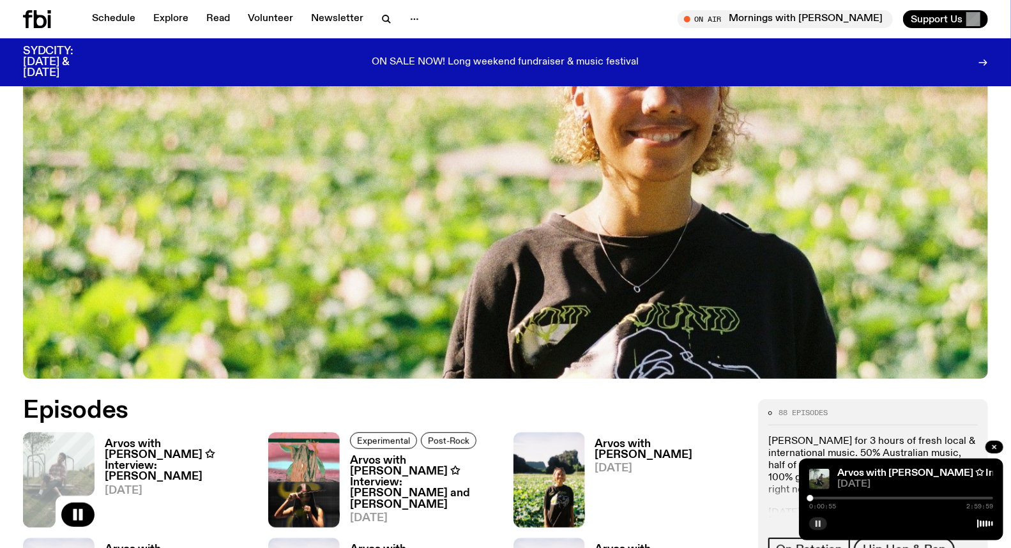
scroll to position [352, 0]
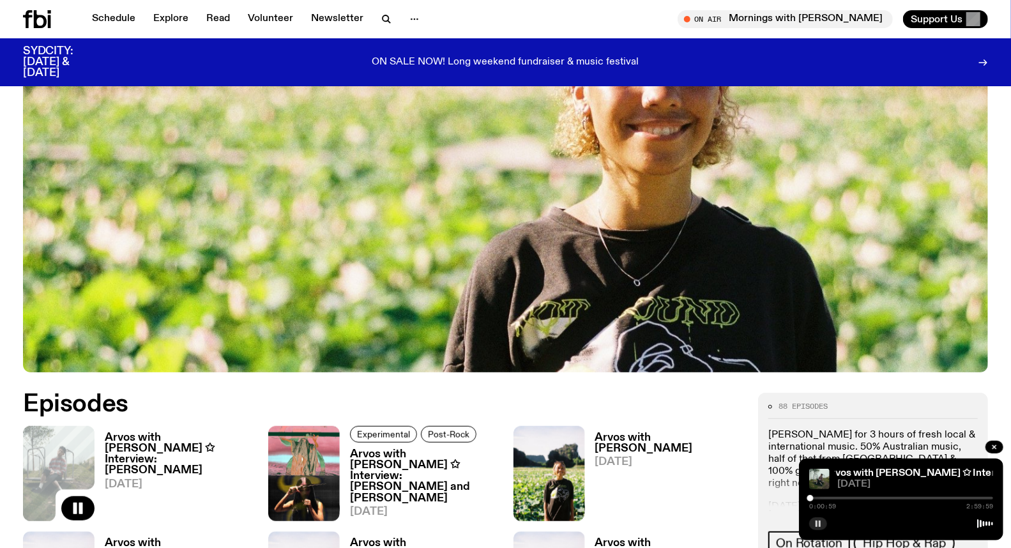
click at [201, 436] on h3 "Arvos with [PERSON_NAME] ✩ Interview: [PERSON_NAME]" at bounding box center [179, 453] width 148 height 43
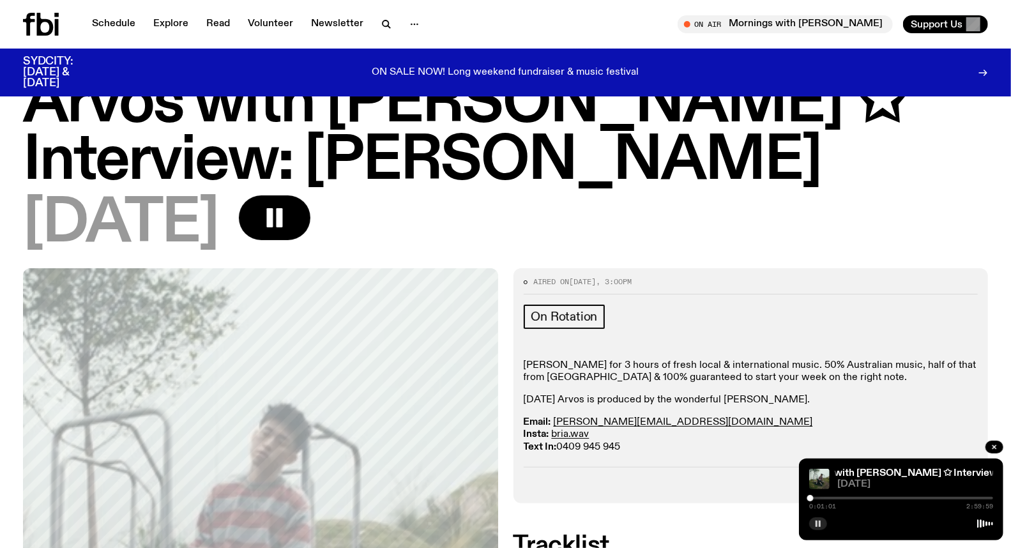
scroll to position [71, 0]
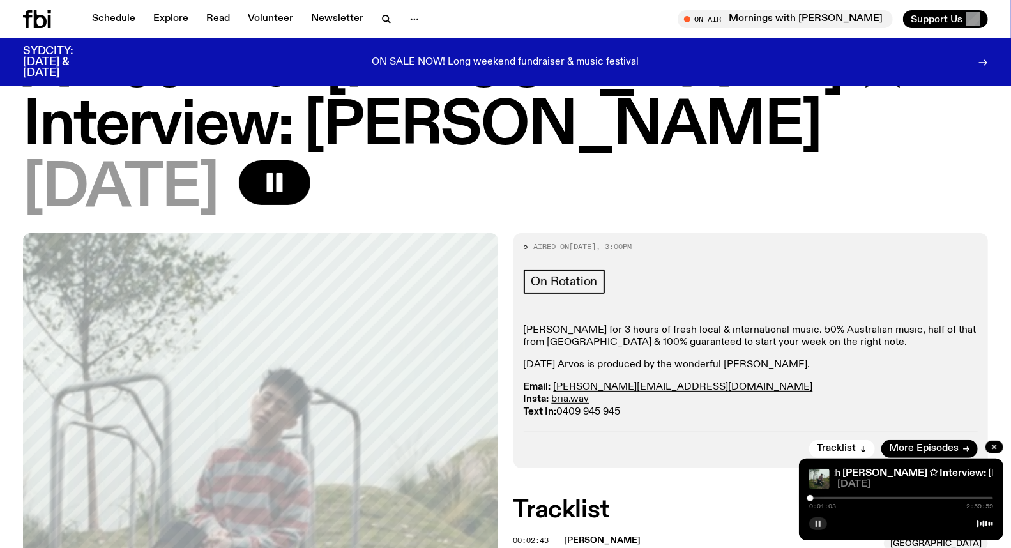
click at [871, 496] on div "0:01:03 2:59:59" at bounding box center [901, 501] width 184 height 15
click at [886, 498] on div at bounding box center [901, 498] width 184 height 3
click at [892, 500] on div at bounding box center [901, 498] width 184 height 3
click at [890, 499] on div at bounding box center [890, 498] width 6 height 6
click at [892, 498] on div at bounding box center [892, 498] width 6 height 6
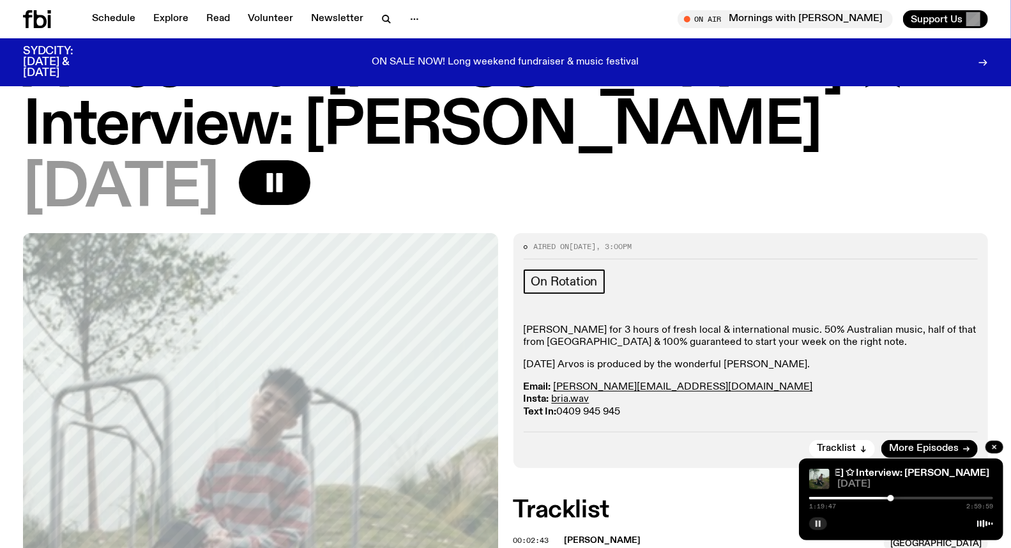
click at [891, 498] on div at bounding box center [891, 498] width 6 height 6
click at [889, 500] on div at bounding box center [891, 498] width 6 height 6
click at [891, 500] on div at bounding box center [890, 498] width 6 height 6
click at [810, 386] on p "Email: briana.k@fbiradio.com Insta: bria.wav Text In: 0409 945 945" at bounding box center [751, 399] width 455 height 37
